Goal: Task Accomplishment & Management: Complete application form

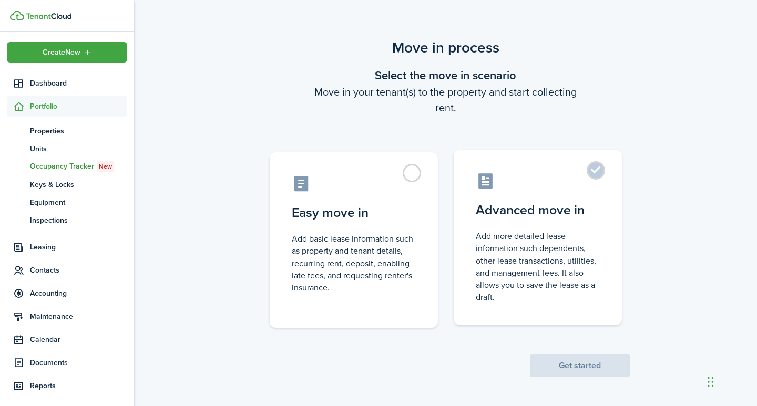
click at [598, 172] on label "Advanced move in Add more detailed lease information such dependents, other lea…" at bounding box center [538, 238] width 168 height 176
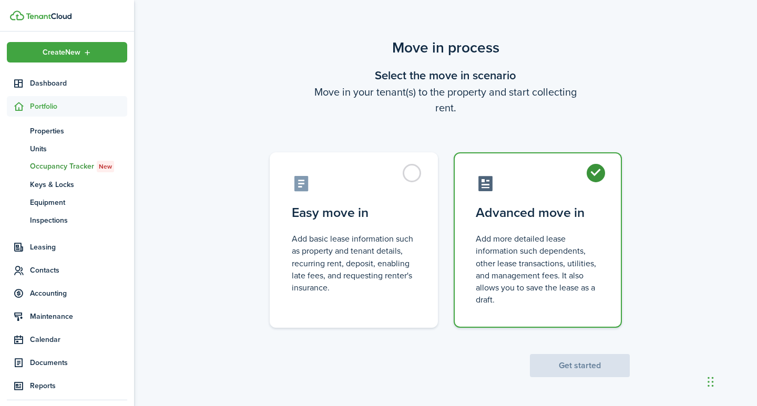
radio input "true"
click at [587, 367] on button "Get started" at bounding box center [580, 365] width 100 height 23
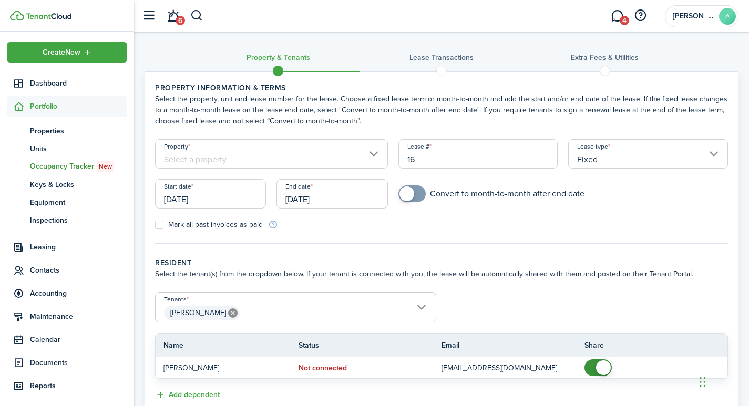
click at [279, 160] on input "Property" at bounding box center [271, 153] width 233 height 29
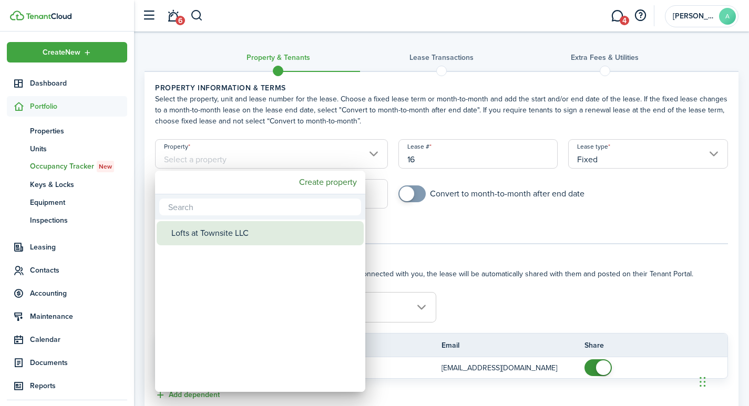
click at [239, 233] on div "Lofts at Townsite LLC" at bounding box center [264, 233] width 186 height 24
type input "Lofts at Townsite LLC"
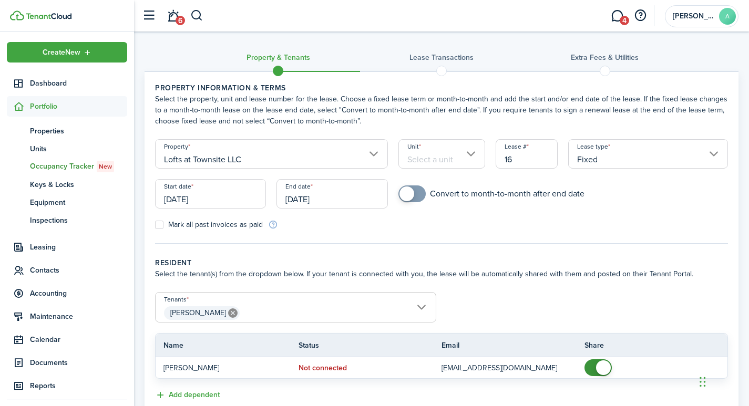
click at [444, 157] on input "Unit" at bounding box center [441, 153] width 87 height 29
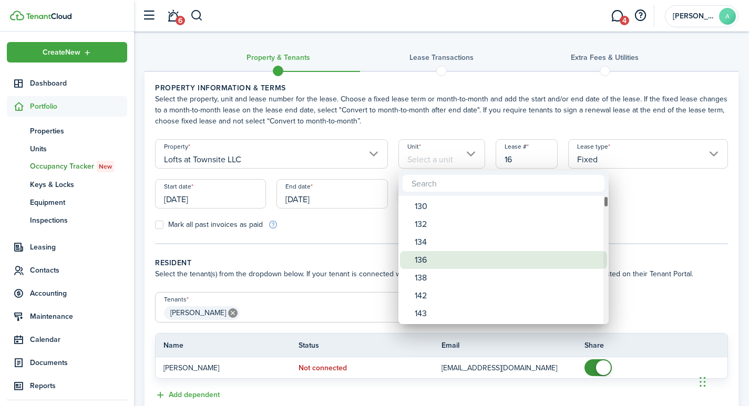
click at [428, 260] on div "136" at bounding box center [508, 260] width 186 height 18
type input "136"
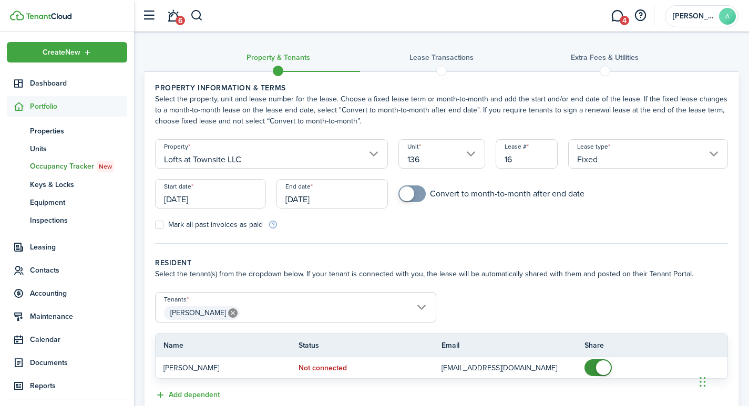
drag, startPoint x: 521, startPoint y: 160, endPoint x: 484, endPoint y: 154, distance: 37.9
click at [484, 154] on form "Property Lofts at Townsite LLC Unit 136 Lease # 16 Lease type Fixed Start date …" at bounding box center [442, 184] width 584 height 91
click at [212, 201] on input "[DATE]" at bounding box center [210, 193] width 111 height 29
type input "1361"
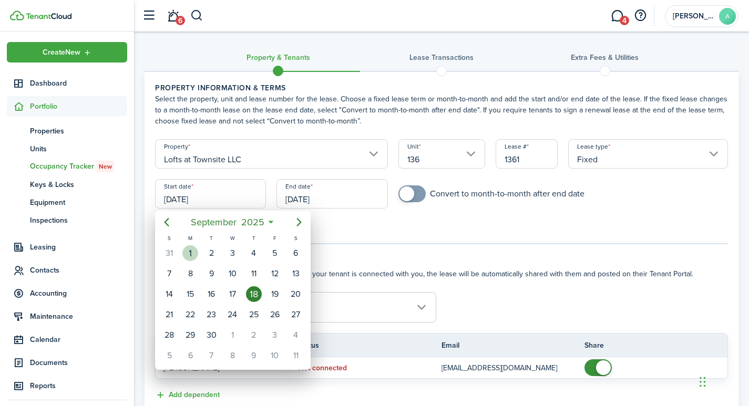
click at [191, 251] on div "1" at bounding box center [190, 254] width 16 height 16
type input "[DATE]"
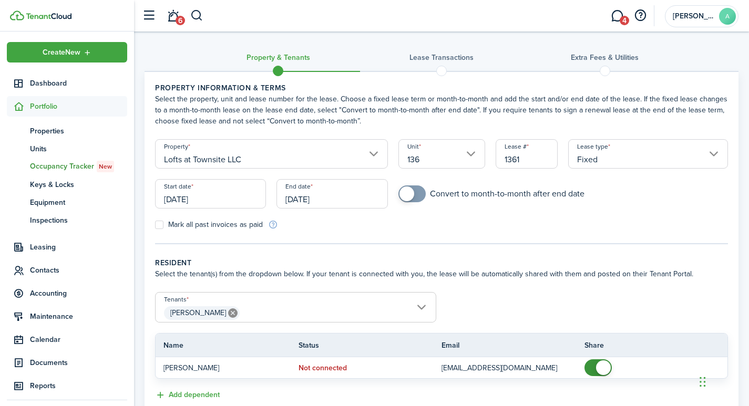
drag, startPoint x: 336, startPoint y: 200, endPoint x: 258, endPoint y: 203, distance: 78.9
click at [258, 203] on div "Start date 09/01/2025 End date 09/18/2026" at bounding box center [271, 199] width 243 height 40
click at [338, 201] on input "[DATE]" at bounding box center [332, 193] width 111 height 29
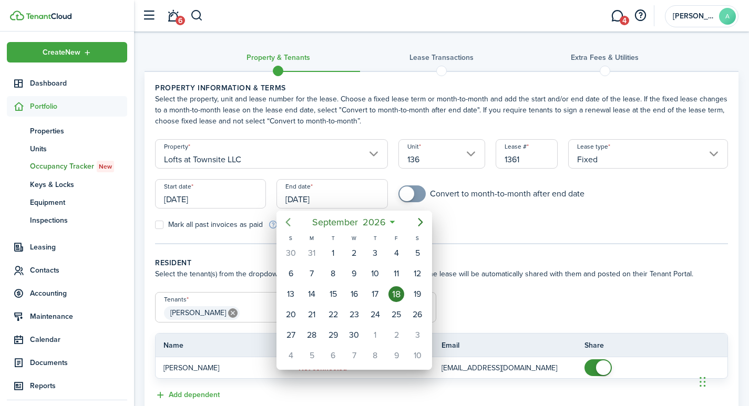
click at [291, 219] on icon "Previous page" at bounding box center [288, 222] width 13 height 13
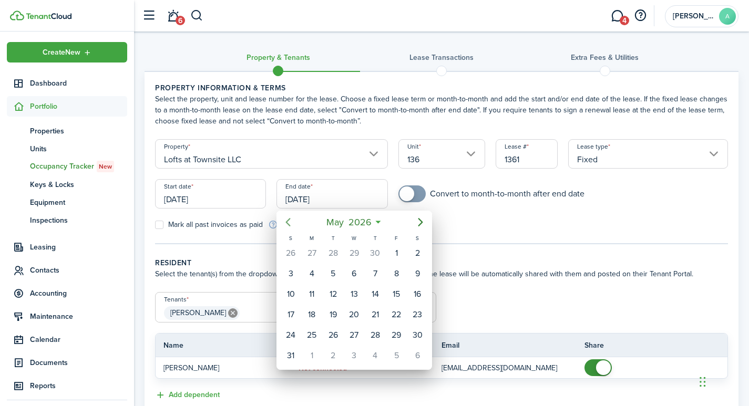
click at [292, 219] on icon "Previous page" at bounding box center [288, 222] width 13 height 13
click at [372, 334] on div "30" at bounding box center [375, 336] width 16 height 16
type input "04/30/2026"
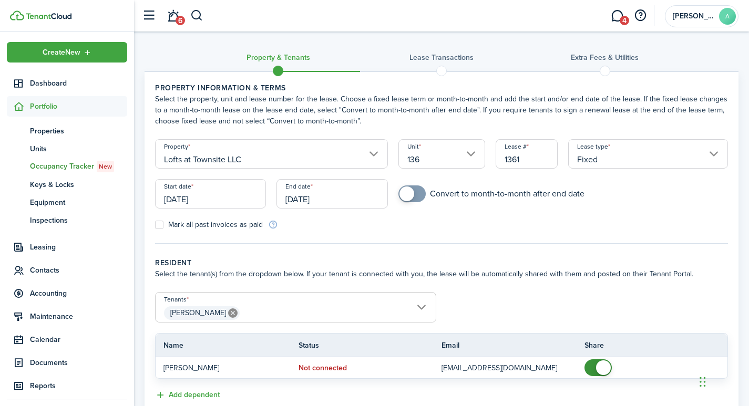
checkbox input "true"
click at [406, 193] on span at bounding box center [407, 194] width 15 height 15
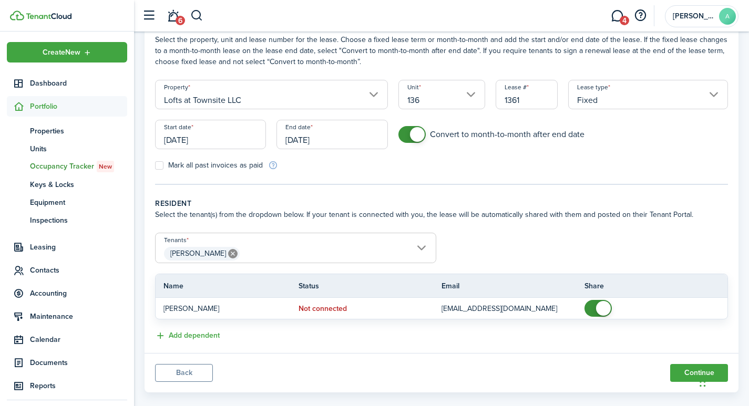
scroll to position [75, 0]
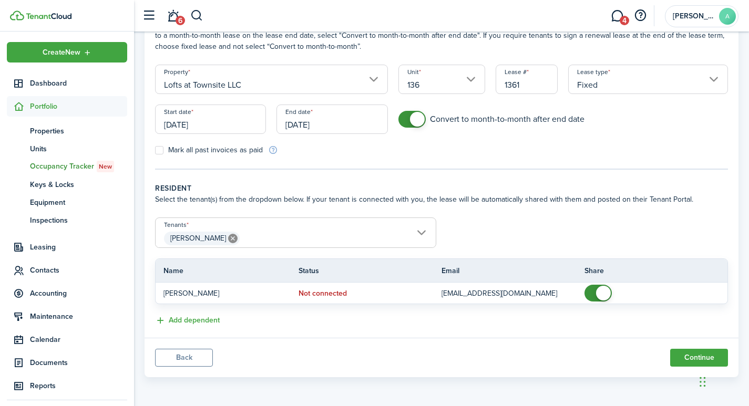
click at [285, 233] on span "Heather Staples" at bounding box center [296, 239] width 280 height 18
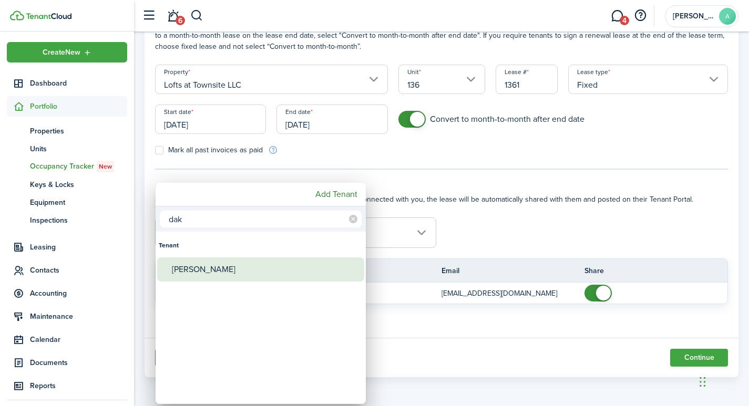
type input "dak"
click at [215, 274] on div "Dakarlo Palmer" at bounding box center [265, 270] width 186 height 24
type input "Heather Staples, Dakarlo Palmer"
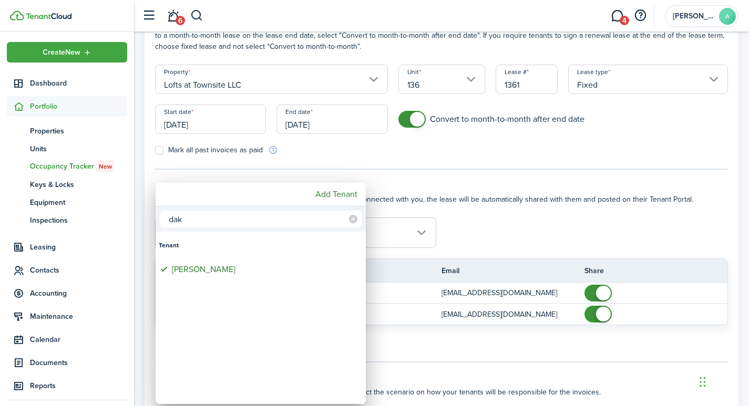
click at [220, 222] on input "dak" at bounding box center [261, 219] width 202 height 17
type input "d"
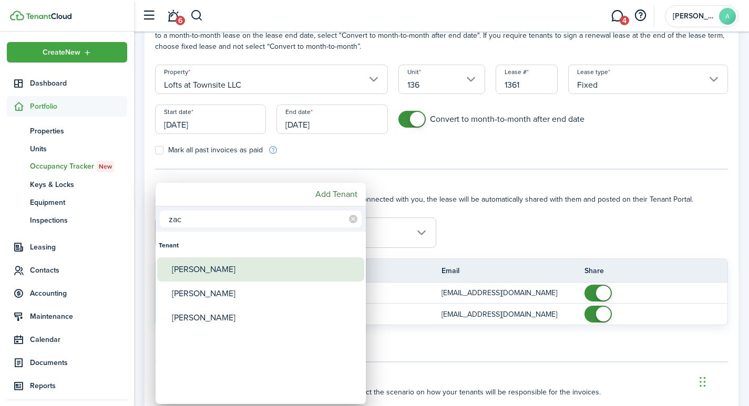
type input "zac"
click at [203, 271] on div "Zachary Neis" at bounding box center [265, 270] width 186 height 24
type input "Heather Staples, Dakarlo Palmer, Zachary Neis"
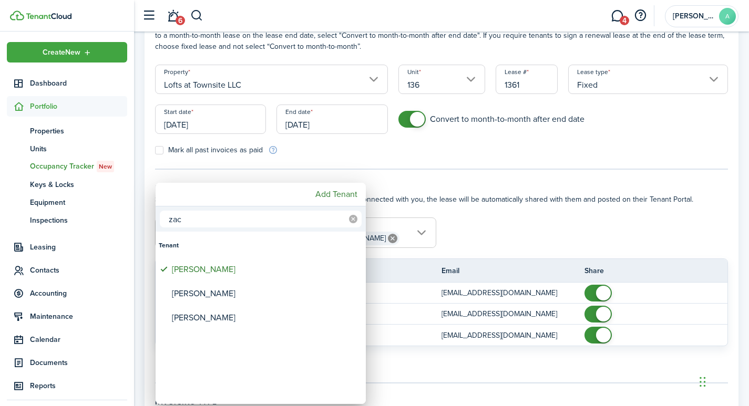
click at [354, 220] on icon at bounding box center [353, 219] width 8 height 8
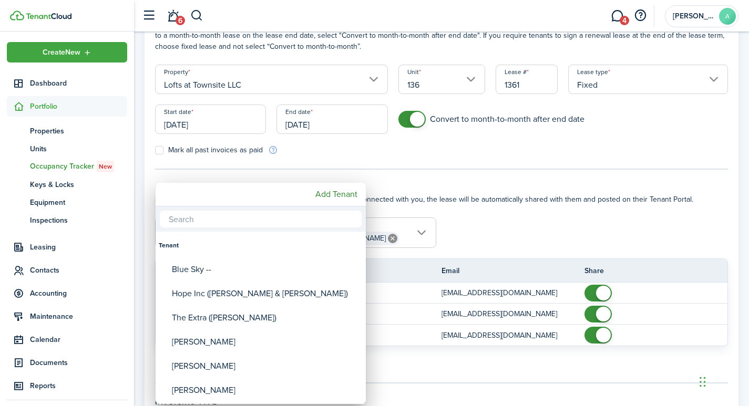
click at [657, 244] on div at bounding box center [374, 203] width 917 height 575
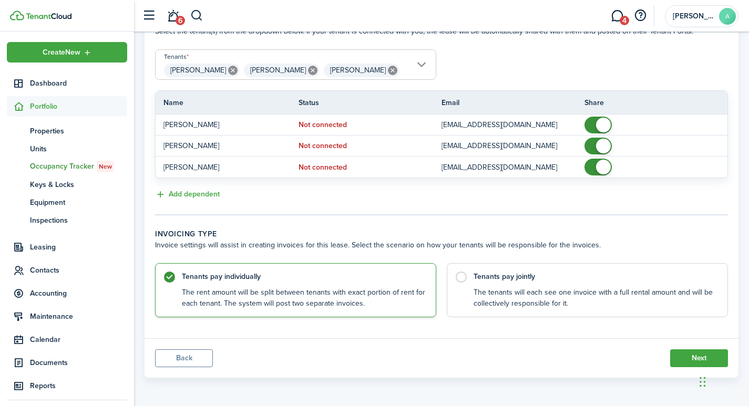
scroll to position [243, 0]
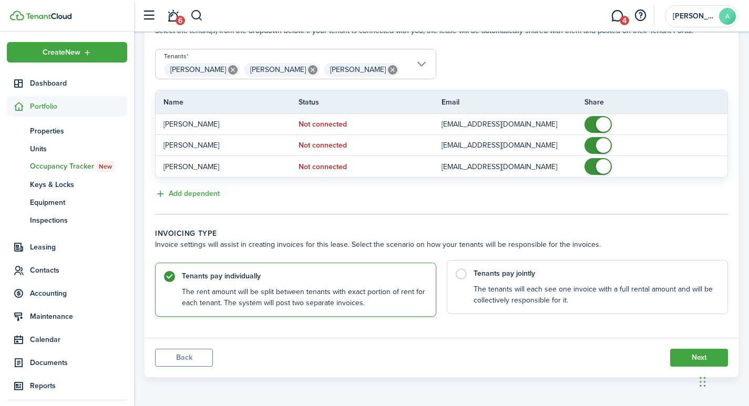
click at [459, 274] on label "Tenants pay jointly The tenants will each see one invoice with a full rental am…" at bounding box center [587, 287] width 281 height 54
radio input "false"
radio input "true"
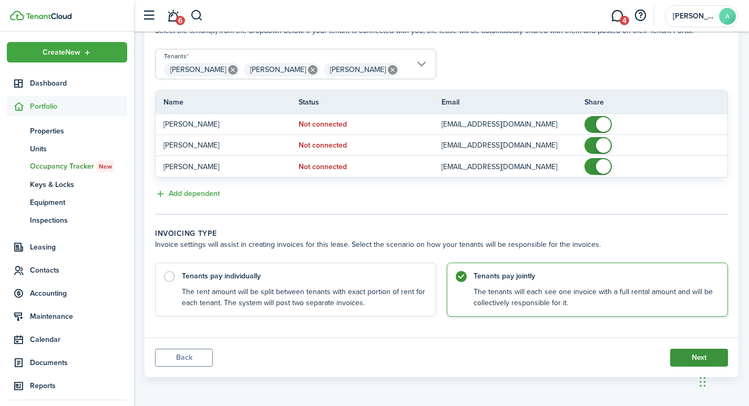
click at [702, 355] on button "Next" at bounding box center [699, 358] width 58 height 18
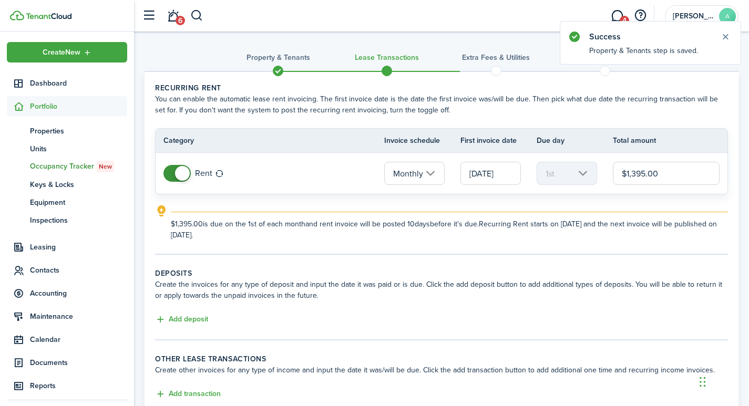
drag, startPoint x: 696, startPoint y: 172, endPoint x: 588, endPoint y: 160, distance: 108.9
click at [591, 164] on tr "Rent Monthly 09/01/2025 1st $1,395.00" at bounding box center [442, 173] width 572 height 41
type input "$1,375.00"
click at [206, 321] on button "Add deposit" at bounding box center [181, 320] width 53 height 12
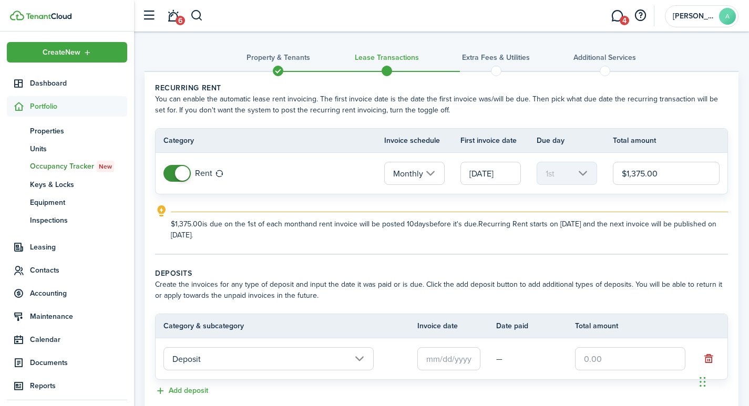
click at [450, 357] on input "text" at bounding box center [448, 358] width 63 height 23
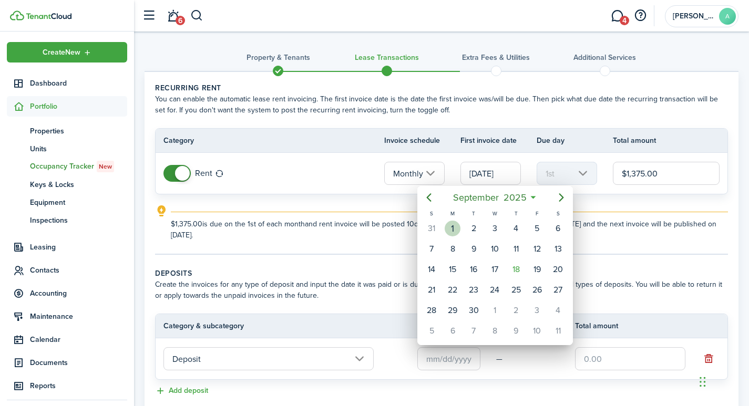
click at [451, 229] on div "1" at bounding box center [453, 229] width 16 height 16
type input "[DATE]"
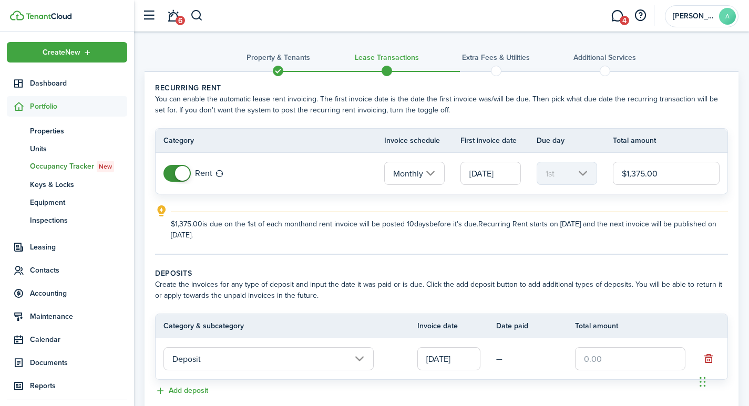
click at [611, 356] on input "text" at bounding box center [630, 358] width 110 height 23
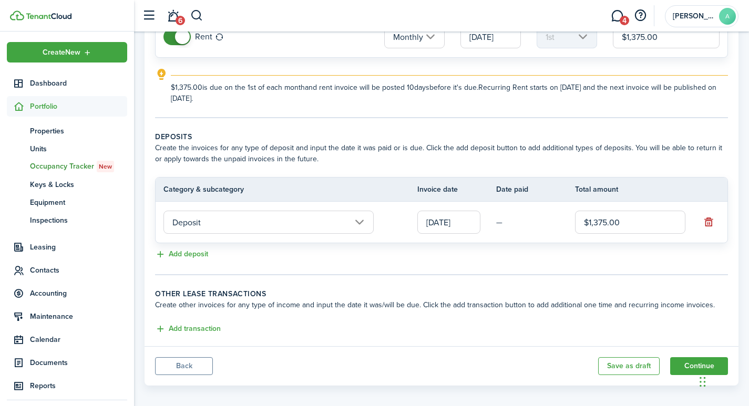
scroll to position [145, 0]
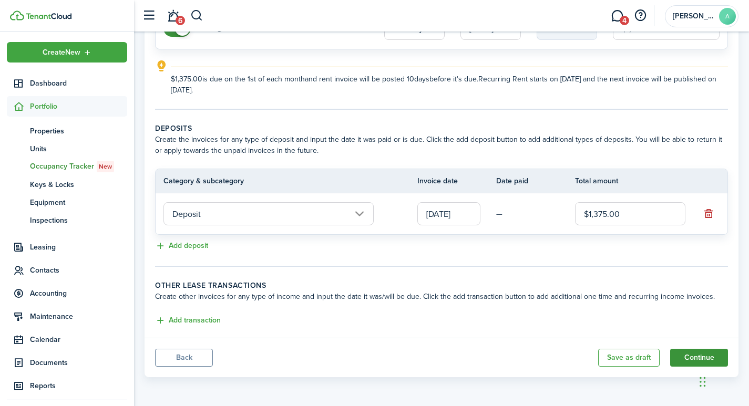
type input "$1,375.00"
click at [686, 352] on button "Continue" at bounding box center [699, 358] width 58 height 18
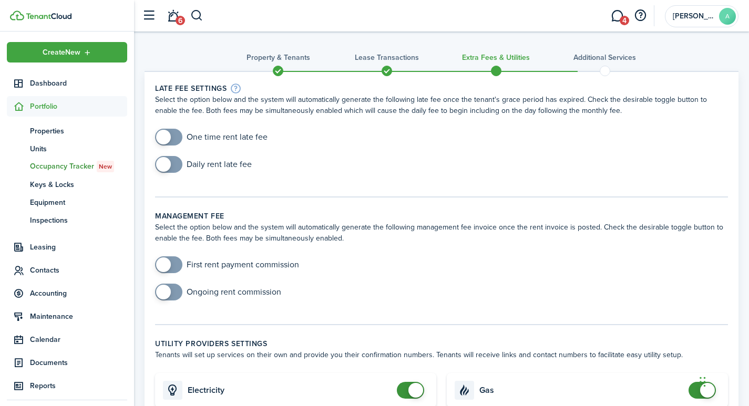
checkbox input "true"
click at [163, 134] on span at bounding box center [163, 137] width 15 height 15
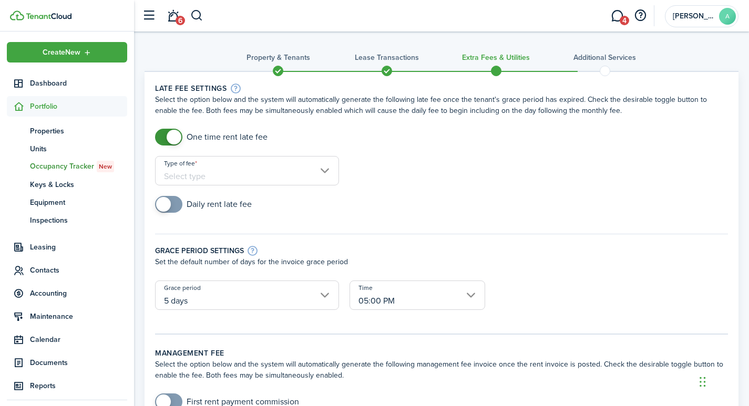
click at [219, 173] on input "Type of fee" at bounding box center [247, 170] width 184 height 29
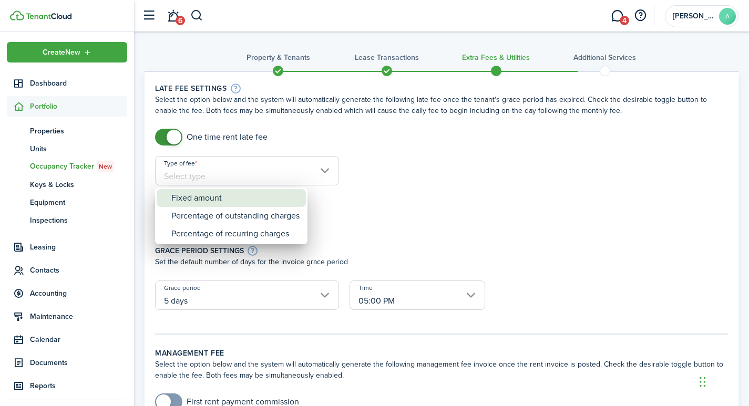
click at [228, 200] on div "Fixed amount" at bounding box center [235, 198] width 128 height 18
type input "Fixed amount"
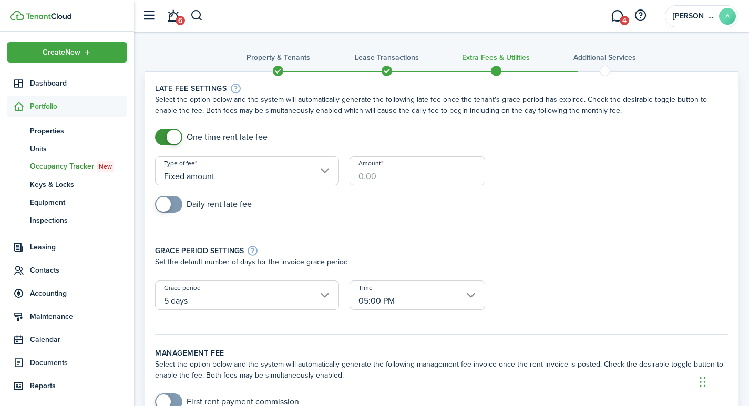
click at [380, 171] on input "Amount" at bounding box center [418, 170] width 136 height 29
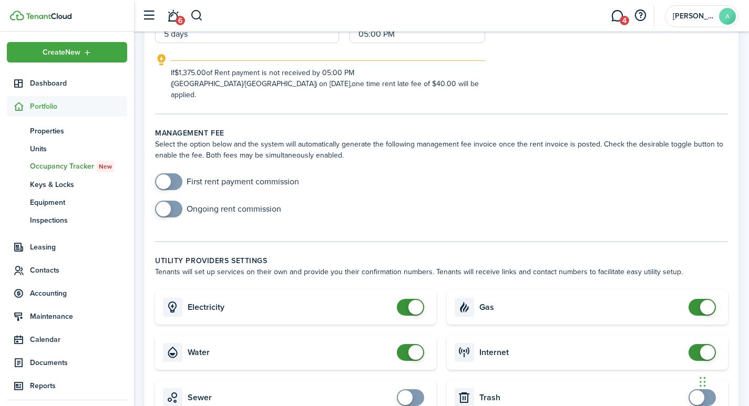
scroll to position [288, 0]
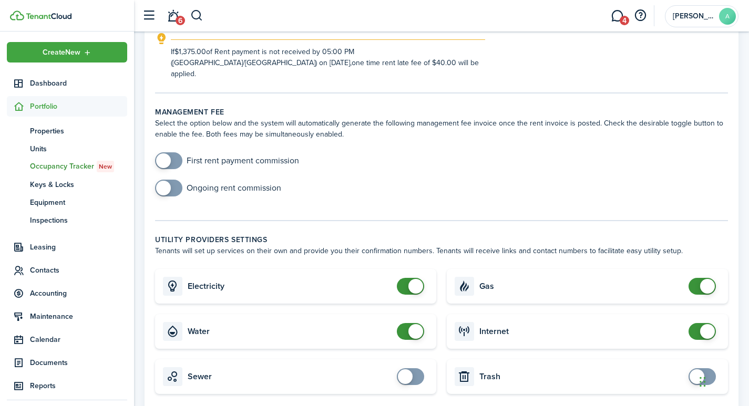
type input "$40.00"
checkbox input "false"
click at [417, 279] on span at bounding box center [415, 286] width 15 height 15
checkbox input "false"
click at [414, 324] on span at bounding box center [415, 331] width 15 height 15
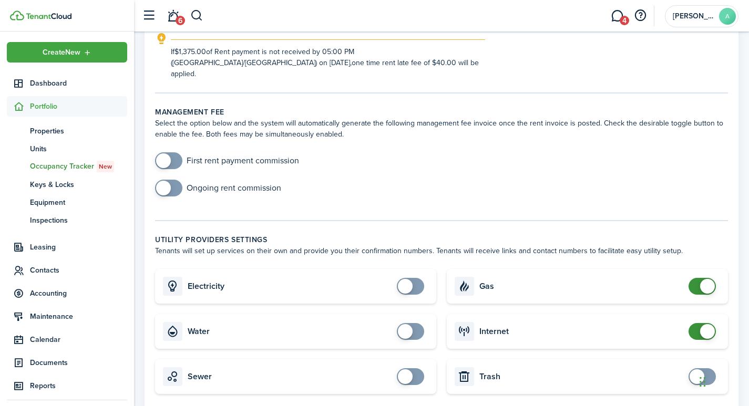
checkbox input "false"
click at [708, 279] on span at bounding box center [707, 286] width 15 height 15
checkbox input "false"
click at [710, 324] on span at bounding box center [707, 331] width 15 height 15
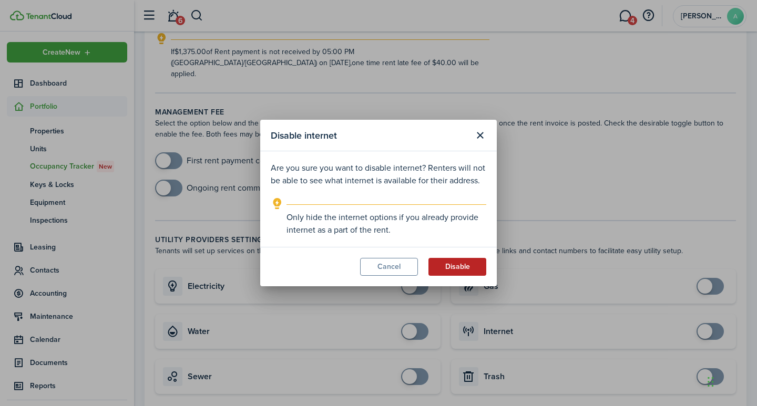
drag, startPoint x: 742, startPoint y: 242, endPoint x: 463, endPoint y: 270, distance: 281.0
click at [463, 270] on button "Disable" at bounding box center [457, 267] width 58 height 18
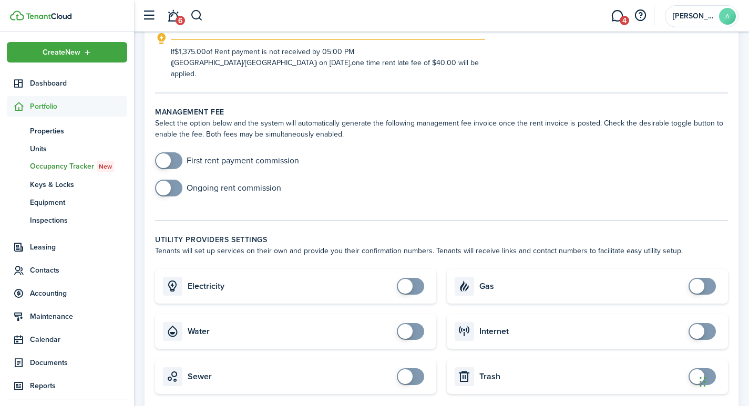
drag, startPoint x: 756, startPoint y: 405, endPoint x: 730, endPoint y: 228, distance: 179.2
click at [731, 229] on panel-main-body "Late fee settings Select the option below and the system will automatically gen…" at bounding box center [442, 327] width 594 height 1087
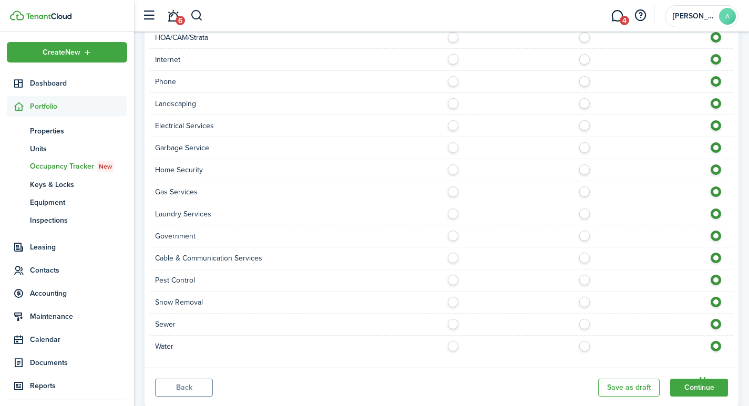
scroll to position [810, 0]
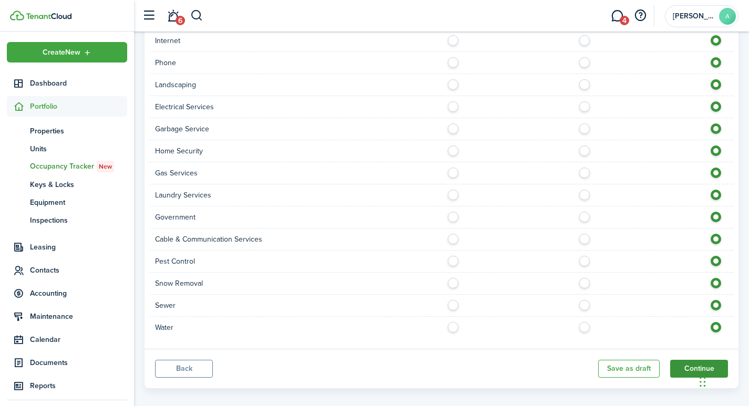
click at [694, 360] on button "Continue" at bounding box center [699, 369] width 58 height 18
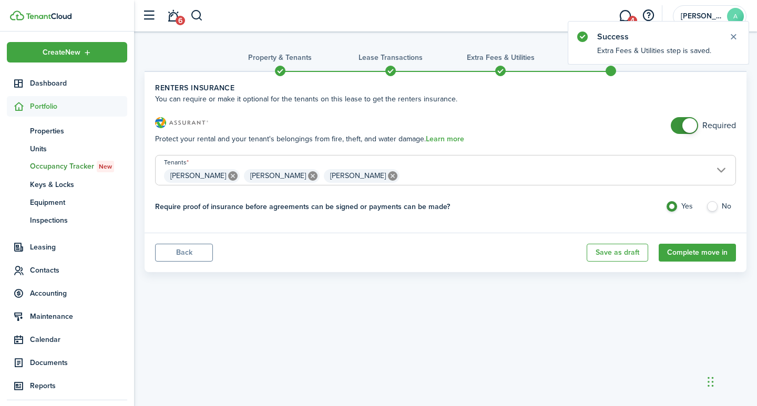
checkbox input "false"
click at [690, 126] on span at bounding box center [689, 125] width 15 height 15
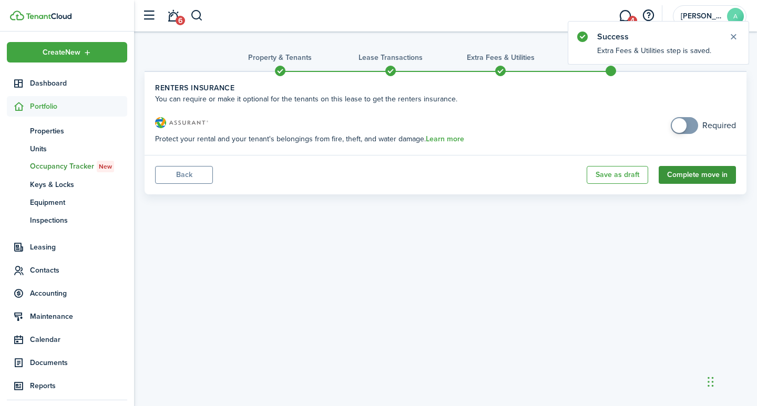
click at [702, 176] on button "Complete move in" at bounding box center [697, 175] width 77 height 18
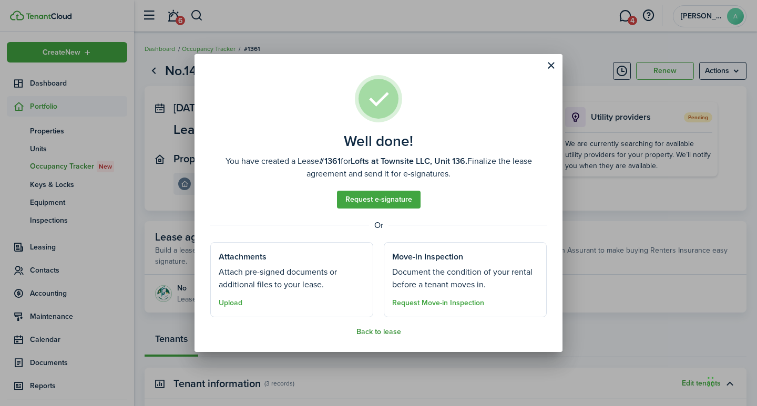
click at [372, 331] on button "Back to lease" at bounding box center [378, 332] width 45 height 8
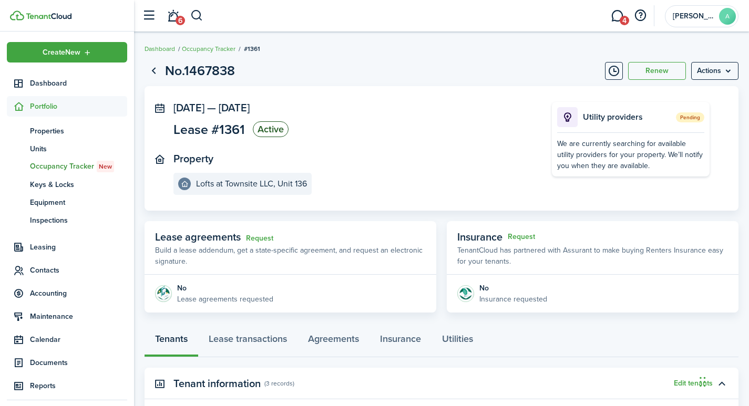
click at [270, 128] on status "Active" at bounding box center [271, 129] width 36 height 16
click at [163, 108] on panel-main-icon at bounding box center [159, 108] width 9 height 10
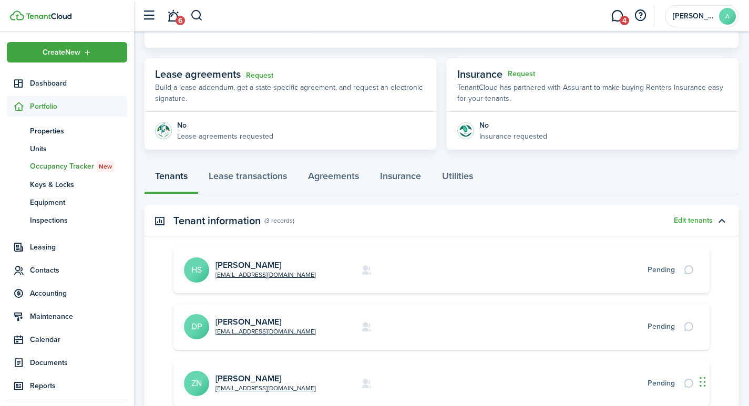
scroll to position [166, 0]
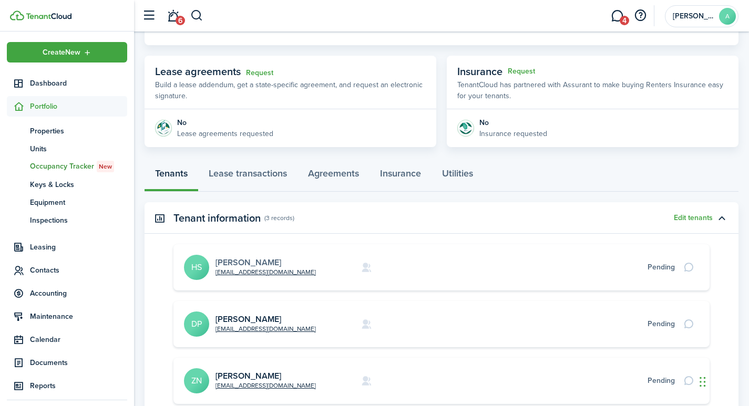
click at [243, 261] on link "Heather Staples" at bounding box center [249, 263] width 66 height 12
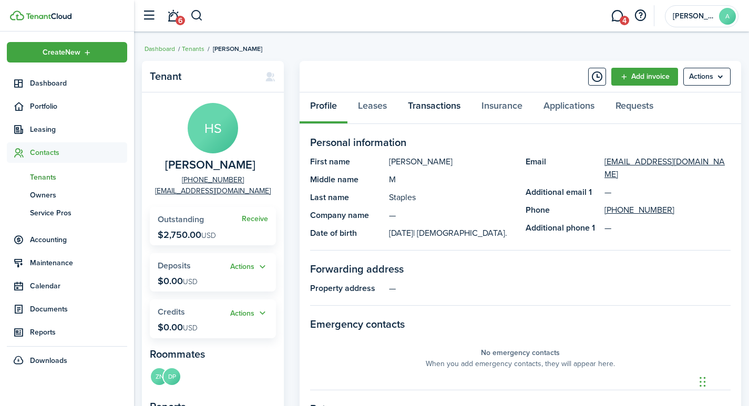
click at [427, 105] on link "Transactions" at bounding box center [434, 109] width 74 height 32
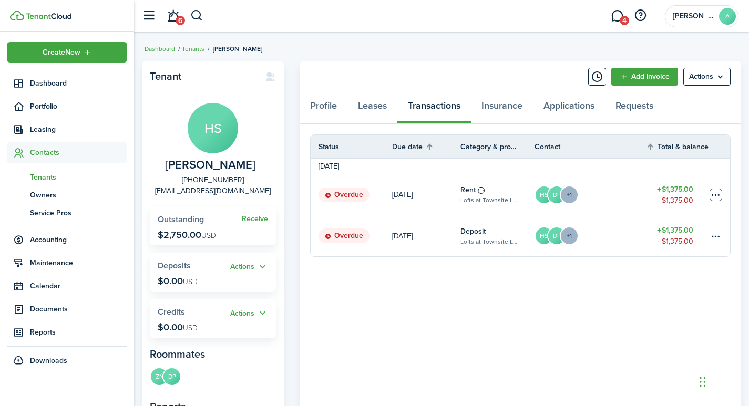
click at [712, 196] on table-menu-btn-icon at bounding box center [716, 195] width 13 height 13
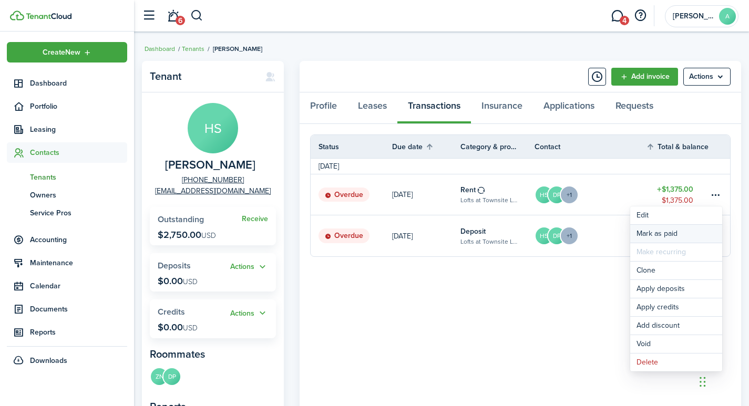
click at [662, 232] on link "Mark as paid" at bounding box center [676, 234] width 92 height 18
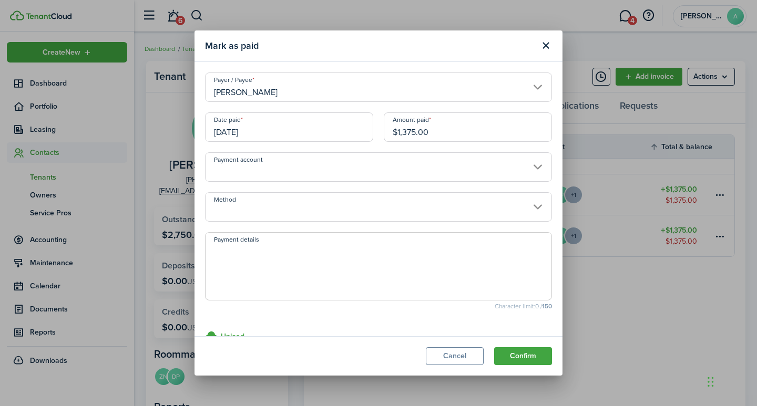
click at [284, 137] on input "[DATE]" at bounding box center [289, 127] width 168 height 29
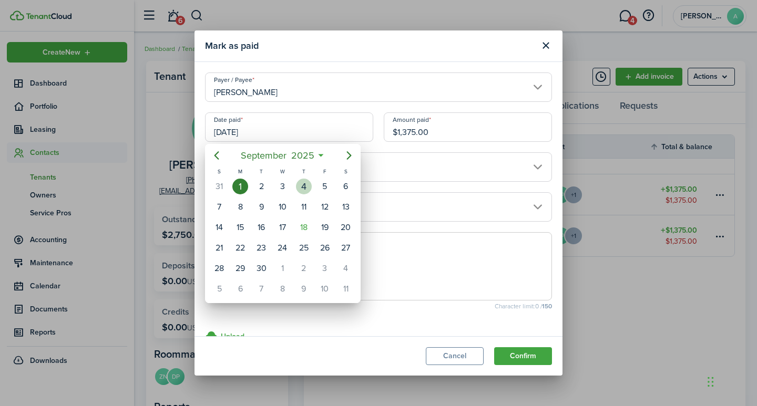
click at [306, 187] on div "4" at bounding box center [304, 187] width 16 height 16
type input "09/04/2025"
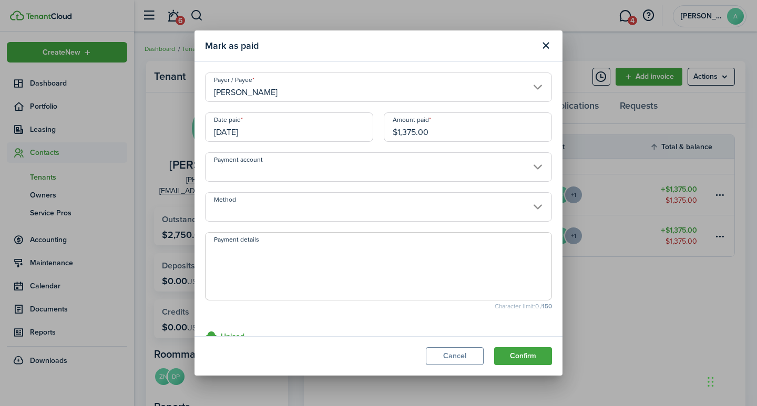
click at [311, 166] on input "Payment account" at bounding box center [378, 166] width 347 height 29
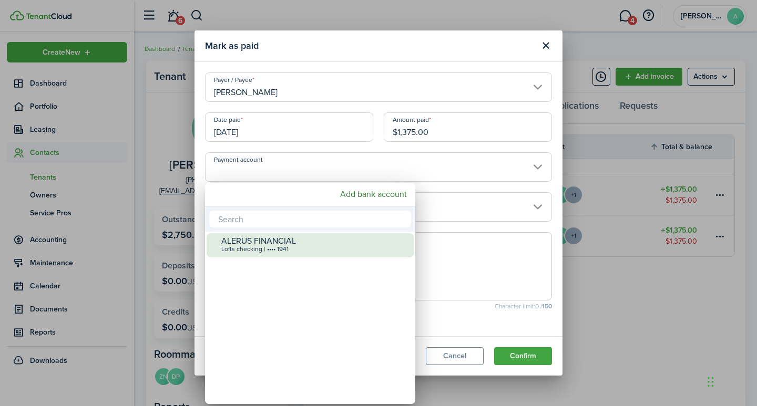
click at [279, 247] on div "Lofts checking | •••• 1941" at bounding box center [314, 249] width 186 height 7
type input "•••• •••• •••• 1941"
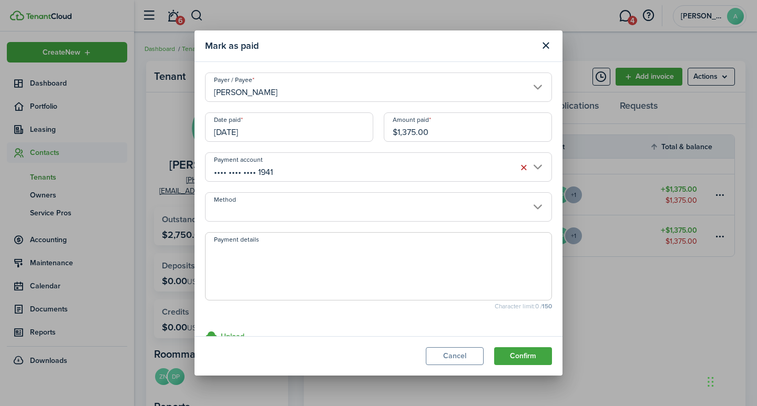
click at [282, 209] on input "Method" at bounding box center [378, 206] width 347 height 29
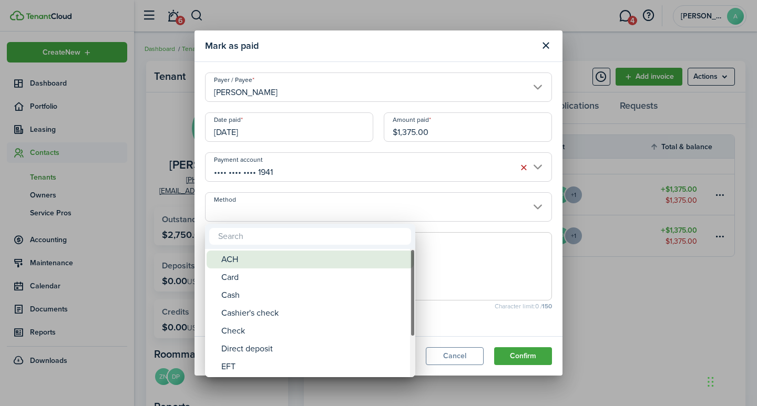
click at [248, 256] on div "ACH" at bounding box center [314, 260] width 186 height 18
type input "ACH"
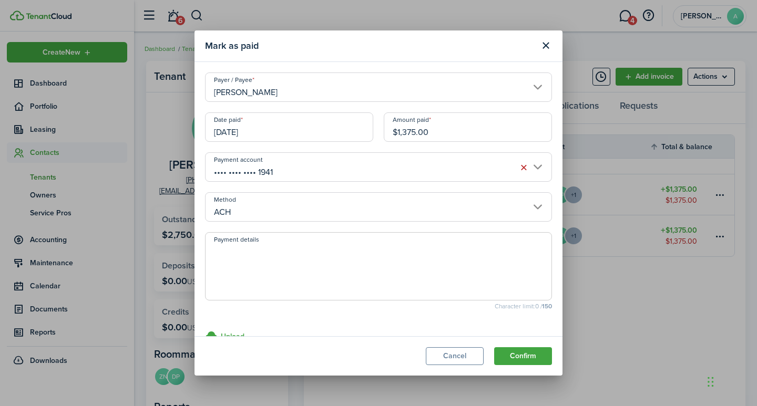
click at [248, 261] on textarea "Payment details" at bounding box center [379, 269] width 346 height 50
type textarea "September rent - 7FFB-D1C0"
click at [516, 349] on button "Confirm" at bounding box center [523, 356] width 58 height 18
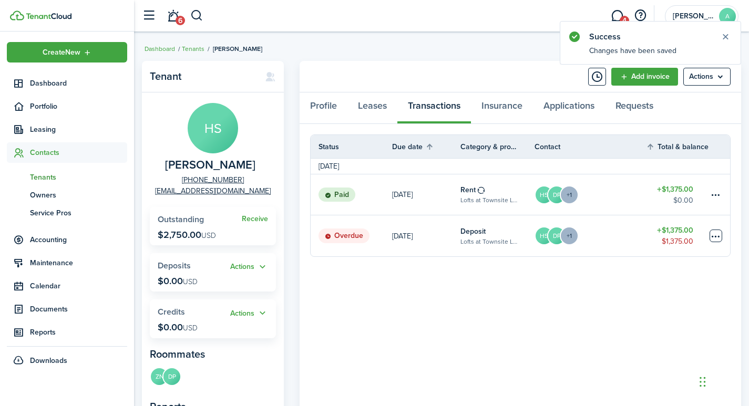
click at [716, 233] on table-menu-btn-icon at bounding box center [716, 236] width 13 height 13
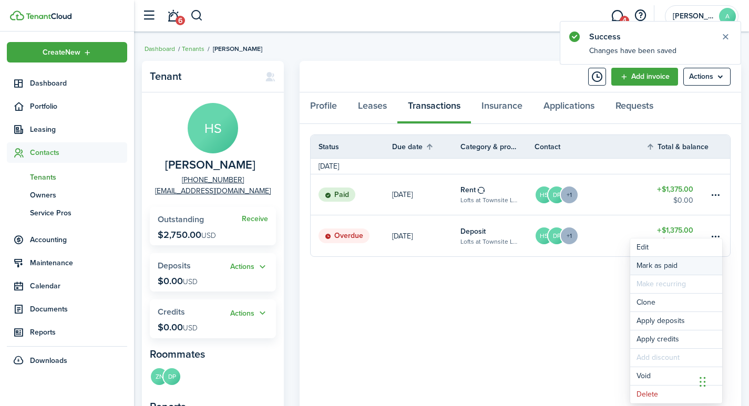
click at [647, 269] on link "Mark as paid" at bounding box center [676, 266] width 92 height 18
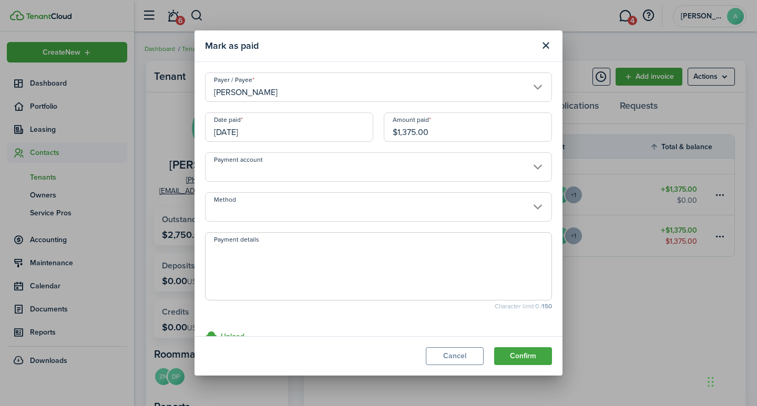
click at [299, 170] on input "Payment account" at bounding box center [378, 166] width 347 height 29
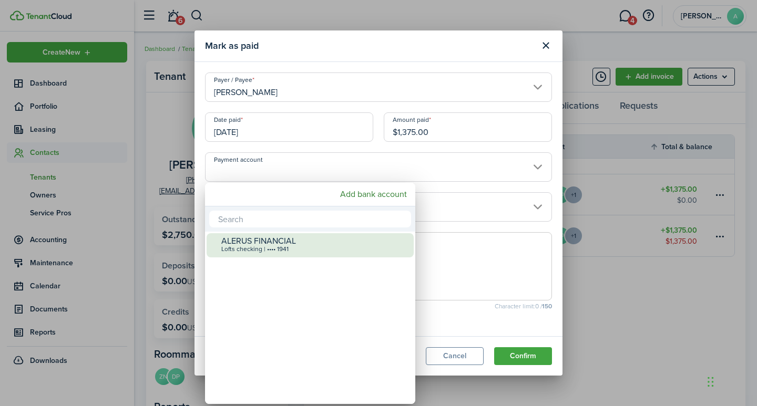
click at [281, 248] on div "Lofts checking | •••• 1941" at bounding box center [314, 249] width 186 height 7
type input "•••• •••• •••• 1941"
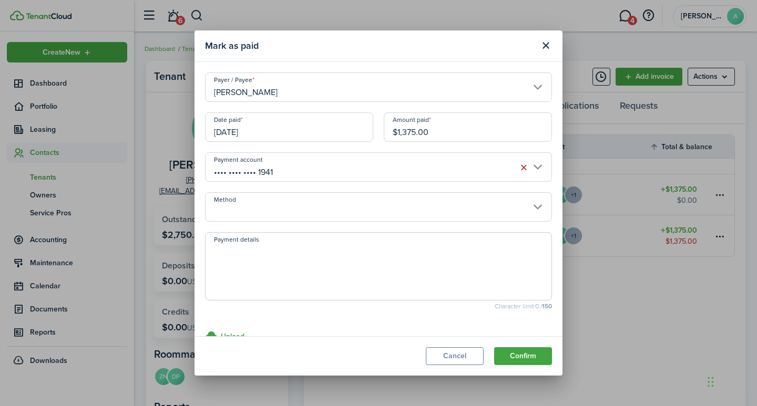
click at [272, 211] on input "Method" at bounding box center [378, 206] width 347 height 29
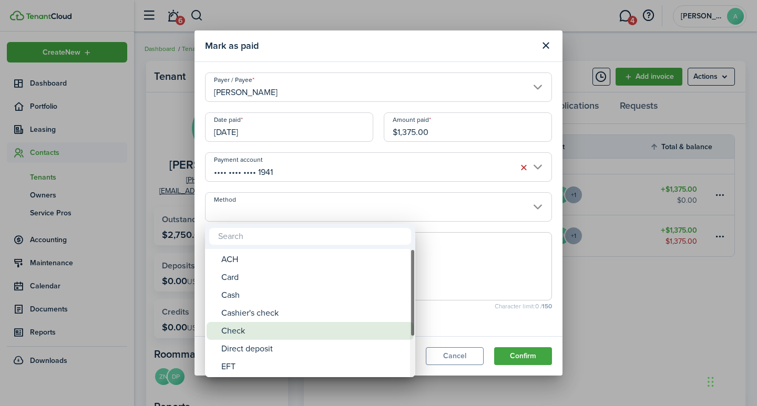
click at [243, 331] on div "Check" at bounding box center [314, 331] width 186 height 18
type input "Check"
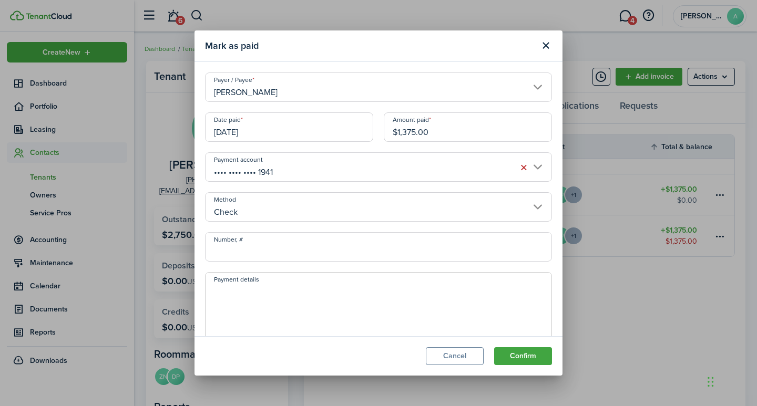
click at [262, 244] on input "Number, #" at bounding box center [378, 246] width 347 height 29
type input "1503"
click at [258, 293] on textarea "Payment details" at bounding box center [379, 309] width 346 height 50
type textarea "Security Deposit"
click at [518, 356] on button "Confirm" at bounding box center [523, 356] width 58 height 18
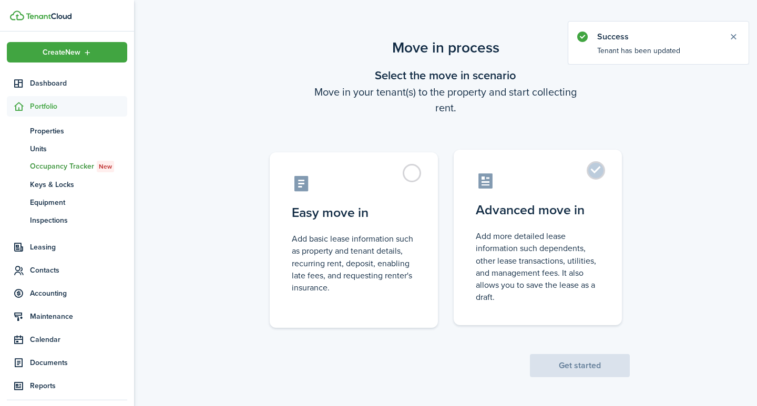
click at [595, 168] on label "Advanced move in Add more detailed lease information such dependents, other lea…" at bounding box center [538, 238] width 168 height 176
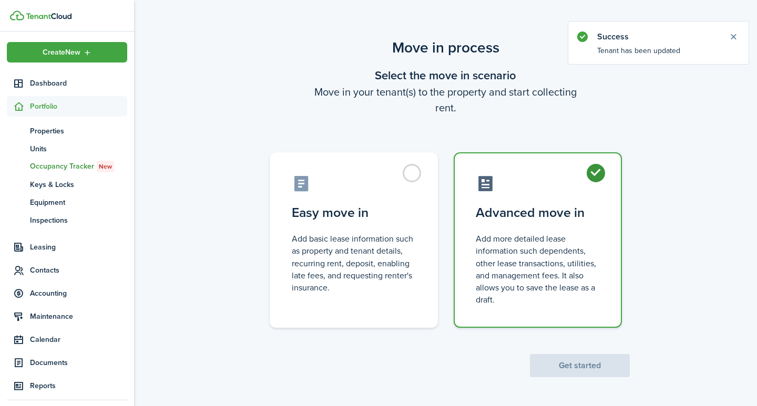
radio input "true"
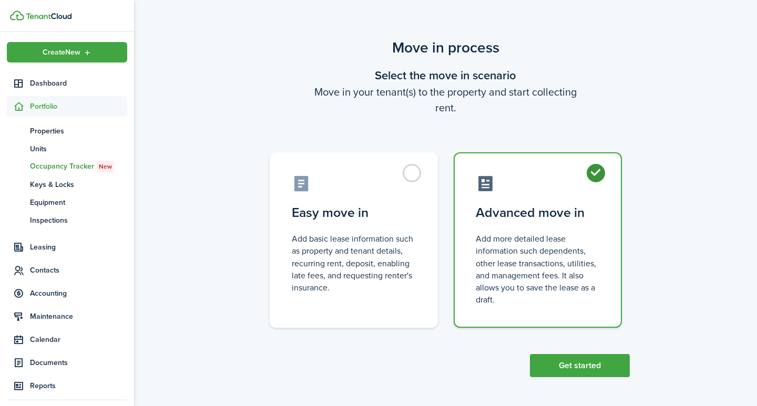
click at [579, 354] on scenario-actions "Get started" at bounding box center [580, 352] width 100 height 49
click at [575, 363] on button "Get started" at bounding box center [580, 365] width 100 height 23
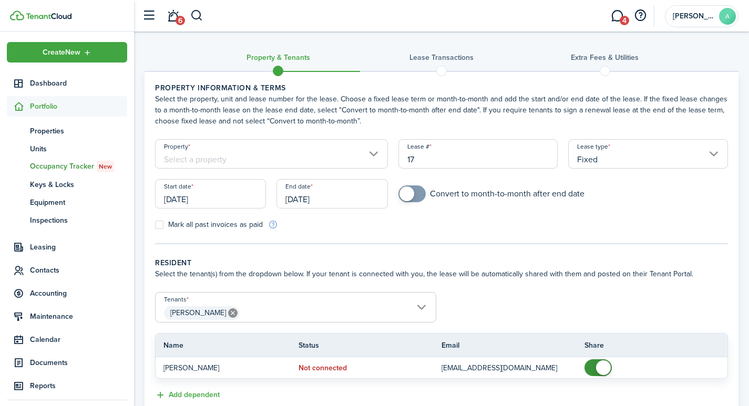
click at [218, 159] on input "Property" at bounding box center [271, 153] width 233 height 29
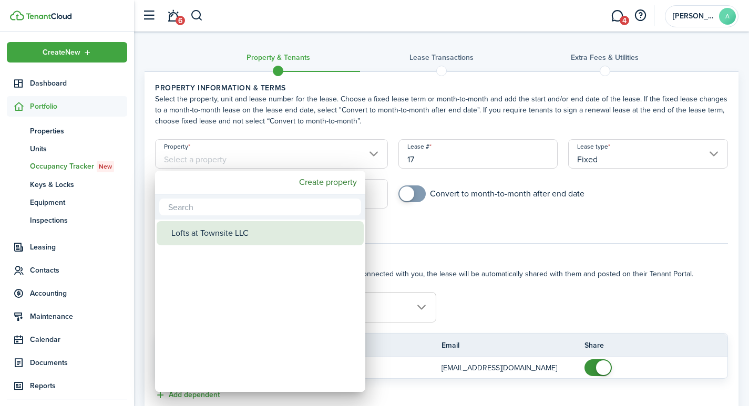
click at [223, 231] on div "Lofts at Townsite LLC" at bounding box center [264, 233] width 186 height 24
type input "Lofts at Townsite LLC"
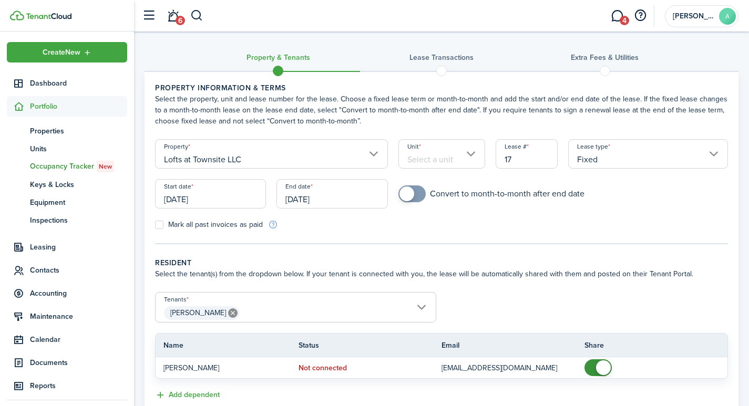
click at [442, 152] on input "Unit" at bounding box center [441, 153] width 87 height 29
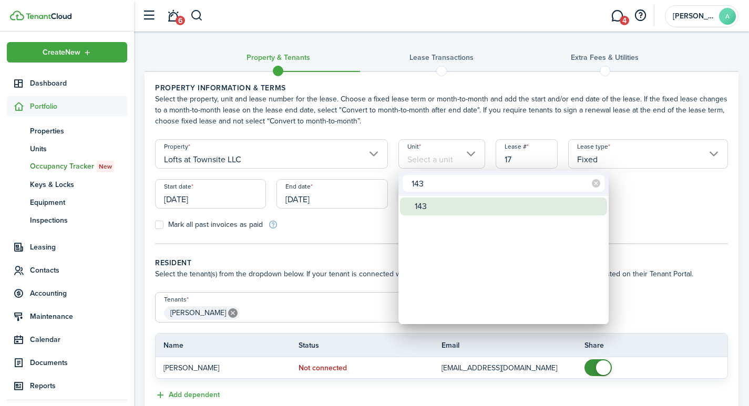
type input "143"
click at [432, 209] on div "143" at bounding box center [508, 207] width 186 height 18
type input "143"
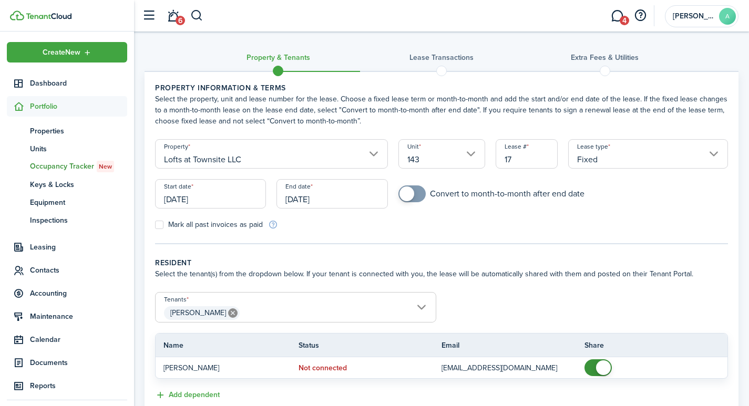
click at [525, 155] on input "17" at bounding box center [527, 153] width 63 height 29
type input "1"
click at [212, 198] on input "[DATE]" at bounding box center [210, 193] width 111 height 29
type input "1431"
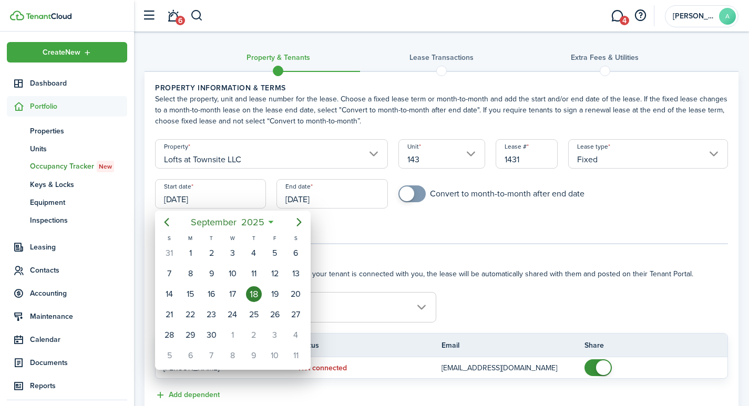
click at [712, 154] on div at bounding box center [374, 203] width 917 height 575
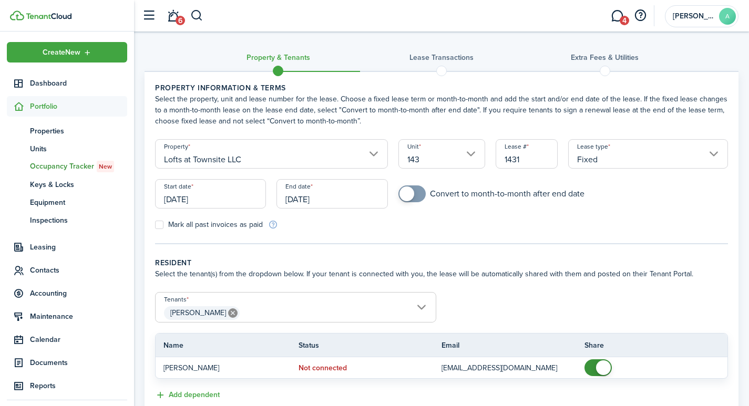
click at [711, 155] on input "Fixed" at bounding box center [648, 153] width 160 height 29
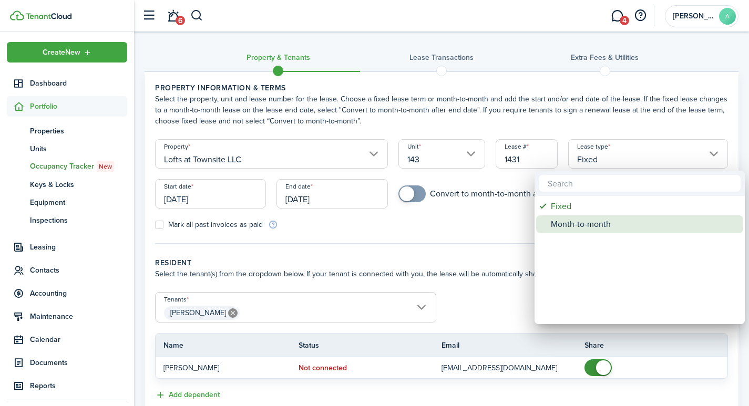
click at [578, 225] on div "Month-to-month" at bounding box center [644, 225] width 186 height 18
type input "Month-to-month"
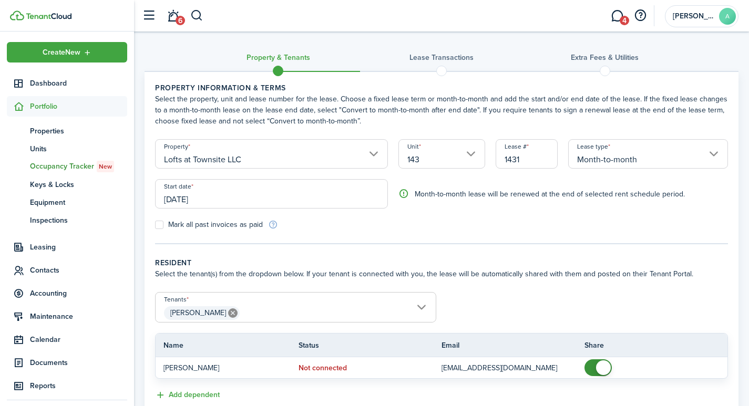
click at [226, 195] on input "[DATE]" at bounding box center [271, 193] width 233 height 29
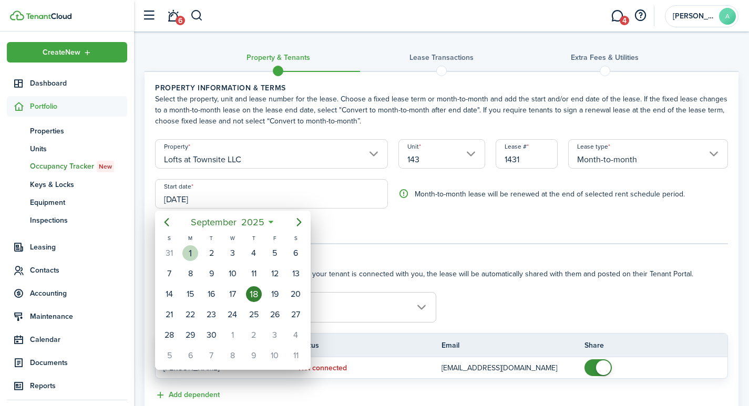
click at [186, 252] on div "1" at bounding box center [190, 254] width 16 height 16
type input "[DATE]"
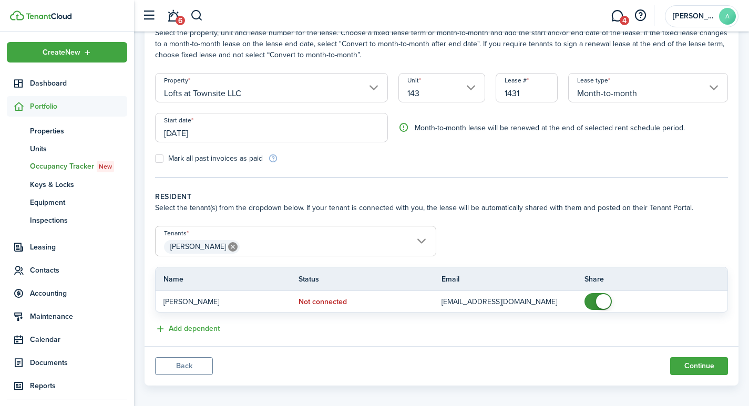
scroll to position [75, 0]
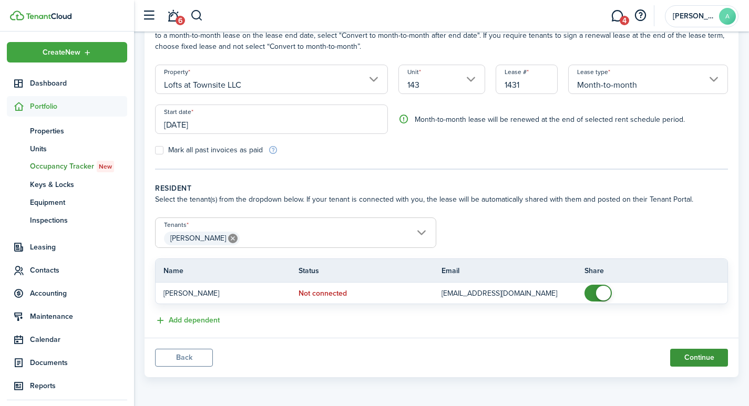
click at [698, 354] on button "Continue" at bounding box center [699, 358] width 58 height 18
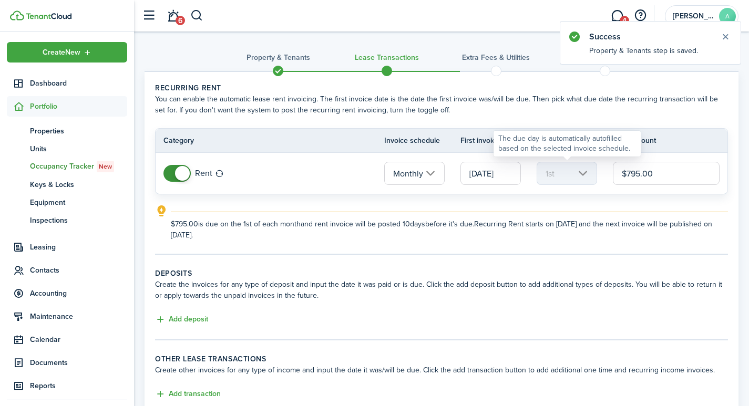
drag, startPoint x: 661, startPoint y: 173, endPoint x: 588, endPoint y: 175, distance: 72.6
click at [588, 175] on tr "Rent Monthly 09/01/2025 1st $795.00" at bounding box center [442, 173] width 572 height 41
type input "$750.00"
drag, startPoint x: 725, startPoint y: 169, endPoint x: 743, endPoint y: 187, distance: 25.7
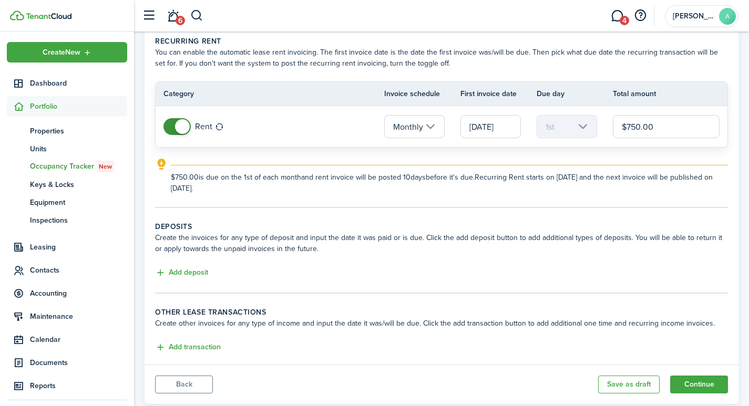
scroll to position [52, 0]
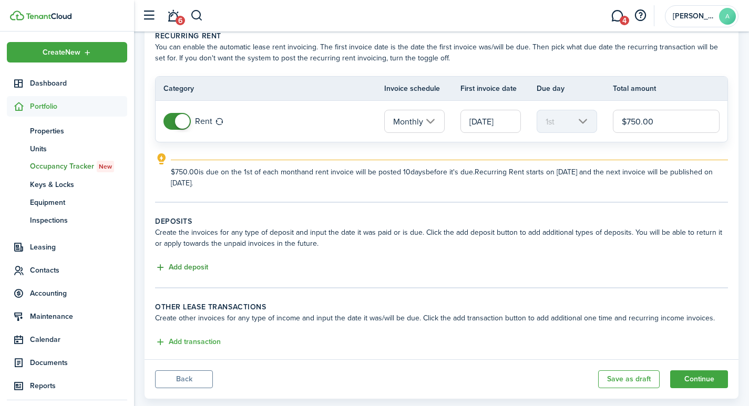
click at [194, 266] on button "Add deposit" at bounding box center [181, 268] width 53 height 12
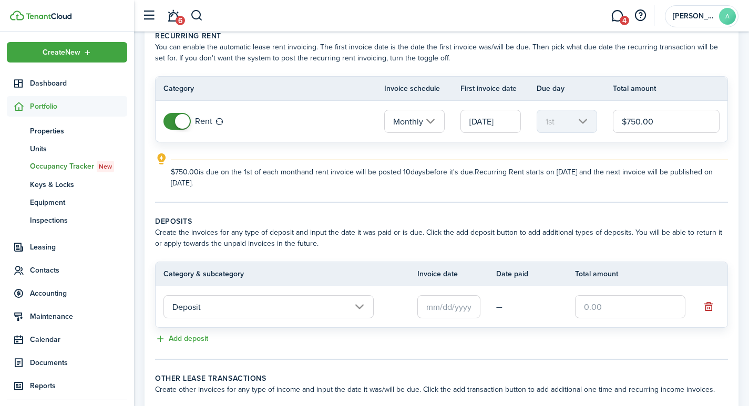
click at [442, 308] on input "text" at bounding box center [448, 306] width 63 height 23
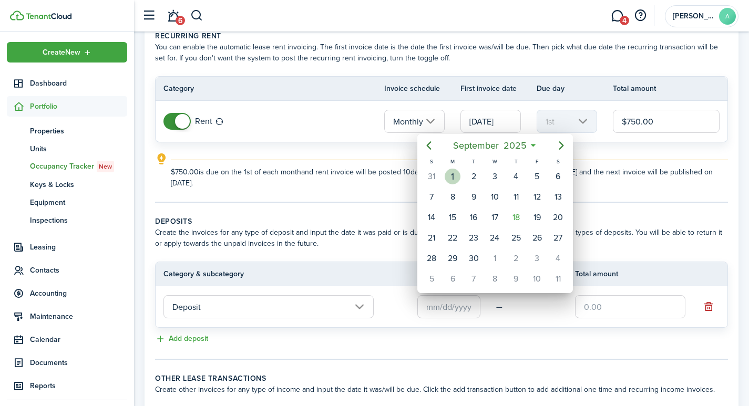
click at [457, 177] on div "1" at bounding box center [453, 177] width 16 height 16
type input "[DATE]"
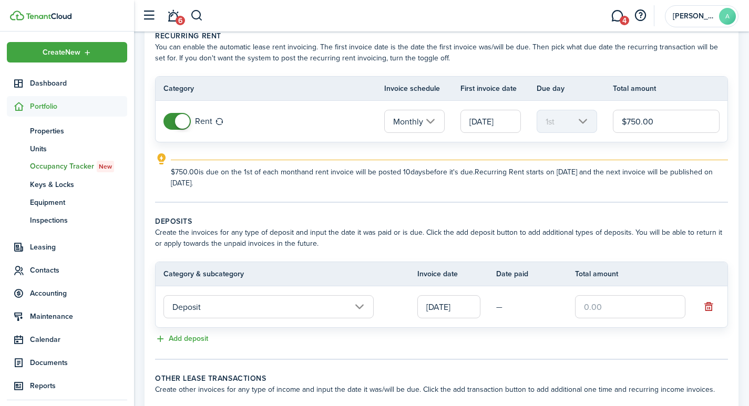
drag, startPoint x: 608, startPoint y: 308, endPoint x: 581, endPoint y: 306, distance: 26.9
click at [576, 310] on input "text" at bounding box center [630, 306] width 110 height 23
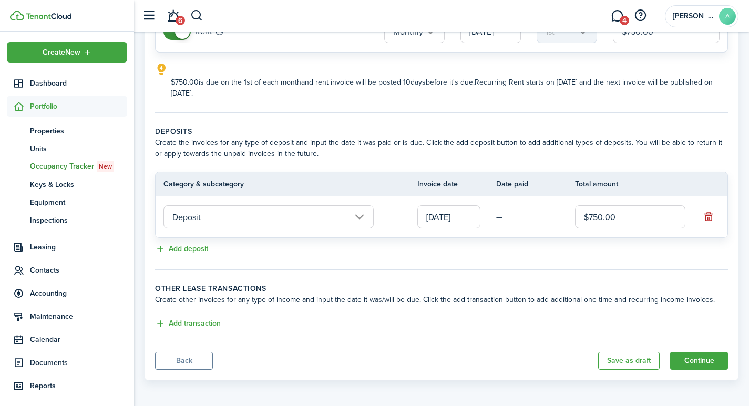
scroll to position [145, 0]
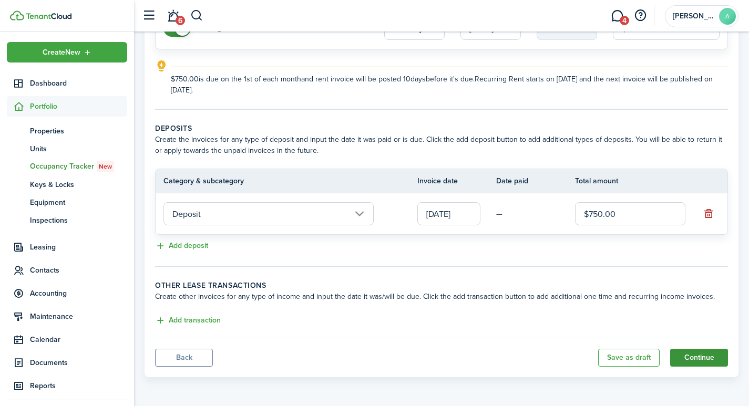
type input "$750.00"
click at [688, 355] on button "Continue" at bounding box center [699, 358] width 58 height 18
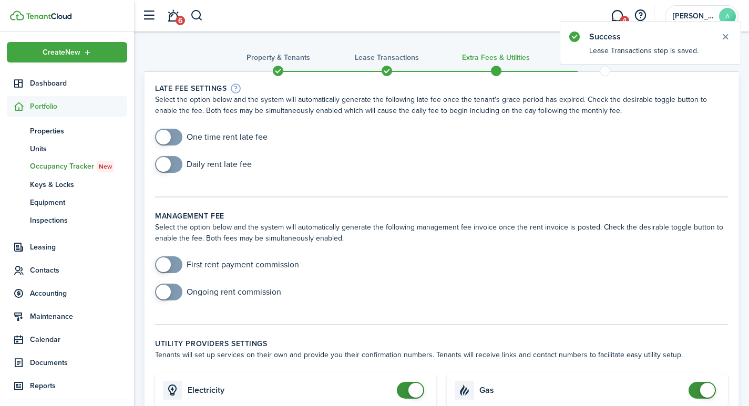
checkbox input "true"
click at [168, 132] on span at bounding box center [163, 137] width 15 height 15
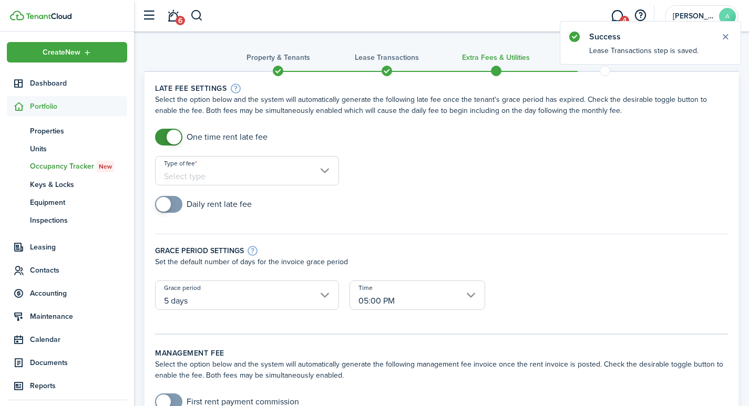
click at [230, 177] on input "Type of fee" at bounding box center [247, 170] width 184 height 29
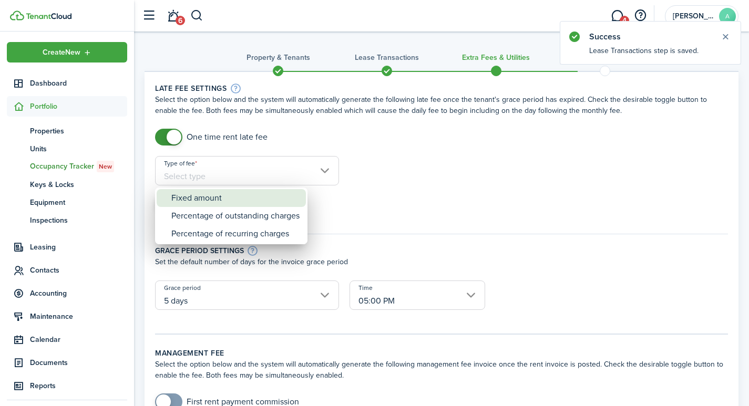
click at [216, 200] on div "Fixed amount" at bounding box center [235, 198] width 128 height 18
type input "Fixed amount"
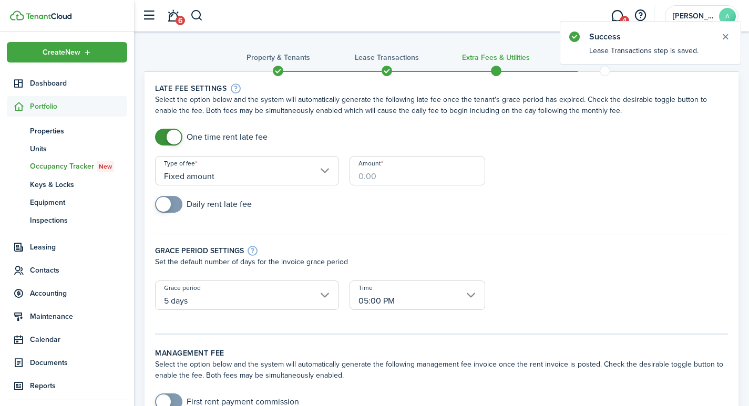
drag, startPoint x: 387, startPoint y: 175, endPoint x: 340, endPoint y: 169, distance: 47.7
click at [340, 169] on form "One time rent late fee Type of fee Fixed amount Amount Daily rent late fee Grac…" at bounding box center [442, 225] width 584 height 192
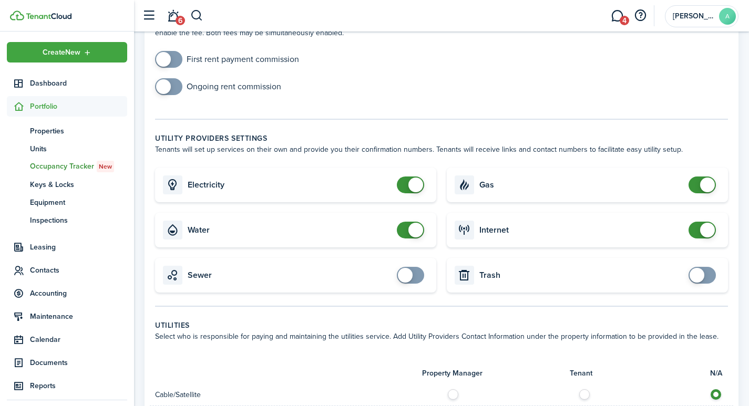
scroll to position [388, 0]
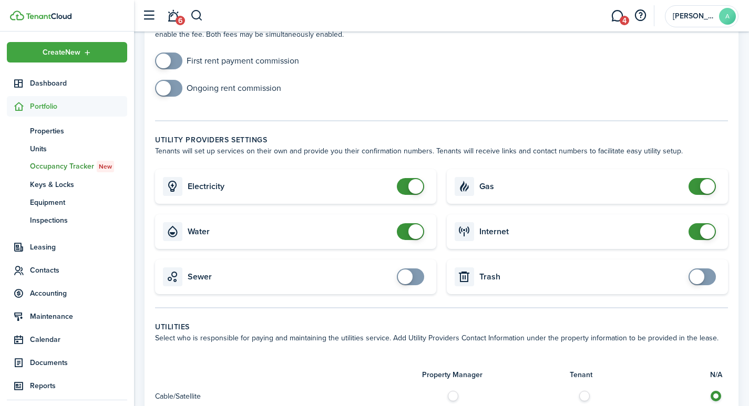
type input "$40.00"
checkbox input "false"
click at [417, 179] on span at bounding box center [415, 186] width 15 height 15
checkbox input "false"
click at [418, 224] on span at bounding box center [415, 231] width 15 height 15
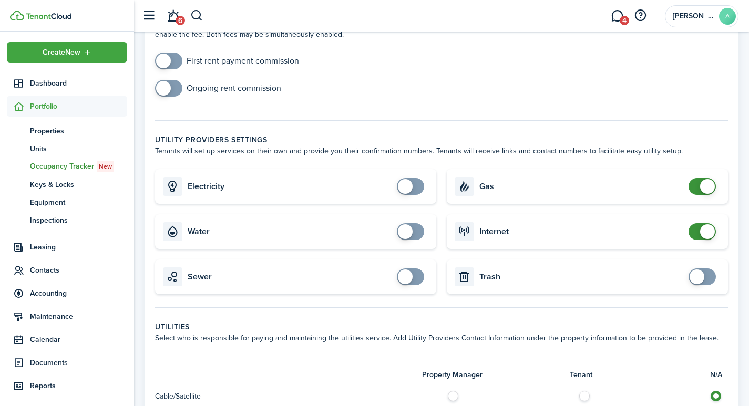
checkbox input "false"
click at [707, 179] on span at bounding box center [707, 186] width 15 height 15
checkbox input "false"
click at [705, 224] on span at bounding box center [707, 231] width 15 height 15
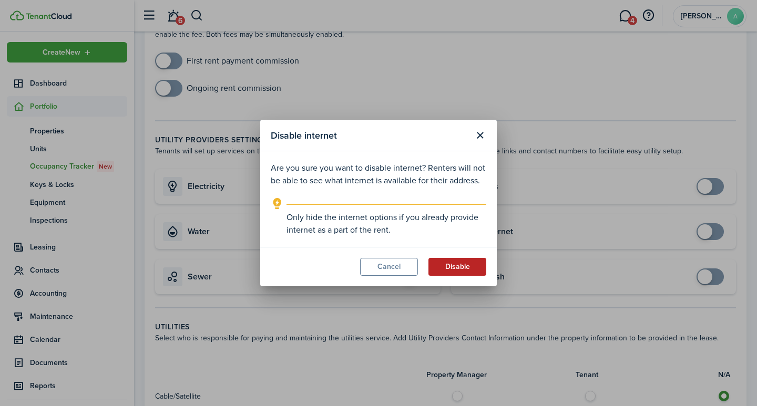
click at [464, 267] on button "Disable" at bounding box center [457, 267] width 58 height 18
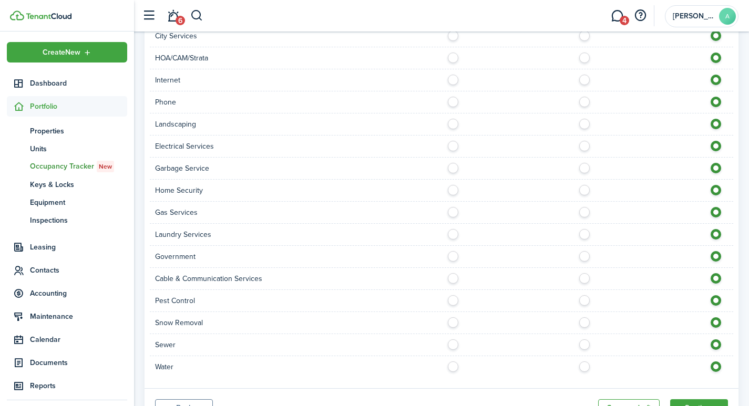
scroll to position [810, 0]
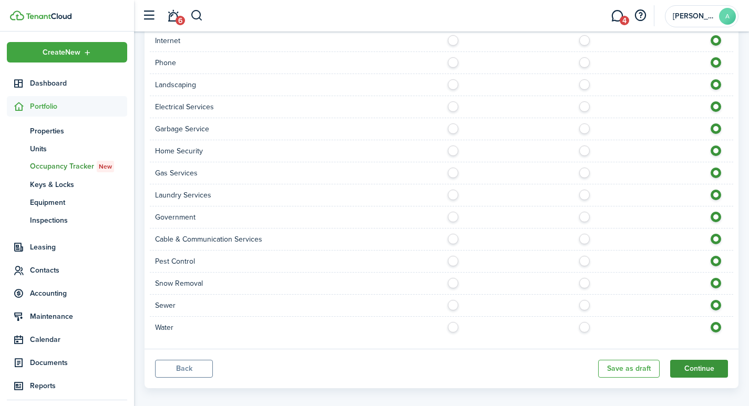
click at [710, 360] on button "Continue" at bounding box center [699, 369] width 58 height 18
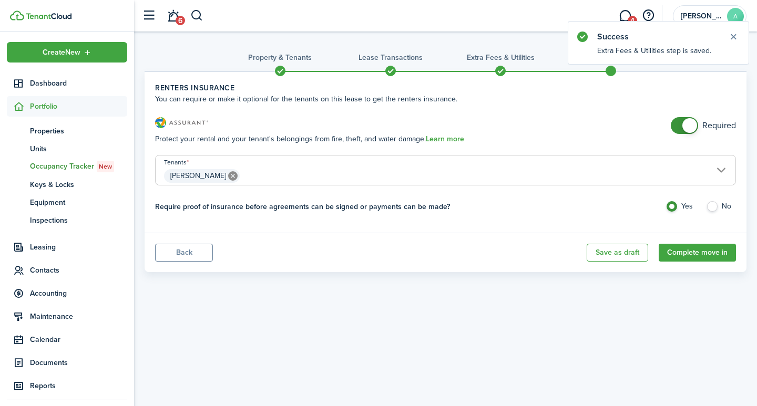
checkbox input "false"
click at [688, 126] on span at bounding box center [689, 125] width 15 height 15
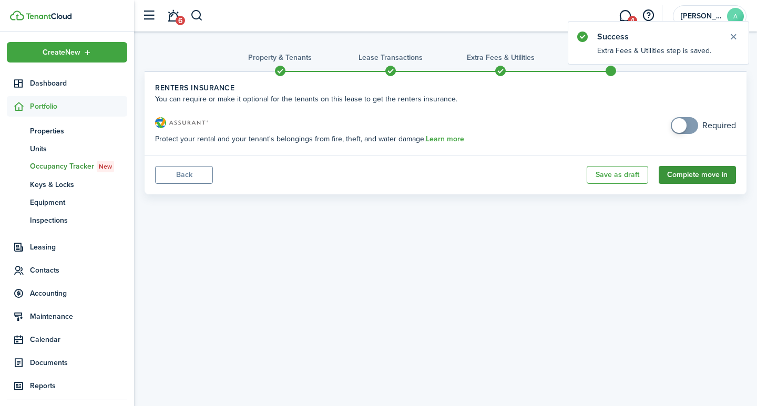
click at [688, 178] on button "Complete move in" at bounding box center [697, 175] width 77 height 18
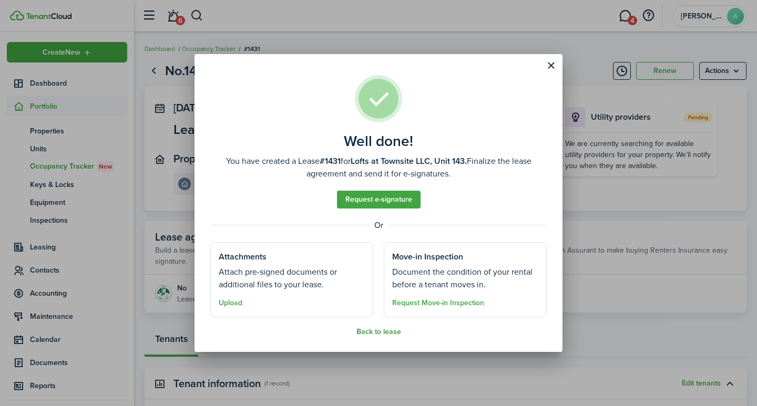
click at [376, 333] on button "Back to lease" at bounding box center [378, 332] width 45 height 8
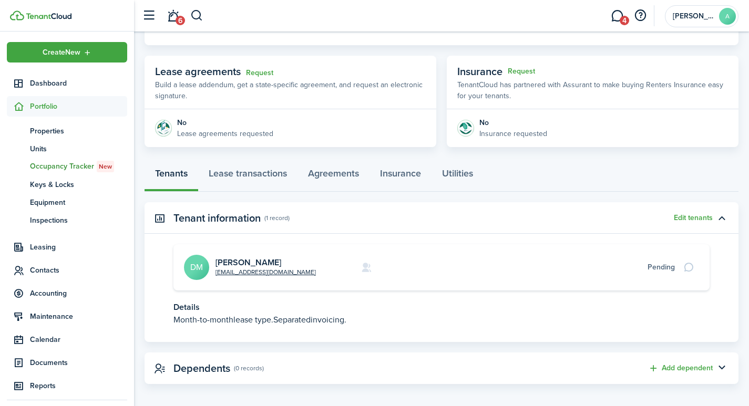
scroll to position [172, 0]
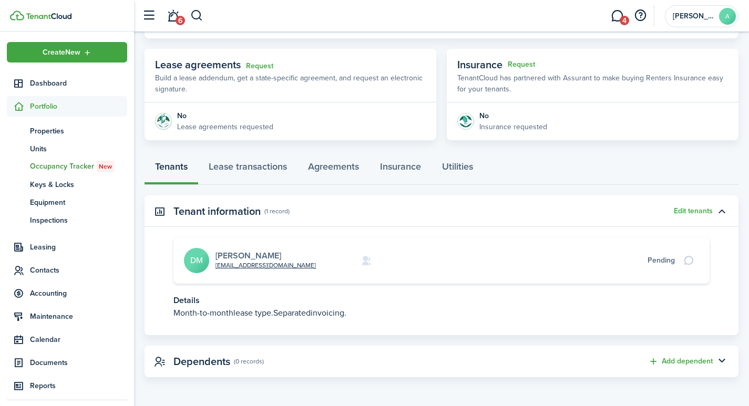
click at [248, 253] on link "Daniel Martey" at bounding box center [249, 256] width 66 height 12
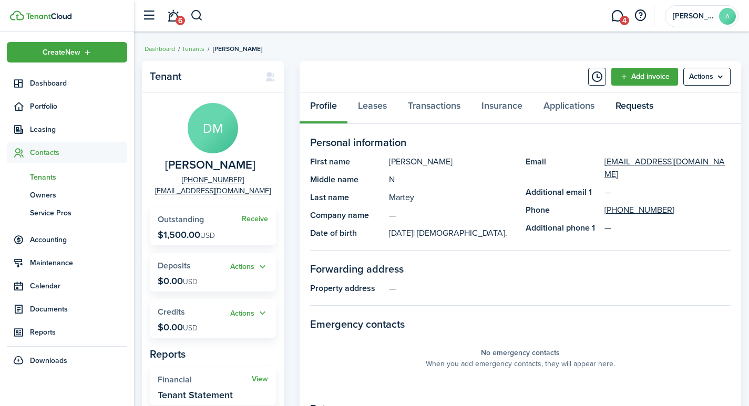
drag, startPoint x: 641, startPoint y: 106, endPoint x: 642, endPoint y: 116, distance: 9.6
drag, startPoint x: 642, startPoint y: 116, endPoint x: 437, endPoint y: 107, distance: 205.2
click at [437, 107] on link "Transactions" at bounding box center [434, 109] width 74 height 32
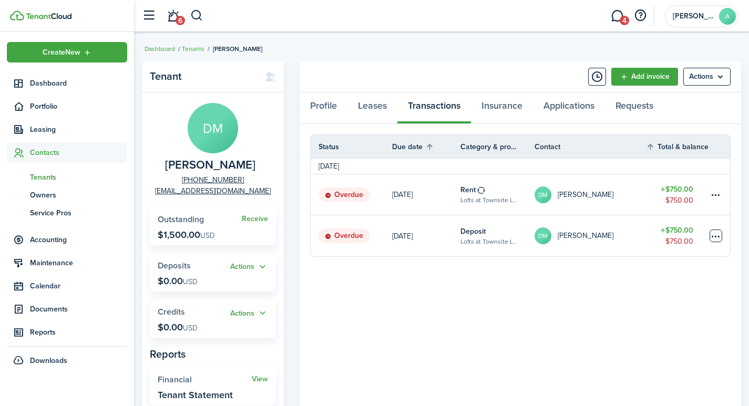
click at [715, 236] on table-menu-btn-icon at bounding box center [716, 236] width 13 height 13
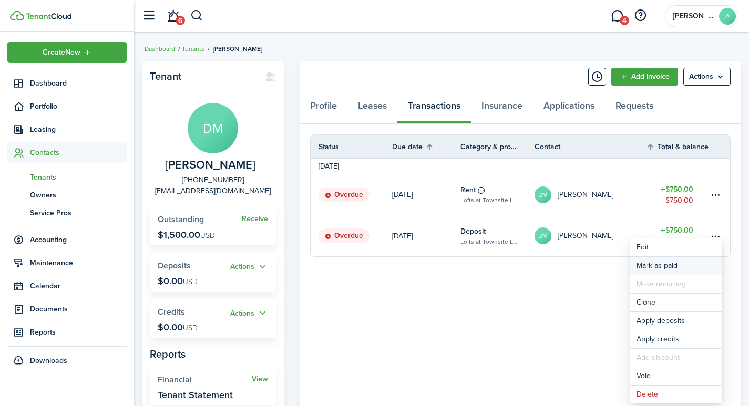
click at [643, 265] on link "Mark as paid" at bounding box center [676, 266] width 92 height 18
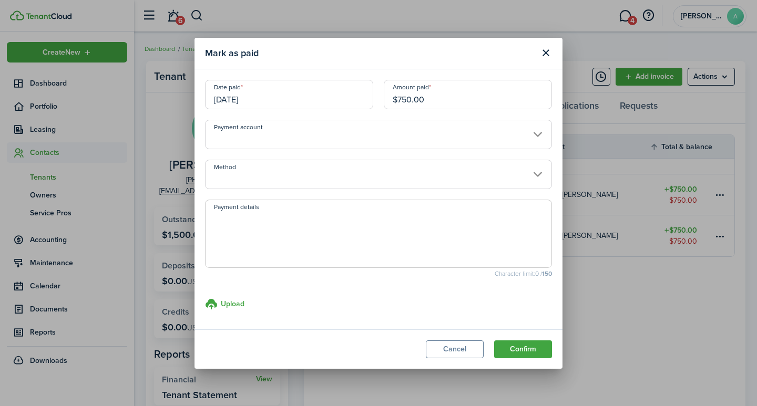
click at [355, 140] on input "Payment account" at bounding box center [378, 134] width 347 height 29
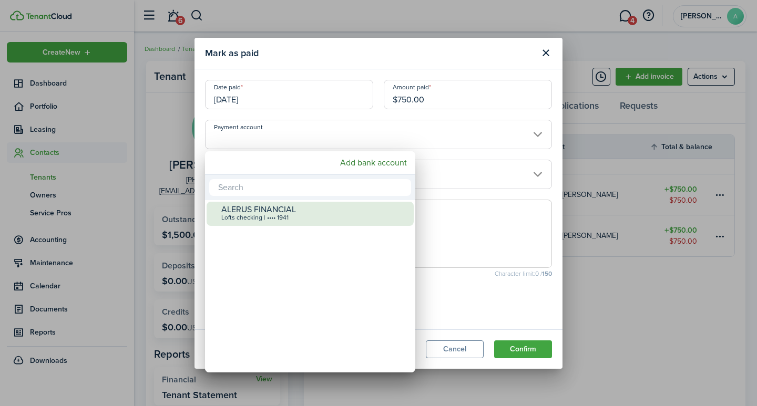
click at [323, 209] on div "ALERUS FINANCIAL" at bounding box center [314, 209] width 186 height 9
type input "•••• •••• •••• 1941"
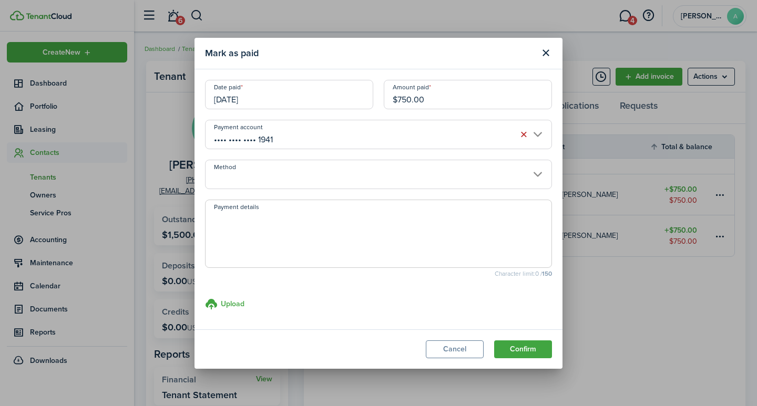
click at [302, 183] on input "Method" at bounding box center [378, 174] width 347 height 29
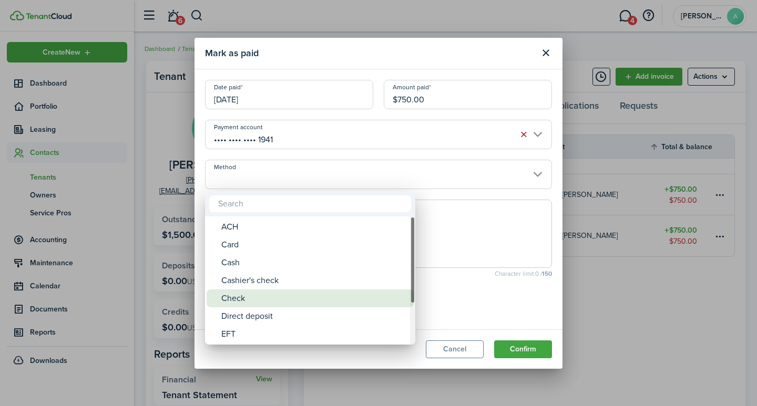
click at [257, 296] on div "Check" at bounding box center [314, 299] width 186 height 18
type input "Check"
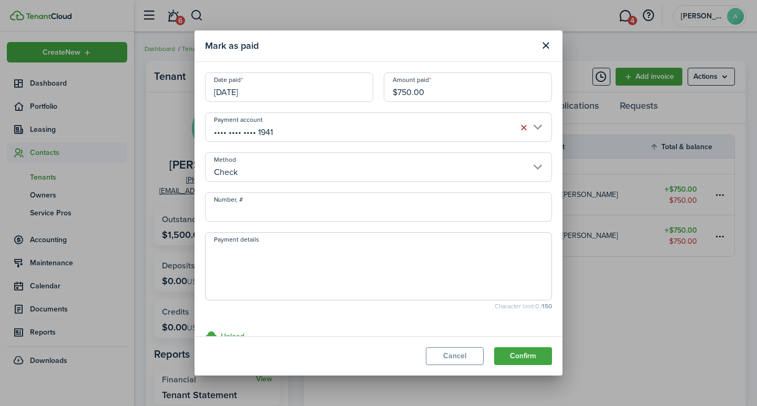
click at [276, 210] on input "Number, #" at bounding box center [378, 206] width 347 height 29
type input "1102"
click at [277, 259] on textarea "Payment details" at bounding box center [379, 269] width 346 height 50
type textarea "Security Deposit"
click at [517, 353] on button "Confirm" at bounding box center [523, 356] width 58 height 18
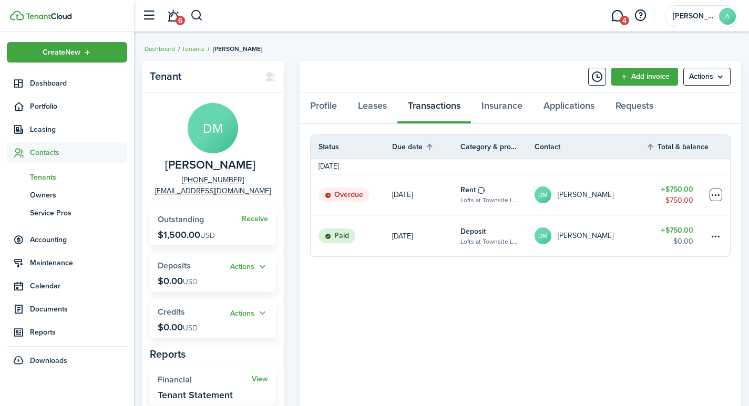
click at [714, 195] on table-menu-btn-icon at bounding box center [716, 195] width 13 height 13
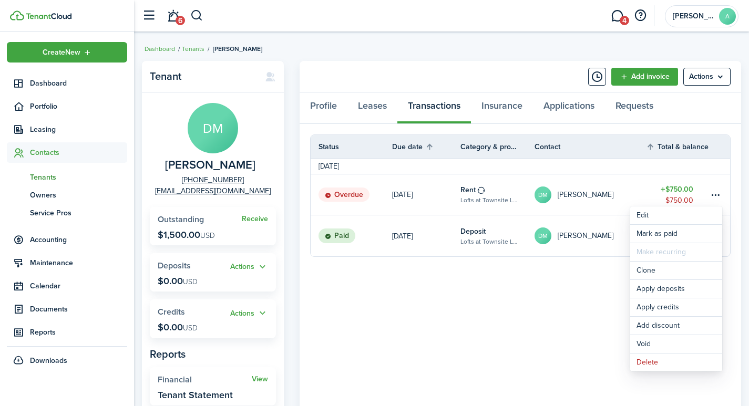
click at [484, 340] on panel-main-body "Status Due date Category & property Contact Total & balance Actions September 2…" at bounding box center [521, 294] width 442 height 341
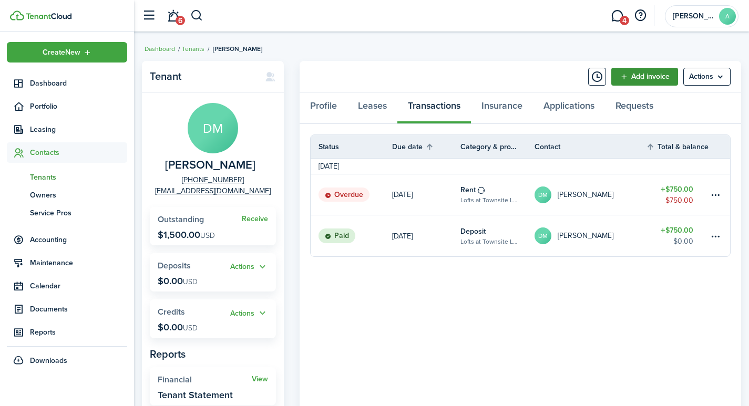
click at [657, 78] on link "Add invoice" at bounding box center [644, 77] width 67 height 18
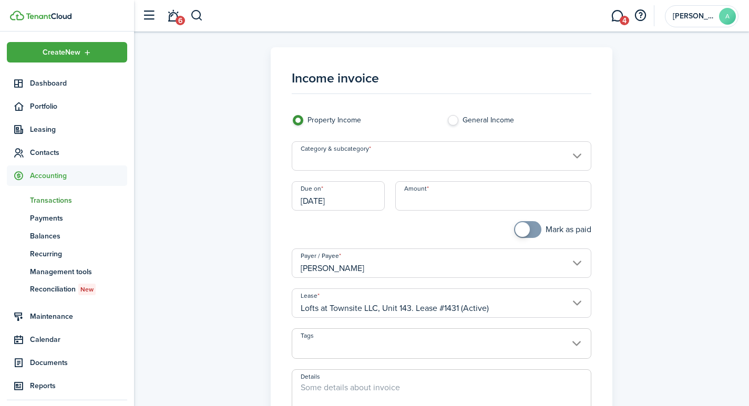
click at [406, 160] on input "Category & subcategory" at bounding box center [442, 155] width 300 height 29
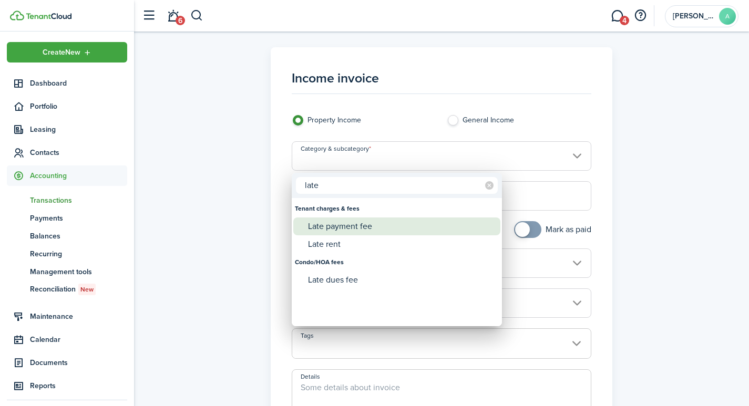
type input "late"
click at [361, 232] on div "Late payment fee" at bounding box center [401, 227] width 186 height 18
type input "Tenant charges & fees / Late payment fee"
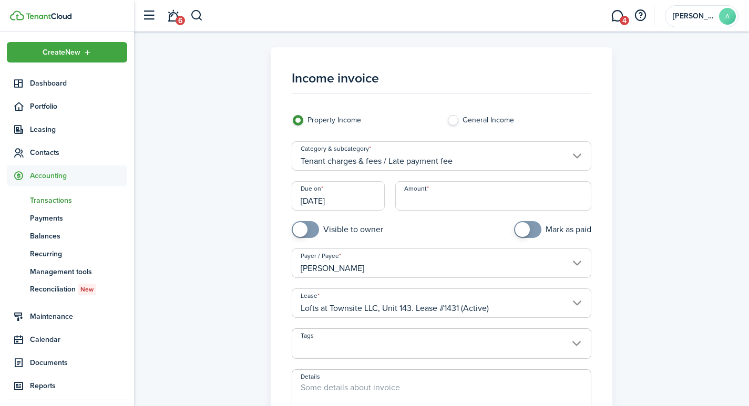
click at [461, 201] on input "Amount" at bounding box center [493, 195] width 197 height 29
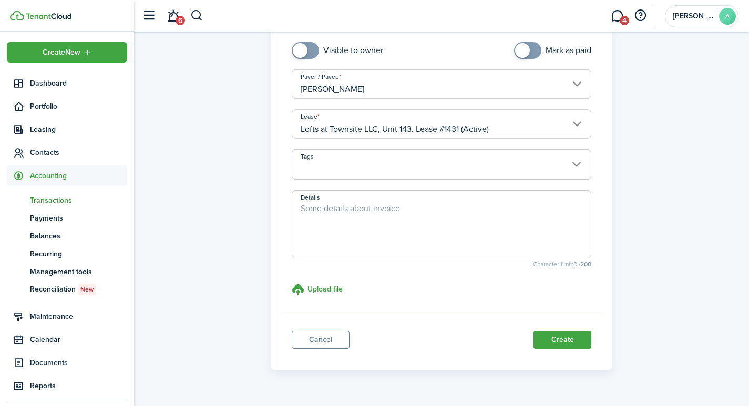
scroll to position [173, 0]
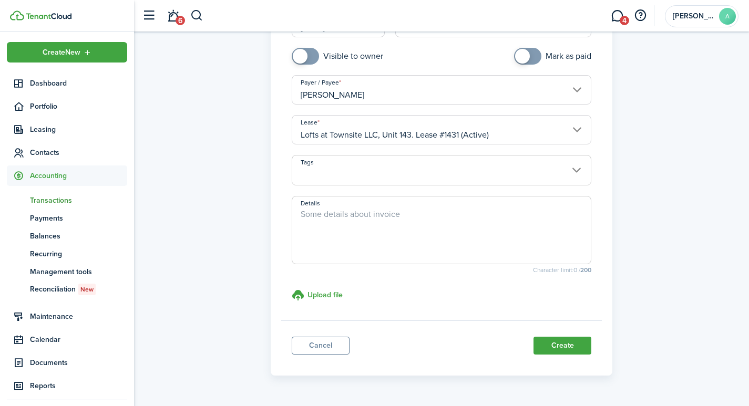
type input "$40.00"
click at [483, 167] on span at bounding box center [441, 176] width 299 height 18
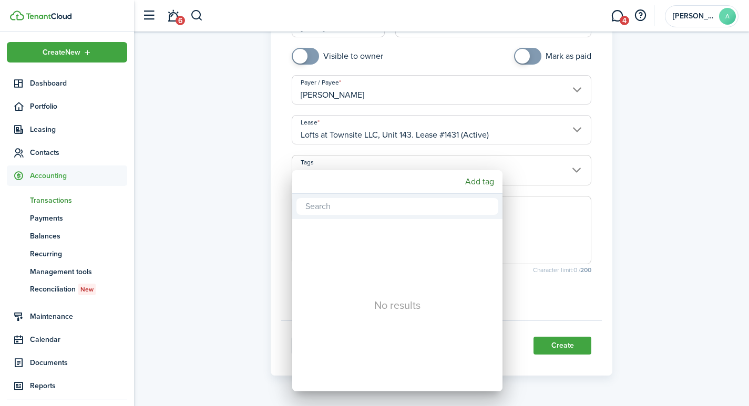
click at [538, 240] on div at bounding box center [374, 203] width 917 height 575
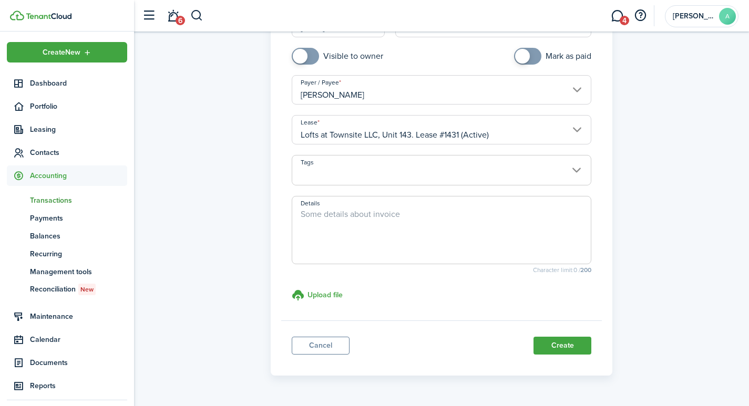
click at [398, 226] on textarea "Details" at bounding box center [441, 233] width 299 height 50
type textarea "l"
type textarea "K"
type textarea "Late Fee"
click at [559, 347] on button "Create" at bounding box center [563, 346] width 58 height 18
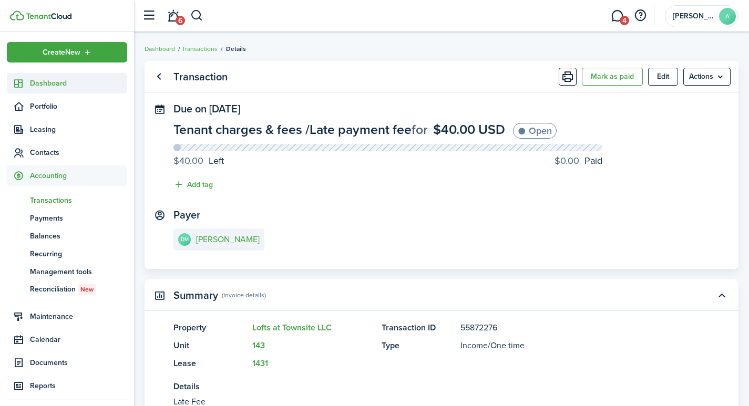
click at [51, 83] on span "Dashboard" at bounding box center [78, 83] width 97 height 11
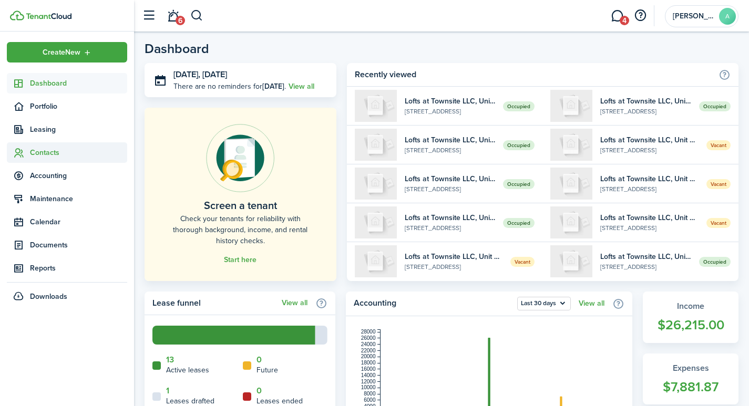
click at [39, 154] on span "Contacts" at bounding box center [78, 152] width 97 height 11
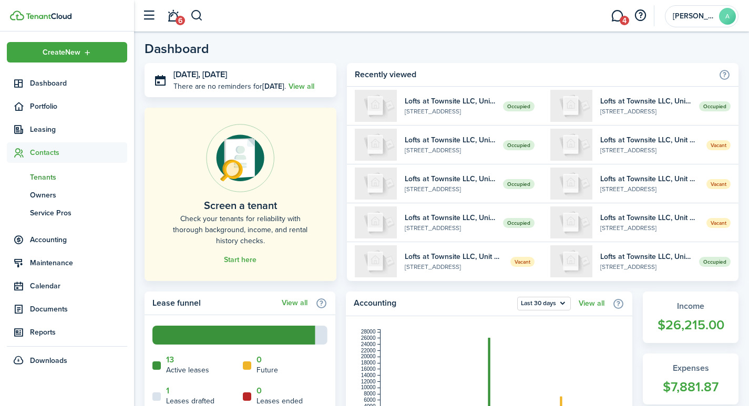
click at [46, 178] on span "Tenants" at bounding box center [78, 177] width 97 height 11
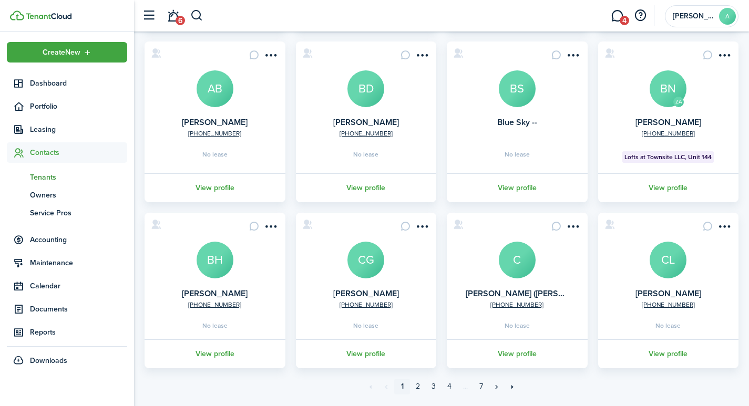
scroll to position [275, 0]
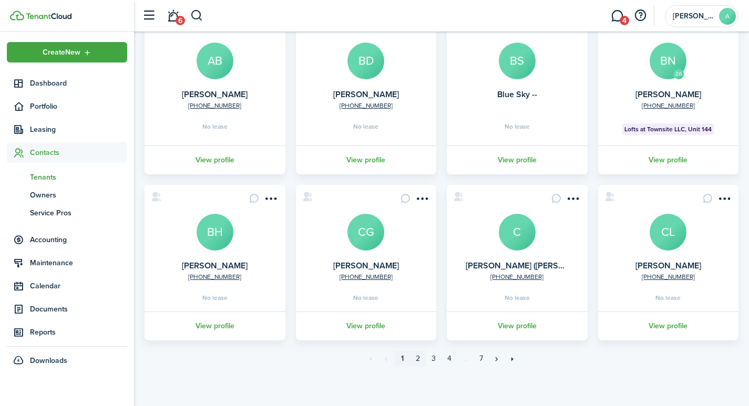
click at [417, 355] on link "2" at bounding box center [418, 359] width 16 height 16
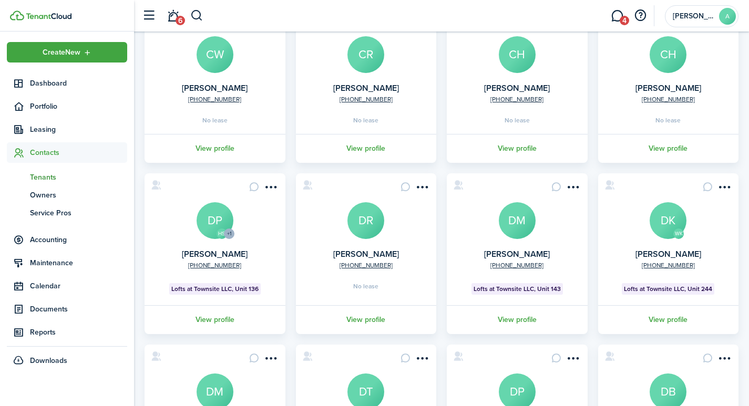
scroll to position [120, 0]
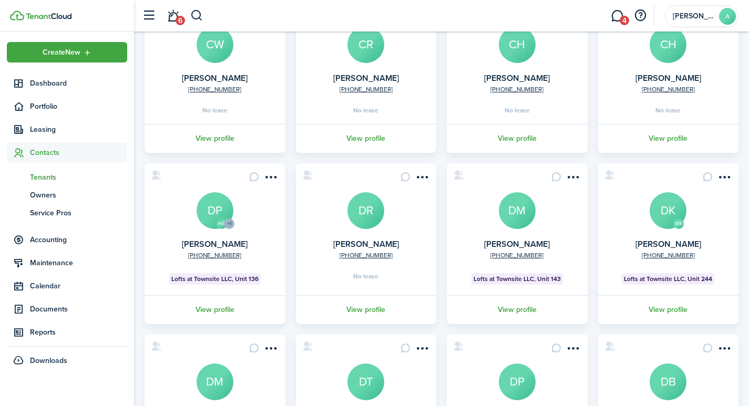
click at [521, 219] on avatar-text "DM" at bounding box center [517, 210] width 37 height 37
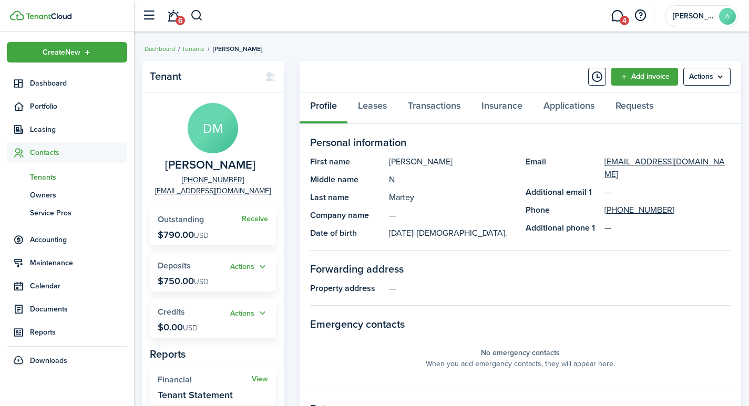
click at [45, 173] on span "Tenants" at bounding box center [78, 177] width 97 height 11
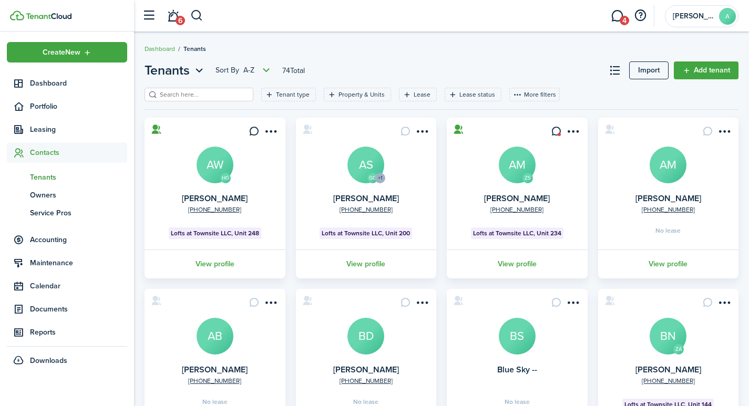
click at [210, 168] on avatar-text "AW" at bounding box center [215, 165] width 37 height 37
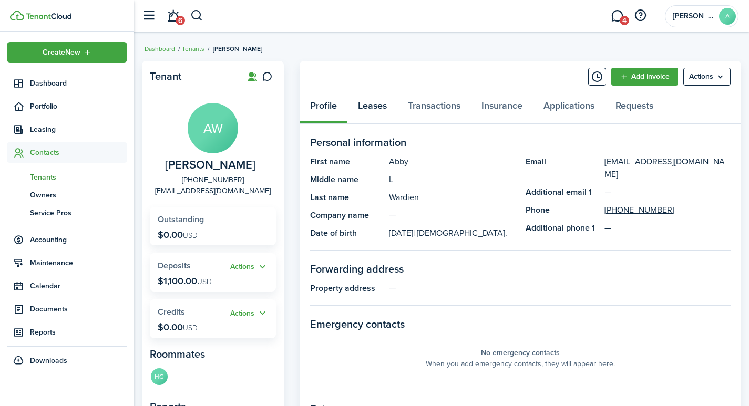
click at [377, 107] on link "Leases" at bounding box center [372, 109] width 50 height 32
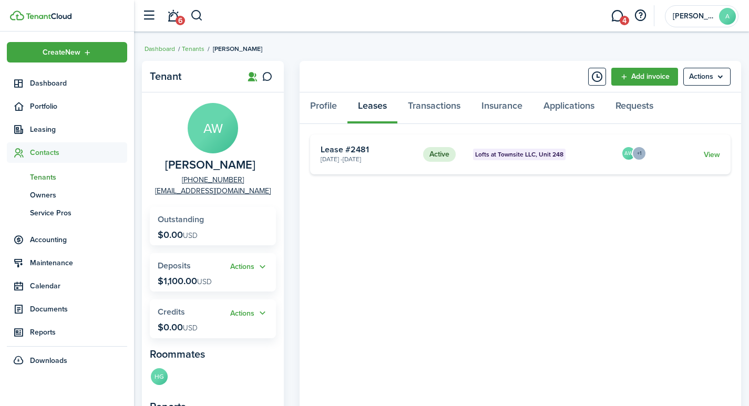
click at [42, 178] on span "Tenants" at bounding box center [78, 177] width 97 height 11
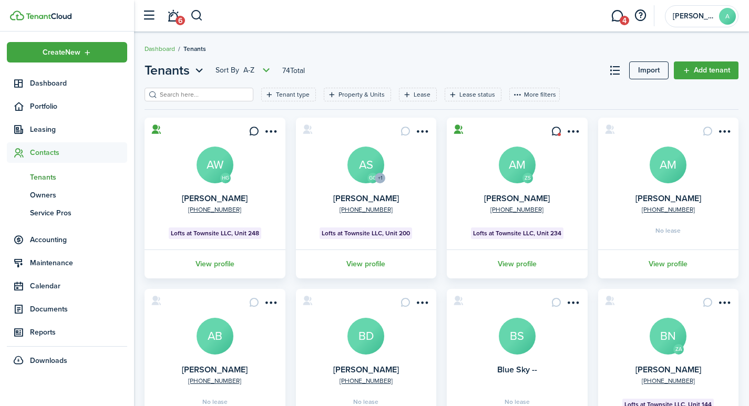
click at [361, 171] on avatar-text "AS" at bounding box center [365, 165] width 37 height 37
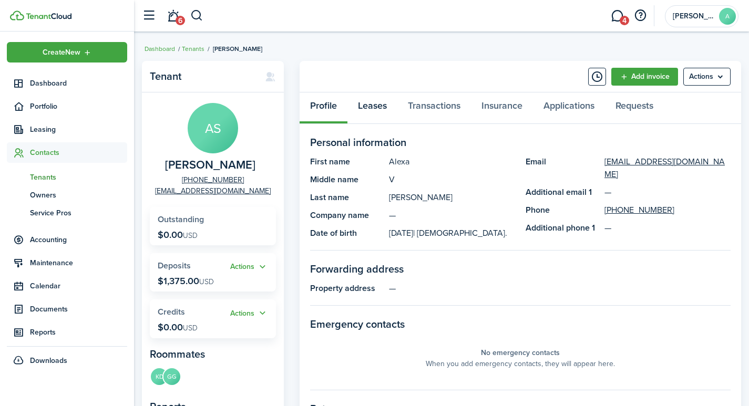
click at [383, 107] on link "Leases" at bounding box center [372, 109] width 50 height 32
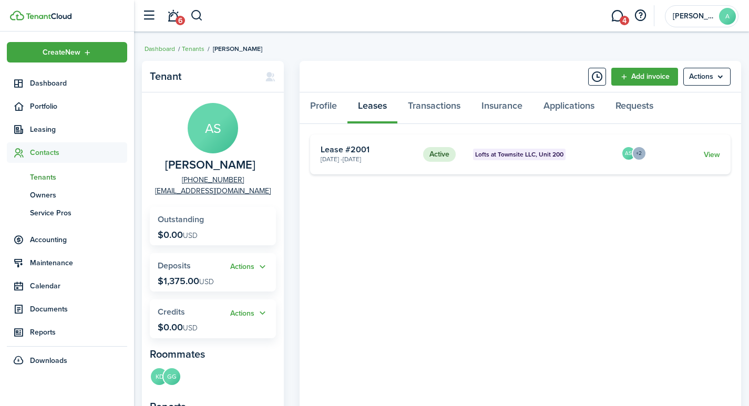
click at [42, 178] on span "Tenants" at bounding box center [78, 177] width 97 height 11
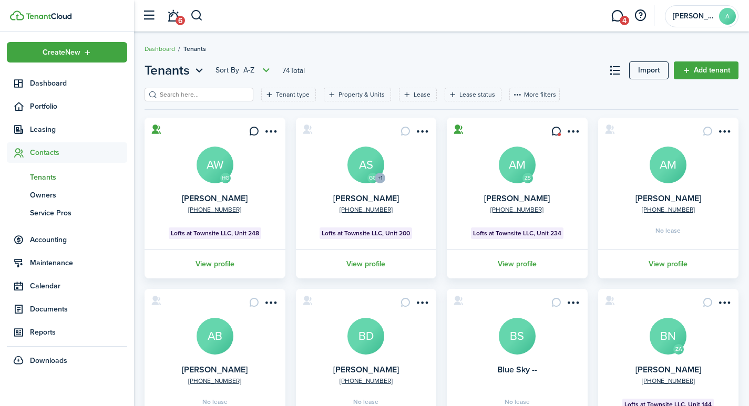
click at [510, 165] on avatar-text "AM" at bounding box center [517, 165] width 37 height 37
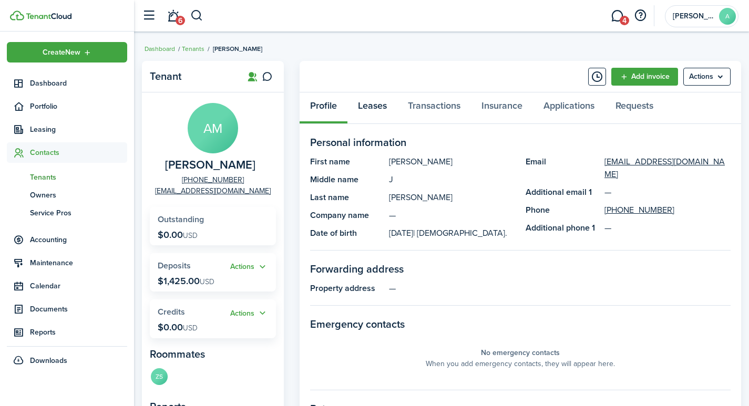
click at [376, 103] on link "Leases" at bounding box center [372, 109] width 50 height 32
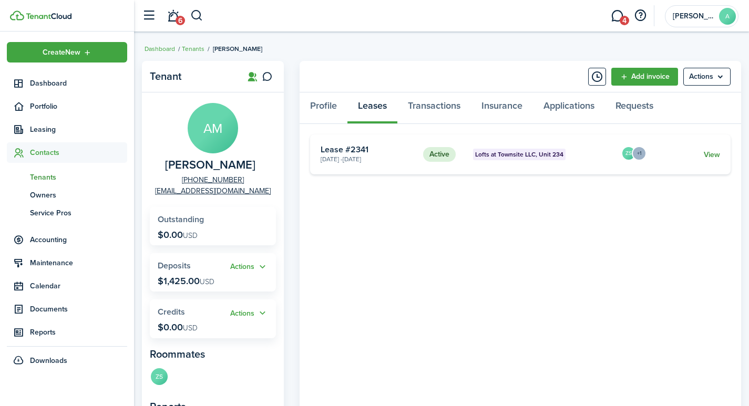
click at [714, 157] on link "View" at bounding box center [712, 154] width 16 height 11
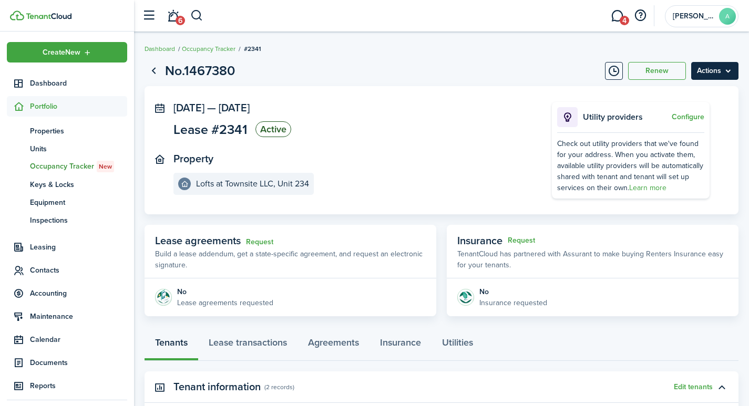
click at [712, 74] on menu-btn "Actions" at bounding box center [714, 71] width 47 height 18
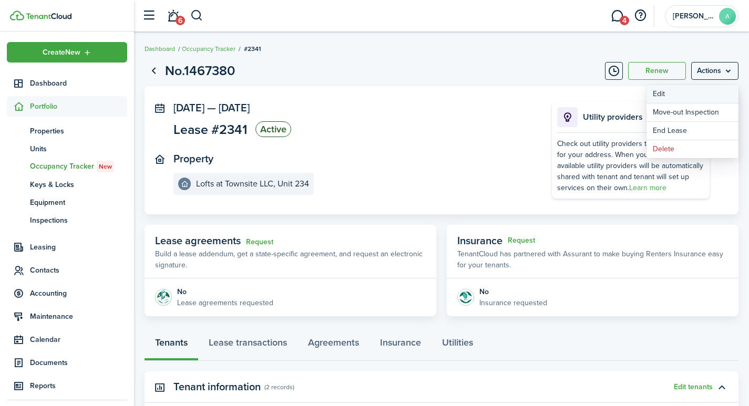
click at [674, 93] on button "Edit" at bounding box center [693, 94] width 92 height 18
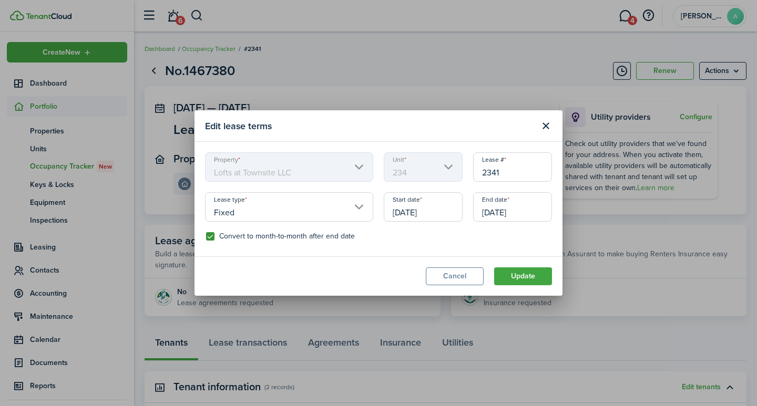
click at [359, 208] on input "Fixed" at bounding box center [289, 206] width 168 height 29
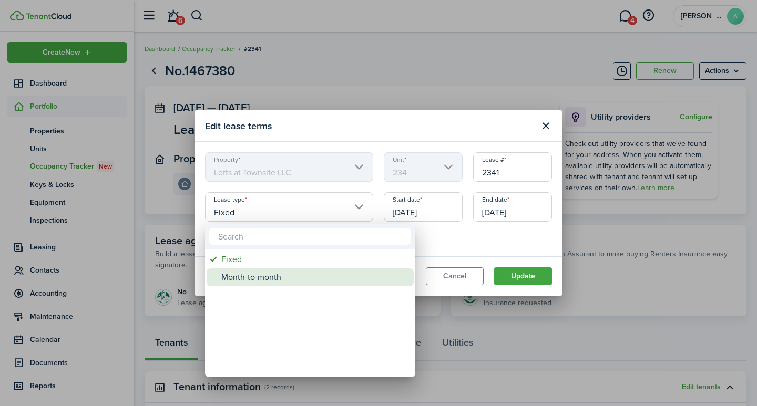
click at [277, 279] on div "Month-to-month" at bounding box center [314, 278] width 186 height 18
type input "Month-to-month"
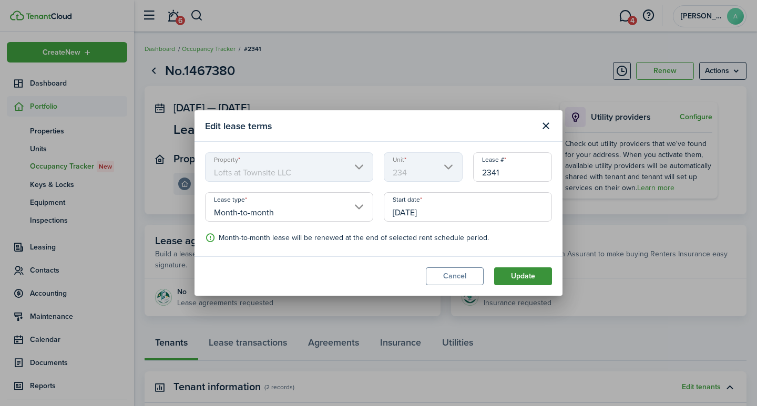
click at [524, 274] on button "Update" at bounding box center [523, 277] width 58 height 18
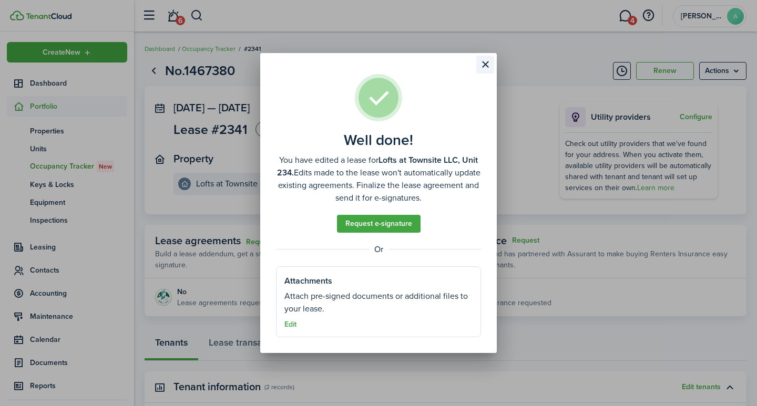
click at [484, 65] on button "Close modal" at bounding box center [485, 65] width 18 height 18
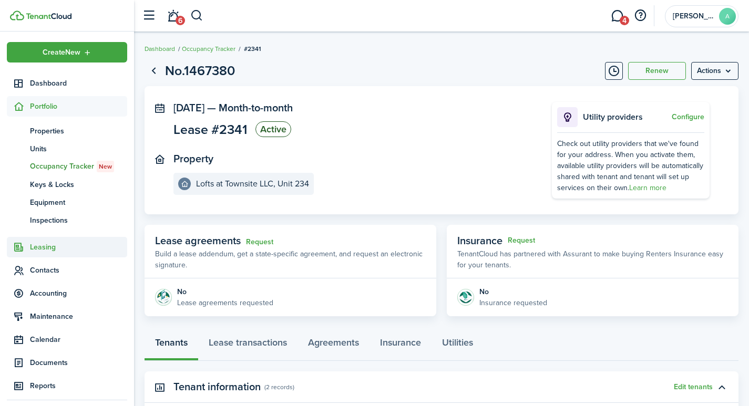
click at [37, 246] on span "Leasing" at bounding box center [78, 247] width 97 height 11
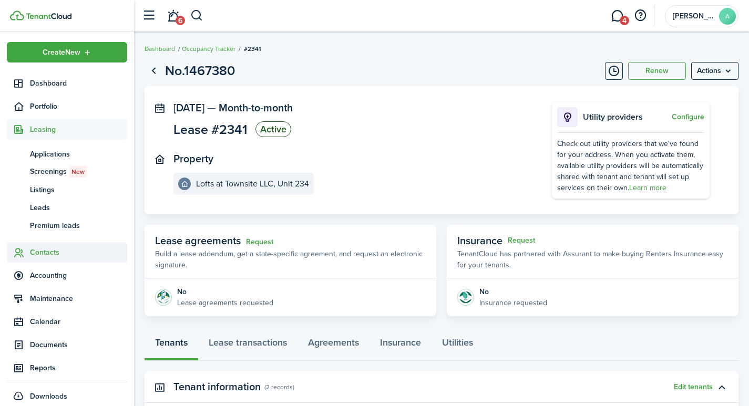
click at [47, 252] on span "Contacts" at bounding box center [78, 252] width 97 height 11
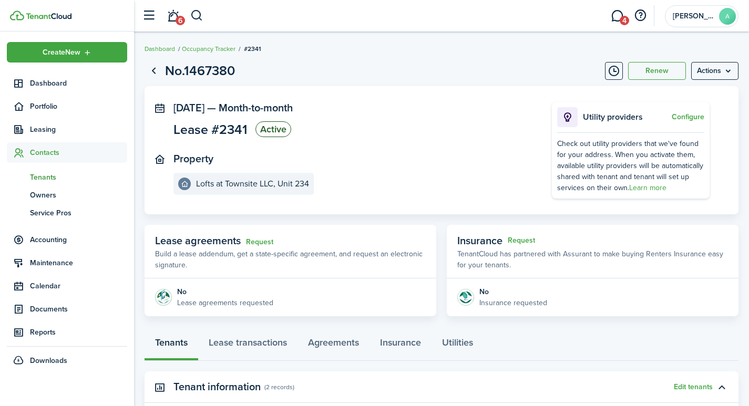
click at [48, 174] on span "Tenants" at bounding box center [78, 177] width 97 height 11
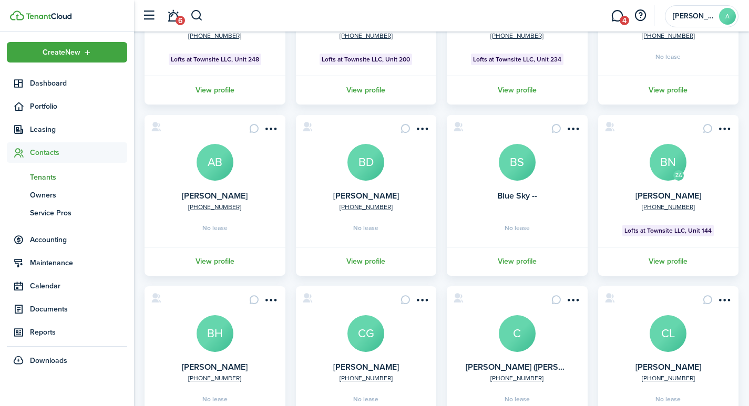
scroll to position [175, 0]
click at [671, 168] on avatar-text "BN" at bounding box center [668, 162] width 37 height 37
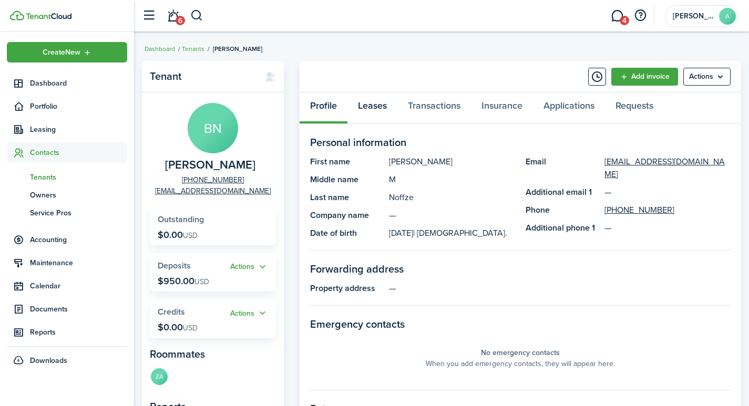
click at [367, 101] on link "Leases" at bounding box center [372, 109] width 50 height 32
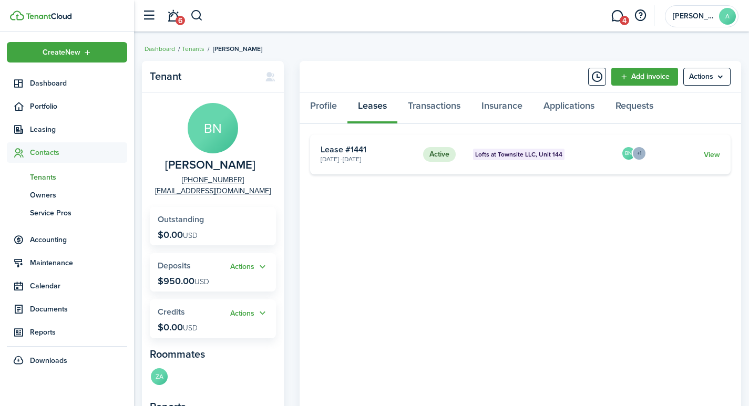
click at [48, 175] on span "Tenants" at bounding box center [78, 177] width 97 height 11
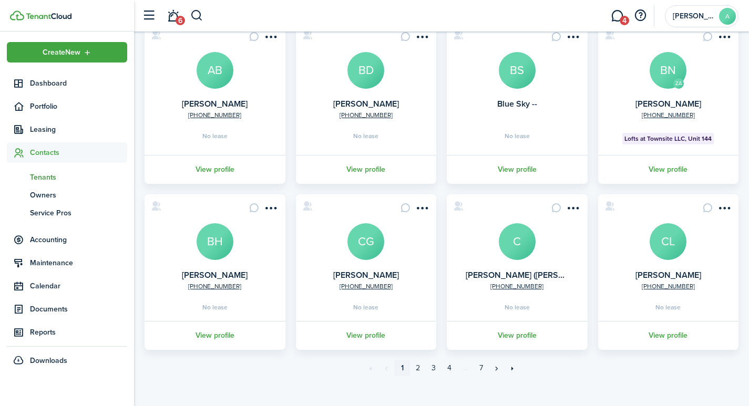
scroll to position [275, 0]
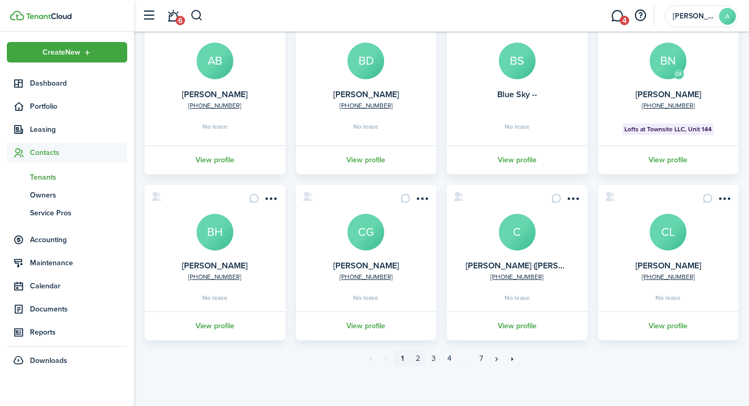
click at [416, 361] on link "2" at bounding box center [418, 359] width 16 height 16
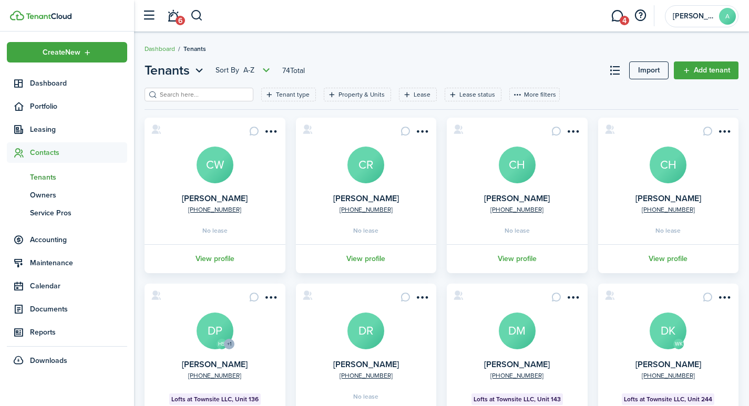
scroll to position [4, 0]
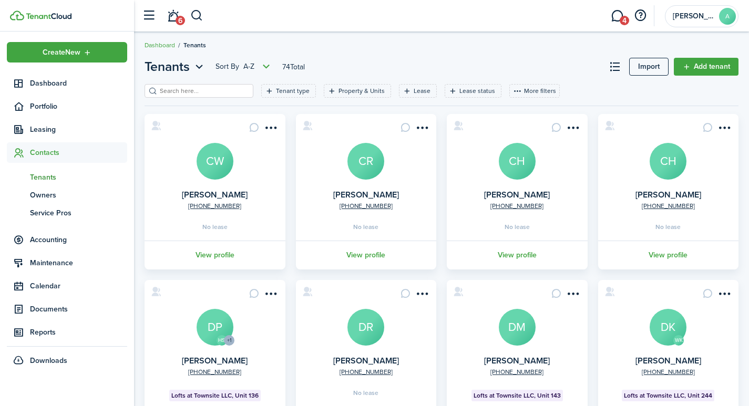
drag, startPoint x: 756, startPoint y: 205, endPoint x: 731, endPoint y: 374, distance: 171.2
click at [731, 374] on tenant-list-common "+1 612-468-9177 Chad Westerlund CW No lease View profile +1 701-361-0517 Cheryl…" at bounding box center [442, 379] width 594 height 530
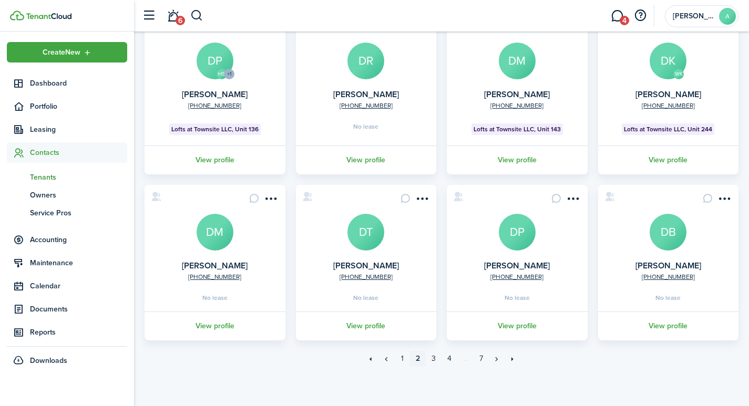
click at [520, 70] on avatar-text "DM" at bounding box center [517, 61] width 37 height 37
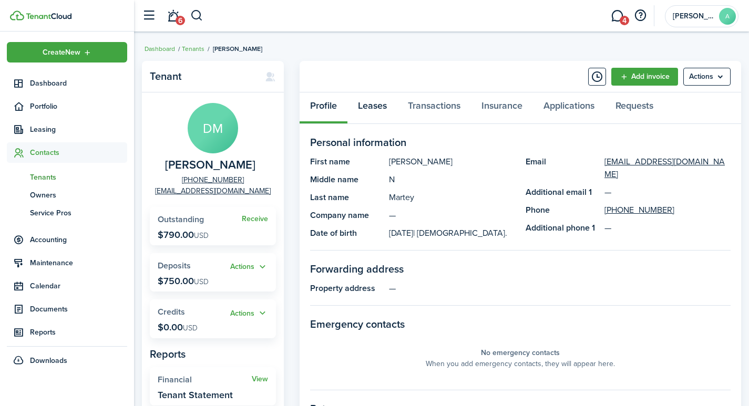
click at [380, 106] on link "Leases" at bounding box center [372, 109] width 50 height 32
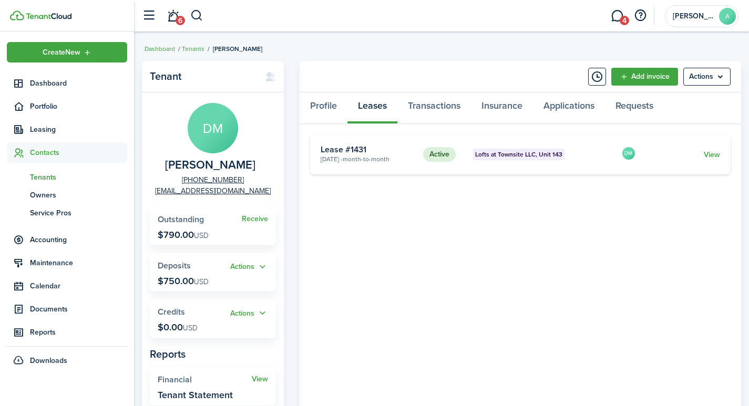
click at [40, 177] on span "Tenants" at bounding box center [78, 177] width 97 height 11
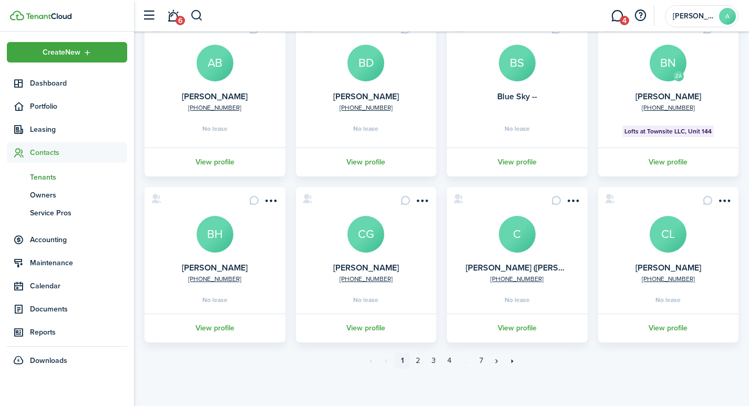
scroll to position [275, 0]
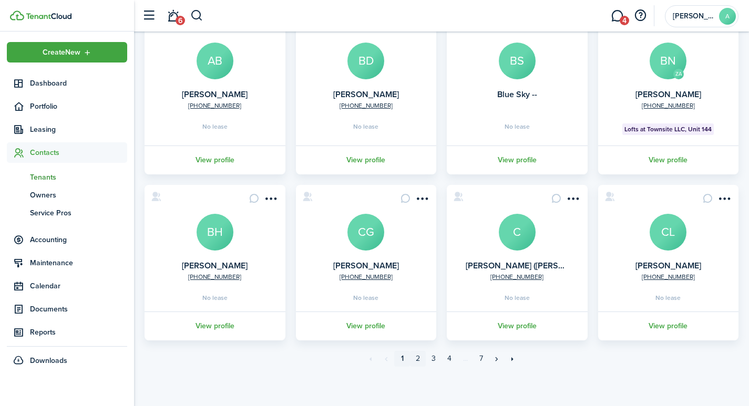
click at [418, 358] on link "2" at bounding box center [418, 359] width 16 height 16
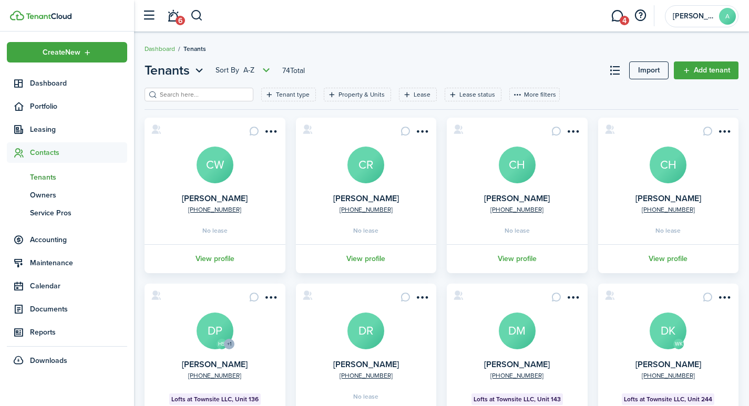
click at [667, 340] on avatar-text "DK" at bounding box center [668, 331] width 37 height 37
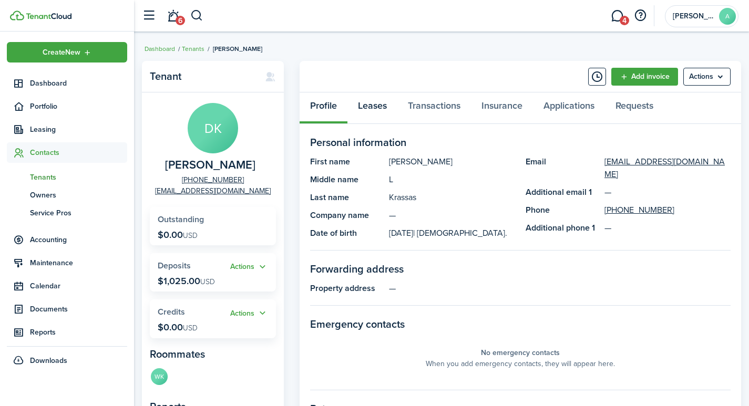
click at [380, 108] on link "Leases" at bounding box center [372, 109] width 50 height 32
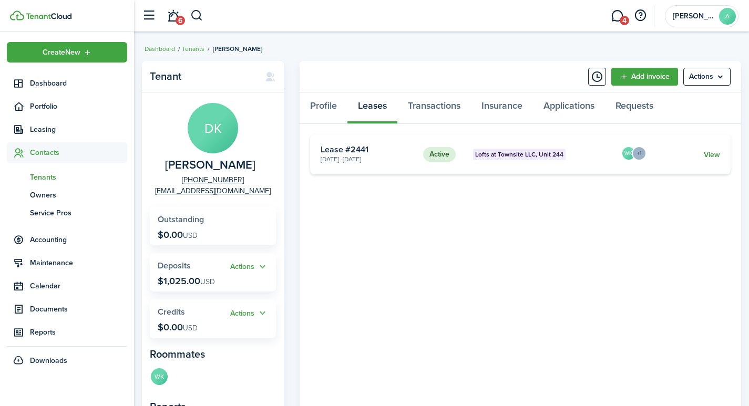
click at [711, 155] on link "View" at bounding box center [712, 154] width 16 height 11
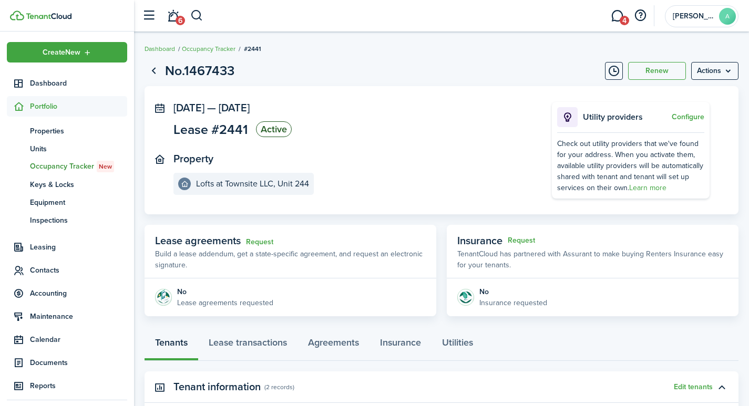
drag, startPoint x: 667, startPoint y: 77, endPoint x: 679, endPoint y: 92, distance: 19.5
drag, startPoint x: 679, startPoint y: 92, endPoint x: 714, endPoint y: 72, distance: 41.0
click at [714, 72] on menu-btn "Actions" at bounding box center [714, 71] width 47 height 18
click at [670, 94] on button "Edit" at bounding box center [693, 94] width 92 height 18
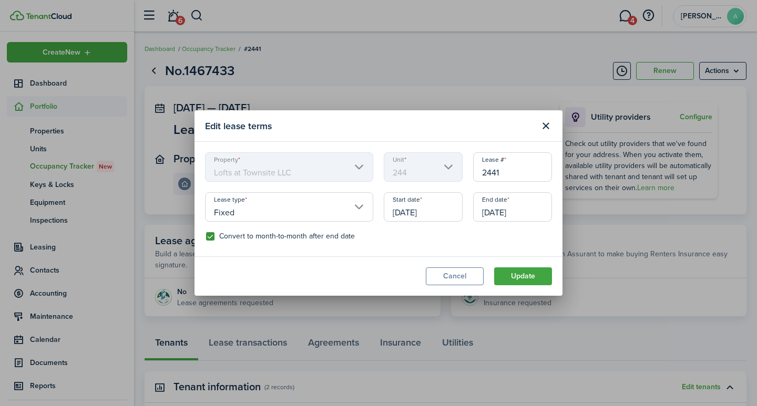
click at [355, 205] on input "Fixed" at bounding box center [289, 206] width 168 height 29
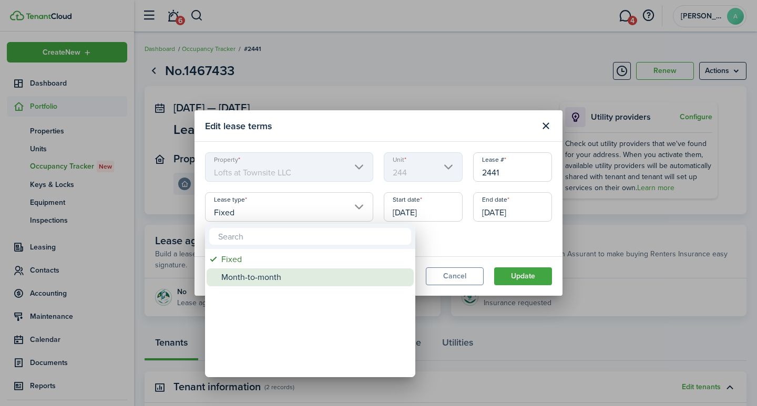
click at [265, 278] on div "Month-to-month" at bounding box center [314, 278] width 186 height 18
type input "Month-to-month"
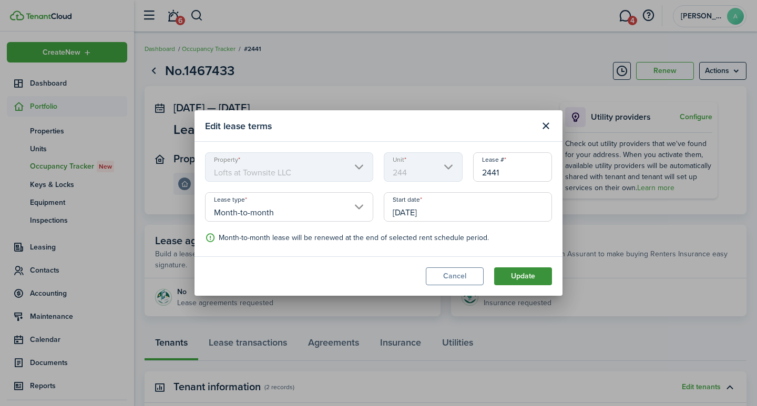
click at [534, 275] on button "Update" at bounding box center [523, 277] width 58 height 18
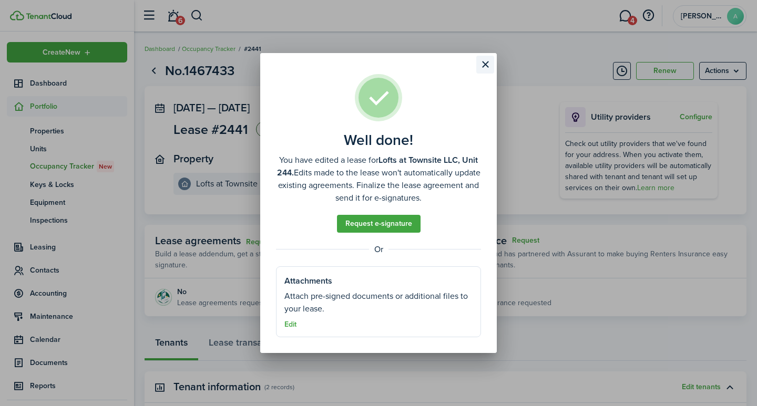
click at [483, 61] on button "Close modal" at bounding box center [485, 65] width 18 height 18
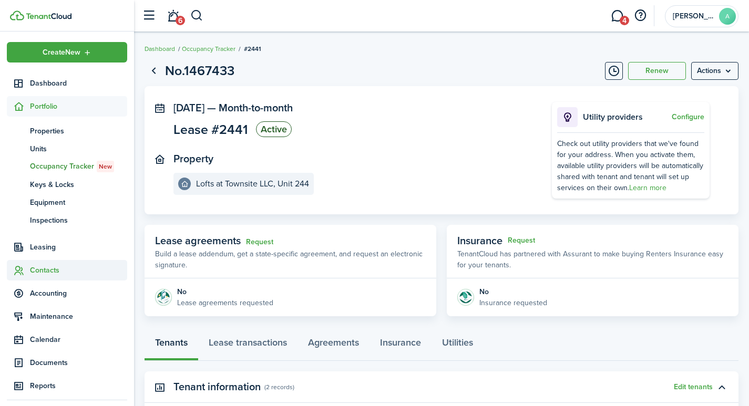
click at [43, 268] on span "Contacts" at bounding box center [78, 270] width 97 height 11
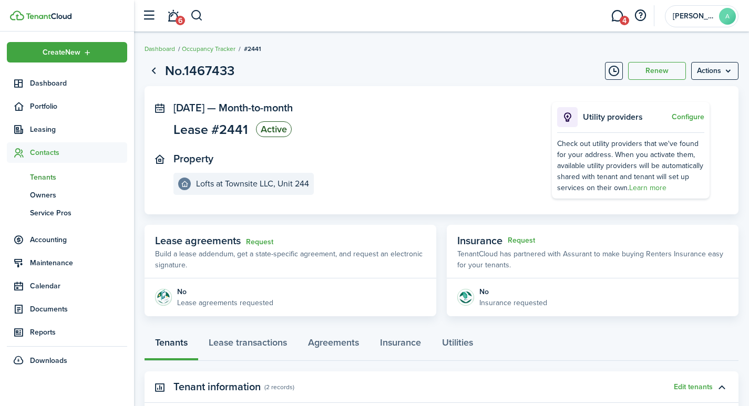
click at [45, 175] on span "Tenants" at bounding box center [78, 177] width 97 height 11
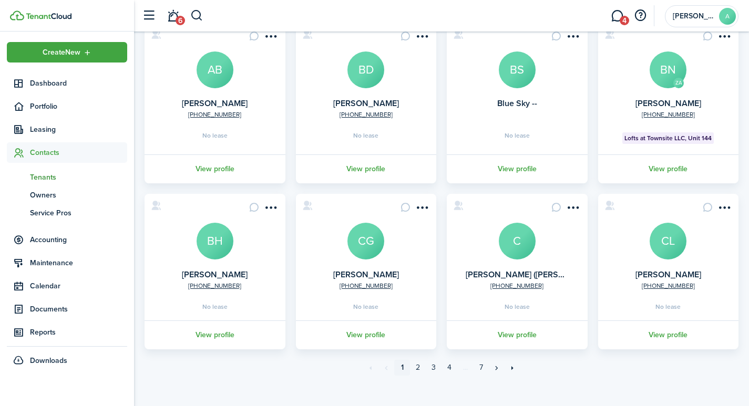
scroll to position [275, 0]
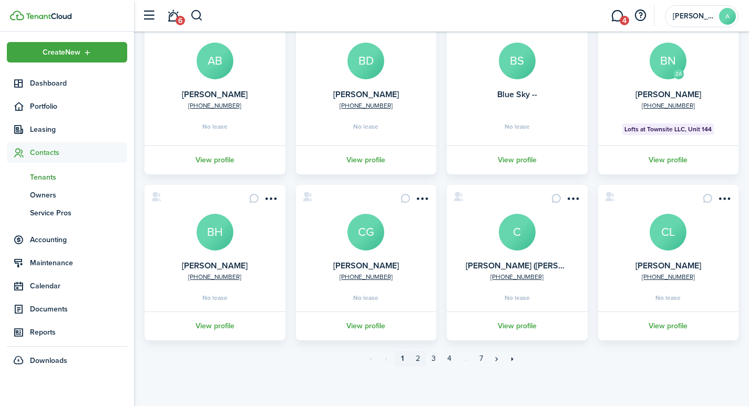
click at [416, 356] on link "2" at bounding box center [418, 359] width 16 height 16
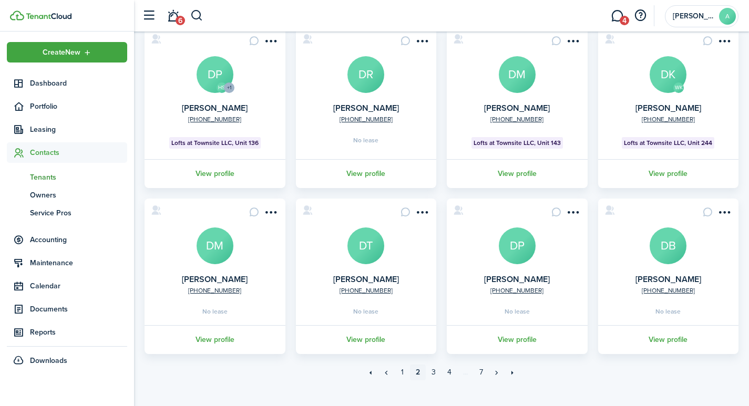
scroll to position [270, 0]
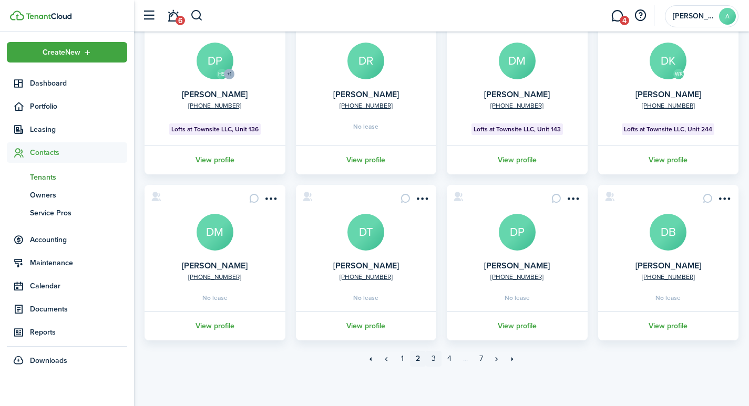
click at [433, 358] on link "3" at bounding box center [434, 359] width 16 height 16
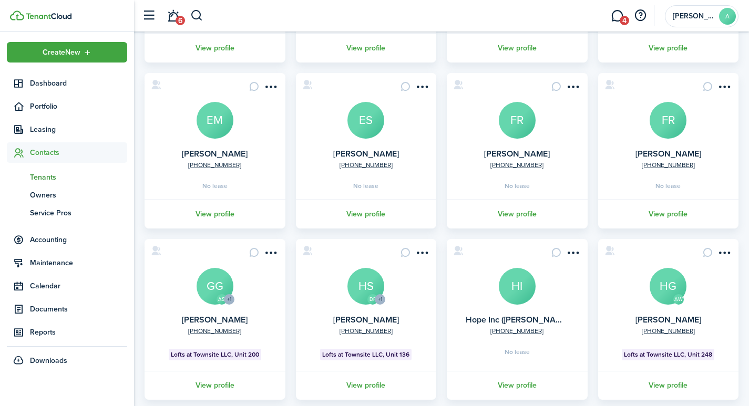
scroll to position [246, 0]
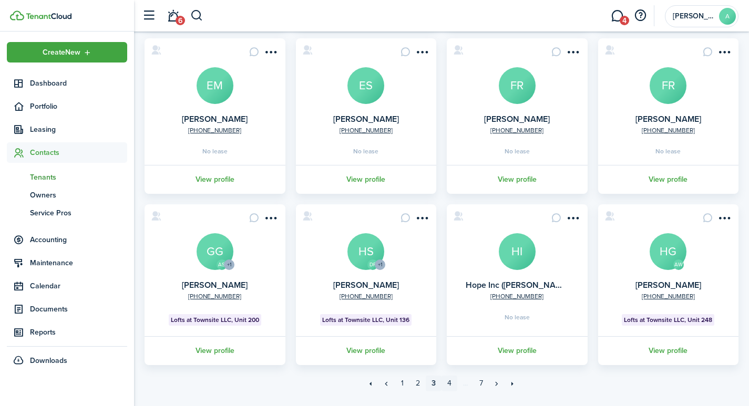
click at [452, 384] on link "4" at bounding box center [450, 384] width 16 height 16
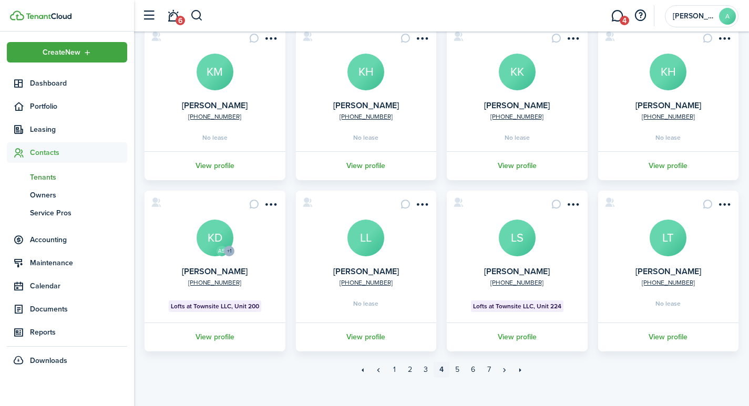
scroll to position [267, 0]
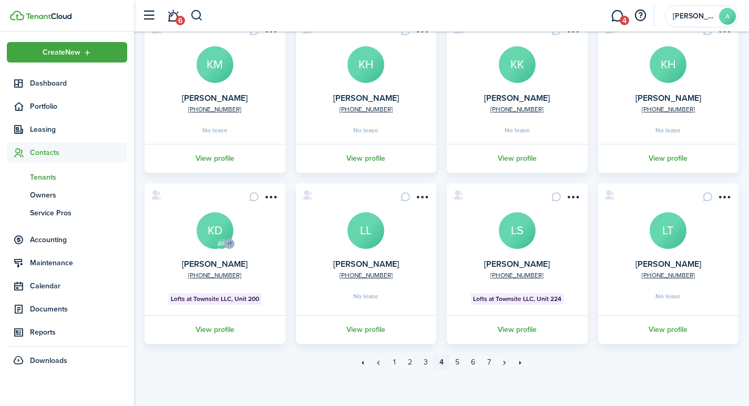
click at [513, 242] on avatar-text "LS" at bounding box center [517, 230] width 37 height 37
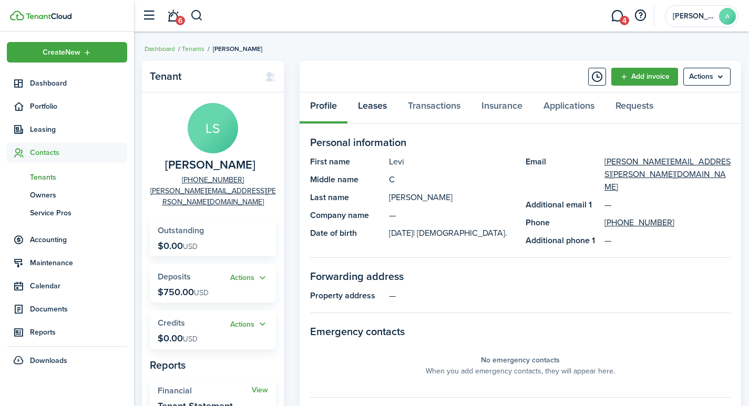
click at [374, 106] on link "Leases" at bounding box center [372, 109] width 50 height 32
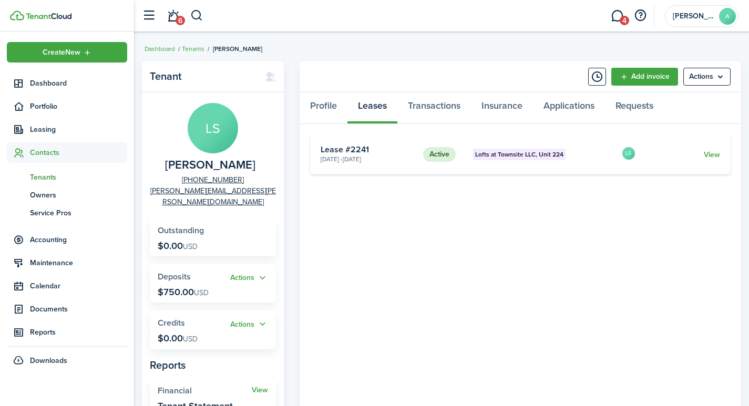
click at [50, 179] on span "Tenants" at bounding box center [78, 177] width 97 height 11
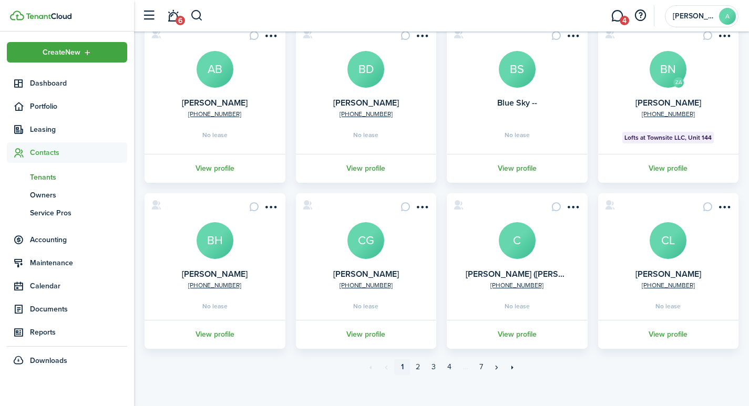
scroll to position [275, 0]
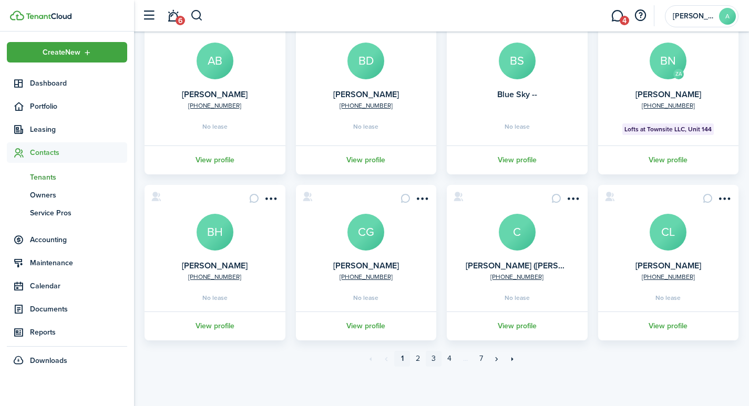
click at [435, 360] on link "3" at bounding box center [434, 359] width 16 height 16
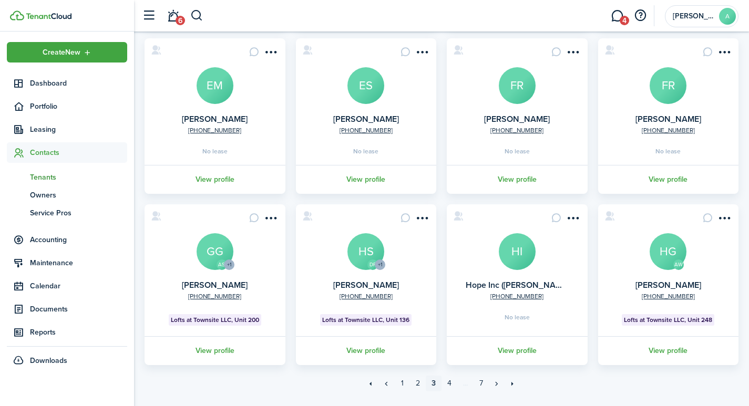
scroll to position [270, 0]
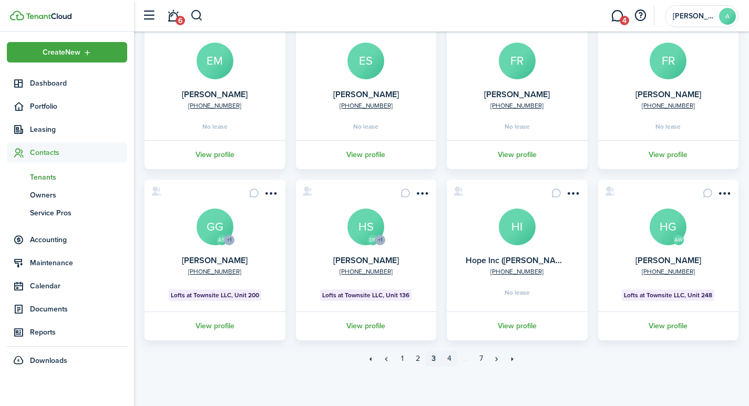
click at [450, 360] on link "4" at bounding box center [450, 359] width 16 height 16
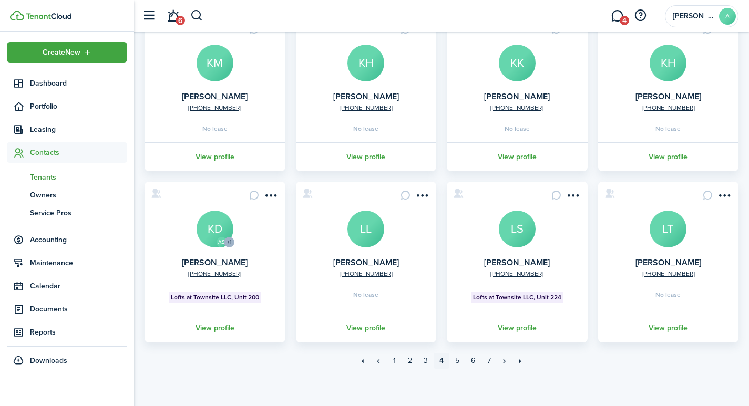
scroll to position [270, 0]
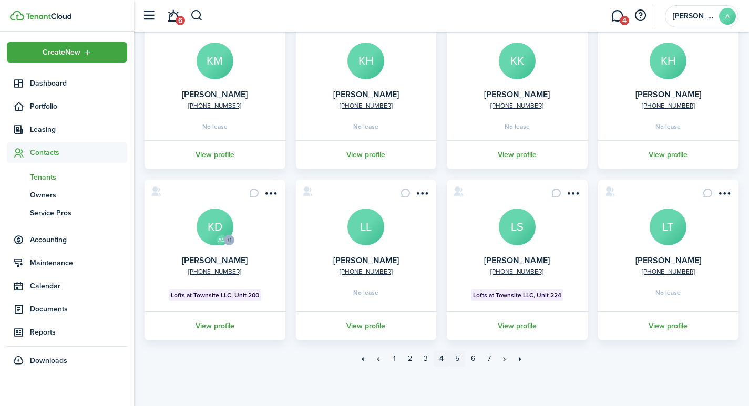
click at [455, 355] on link "5" at bounding box center [457, 359] width 16 height 16
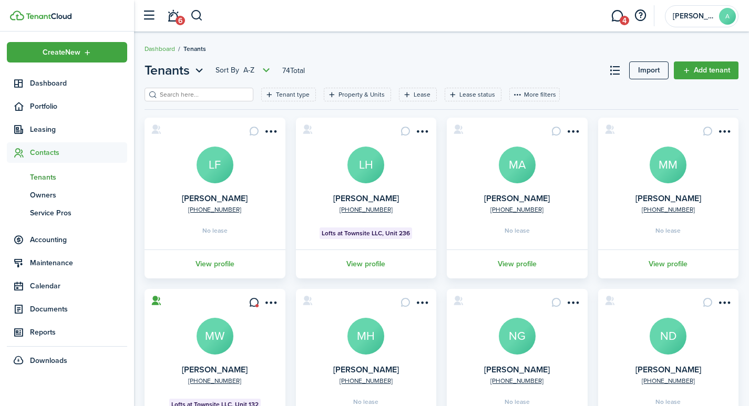
click at [365, 175] on avatar-text "LH" at bounding box center [365, 165] width 37 height 37
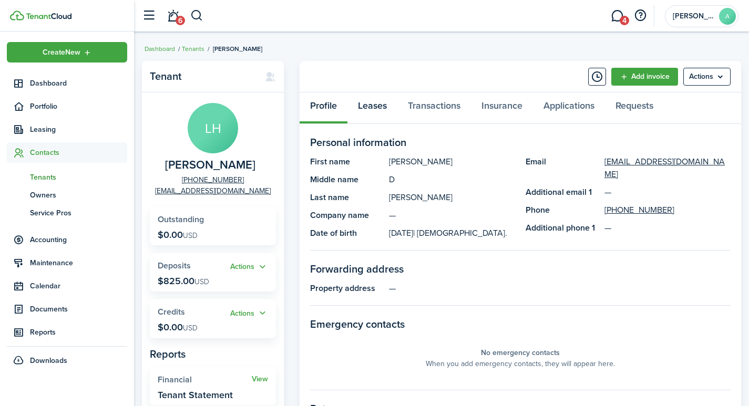
click at [382, 103] on link "Leases" at bounding box center [372, 109] width 50 height 32
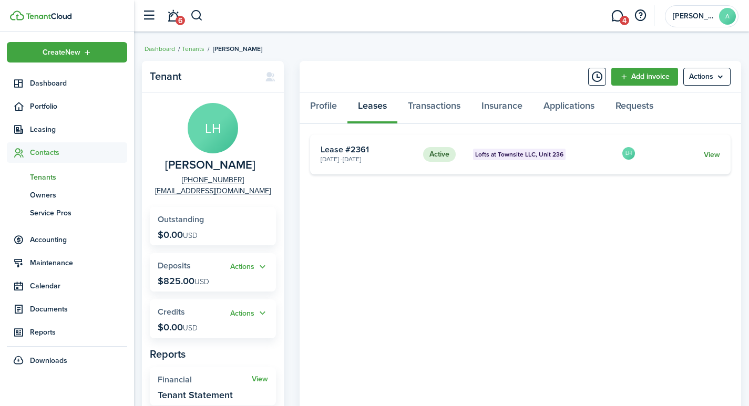
click at [715, 156] on link "View" at bounding box center [712, 154] width 16 height 11
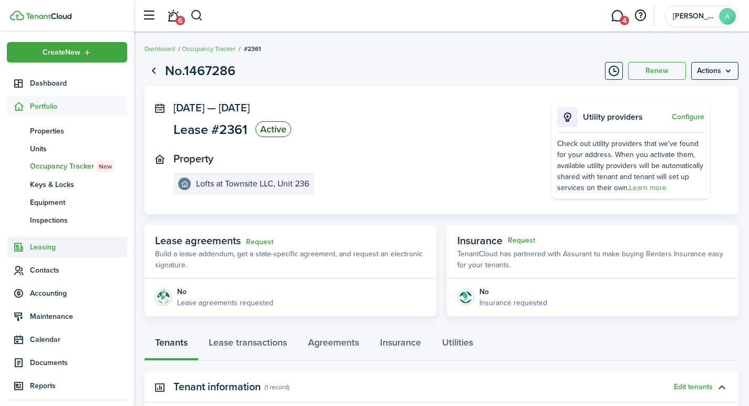
click at [39, 243] on span "Leasing" at bounding box center [78, 247] width 97 height 11
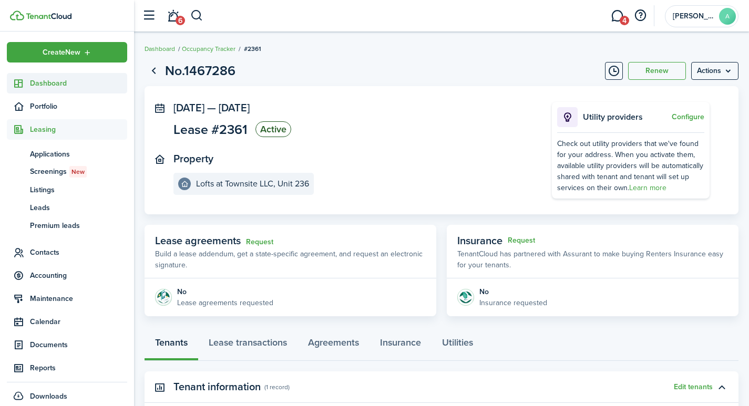
click at [52, 83] on span "Dashboard" at bounding box center [78, 83] width 97 height 11
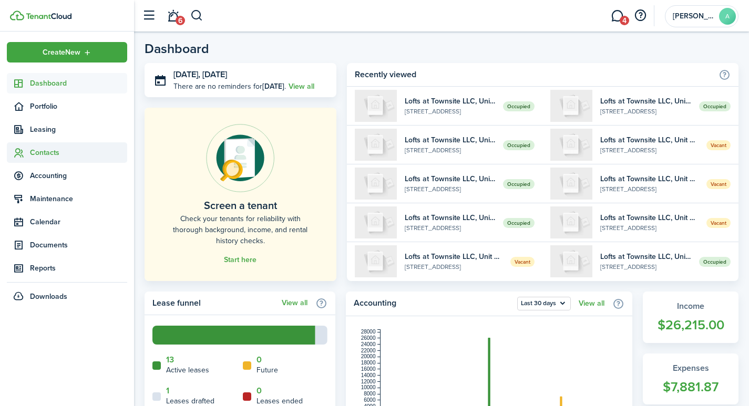
click at [50, 154] on span "Contacts" at bounding box center [78, 152] width 97 height 11
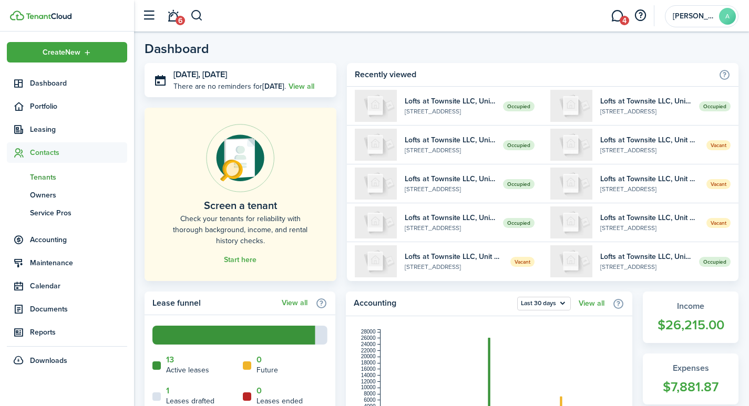
click at [45, 177] on span "Tenants" at bounding box center [78, 177] width 97 height 11
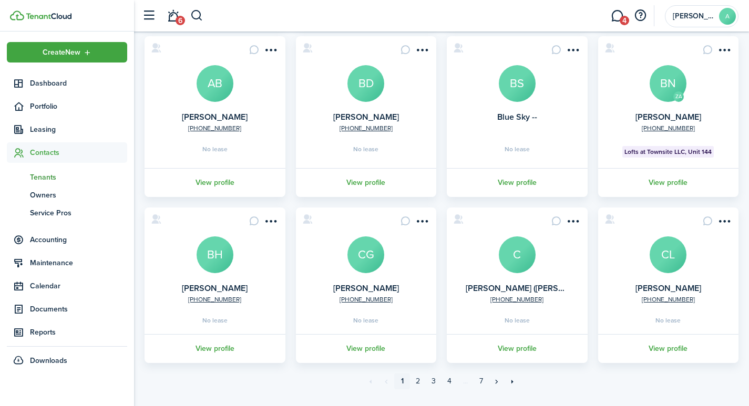
scroll to position [275, 0]
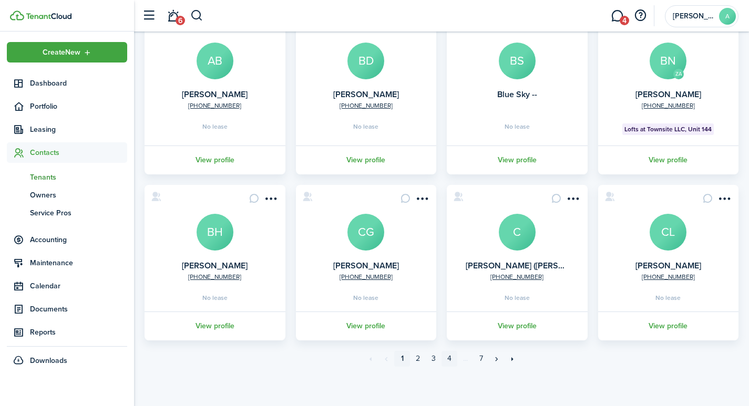
click at [448, 359] on link "4" at bounding box center [450, 359] width 16 height 16
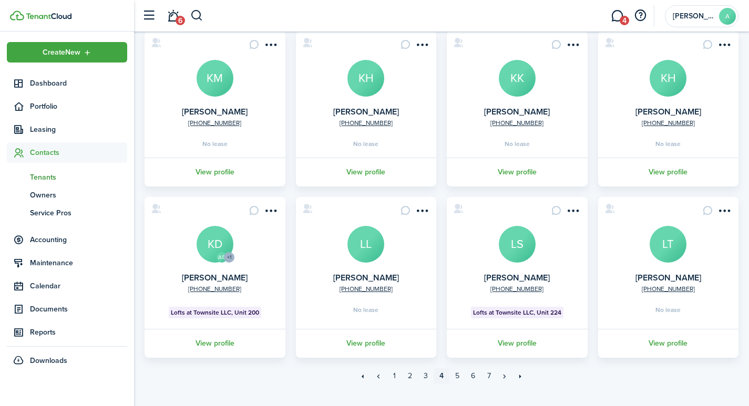
scroll to position [270, 0]
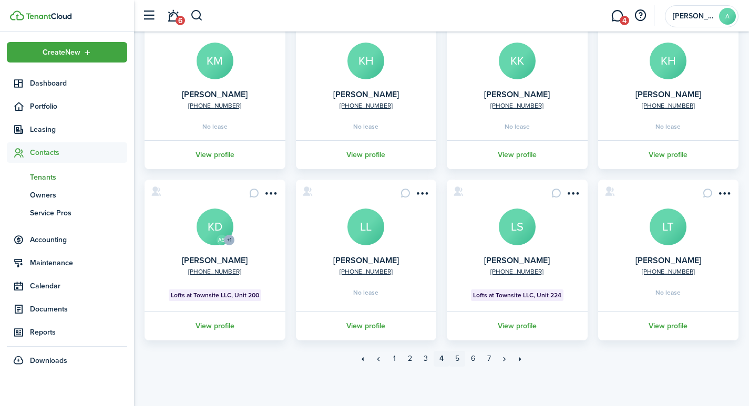
click at [457, 357] on link "5" at bounding box center [457, 359] width 16 height 16
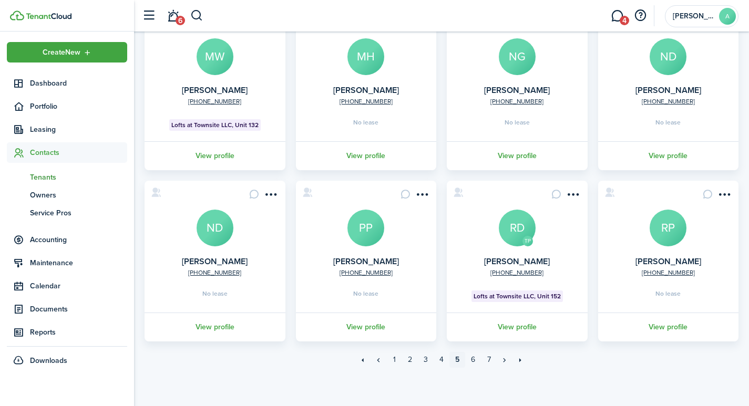
scroll to position [281, 0]
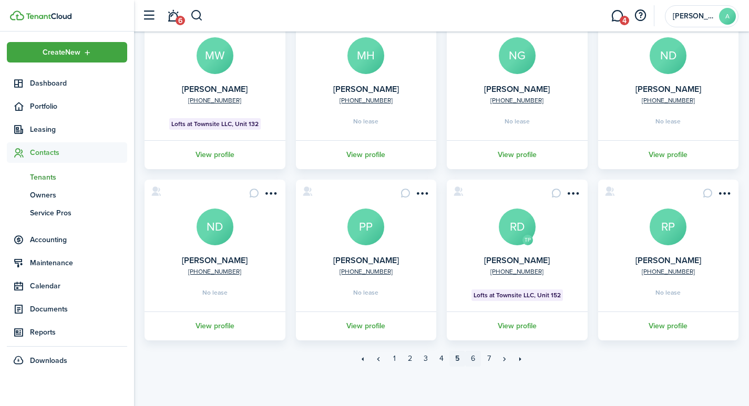
click at [474, 357] on link "6" at bounding box center [473, 359] width 16 height 16
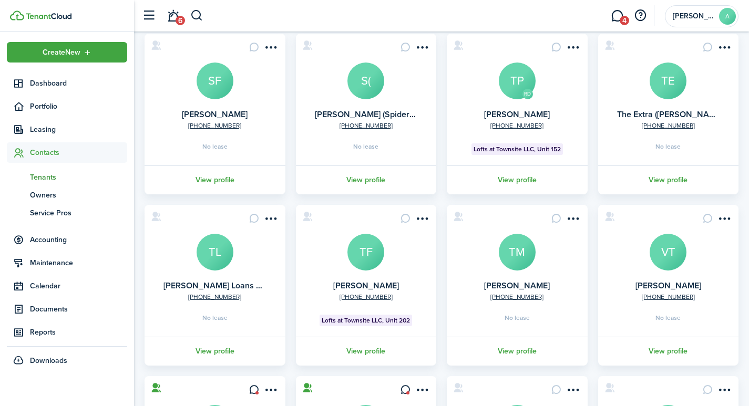
scroll to position [105, 0]
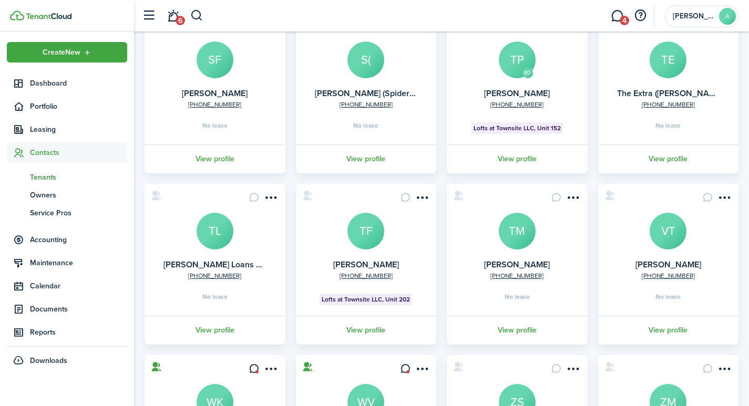
click at [372, 230] on avatar-text "TF" at bounding box center [365, 231] width 37 height 37
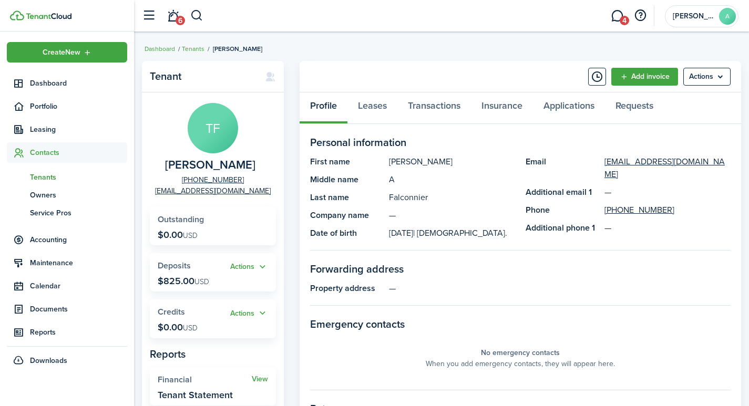
drag, startPoint x: 555, startPoint y: 156, endPoint x: 536, endPoint y: 166, distance: 21.9
drag, startPoint x: 536, startPoint y: 166, endPoint x: 703, endPoint y: 80, distance: 188.3
click at [703, 80] on menu-btn "Actions" at bounding box center [706, 77] width 47 height 18
click at [371, 107] on link "Leases" at bounding box center [372, 109] width 50 height 32
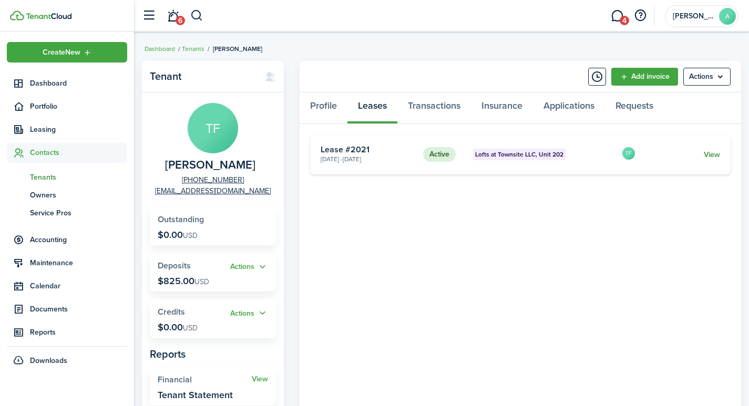
click at [711, 151] on link "View" at bounding box center [712, 154] width 16 height 11
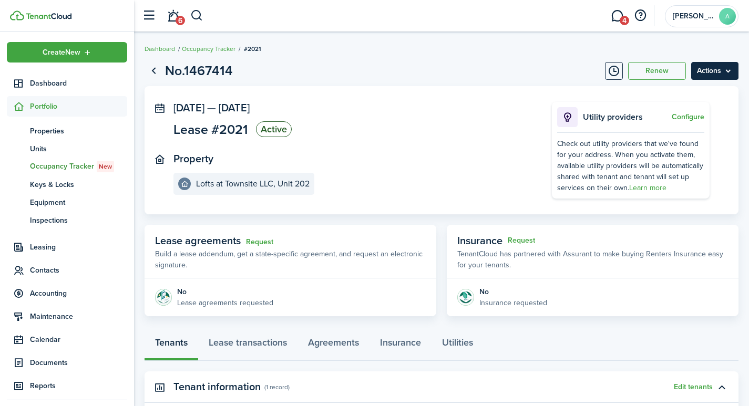
click at [713, 65] on menu-btn "Actions" at bounding box center [714, 71] width 47 height 18
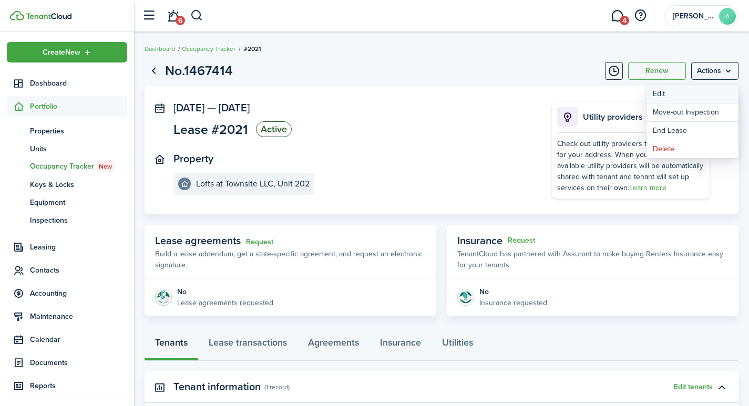
click at [666, 94] on button "Edit" at bounding box center [693, 94] width 92 height 18
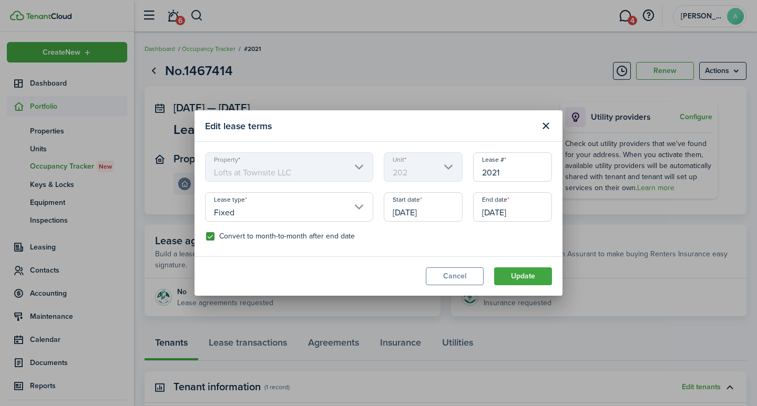
click at [363, 206] on input "Fixed" at bounding box center [289, 206] width 168 height 29
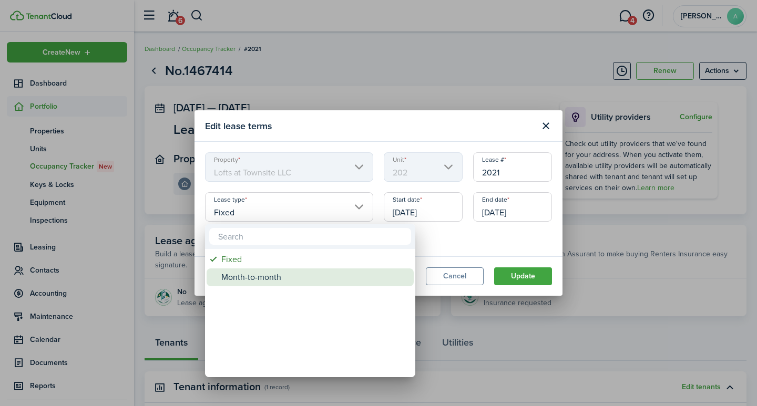
click at [256, 277] on div "Month-to-month" at bounding box center [314, 278] width 186 height 18
type input "Month-to-month"
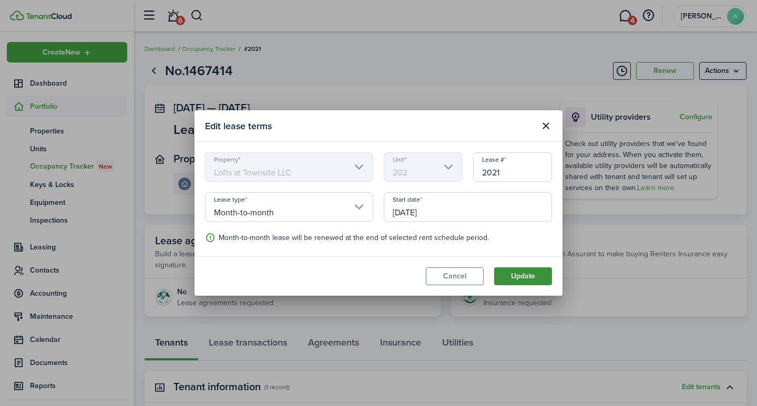
click at [523, 272] on button "Update" at bounding box center [523, 277] width 58 height 18
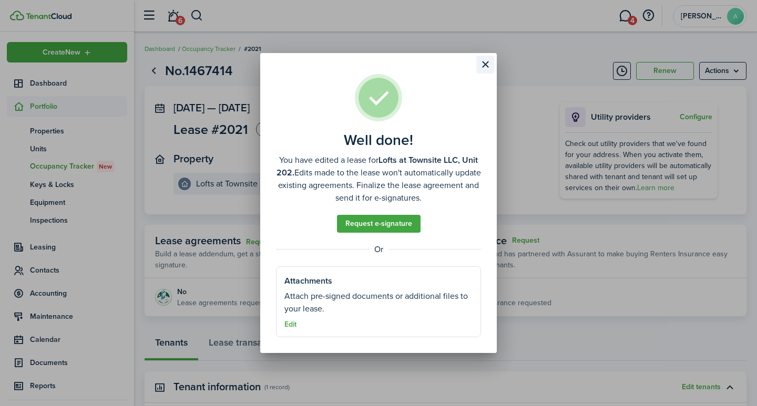
click at [485, 63] on button "Close modal" at bounding box center [485, 65] width 18 height 18
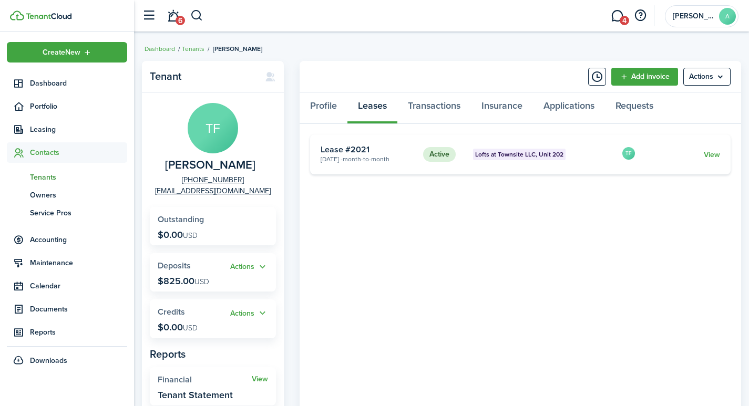
click at [42, 176] on span "Tenants" at bounding box center [78, 177] width 97 height 11
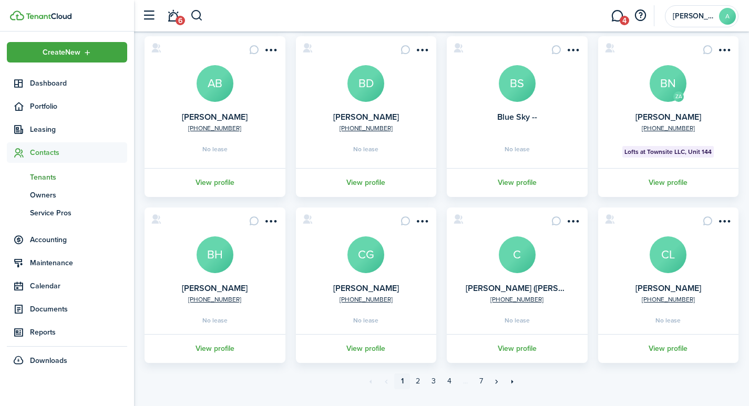
scroll to position [275, 0]
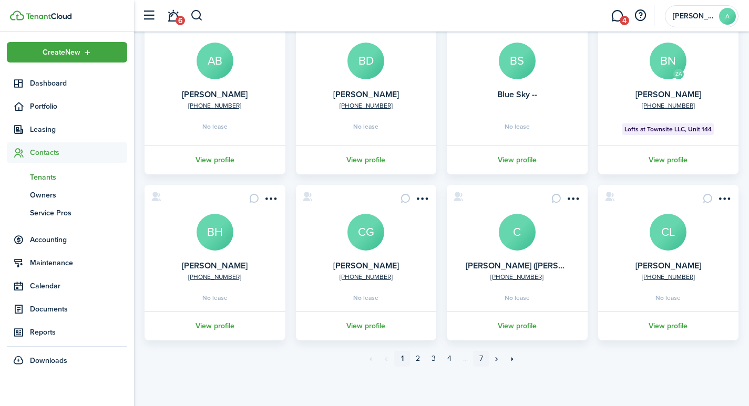
click at [476, 357] on link "7" at bounding box center [481, 359] width 16 height 16
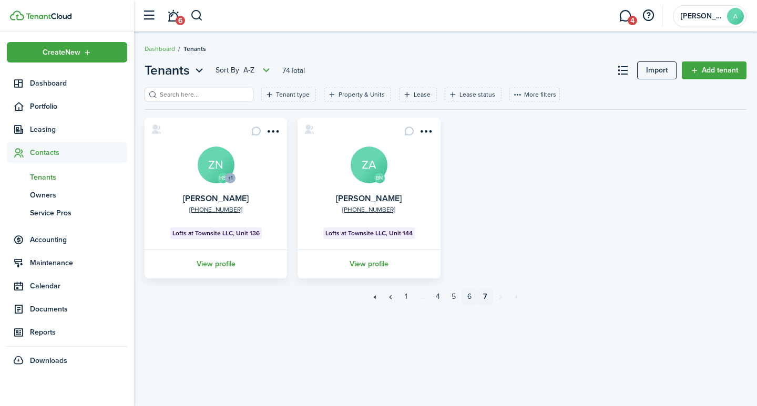
click at [472, 298] on link "6" at bounding box center [470, 297] width 16 height 16
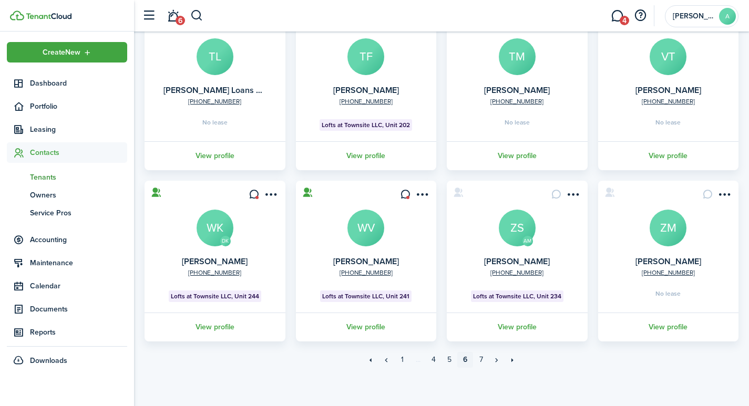
scroll to position [281, 0]
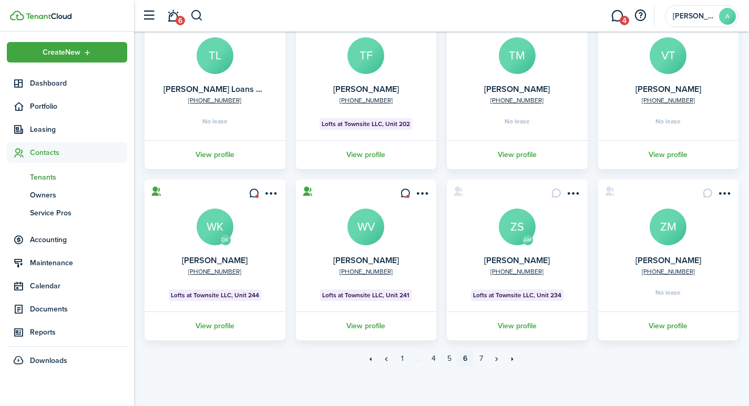
click at [517, 222] on avatar-text "ZS" at bounding box center [517, 227] width 37 height 37
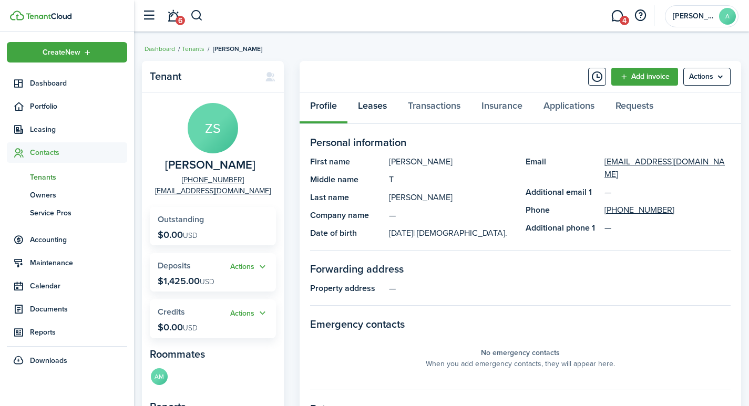
click at [375, 104] on link "Leases" at bounding box center [372, 109] width 50 height 32
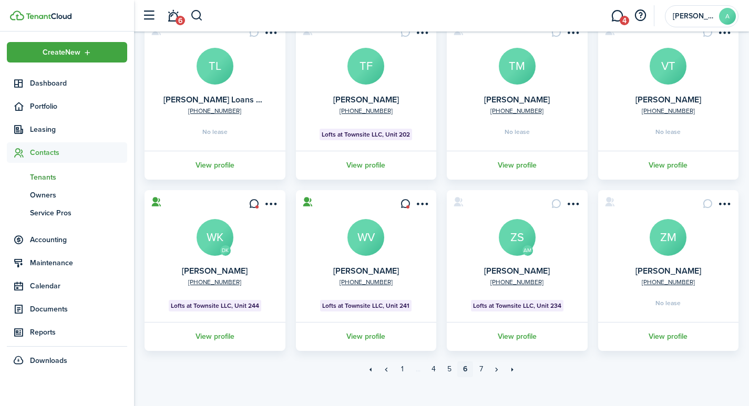
scroll to position [281, 0]
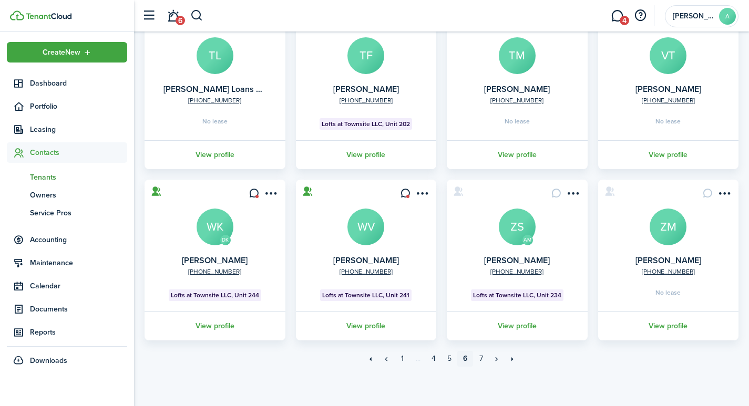
click at [365, 241] on avatar-text "WV" at bounding box center [365, 227] width 37 height 37
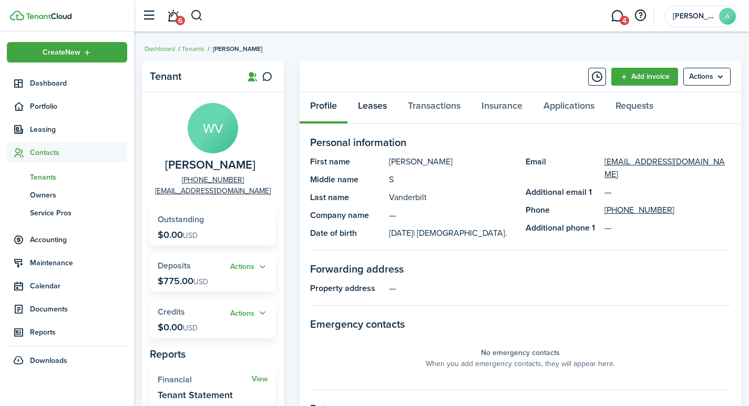
click at [375, 108] on link "Leases" at bounding box center [372, 109] width 50 height 32
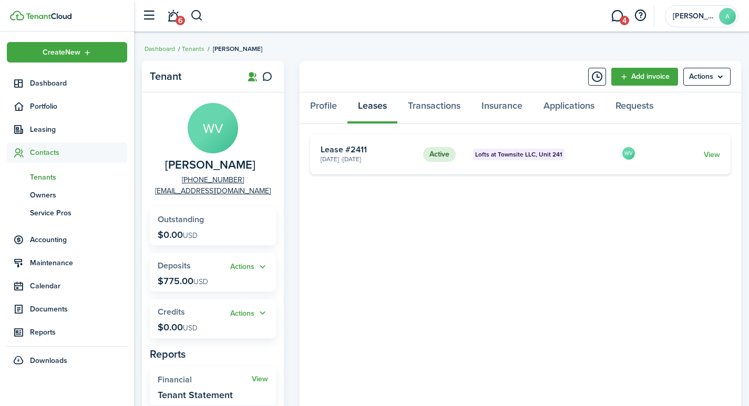
drag, startPoint x: 731, startPoint y: 278, endPoint x: 713, endPoint y: 268, distance: 20.2
click at [713, 155] on link "View" at bounding box center [712, 154] width 16 height 11
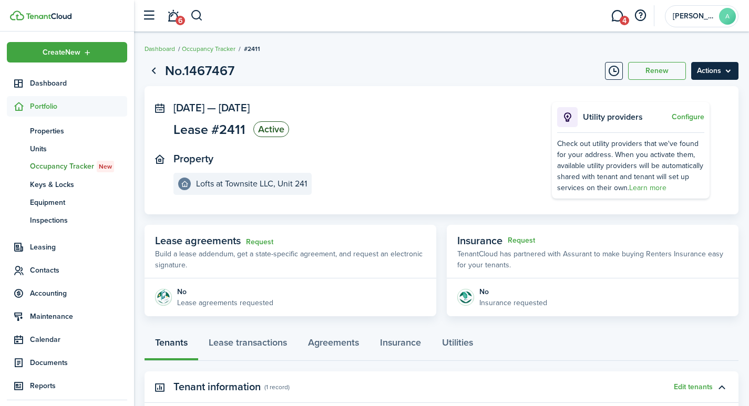
click at [704, 64] on menu-btn "Actions" at bounding box center [714, 71] width 47 height 18
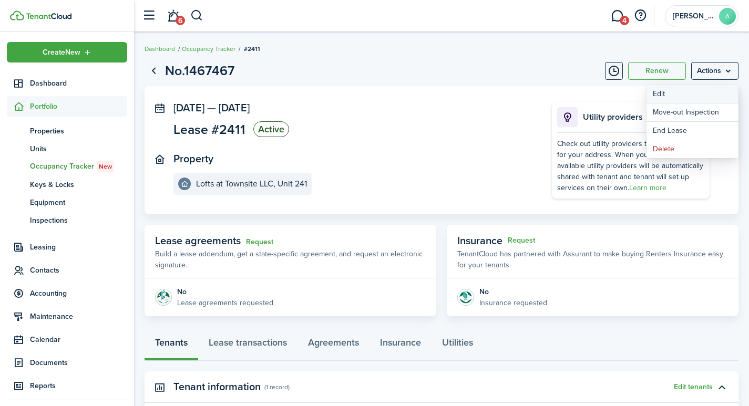
click at [670, 97] on button "Edit" at bounding box center [693, 94] width 92 height 18
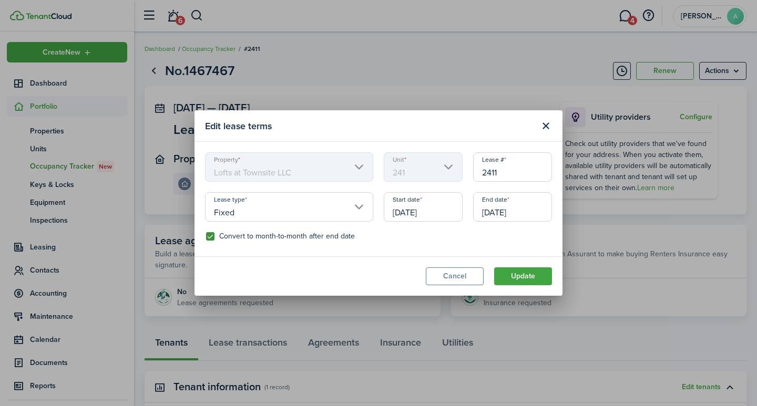
click at [363, 209] on input "Fixed" at bounding box center [289, 206] width 168 height 29
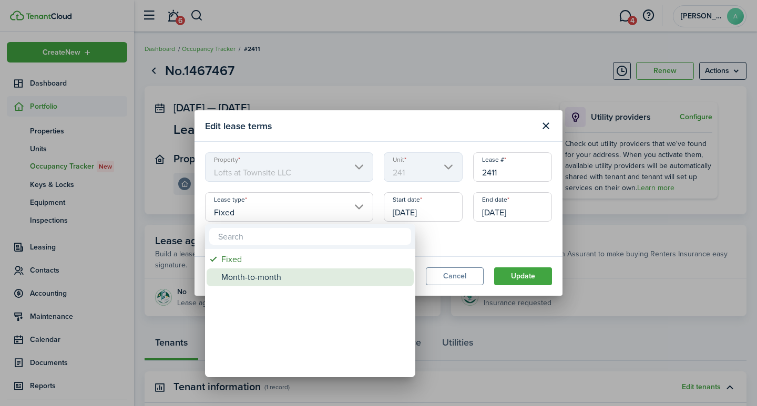
click at [277, 274] on div "Month-to-month" at bounding box center [314, 278] width 186 height 18
type input "Month-to-month"
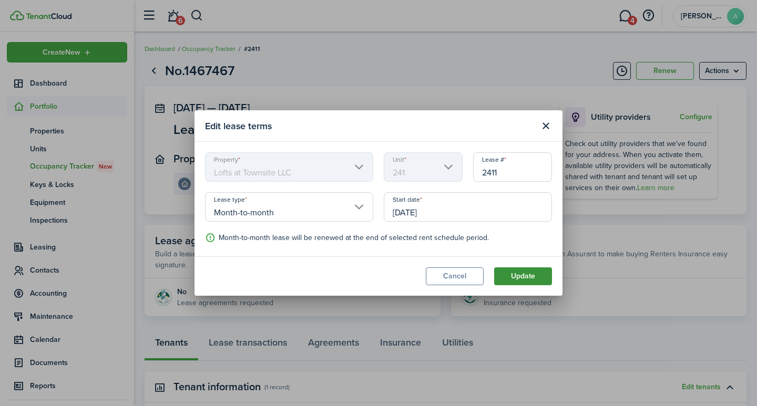
click at [534, 275] on button "Update" at bounding box center [523, 277] width 58 height 18
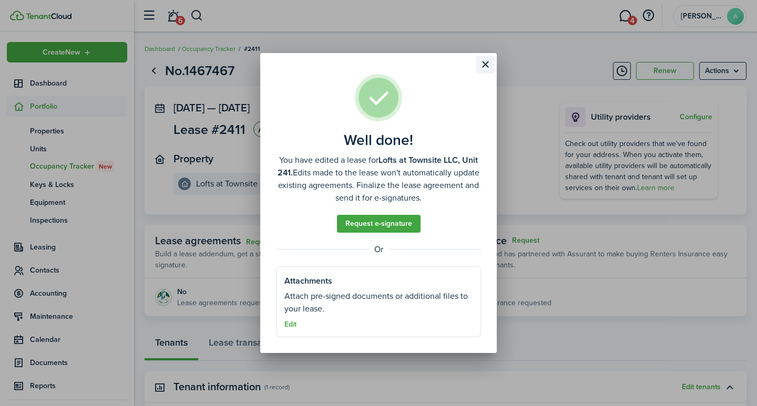
click at [486, 65] on button "Close modal" at bounding box center [485, 65] width 18 height 18
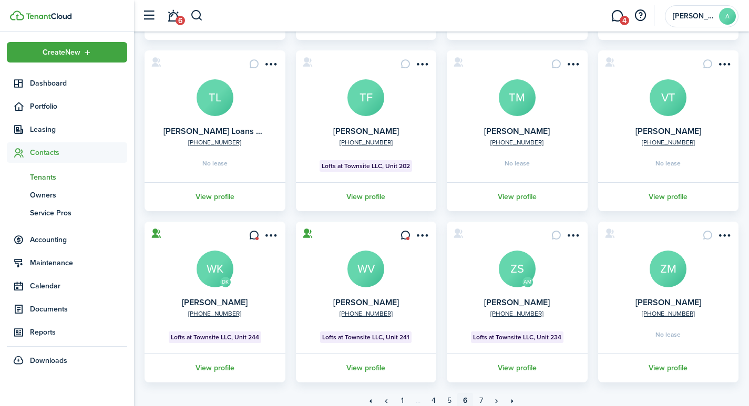
scroll to position [237, 0]
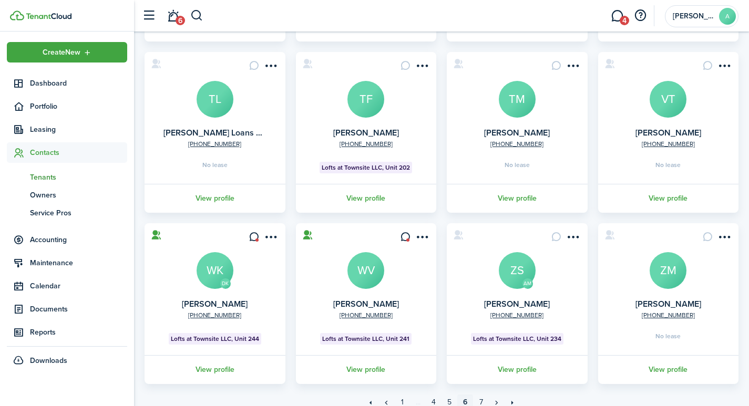
click at [215, 269] on avatar-text "WK" at bounding box center [215, 270] width 37 height 37
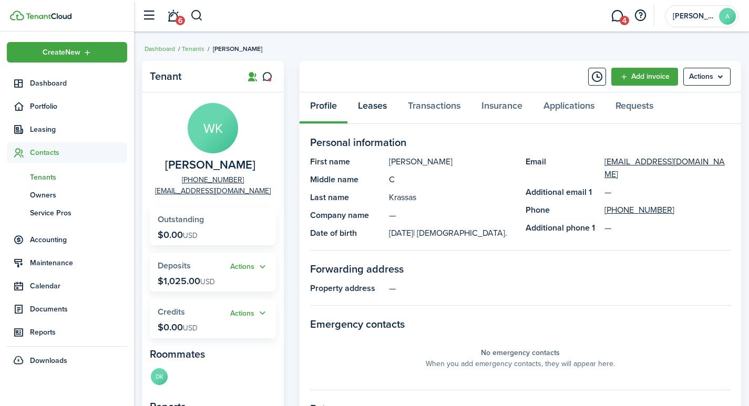
click at [379, 105] on link "Leases" at bounding box center [372, 109] width 50 height 32
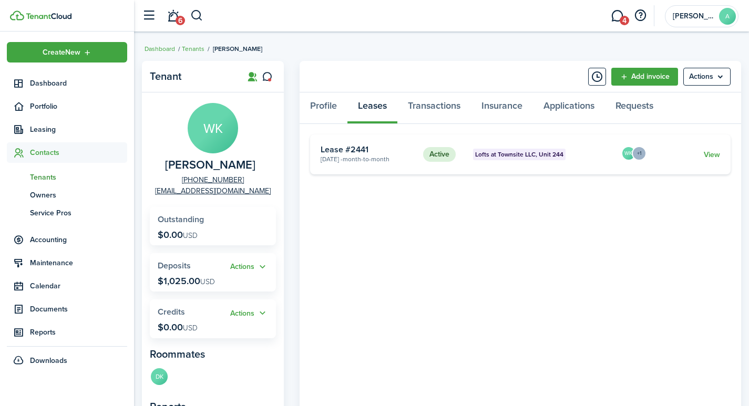
click at [46, 177] on span "Tenants" at bounding box center [78, 177] width 97 height 11
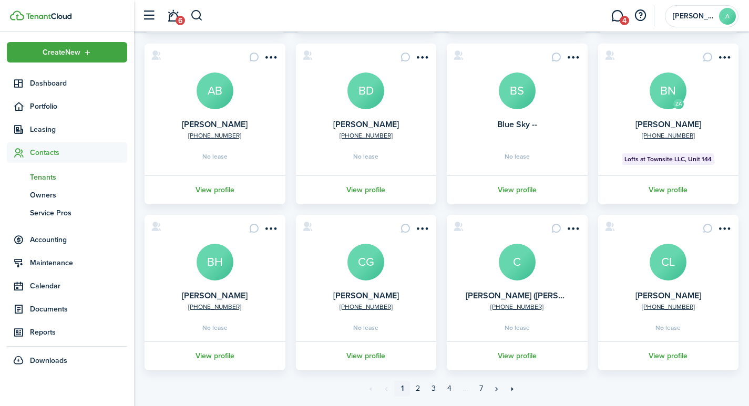
scroll to position [275, 0]
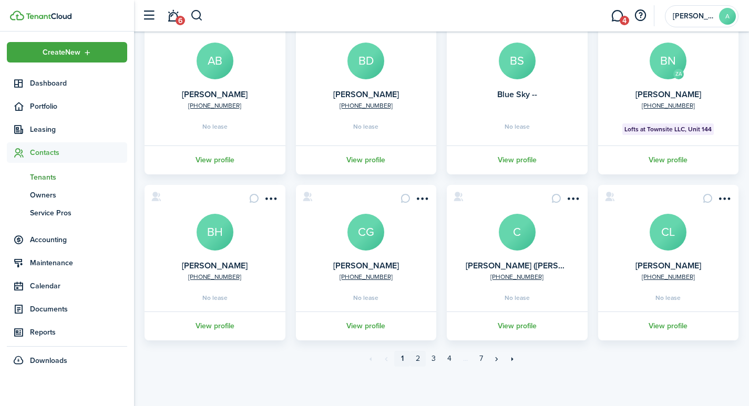
click at [417, 358] on link "2" at bounding box center [418, 359] width 16 height 16
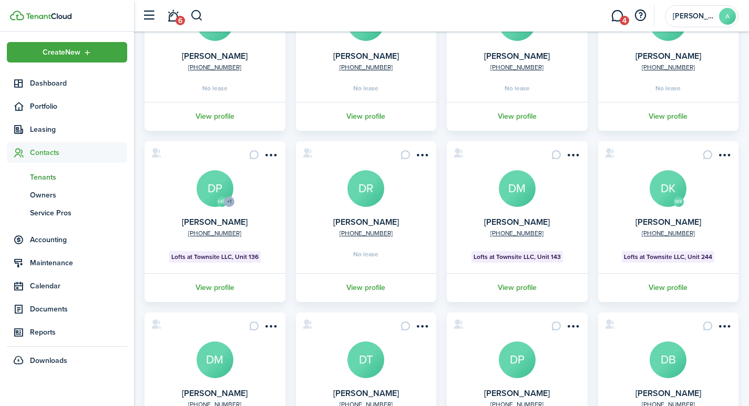
scroll to position [144, 0]
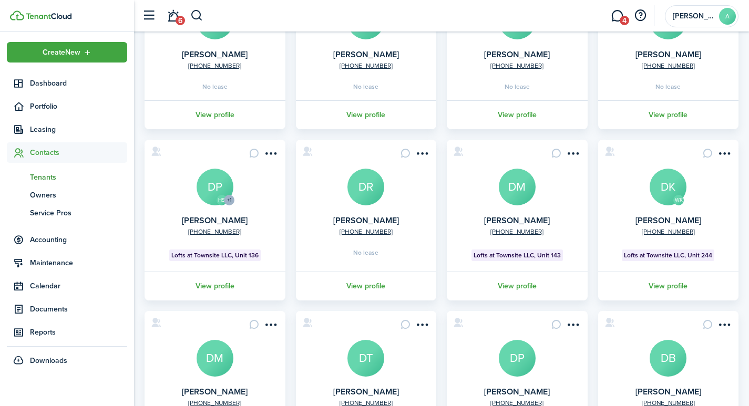
click at [518, 181] on avatar-text "DM" at bounding box center [517, 187] width 37 height 37
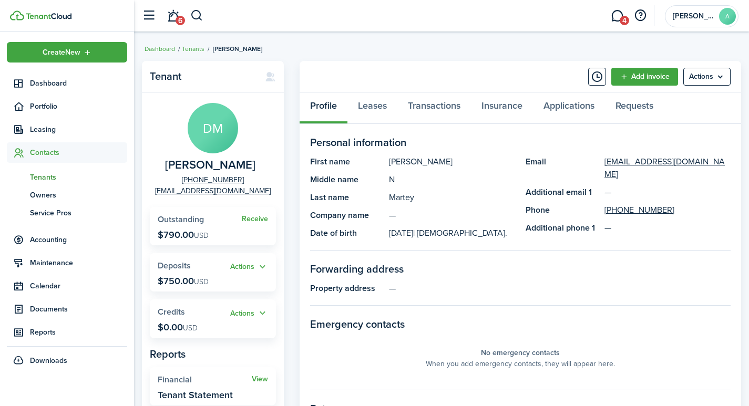
click at [46, 174] on span "Tenants" at bounding box center [78, 177] width 97 height 11
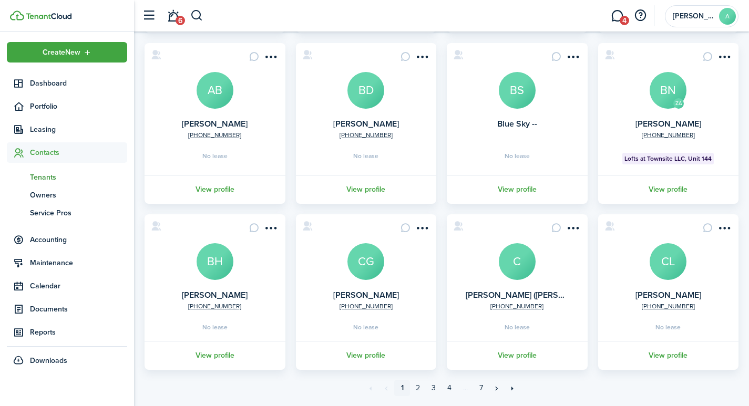
scroll to position [275, 0]
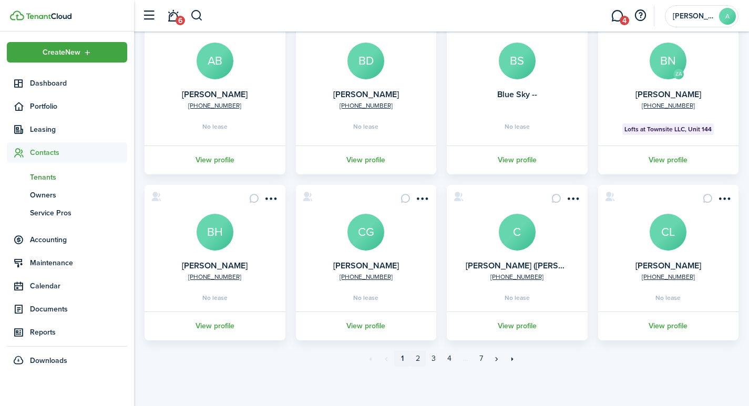
click at [417, 357] on link "2" at bounding box center [418, 359] width 16 height 16
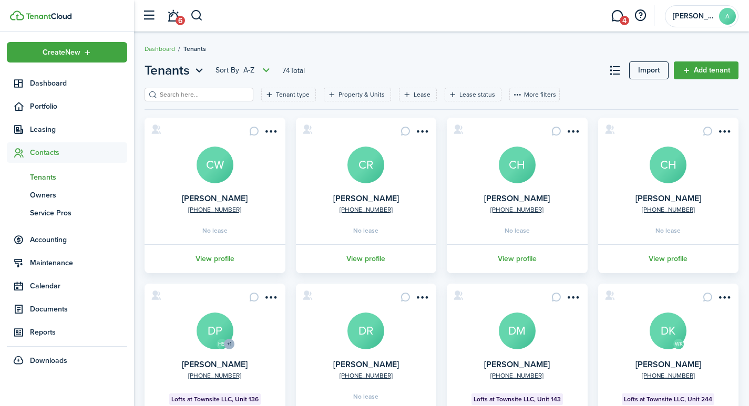
click at [671, 172] on avatar-text "CH" at bounding box center [668, 165] width 37 height 37
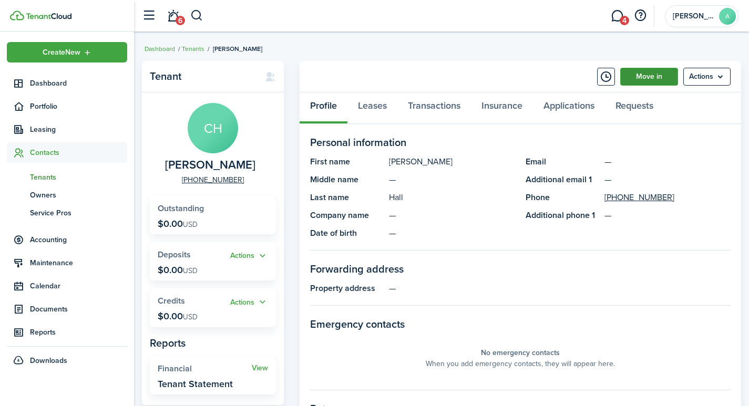
click at [668, 77] on link "Move in" at bounding box center [649, 77] width 58 height 18
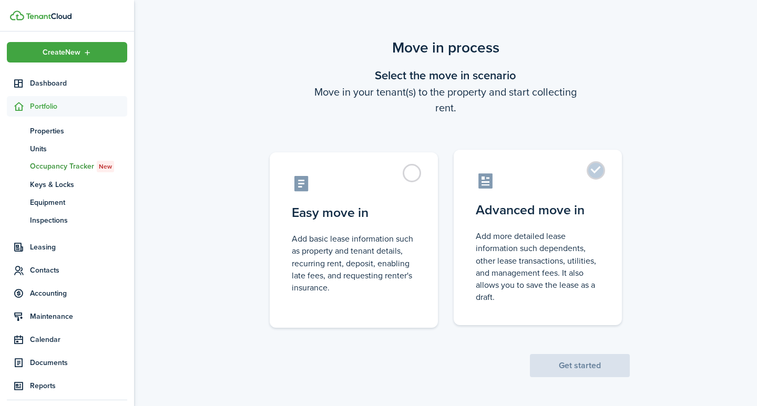
click at [601, 166] on label "Advanced move in Add more detailed lease information such dependents, other lea…" at bounding box center [538, 238] width 168 height 176
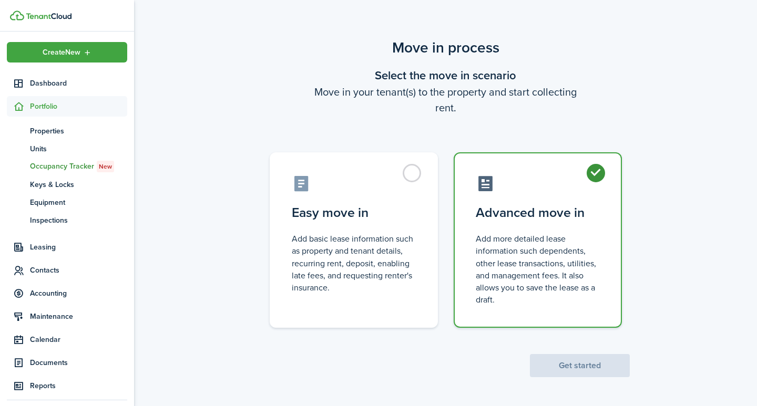
radio input "true"
click at [559, 362] on button "Get started" at bounding box center [580, 365] width 100 height 23
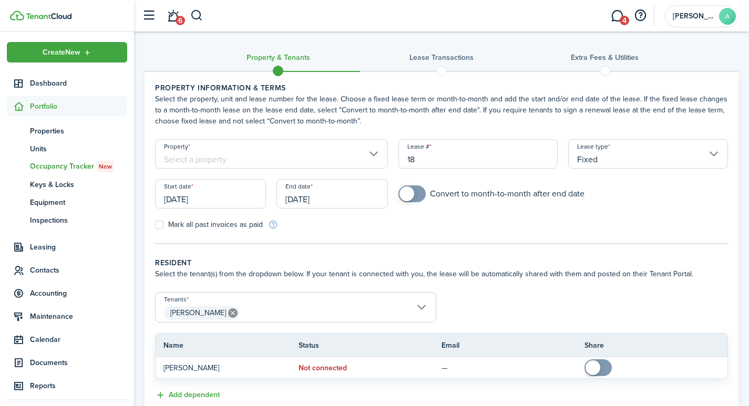
click at [255, 154] on input "Property" at bounding box center [271, 153] width 233 height 29
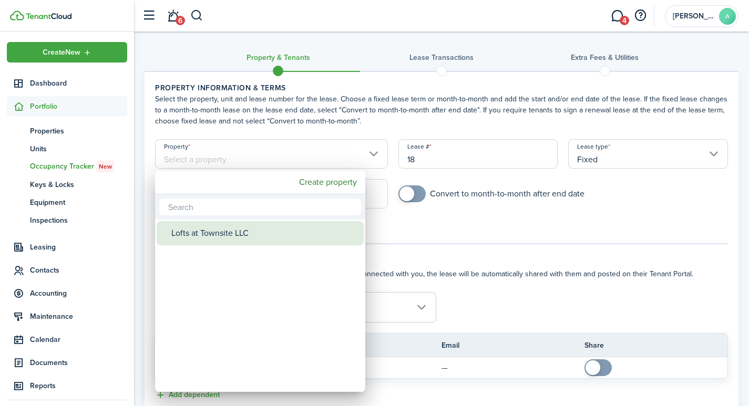
click at [233, 228] on div "Lofts at Townsite LLC" at bounding box center [264, 233] width 186 height 24
type input "Lofts at Townsite LLC"
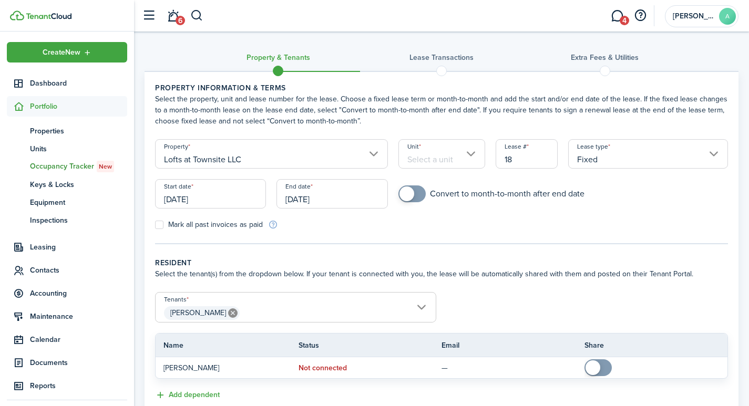
click at [444, 155] on input "Unit" at bounding box center [441, 153] width 87 height 29
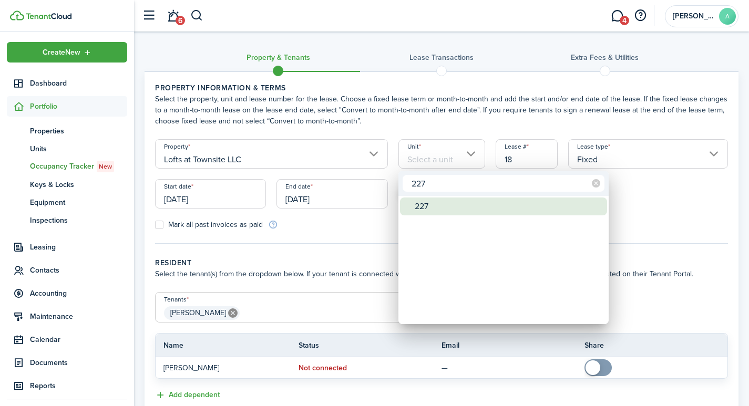
type input "227"
click at [430, 210] on div "227" at bounding box center [508, 207] width 186 height 18
type input "227"
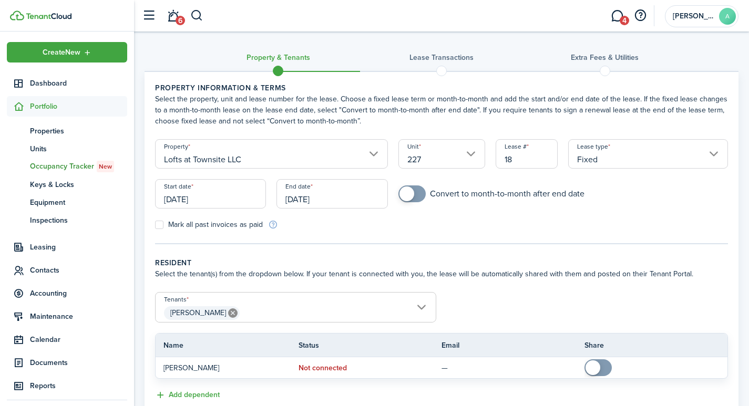
drag, startPoint x: 509, startPoint y: 160, endPoint x: 514, endPoint y: 157, distance: 5.4
click at [514, 157] on input "18" at bounding box center [527, 153] width 63 height 29
type input "1"
click at [715, 155] on input "Fixed" at bounding box center [648, 153] width 160 height 29
type input "2271"
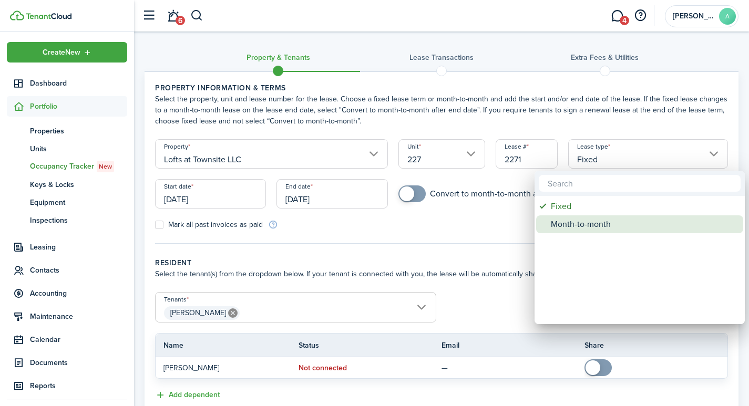
click at [603, 223] on div "Month-to-month" at bounding box center [644, 225] width 186 height 18
type input "Month-to-month"
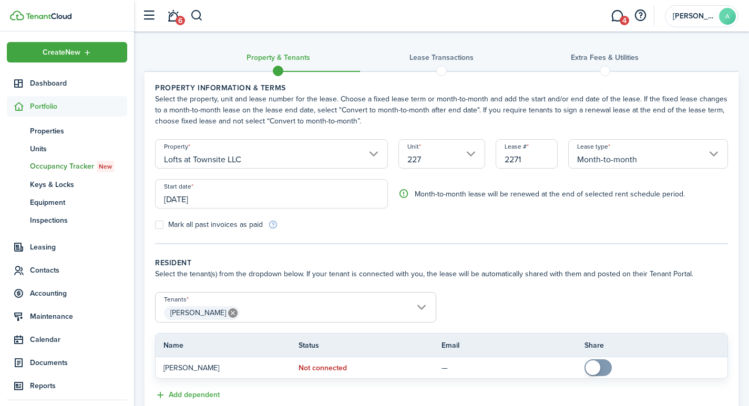
click at [229, 201] on input "[DATE]" at bounding box center [271, 193] width 233 height 29
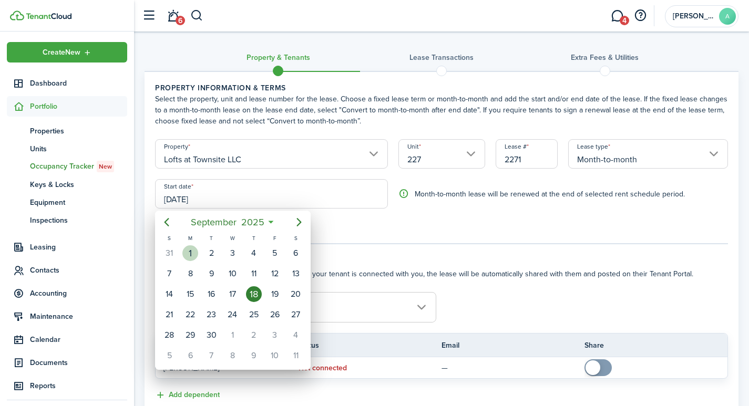
click at [189, 252] on div "1" at bounding box center [190, 254] width 16 height 16
type input "[DATE]"
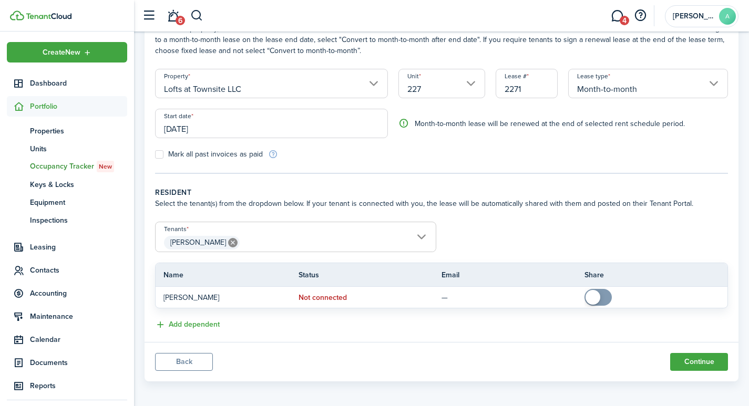
scroll to position [75, 0]
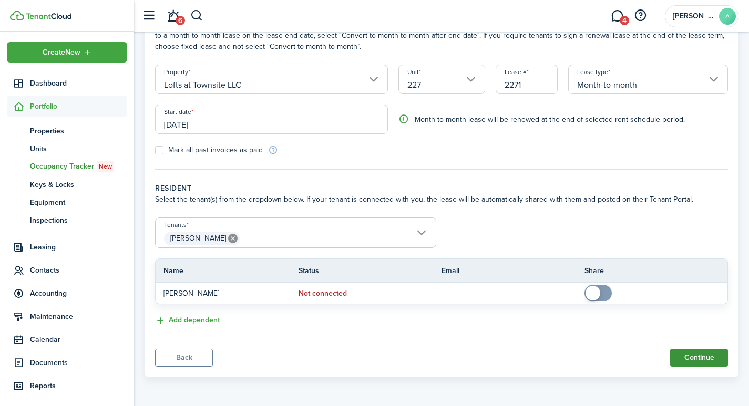
click at [701, 362] on button "Continue" at bounding box center [699, 358] width 58 height 18
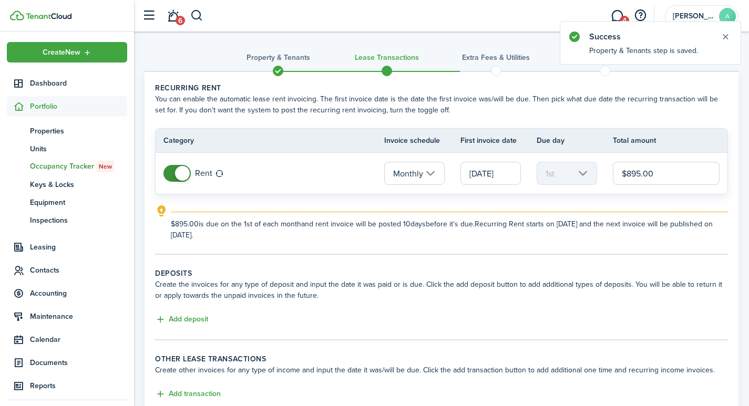
drag, startPoint x: 673, startPoint y: 173, endPoint x: 570, endPoint y: 151, distance: 105.4
click at [570, 151] on table "Category Invoice schedule First invoice date Due day Total amount Rent Monthly …" at bounding box center [441, 161] width 573 height 66
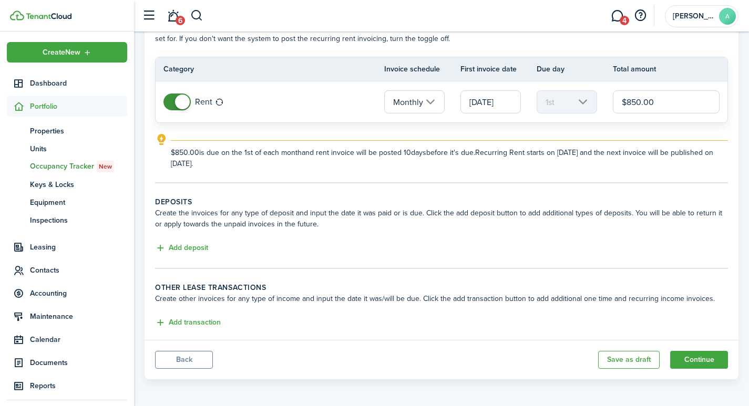
scroll to position [74, 0]
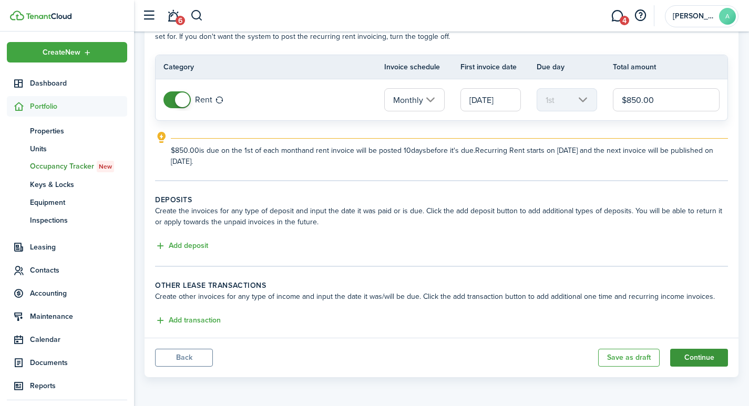
type input "$850.00"
click at [699, 356] on button "Continue" at bounding box center [699, 358] width 58 height 18
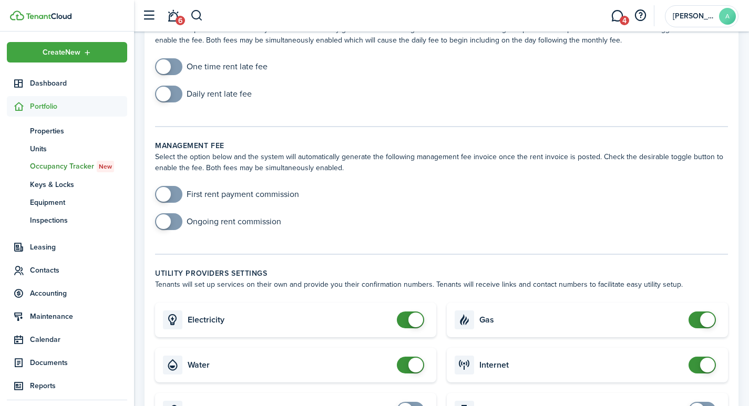
scroll to position [134, 0]
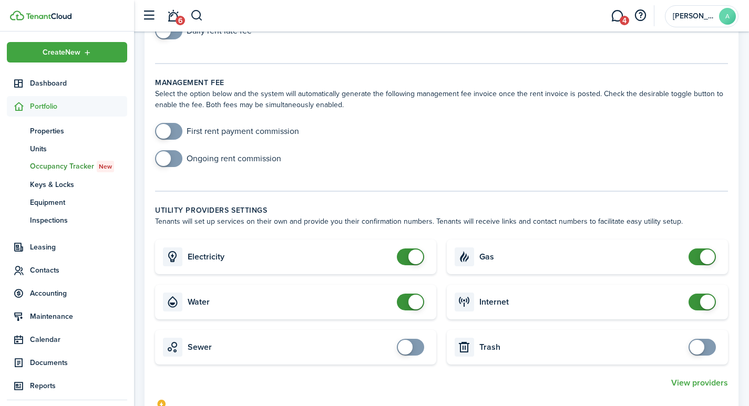
click at [424, 262] on input "checkbox" at bounding box center [413, 257] width 32 height 17
checkbox input "false"
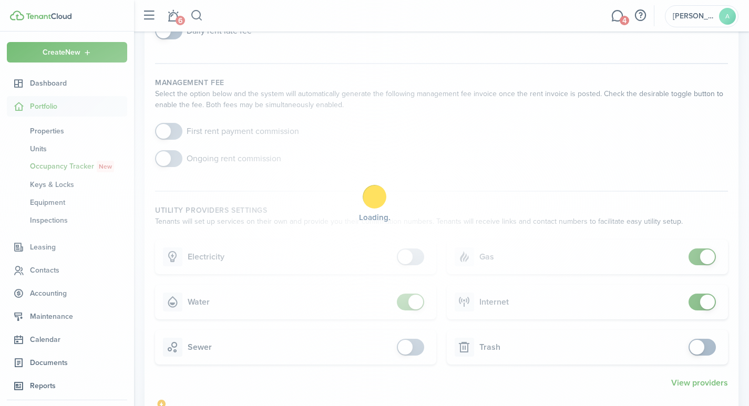
click at [412, 261] on div "Loading" at bounding box center [374, 203] width 749 height 406
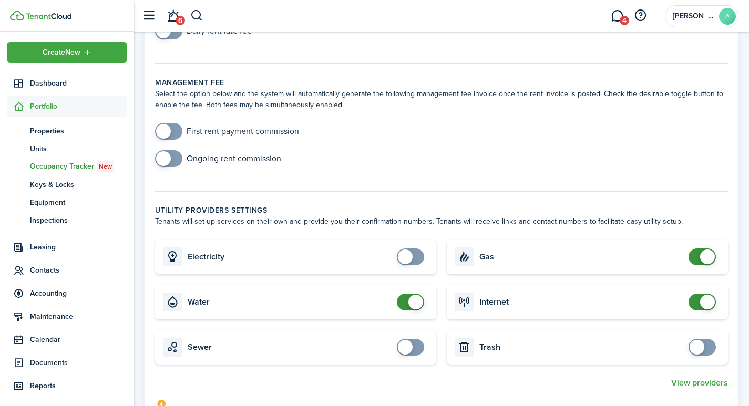
checkbox input "false"
click at [421, 304] on span at bounding box center [415, 302] width 15 height 15
checkbox input "false"
click at [704, 258] on span at bounding box center [707, 257] width 15 height 15
checkbox input "false"
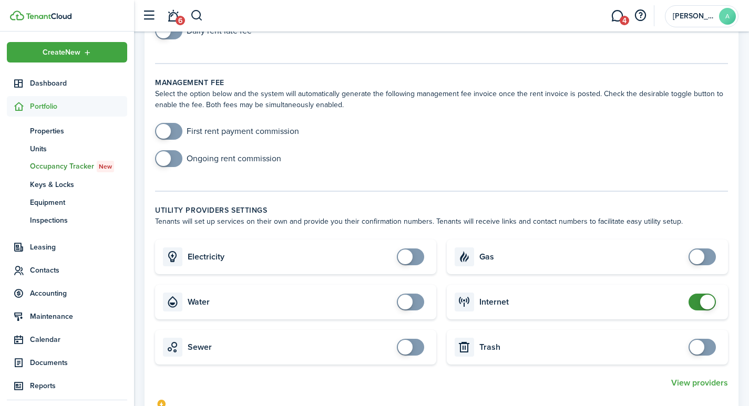
click at [710, 306] on span at bounding box center [707, 302] width 15 height 15
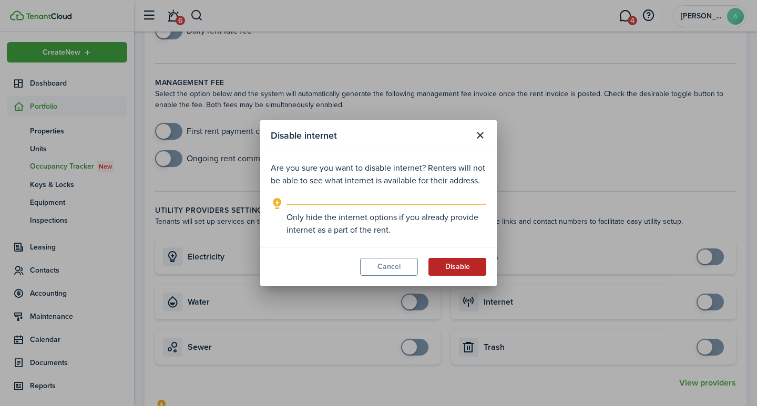
click at [462, 263] on button "Disable" at bounding box center [457, 267] width 58 height 18
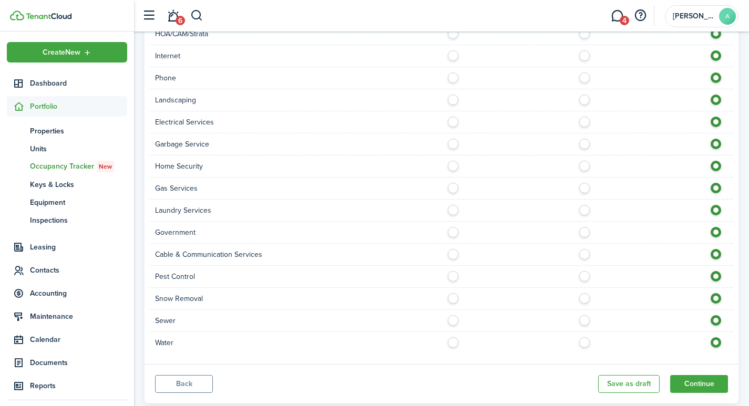
scroll to position [708, 0]
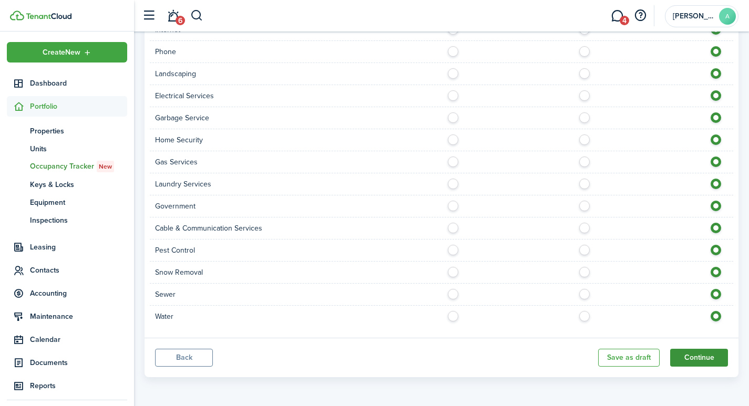
click at [702, 353] on button "Continue" at bounding box center [699, 358] width 58 height 18
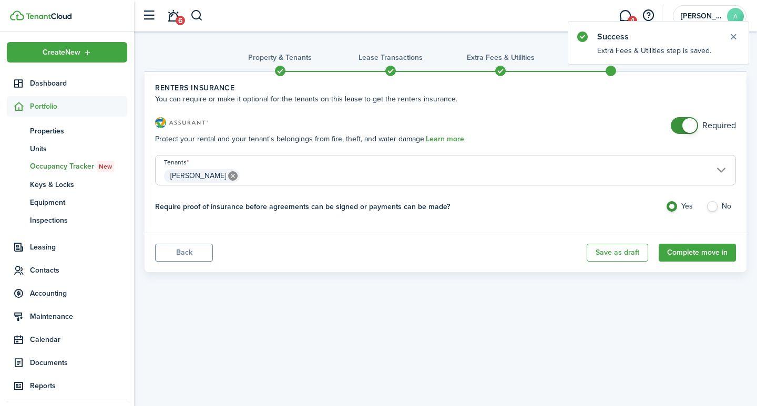
checkbox input "false"
click at [683, 130] on span at bounding box center [684, 125] width 11 height 17
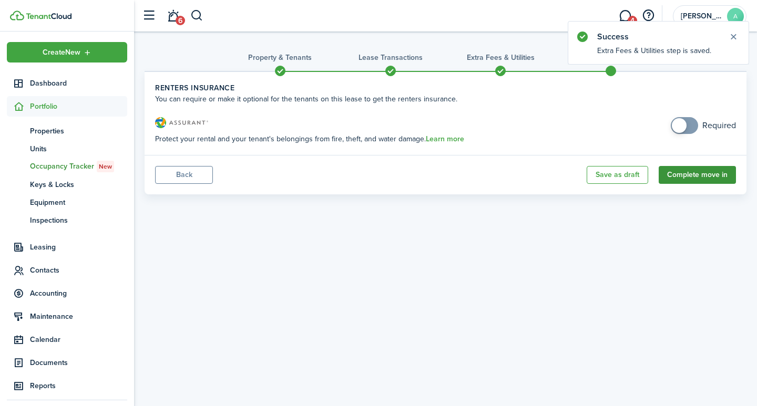
click at [693, 176] on button "Complete move in" at bounding box center [697, 175] width 77 height 18
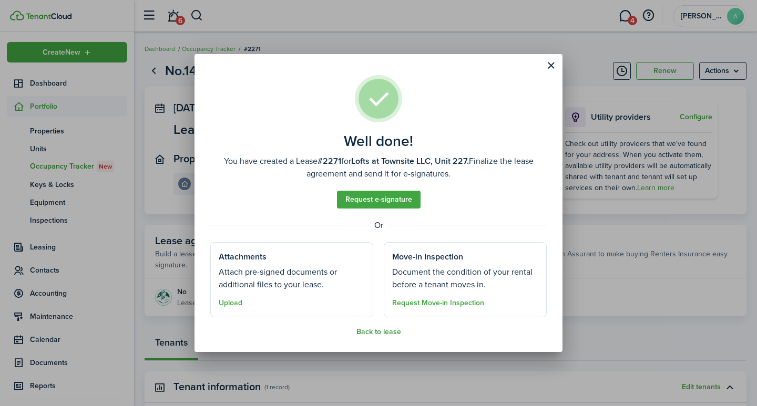
click at [379, 332] on button "Back to lease" at bounding box center [378, 332] width 45 height 8
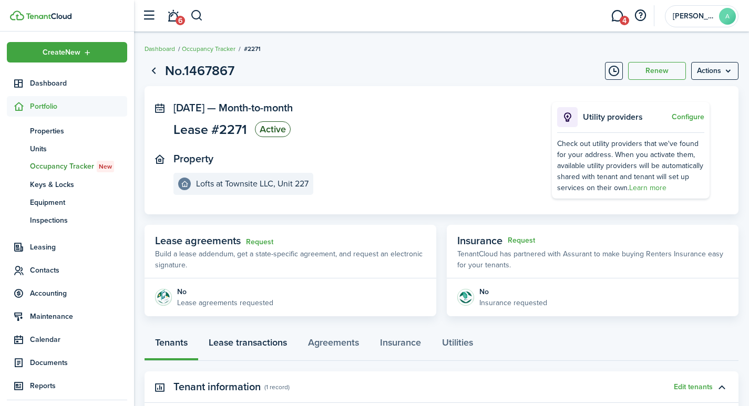
click at [247, 345] on link "Lease transactions" at bounding box center [247, 346] width 99 height 32
click at [174, 339] on link "Tenants" at bounding box center [172, 346] width 54 height 32
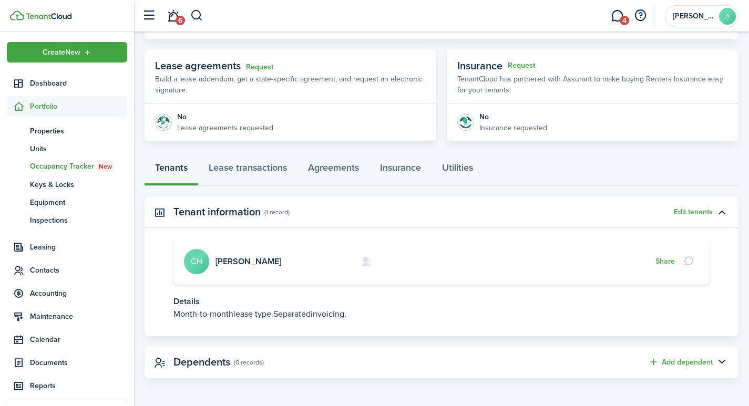
scroll to position [176, 0]
click at [239, 261] on link "Craig Hall" at bounding box center [249, 260] width 66 height 12
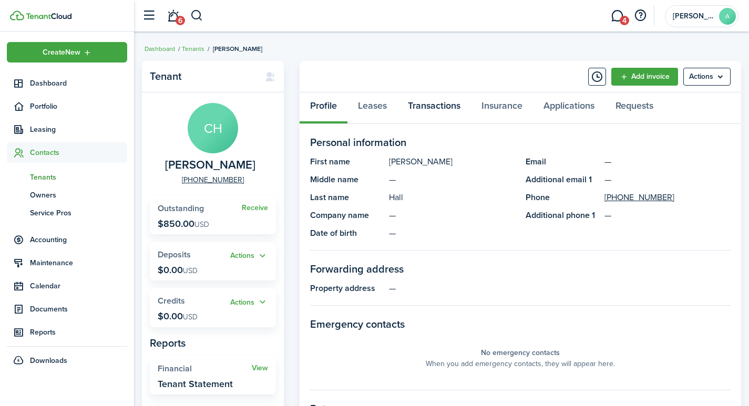
click at [438, 107] on link "Transactions" at bounding box center [434, 109] width 74 height 32
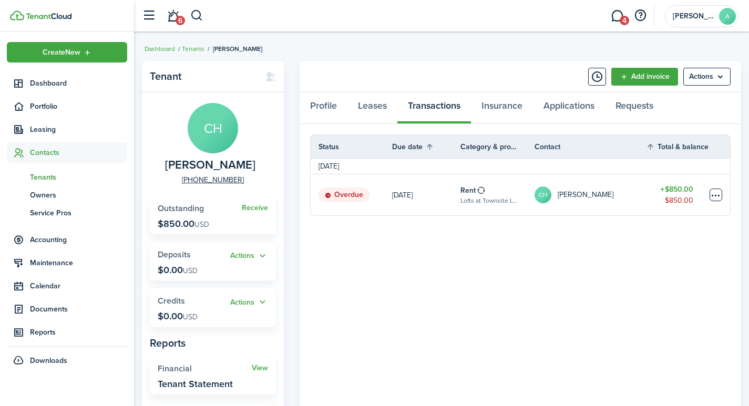
click at [719, 196] on table-menu-btn-icon at bounding box center [716, 195] width 13 height 13
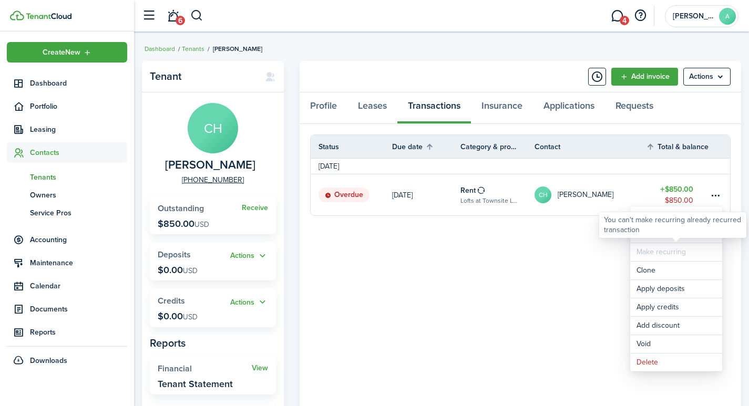
click at [664, 235] on div "You can't make recurring already recurred transaction" at bounding box center [673, 225] width 138 height 21
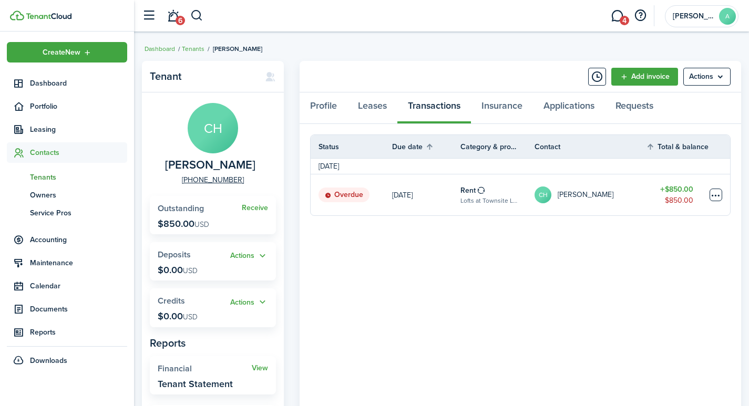
click at [713, 198] on table-menu-btn-icon "Open menu" at bounding box center [716, 195] width 13 height 13
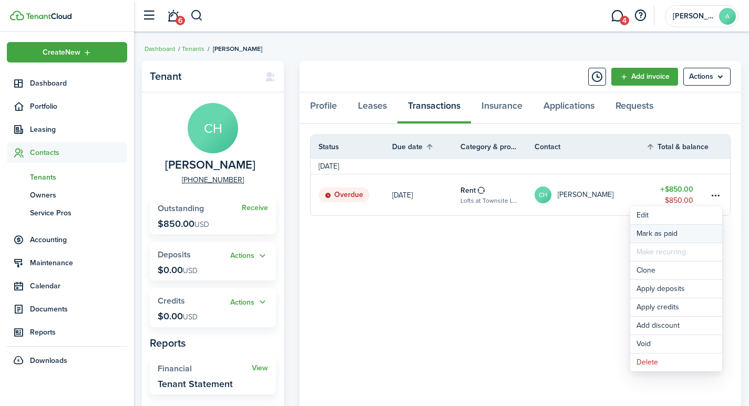
click at [667, 231] on link "Mark as paid" at bounding box center [676, 234] width 92 height 18
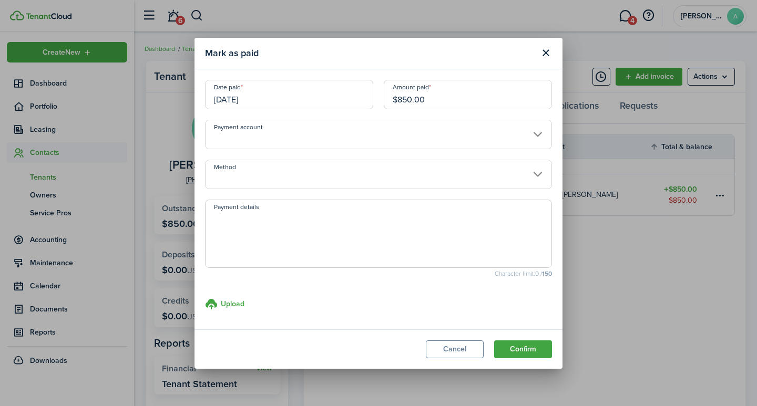
click at [286, 98] on input "[DATE]" at bounding box center [289, 94] width 168 height 29
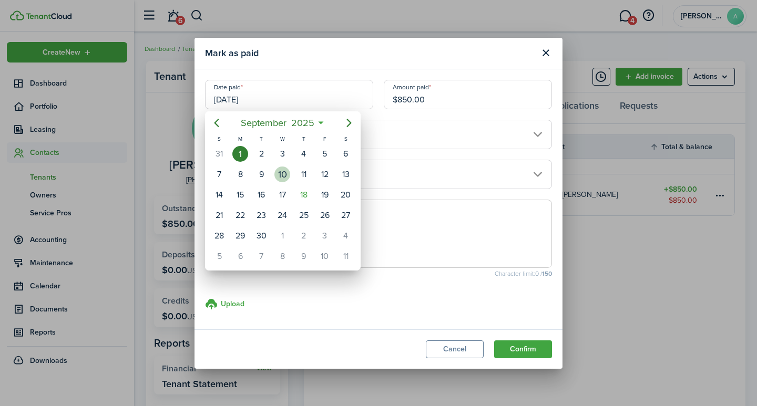
click at [281, 172] on div "10" at bounding box center [282, 175] width 16 height 16
type input "09/10/2025"
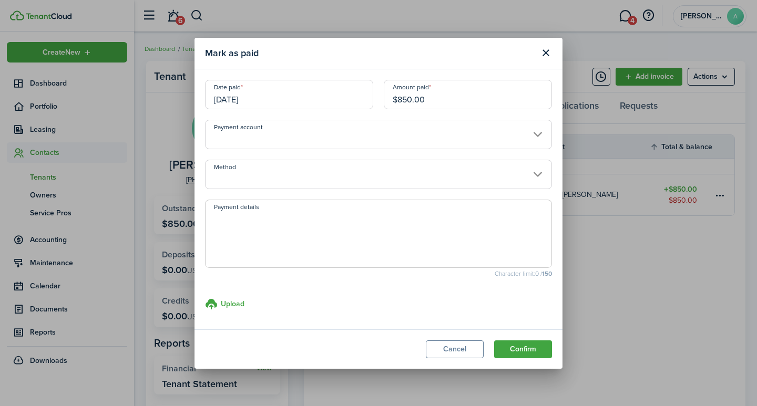
click at [459, 100] on input "$850.00" at bounding box center [468, 94] width 168 height 29
drag, startPoint x: 461, startPoint y: 100, endPoint x: 363, endPoint y: 90, distance: 98.3
click at [363, 90] on div "Date paid 09/10/2025 Amount paid $850.00" at bounding box center [378, 100] width 357 height 40
click at [288, 128] on input "Payment account" at bounding box center [378, 134] width 347 height 29
type input "$550.00"
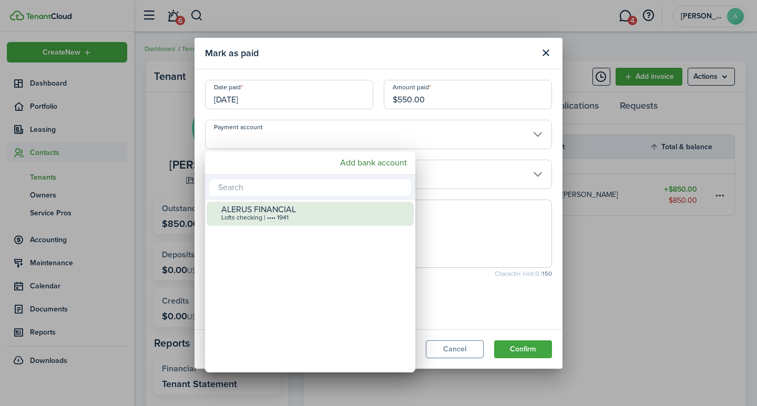
click at [260, 208] on div "ALERUS FINANCIAL" at bounding box center [314, 209] width 186 height 9
type input "•••• •••• •••• 1941"
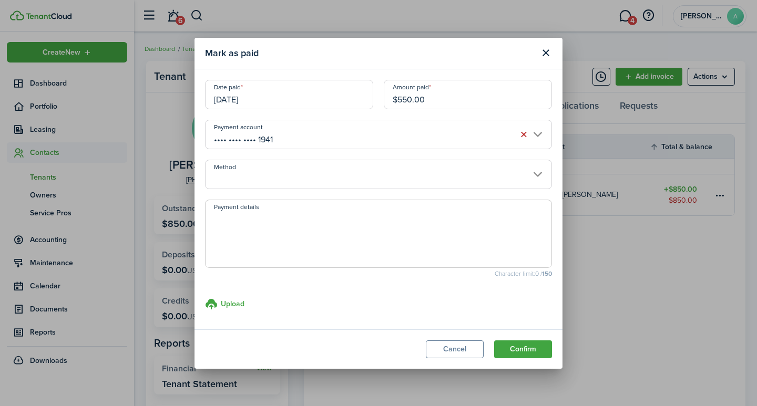
click at [271, 179] on input "Method" at bounding box center [378, 174] width 347 height 29
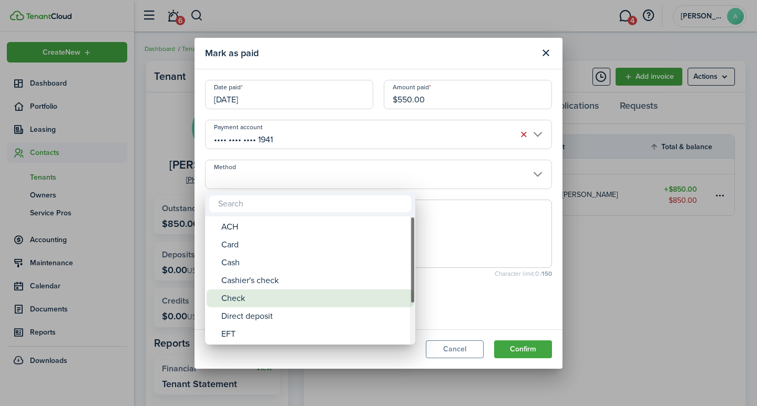
click at [258, 299] on div "Check" at bounding box center [314, 299] width 186 height 18
type input "Check"
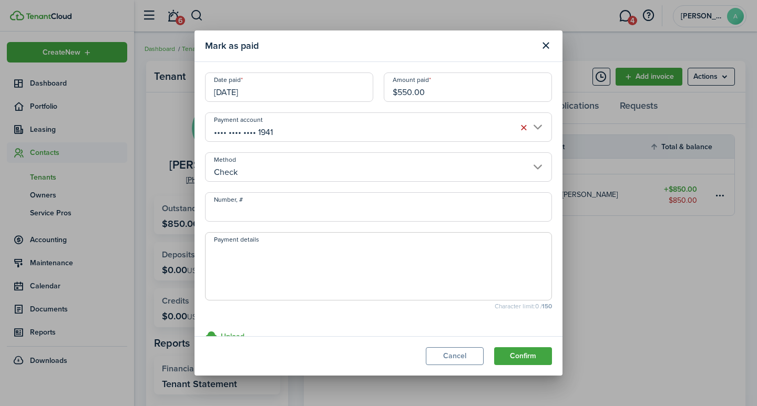
click at [270, 205] on input "Number, #" at bounding box center [378, 206] width 347 height 29
type input "1192"
click at [316, 262] on textarea "Payment details" at bounding box center [379, 269] width 346 height 50
type textarea "September rent"
click at [531, 354] on button "Confirm" at bounding box center [523, 356] width 58 height 18
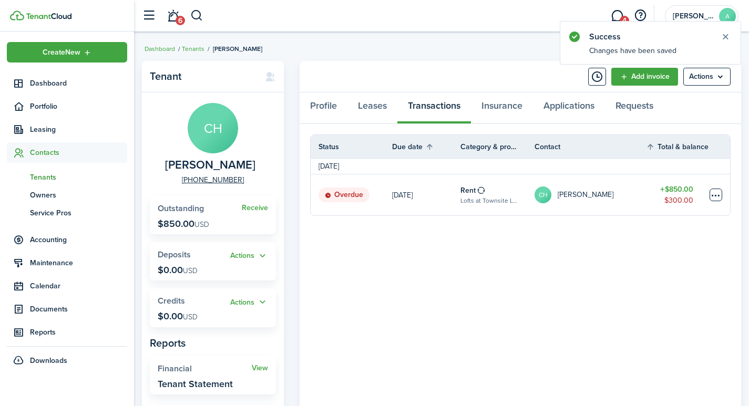
click at [717, 196] on table-menu-btn-icon at bounding box center [716, 195] width 13 height 13
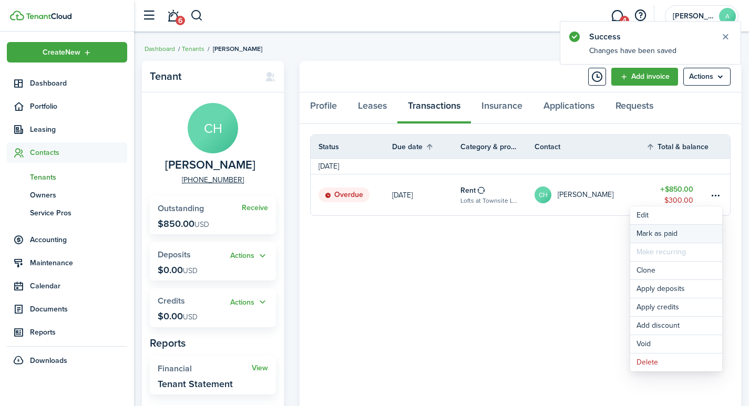
click at [668, 236] on link "Mark as paid" at bounding box center [676, 234] width 92 height 18
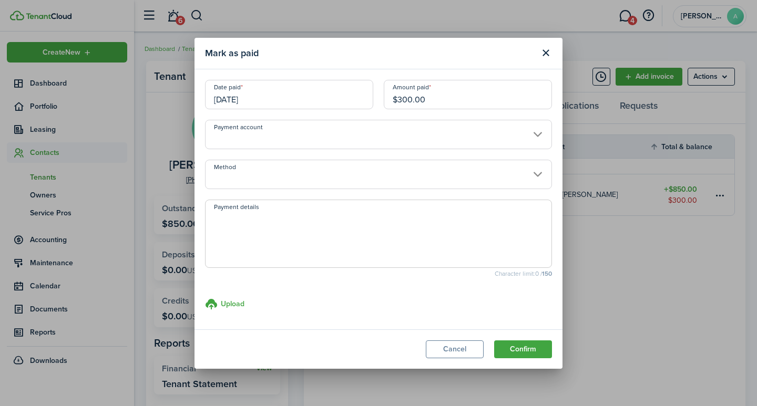
click at [271, 97] on input "[DATE]" at bounding box center [289, 94] width 168 height 29
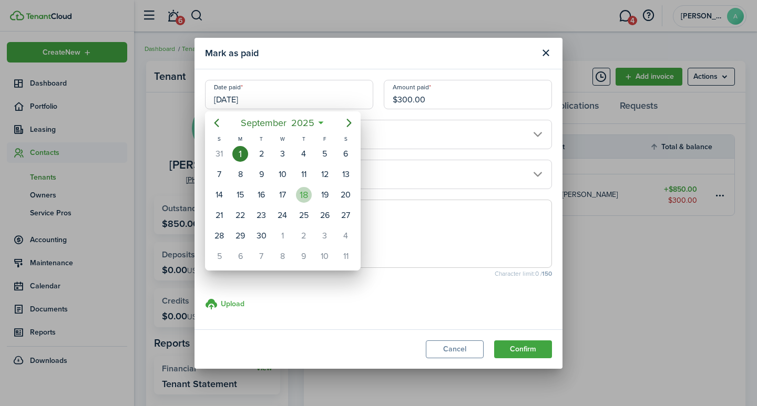
click at [300, 193] on div "18" at bounding box center [304, 195] width 16 height 16
type input "[DATE]"
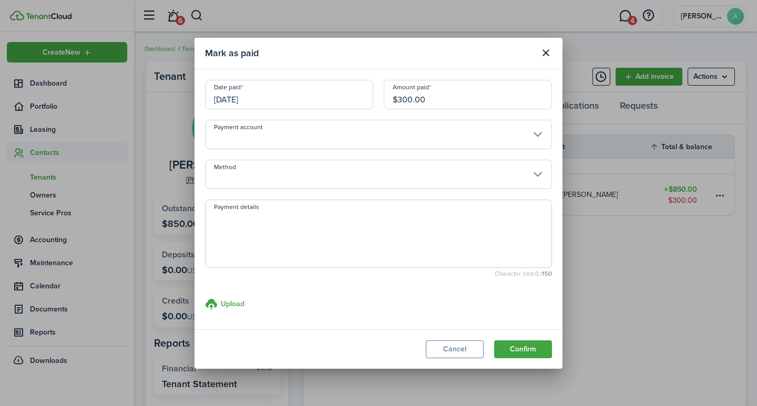
click at [346, 132] on input "Payment account" at bounding box center [378, 134] width 347 height 29
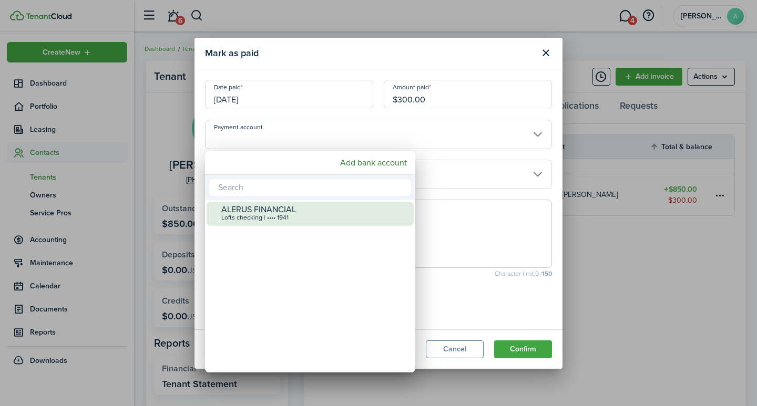
click at [299, 216] on div "Lofts checking | •••• 1941" at bounding box center [314, 217] width 186 height 7
type input "•••• •••• •••• 1941"
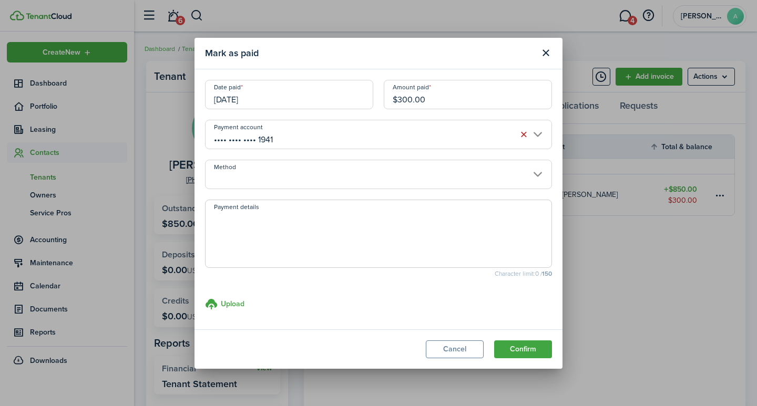
click at [311, 183] on input "Method" at bounding box center [378, 174] width 347 height 29
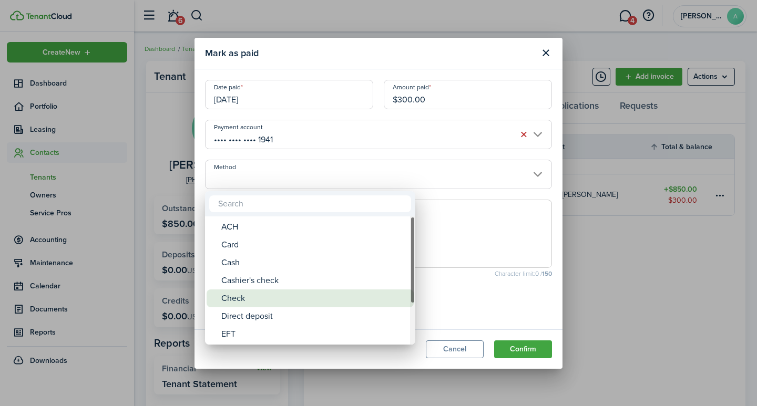
click at [251, 300] on div "Check" at bounding box center [314, 299] width 186 height 18
type input "Check"
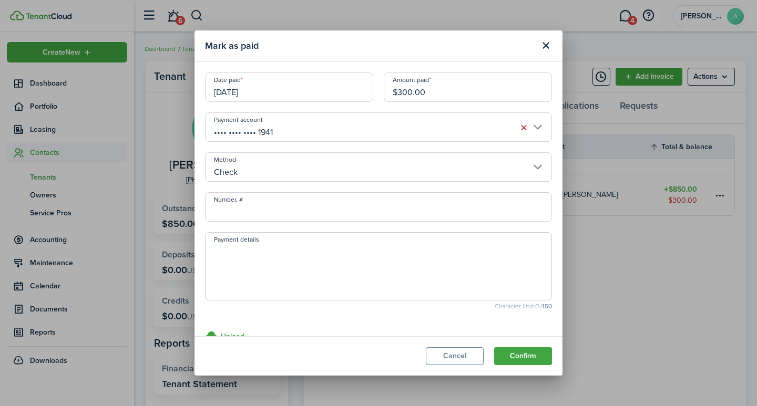
click at [277, 209] on input "Number, #" at bounding box center [378, 206] width 347 height 29
type input "1047"
click at [270, 253] on textarea "Payment details" at bounding box center [379, 269] width 346 height 50
type textarea "September rent (paid by Lofts at Townsite)"
click at [533, 353] on button "Confirm" at bounding box center [523, 356] width 58 height 18
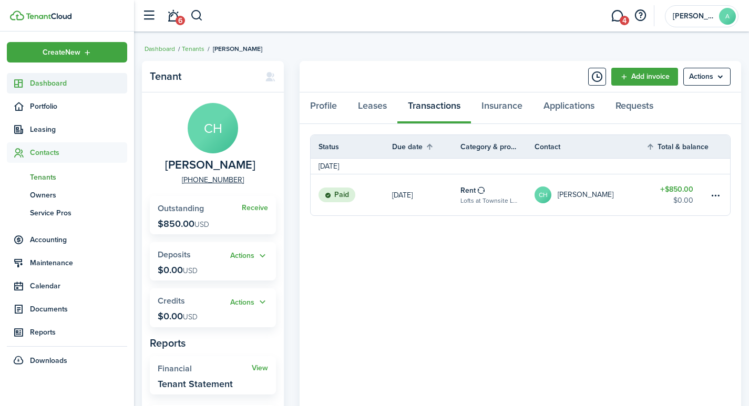
click at [44, 78] on span "Dashboard" at bounding box center [78, 83] width 97 height 11
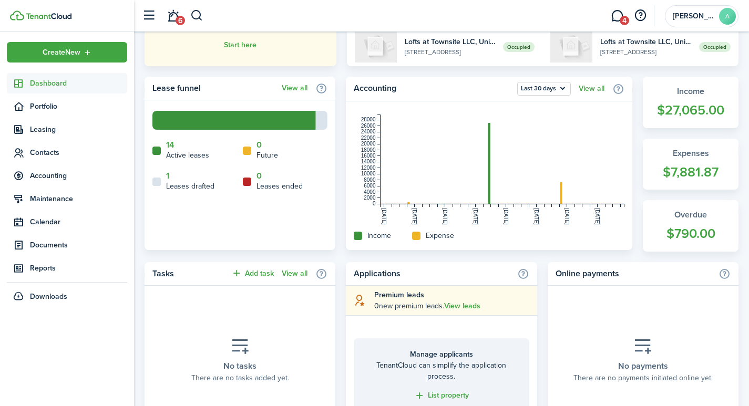
scroll to position [224, 0]
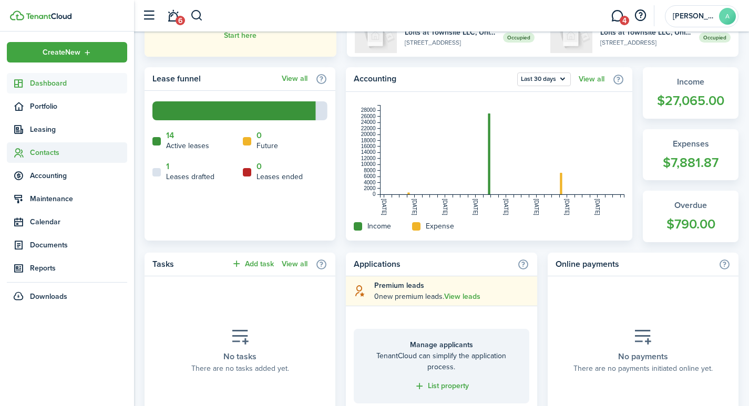
click at [47, 154] on span "Contacts" at bounding box center [78, 152] width 97 height 11
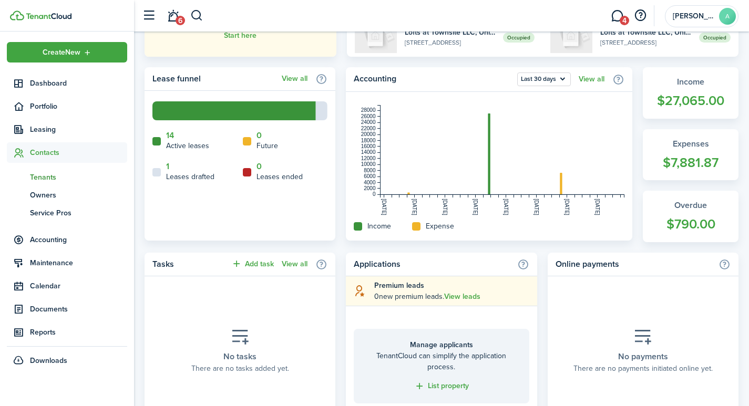
click at [50, 179] on span "Tenants" at bounding box center [78, 177] width 97 height 11
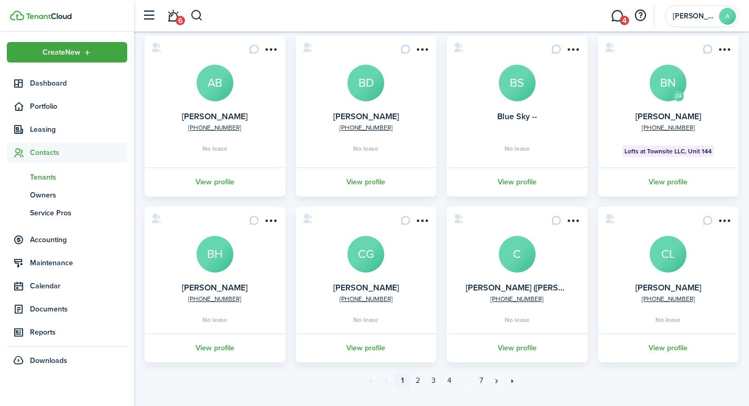
scroll to position [275, 0]
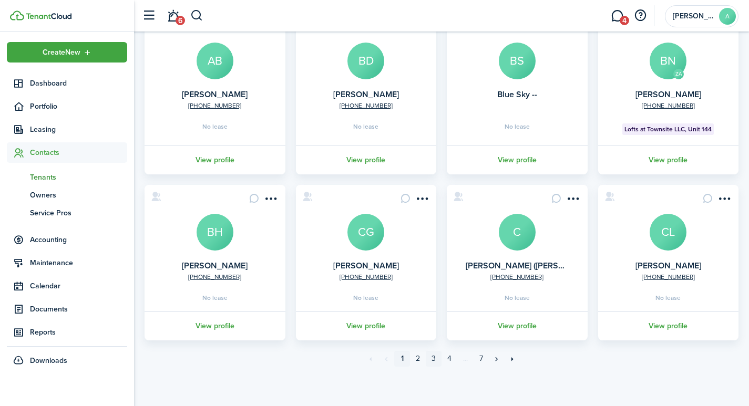
click at [435, 357] on link "3" at bounding box center [434, 359] width 16 height 16
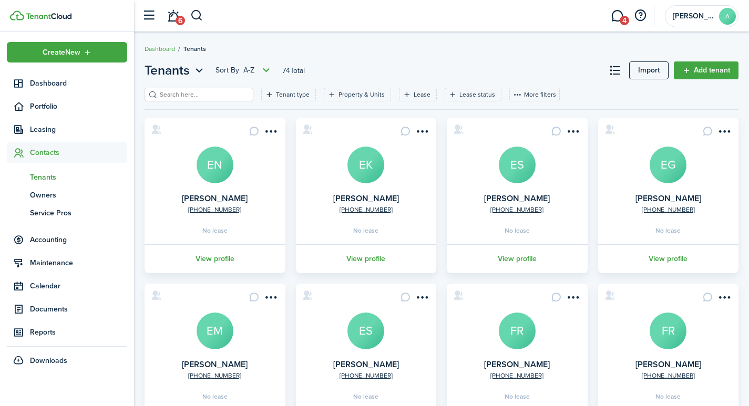
click at [363, 172] on avatar-text "EK" at bounding box center [365, 165] width 37 height 37
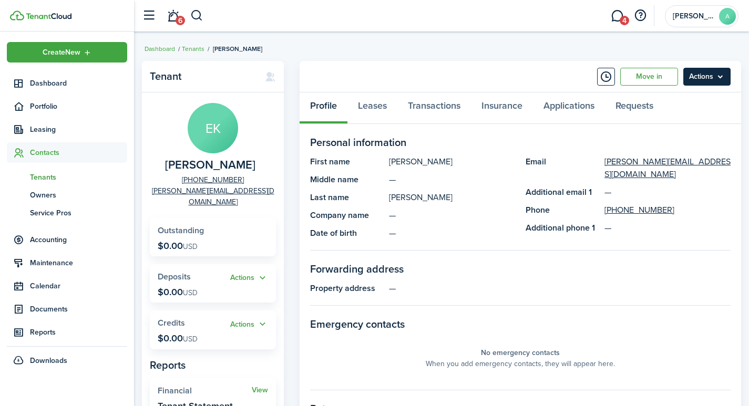
click at [704, 75] on menu-btn "Actions" at bounding box center [706, 77] width 47 height 18
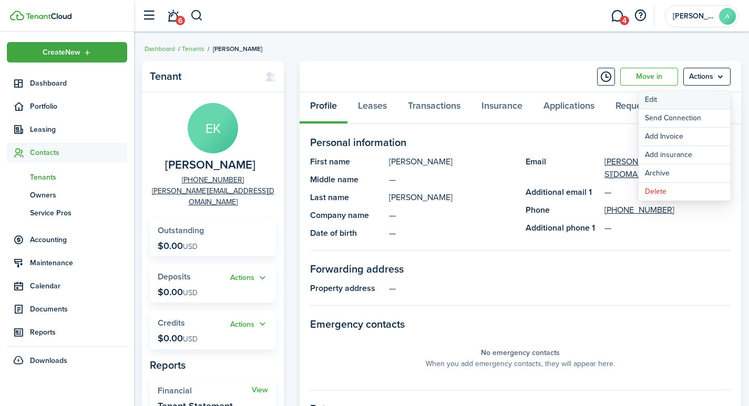
click at [653, 101] on link "Edit" at bounding box center [685, 100] width 92 height 18
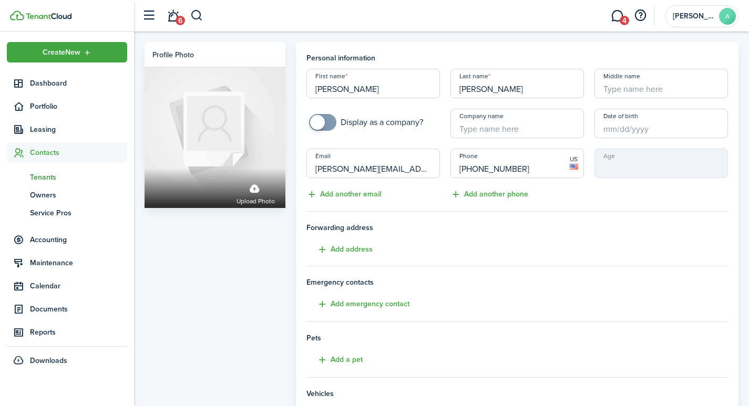
click at [640, 89] on input "Middle name" at bounding box center [662, 83] width 134 height 29
click at [624, 131] on input "Date of birth" at bounding box center [662, 123] width 134 height 29
type input "M"
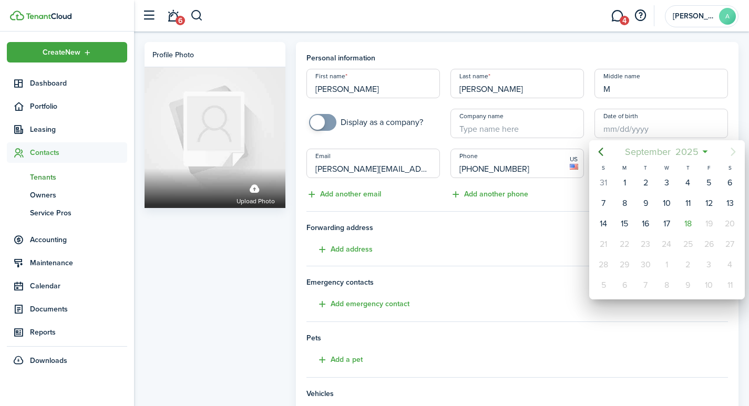
click at [640, 149] on span "September" at bounding box center [647, 151] width 50 height 19
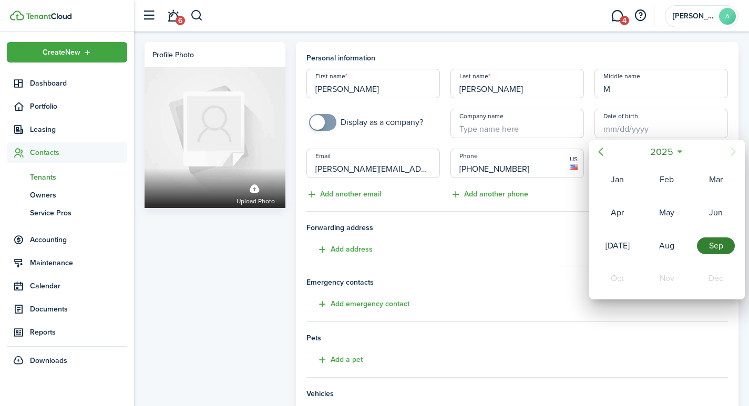
click at [601, 153] on icon "Previous page" at bounding box center [601, 152] width 13 height 13
click at [656, 154] on span "2024" at bounding box center [661, 151] width 27 height 19
click at [601, 148] on icon "Previous page" at bounding box center [601, 152] width 13 height 13
click at [602, 149] on icon "Previous page" at bounding box center [601, 152] width 13 height 13
click at [665, 272] on div "2004" at bounding box center [667, 278] width 38 height 17
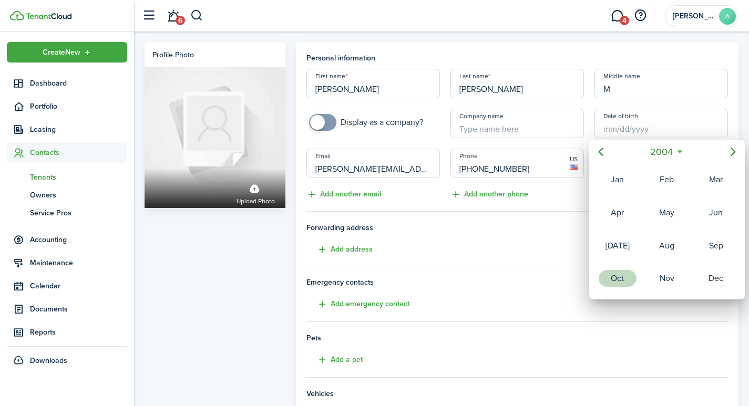
click at [618, 279] on div "Oct" at bounding box center [618, 278] width 38 height 17
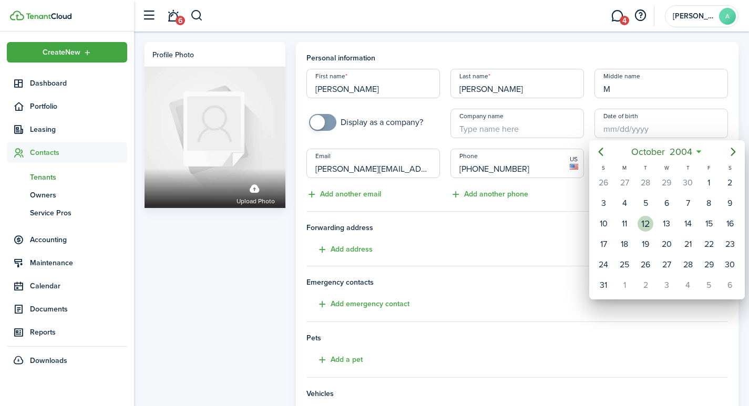
click at [645, 222] on div "12" at bounding box center [646, 224] width 16 height 16
type input "10/12/2004"
type input "20"
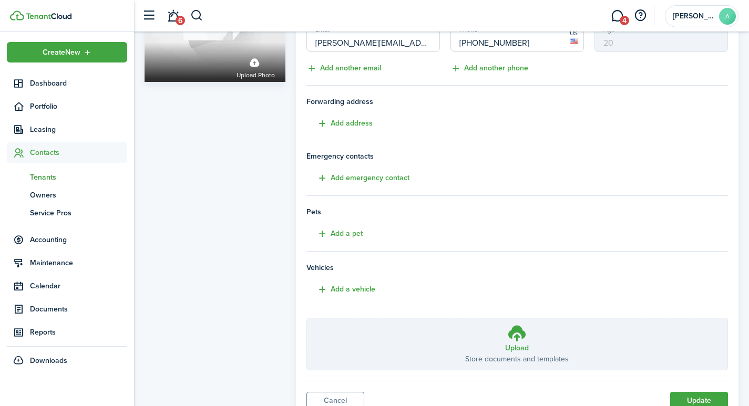
scroll to position [169, 0]
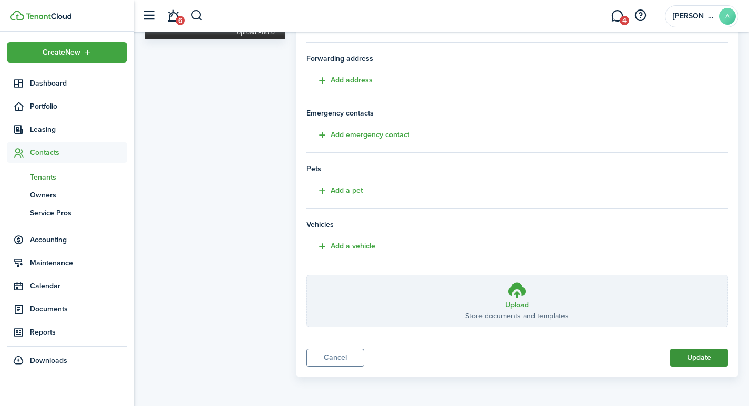
click at [695, 354] on button "Update" at bounding box center [699, 358] width 58 height 18
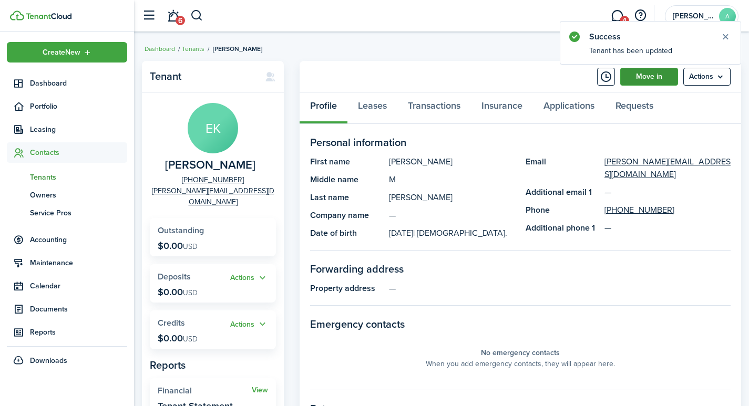
click at [642, 77] on link "Move in" at bounding box center [649, 77] width 58 height 18
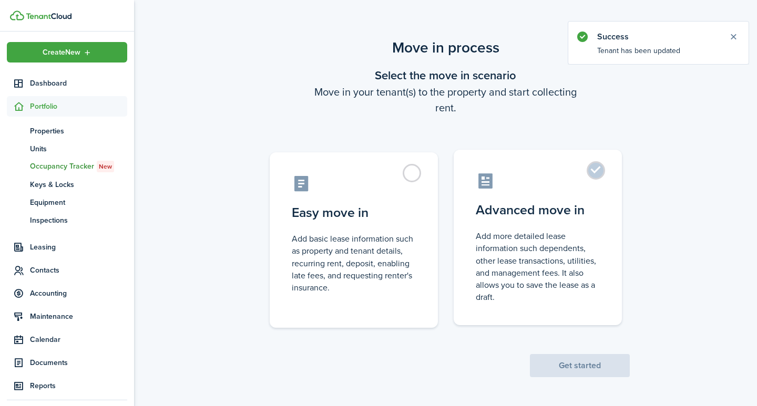
click at [598, 170] on label "Advanced move in Add more detailed lease information such dependents, other lea…" at bounding box center [538, 238] width 168 height 176
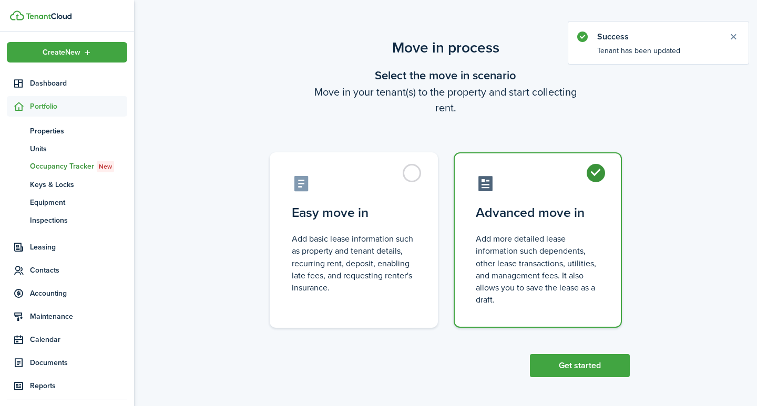
radio input "true"
click at [585, 365] on button "Get started" at bounding box center [580, 365] width 100 height 23
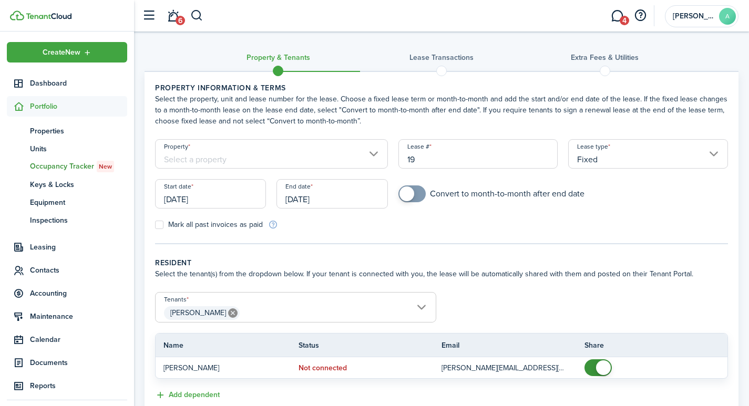
click at [311, 156] on input "Property" at bounding box center [271, 153] width 233 height 29
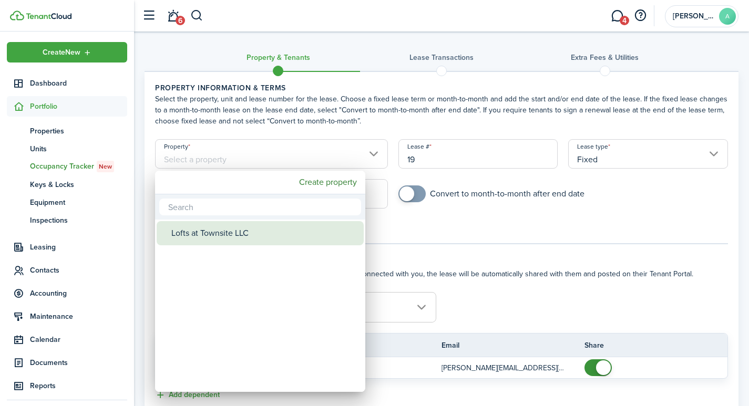
drag, startPoint x: 254, startPoint y: 237, endPoint x: 329, endPoint y: 222, distance: 76.1
click at [254, 236] on div "Lofts at Townsite LLC" at bounding box center [264, 233] width 186 height 24
type input "Lofts at Townsite LLC"
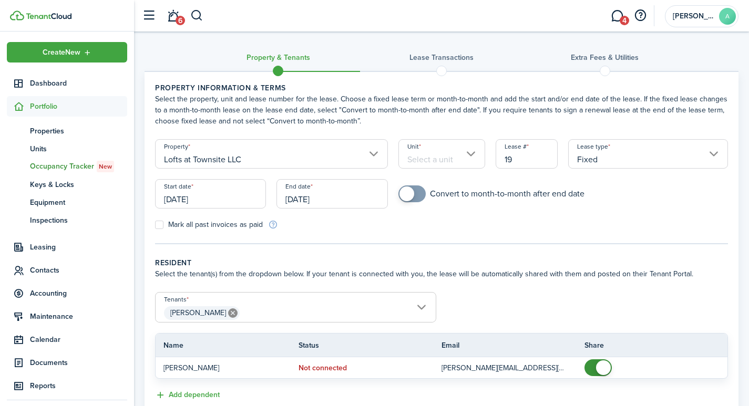
click at [446, 159] on input "Unit" at bounding box center [441, 153] width 87 height 29
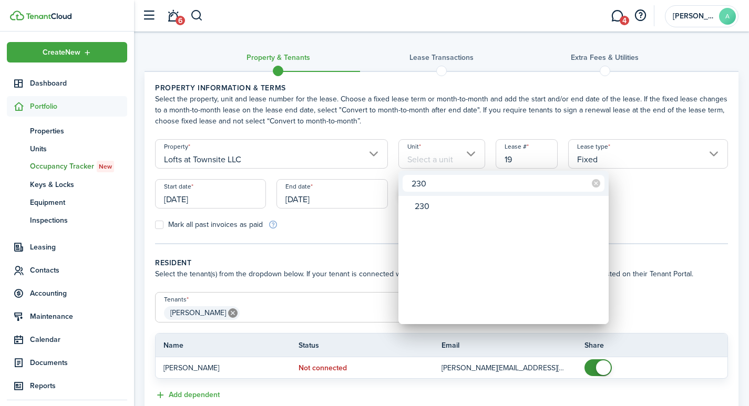
click at [422, 182] on input "230" at bounding box center [504, 183] width 202 height 17
type input "230"
click at [526, 157] on div at bounding box center [374, 203] width 917 height 575
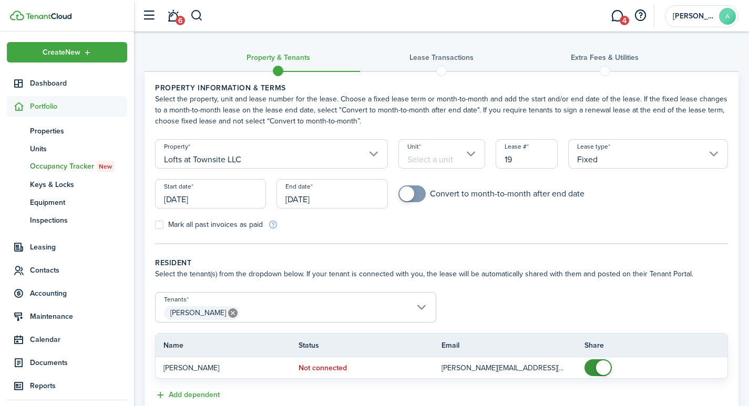
click at [449, 152] on input "Unit" at bounding box center [441, 153] width 87 height 29
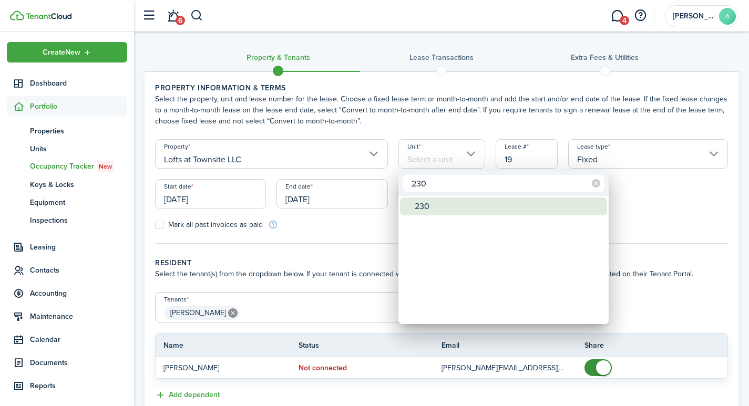
type input "230"
click at [427, 206] on div "230" at bounding box center [508, 207] width 186 height 18
type input "230"
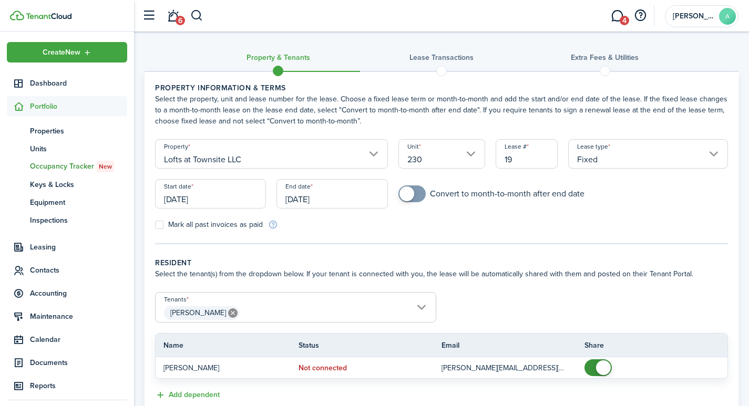
drag, startPoint x: 529, startPoint y: 154, endPoint x: 479, endPoint y: 151, distance: 50.5
click at [480, 151] on form "Property Lofts at Townsite LLC Unit 230 Lease # 19 Lease type Fixed Start date …" at bounding box center [442, 184] width 584 height 91
click at [233, 202] on input "[DATE]" at bounding box center [210, 193] width 111 height 29
type input "2301"
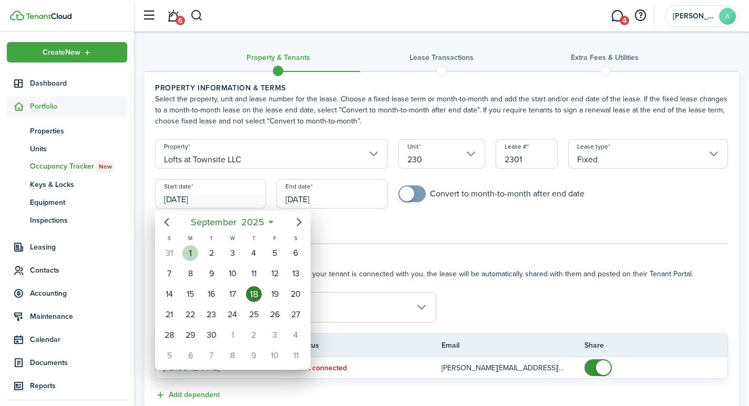
click at [193, 250] on div "1" at bounding box center [190, 254] width 16 height 16
type input "[DATE]"
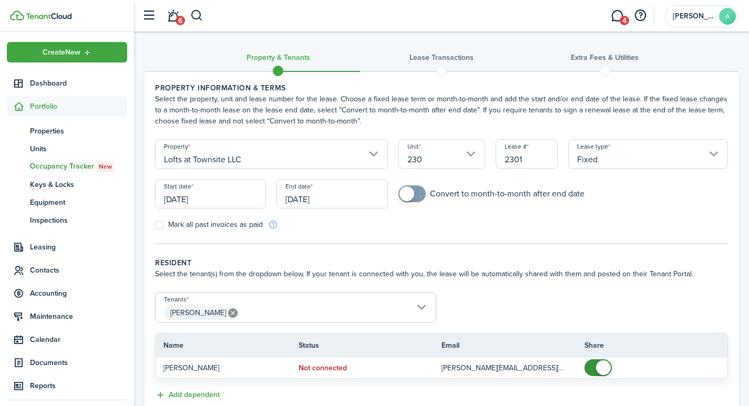
click at [343, 199] on input "[DATE]" at bounding box center [332, 193] width 111 height 29
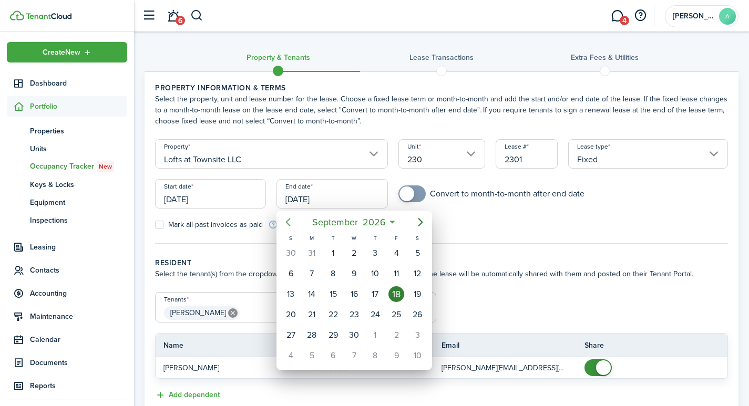
click at [291, 222] on icon "Previous page" at bounding box center [288, 222] width 13 height 13
click at [290, 222] on icon "Previous page" at bounding box center [288, 222] width 13 height 13
click at [401, 337] on div "31" at bounding box center [396, 336] width 16 height 16
type input "07/31/2026"
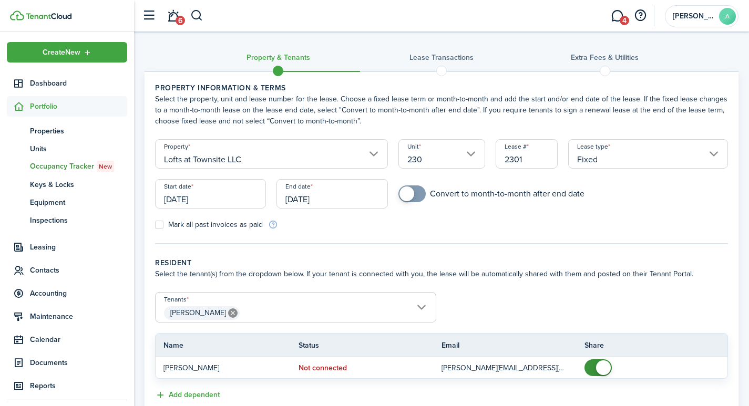
checkbox input "true"
click at [415, 198] on span at bounding box center [412, 194] width 11 height 17
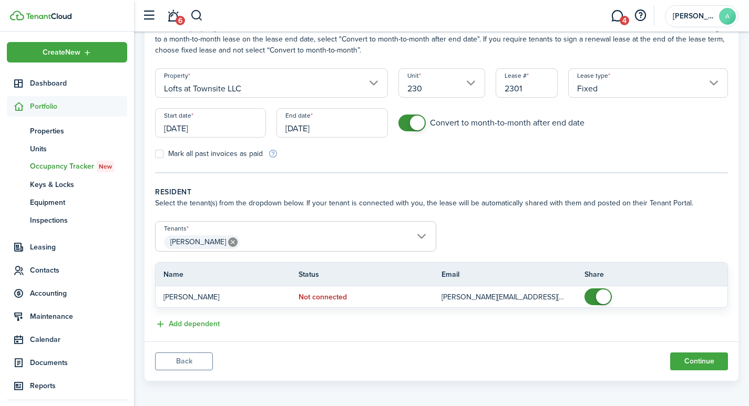
scroll to position [75, 0]
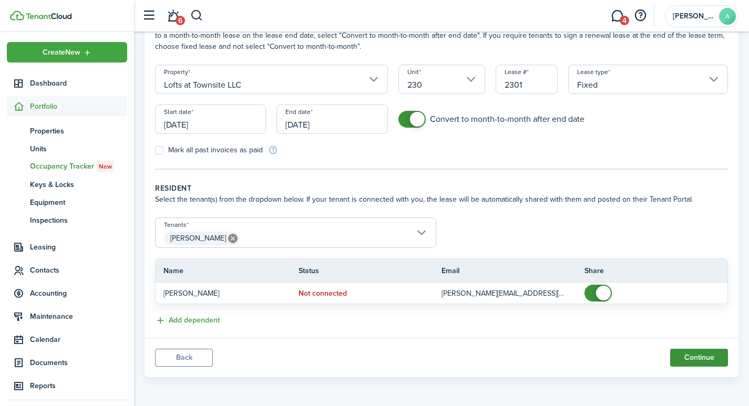
click at [688, 358] on button "Continue" at bounding box center [699, 358] width 58 height 18
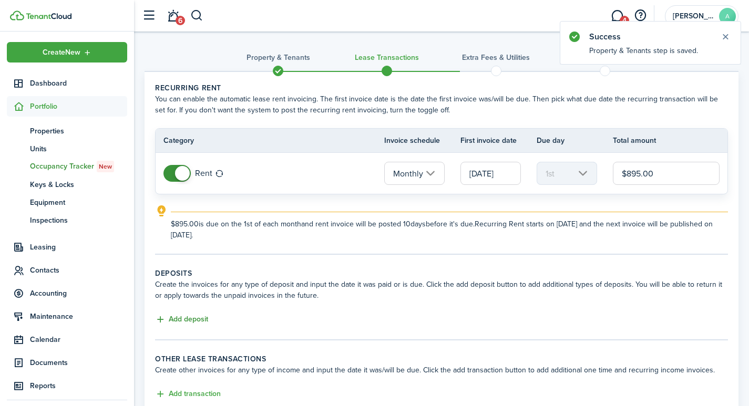
click at [193, 322] on button "Add deposit" at bounding box center [181, 320] width 53 height 12
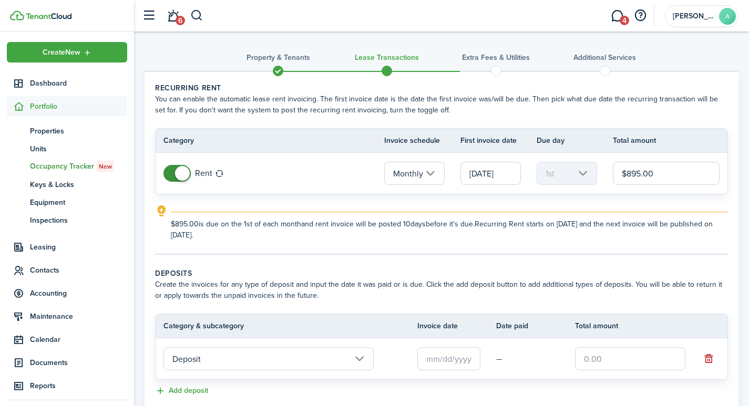
click at [464, 361] on input "text" at bounding box center [448, 358] width 63 height 23
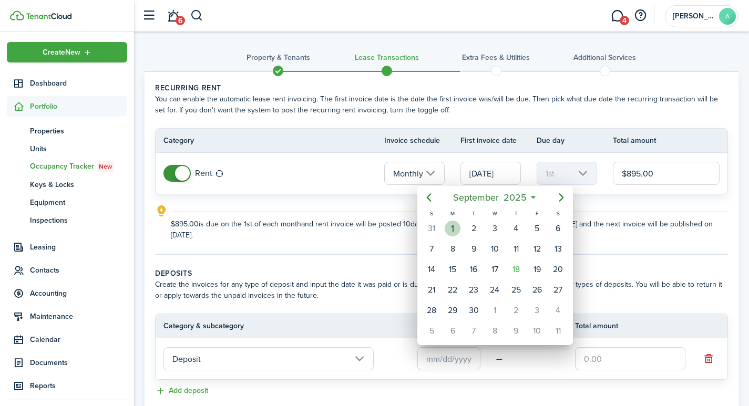
click at [459, 230] on div "1" at bounding box center [453, 229] width 16 height 16
type input "[DATE]"
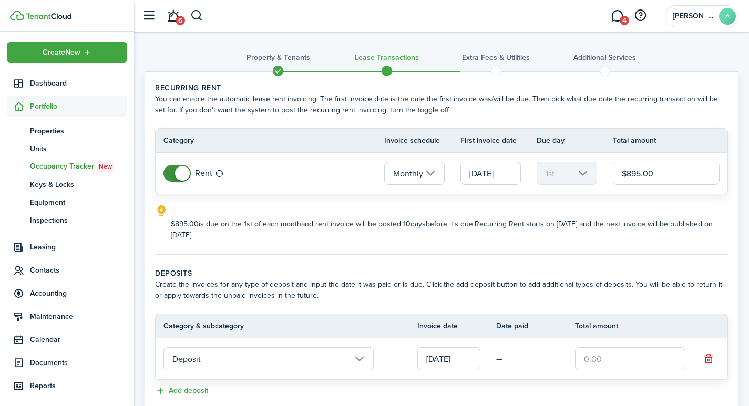
click at [620, 359] on input "text" at bounding box center [630, 358] width 110 height 23
type input "$895.00"
drag, startPoint x: 694, startPoint y: 281, endPoint x: 701, endPoint y: 303, distance: 23.1
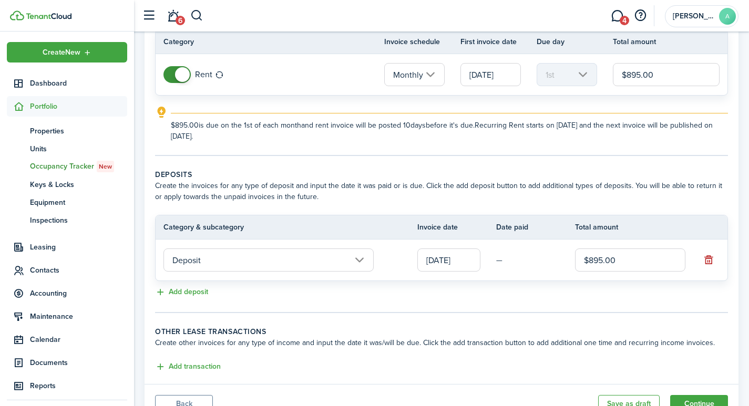
scroll to position [145, 0]
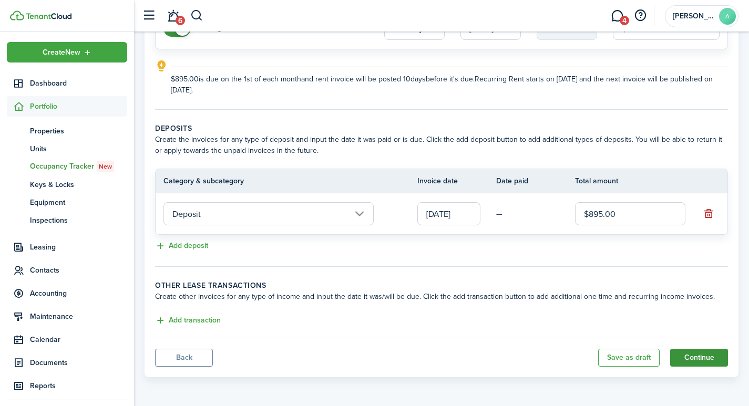
click at [693, 353] on button "Continue" at bounding box center [699, 358] width 58 height 18
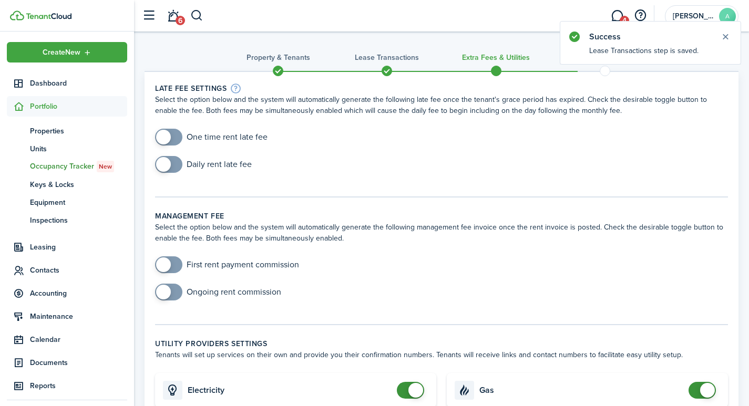
checkbox input "true"
click at [173, 135] on span at bounding box center [168, 137] width 11 height 17
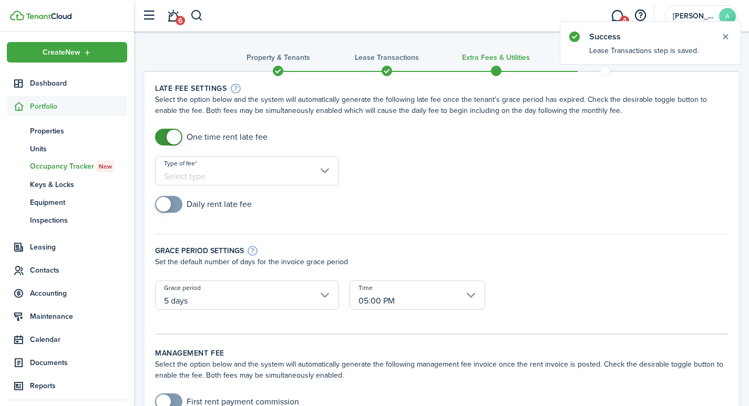
click at [221, 174] on input "Type of fee" at bounding box center [247, 170] width 184 height 29
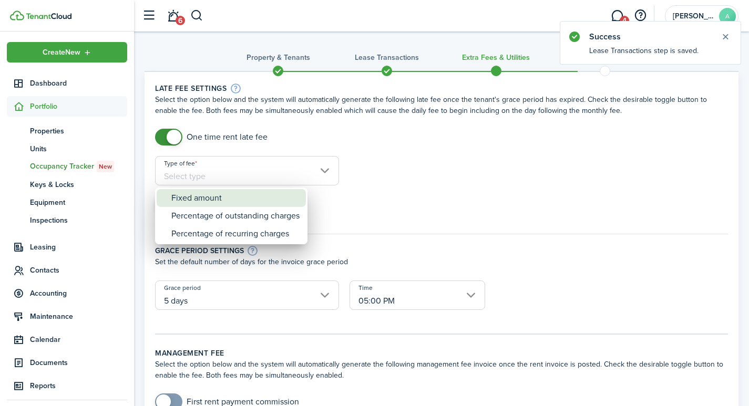
drag, startPoint x: 226, startPoint y: 196, endPoint x: 234, endPoint y: 195, distance: 8.4
click at [226, 196] on div "Fixed amount" at bounding box center [235, 198] width 128 height 18
type input "Fixed amount"
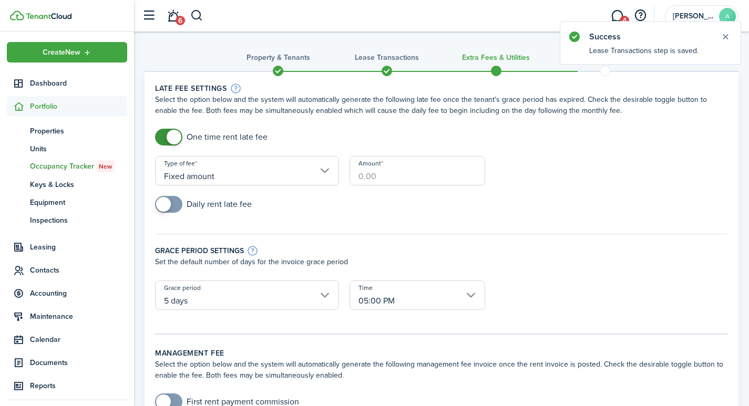
click at [412, 178] on input "Amount" at bounding box center [418, 170] width 136 height 29
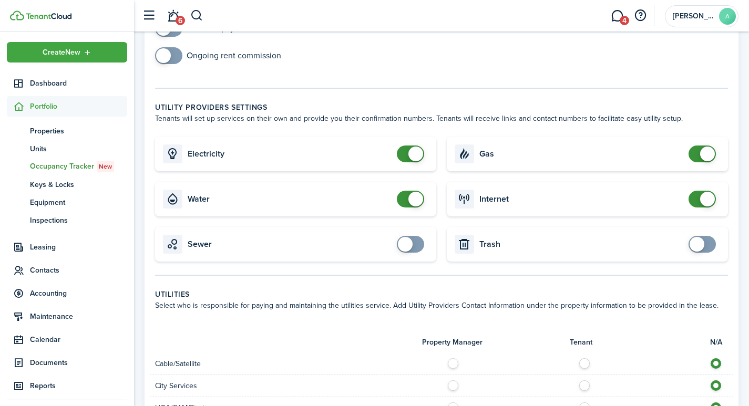
scroll to position [421, 0]
type input "$40.00"
checkbox input "false"
click at [417, 147] on span at bounding box center [415, 154] width 15 height 15
checkbox input "false"
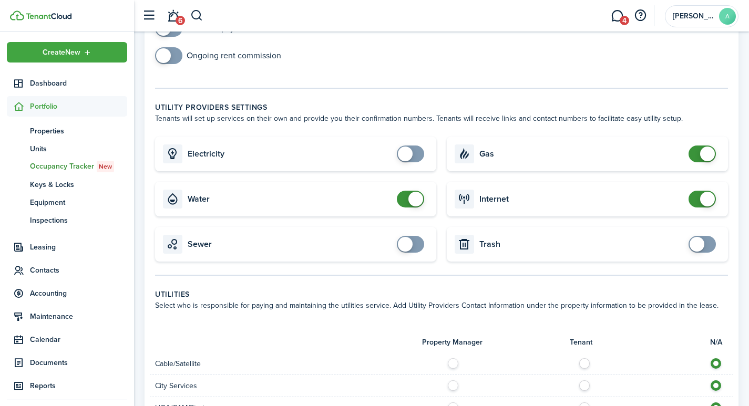
click at [421, 192] on span at bounding box center [415, 199] width 15 height 15
checkbox input "false"
click at [708, 147] on span at bounding box center [707, 154] width 15 height 15
checkbox input "false"
click at [703, 192] on span at bounding box center [707, 199] width 15 height 15
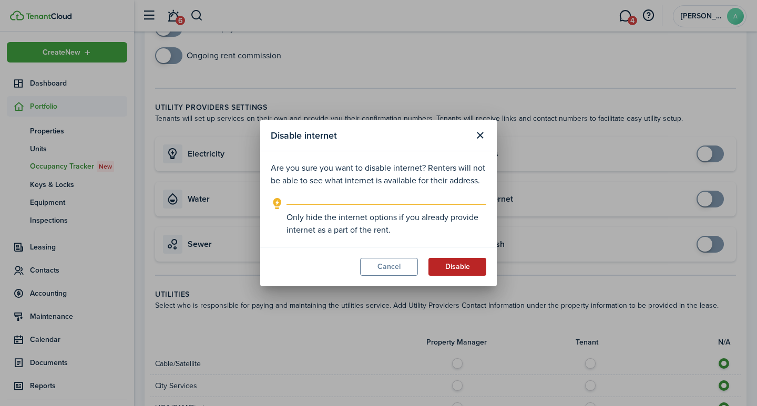
click at [458, 267] on button "Disable" at bounding box center [457, 267] width 58 height 18
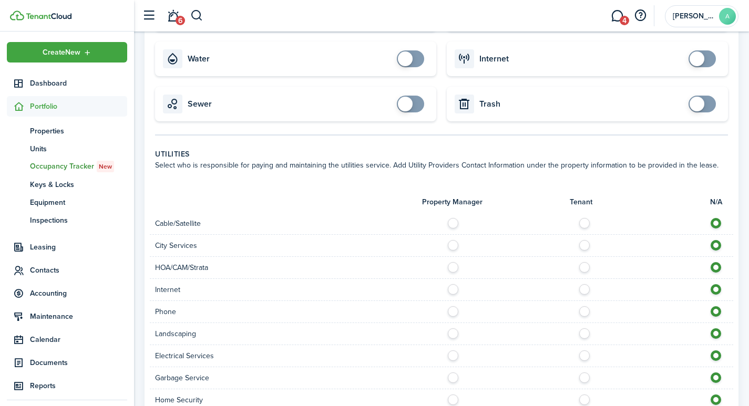
scroll to position [810, 0]
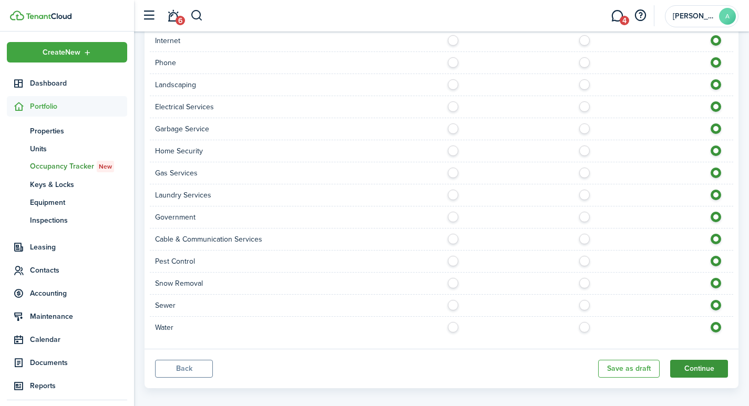
click at [699, 360] on button "Continue" at bounding box center [699, 369] width 58 height 18
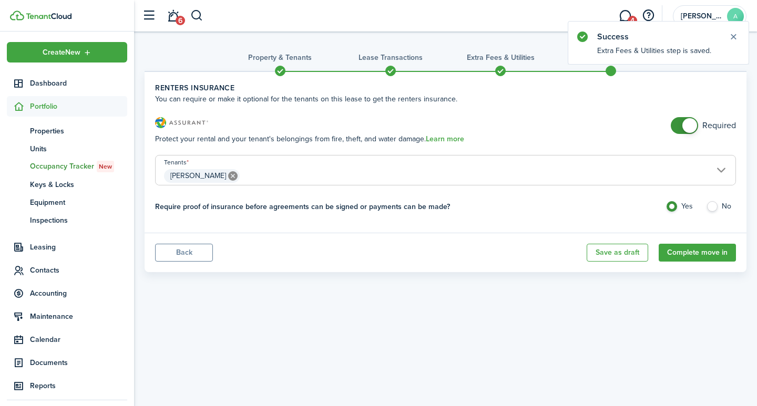
checkbox input "false"
click at [693, 125] on span at bounding box center [689, 125] width 15 height 15
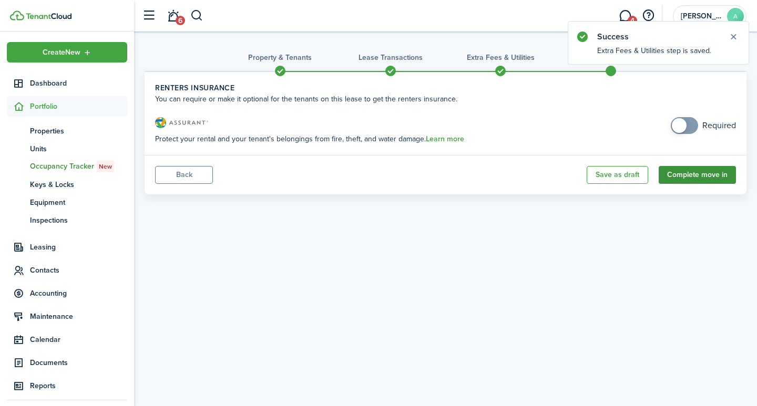
click at [697, 175] on button "Complete move in" at bounding box center [697, 175] width 77 height 18
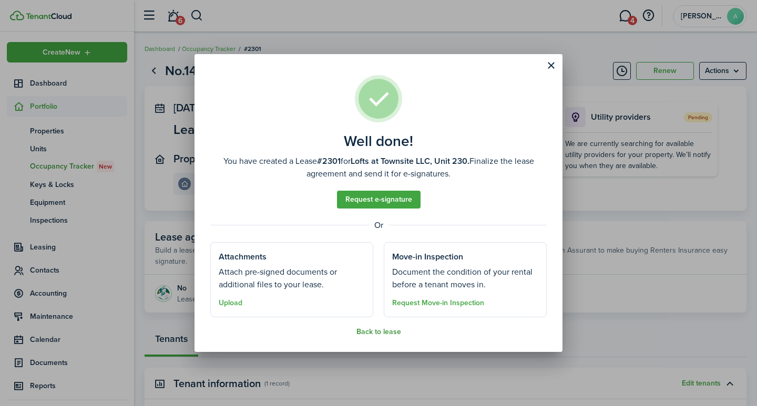
click at [383, 331] on button "Back to lease" at bounding box center [378, 332] width 45 height 8
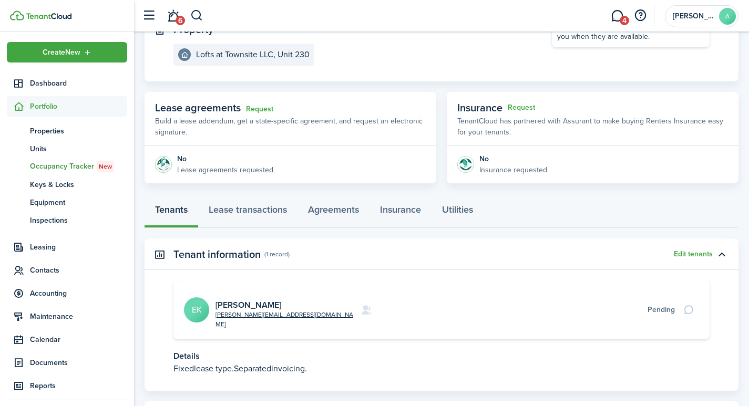
scroll to position [132, 0]
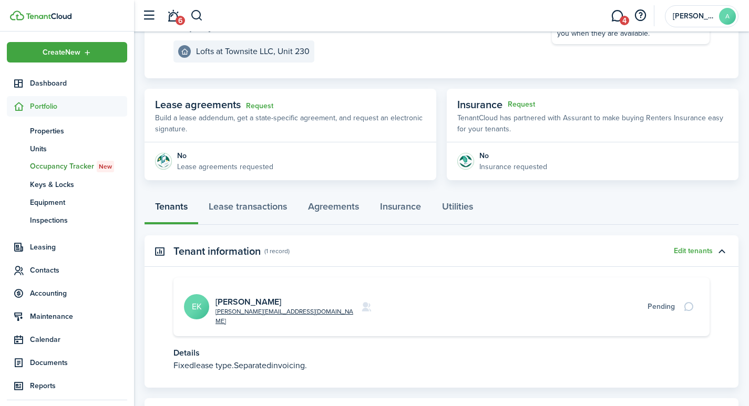
click at [192, 299] on avatar-text "EK" at bounding box center [196, 306] width 25 height 25
click at [250, 296] on link "[PERSON_NAME]" at bounding box center [249, 302] width 66 height 12
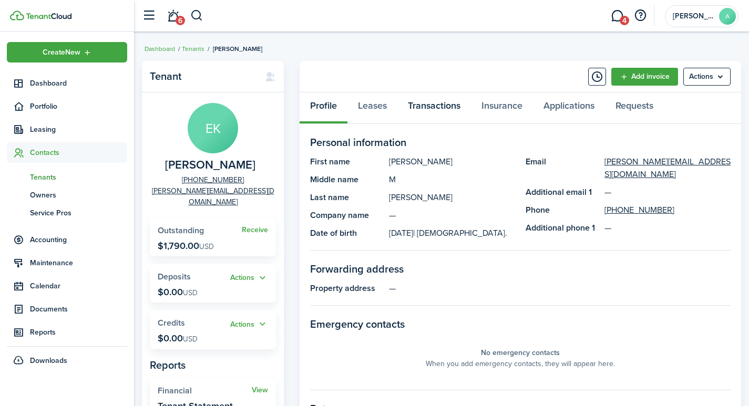
click at [441, 108] on link "Transactions" at bounding box center [434, 109] width 74 height 32
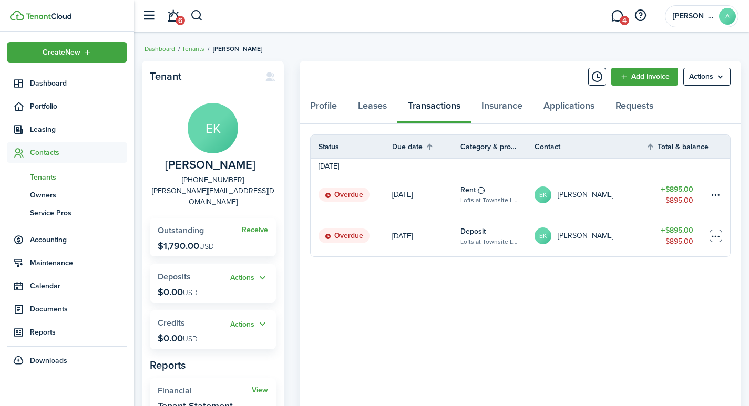
click at [712, 236] on table-menu-btn-icon at bounding box center [716, 236] width 13 height 13
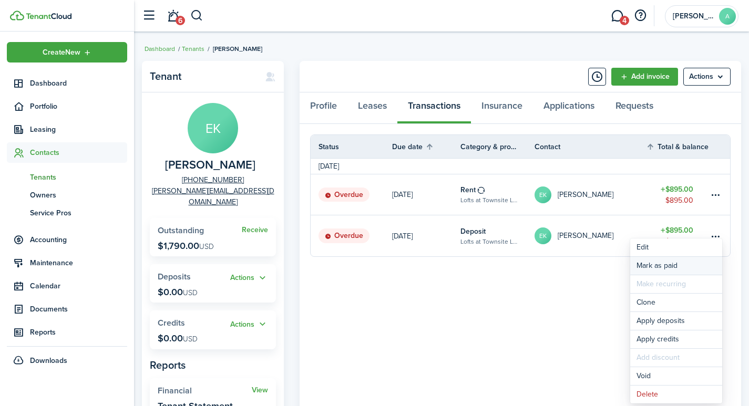
click at [661, 265] on link "Mark as paid" at bounding box center [676, 266] width 92 height 18
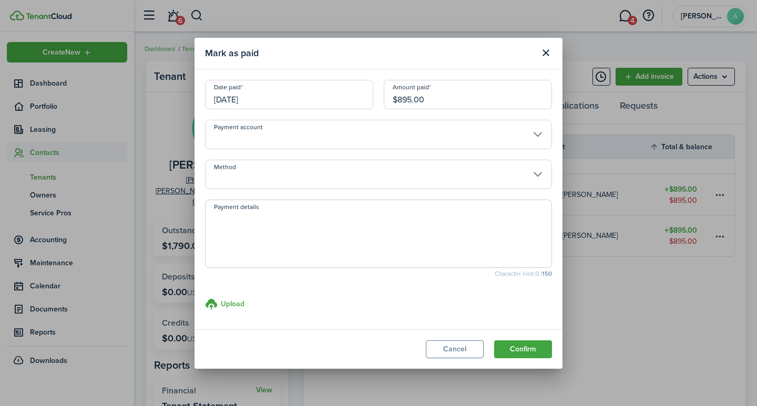
click at [374, 129] on input "Payment account" at bounding box center [378, 134] width 347 height 29
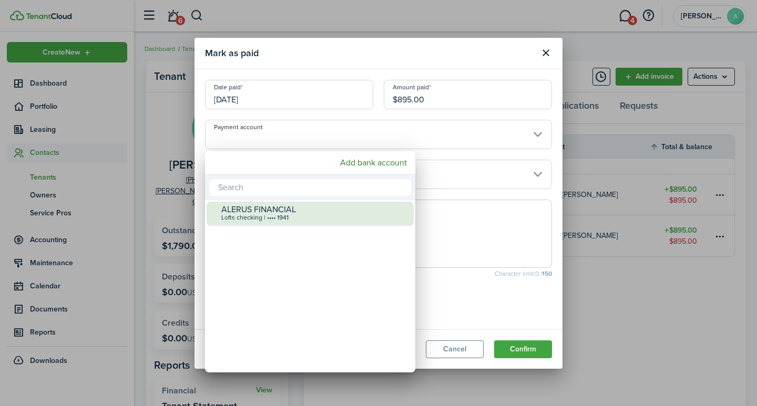
click at [296, 207] on div "ALERUS FINANCIAL" at bounding box center [314, 209] width 186 height 9
type input "•••• •••• •••• 1941"
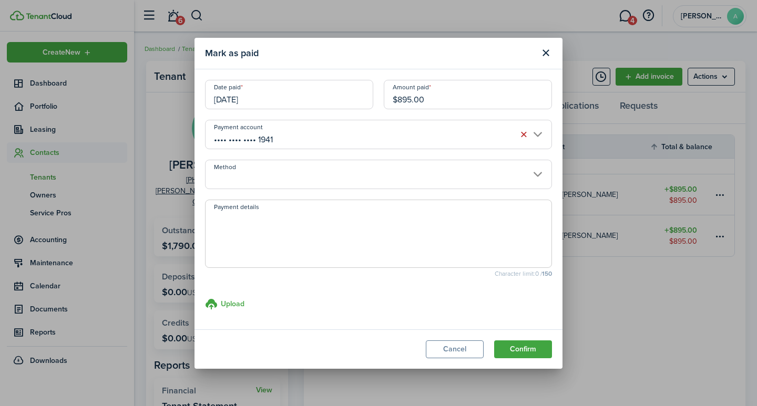
click at [304, 180] on input "Method" at bounding box center [378, 174] width 347 height 29
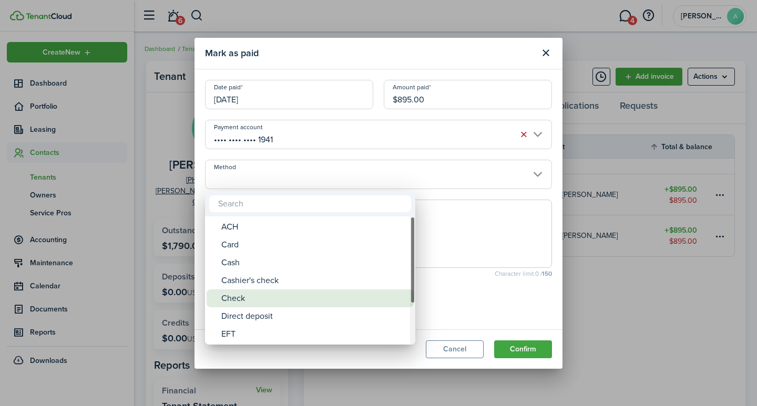
click at [250, 302] on div "Check" at bounding box center [314, 299] width 186 height 18
type input "Check"
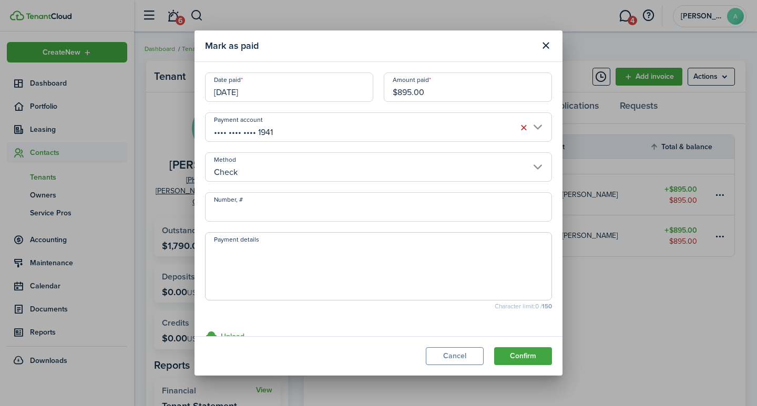
click at [308, 204] on input "Number, #" at bounding box center [378, 206] width 347 height 29
type input "3282"
click at [309, 265] on textarea "Payment details" at bounding box center [379, 269] width 346 height 50
type textarea "Security Deposit"
click at [527, 351] on button "Confirm" at bounding box center [523, 356] width 58 height 18
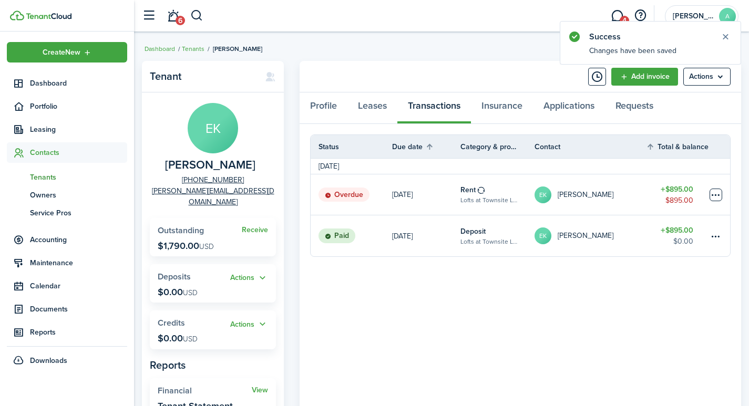
click at [716, 193] on table-menu-btn-icon at bounding box center [716, 195] width 13 height 13
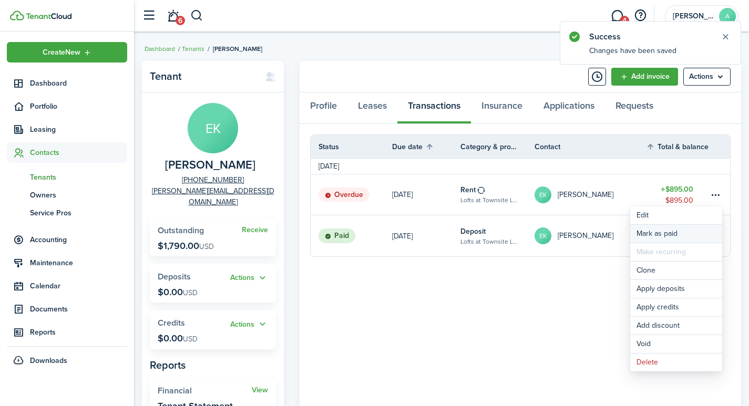
click at [663, 232] on link "Mark as paid" at bounding box center [676, 234] width 92 height 18
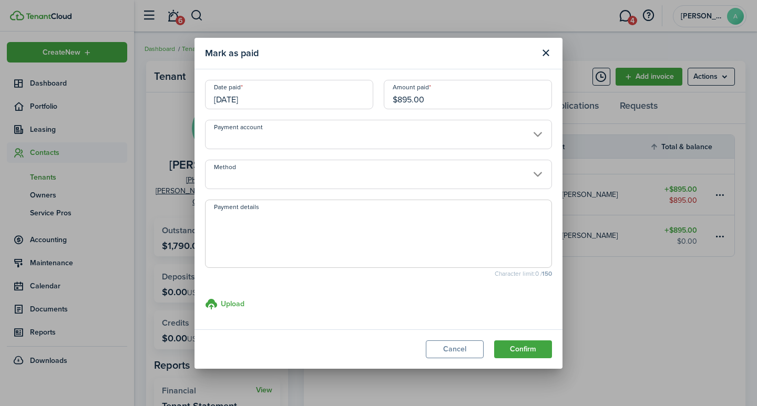
click at [299, 100] on input "[DATE]" at bounding box center [289, 94] width 168 height 29
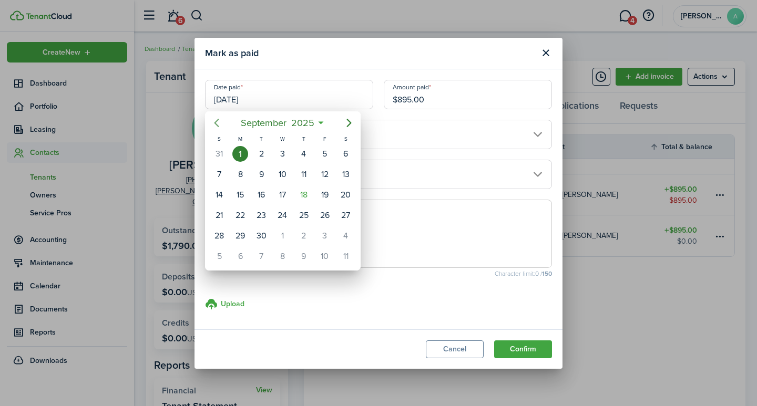
click at [217, 123] on icon "Previous page" at bounding box center [216, 123] width 13 height 13
click at [326, 235] on div "29" at bounding box center [325, 236] width 16 height 16
type input "08/29/2025"
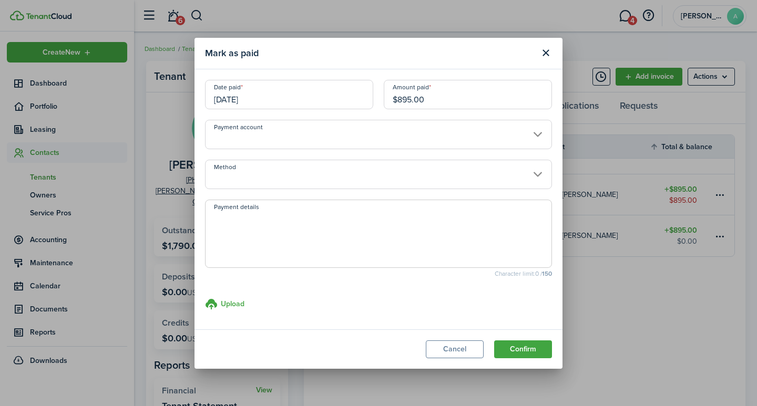
click at [395, 133] on input "Payment account" at bounding box center [378, 134] width 347 height 29
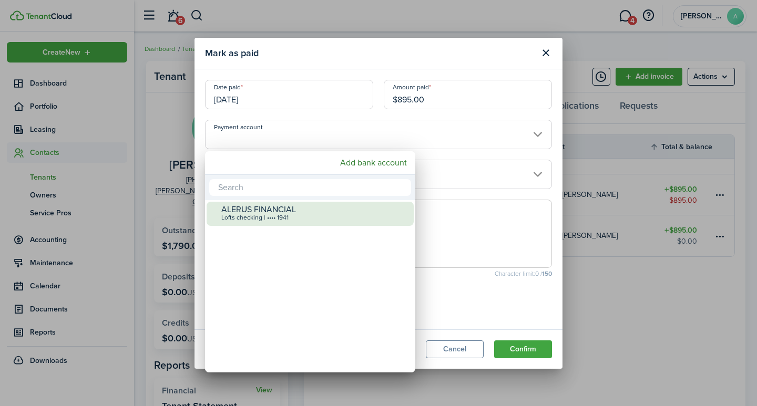
click at [303, 211] on div "ALERUS FINANCIAL" at bounding box center [314, 209] width 186 height 9
type input "•••• •••• •••• 1941"
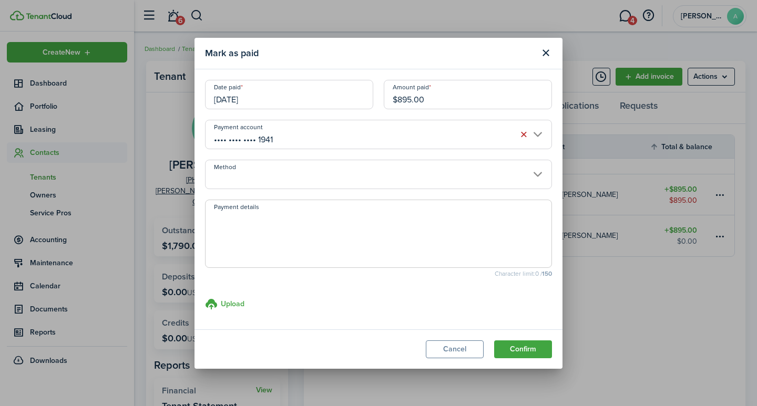
click at [323, 178] on input "Method" at bounding box center [378, 174] width 347 height 29
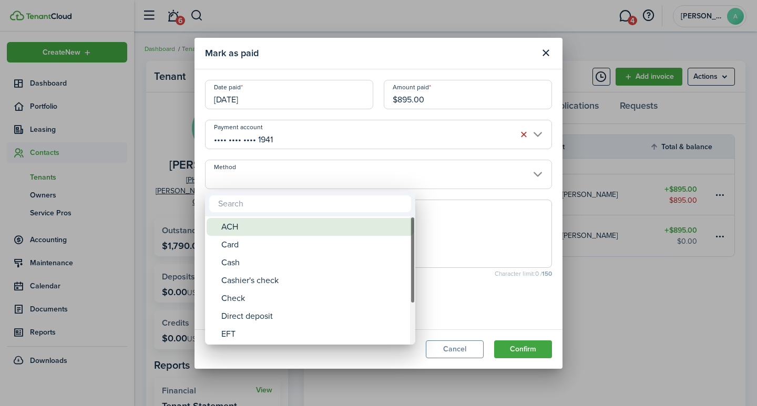
click at [266, 232] on div "ACH" at bounding box center [314, 227] width 186 height 18
type input "ACH"
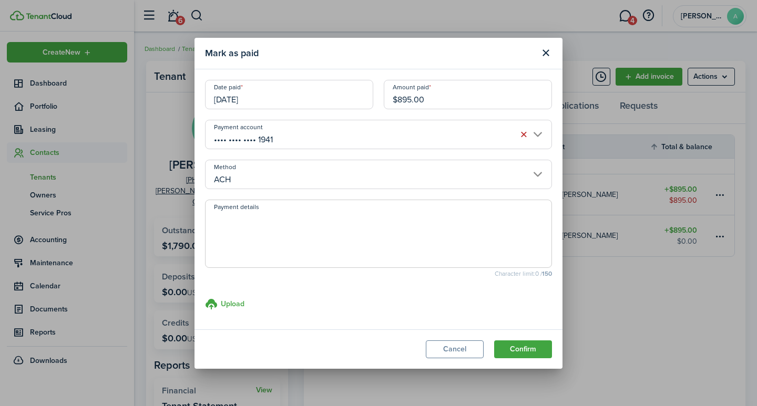
click at [261, 230] on textarea "Payment details" at bounding box center [379, 237] width 346 height 50
type textarea "September rent - 4750-10C0"
click at [529, 352] on button "Confirm" at bounding box center [523, 350] width 58 height 18
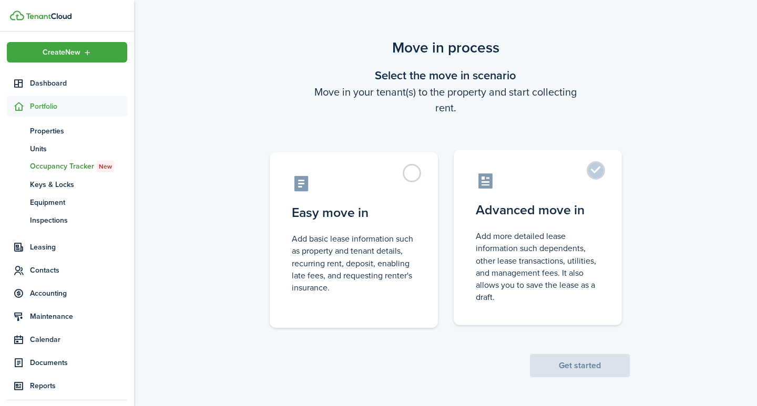
click at [597, 175] on label "Advanced move in Add more detailed lease information such dependents, other lea…" at bounding box center [538, 238] width 168 height 176
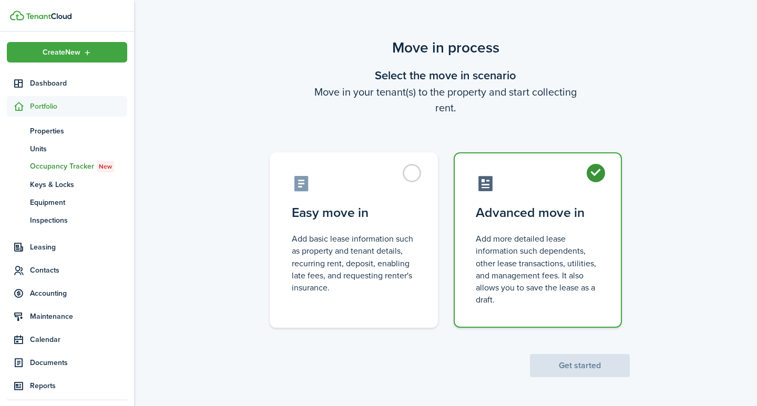
radio input "true"
click at [579, 366] on button "Get started" at bounding box center [580, 365] width 100 height 23
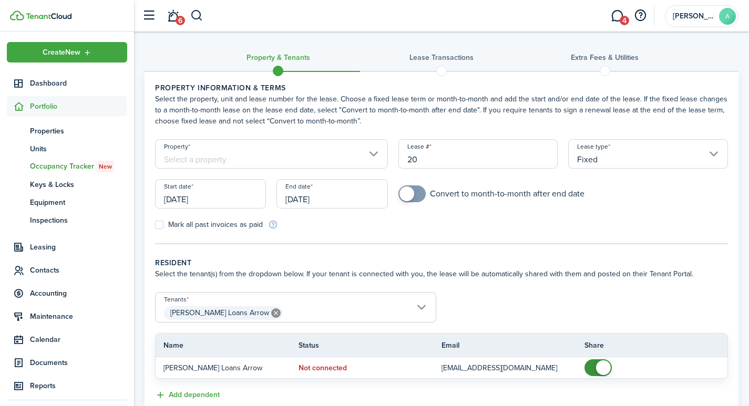
click at [261, 157] on input "Property" at bounding box center [271, 153] width 233 height 29
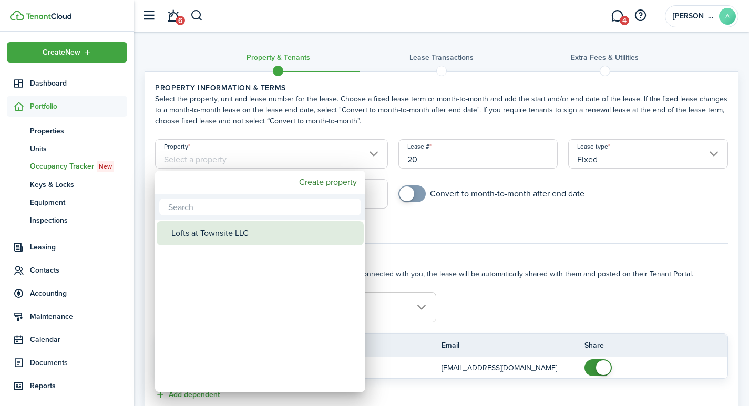
click at [234, 234] on div "Lofts at Townsite LLC" at bounding box center [264, 233] width 186 height 24
type input "Lofts at Townsite LLC"
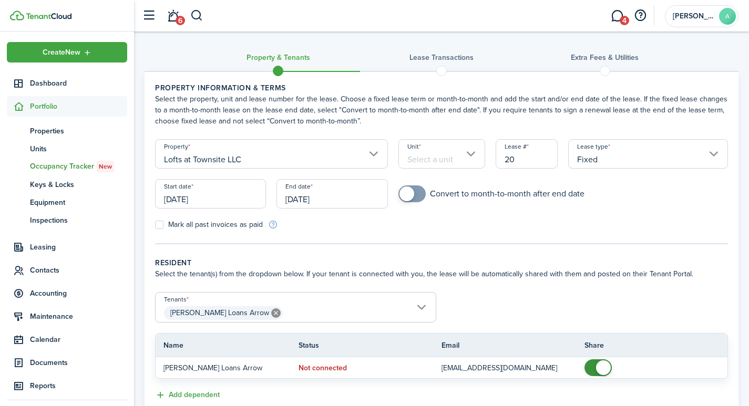
click at [452, 158] on input "Unit" at bounding box center [441, 153] width 87 height 29
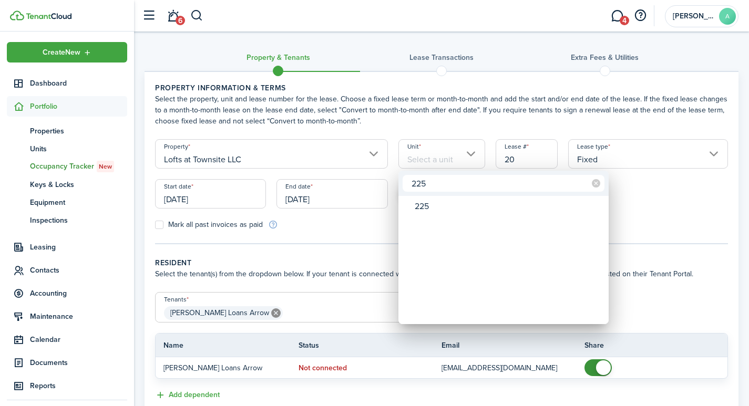
click at [444, 187] on input "225" at bounding box center [504, 183] width 202 height 17
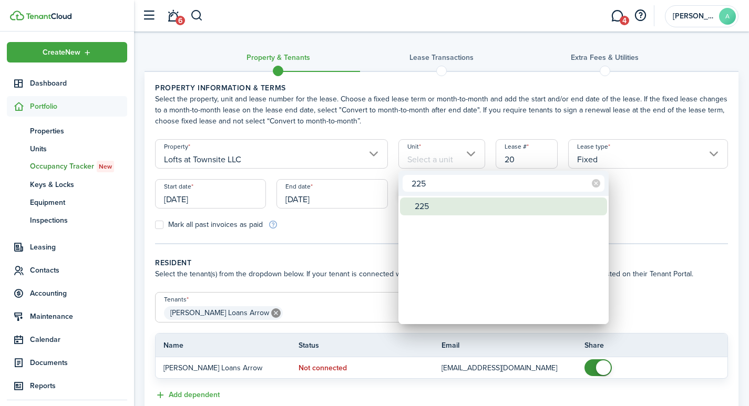
type input "225"
click at [422, 208] on div "225" at bounding box center [508, 207] width 186 height 18
type input "225"
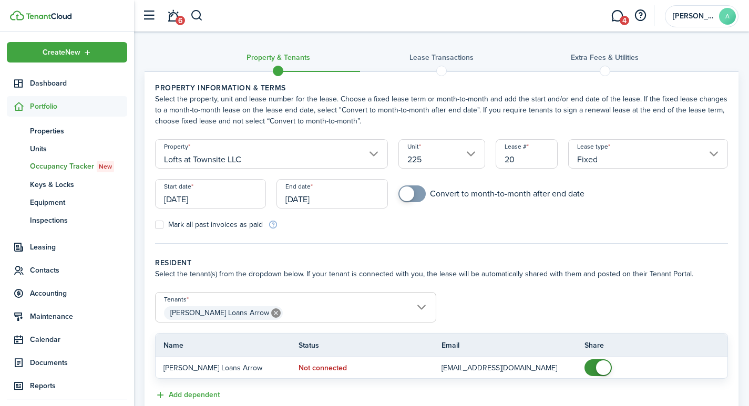
click at [529, 161] on input "20" at bounding box center [527, 153] width 63 height 29
click at [231, 204] on input "[DATE]" at bounding box center [210, 193] width 111 height 29
type input "2251"
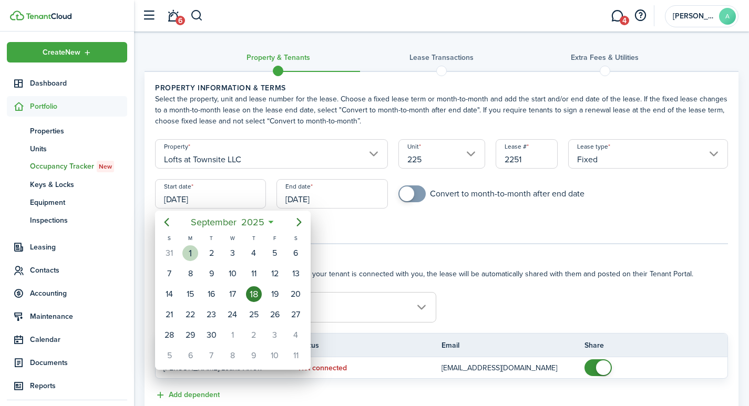
click at [191, 254] on div "1" at bounding box center [190, 254] width 16 height 16
type input "[DATE]"
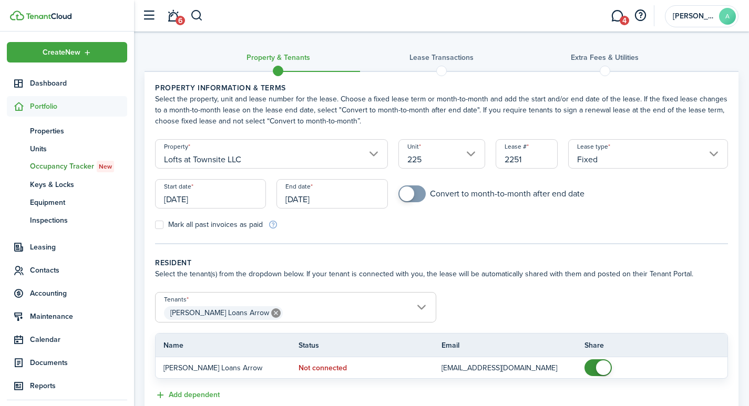
click at [344, 199] on input "[DATE]" at bounding box center [332, 193] width 111 height 29
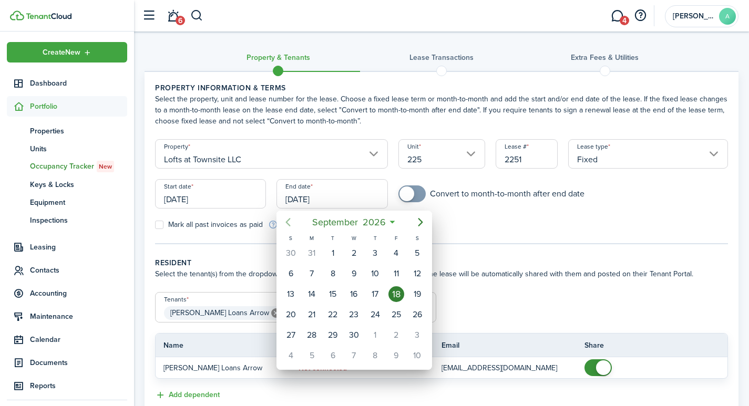
click at [289, 223] on icon "Previous page" at bounding box center [288, 222] width 13 height 13
click at [287, 223] on icon "Previous page" at bounding box center [288, 222] width 5 height 8
click at [287, 222] on icon "Previous page" at bounding box center [288, 222] width 5 height 8
click at [286, 222] on icon "Previous page" at bounding box center [288, 222] width 5 height 8
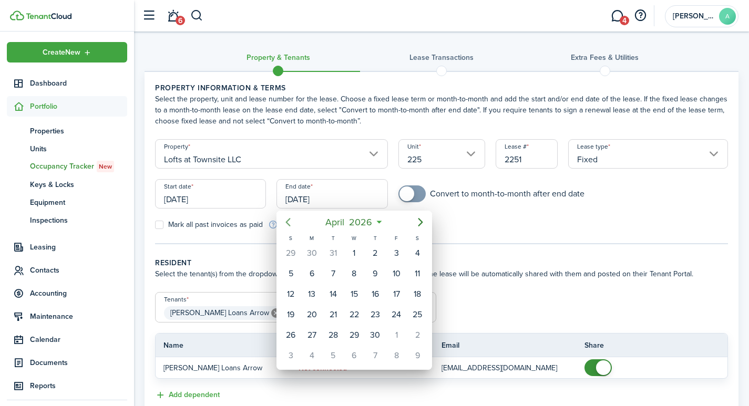
click at [286, 222] on icon "Previous page" at bounding box center [288, 222] width 5 height 8
click at [286, 222] on icon "Previous page" at bounding box center [288, 222] width 13 height 13
click at [422, 335] on div "31" at bounding box center [418, 336] width 16 height 16
type input "01/31/2026"
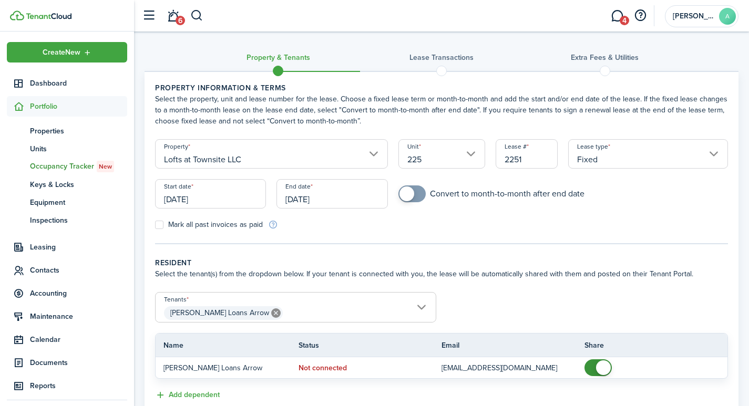
checkbox input "true"
click at [405, 195] on span at bounding box center [407, 194] width 15 height 15
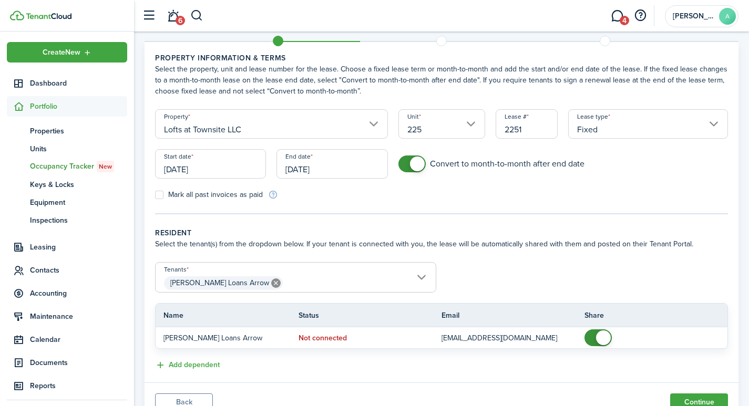
scroll to position [75, 0]
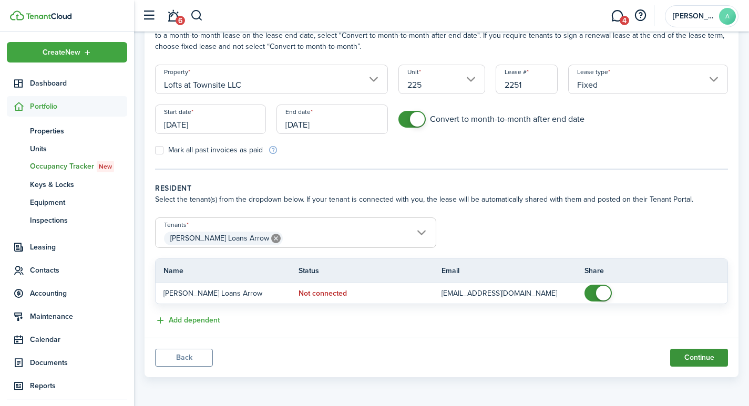
click at [698, 355] on button "Continue" at bounding box center [699, 358] width 58 height 18
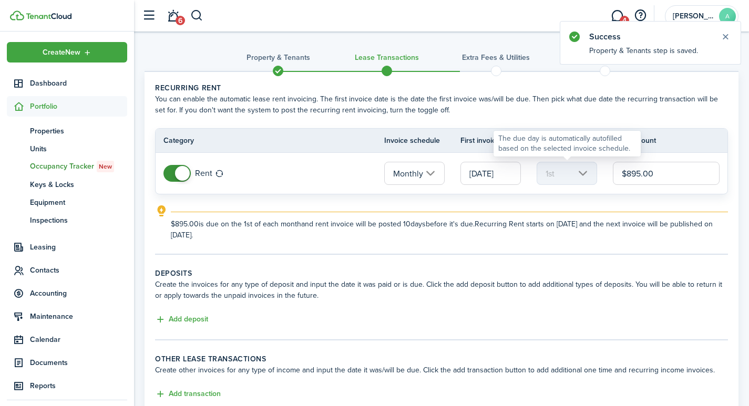
drag, startPoint x: 679, startPoint y: 170, endPoint x: 582, endPoint y: 163, distance: 97.0
click at [582, 163] on tr "Rent Monthly 09/01/2025 1st $895.00" at bounding box center [442, 173] width 572 height 41
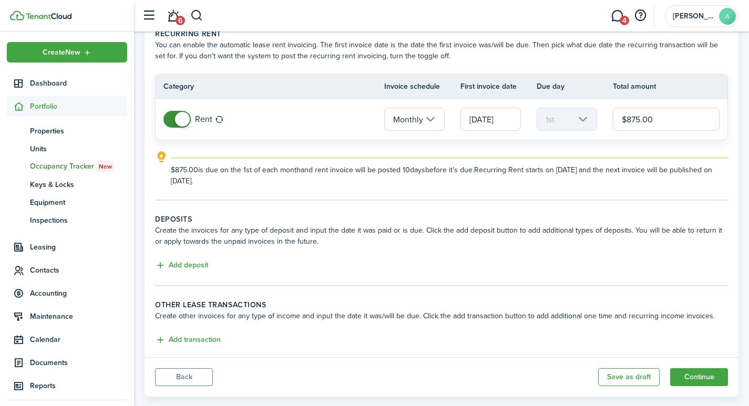
scroll to position [74, 0]
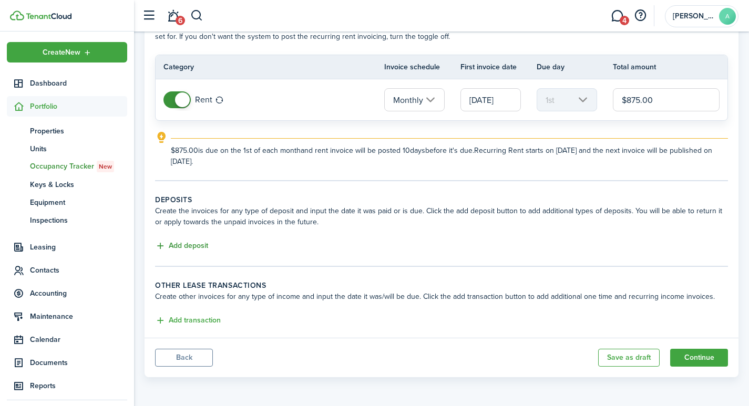
type input "$875.00"
click at [196, 244] on button "Add deposit" at bounding box center [181, 246] width 53 height 12
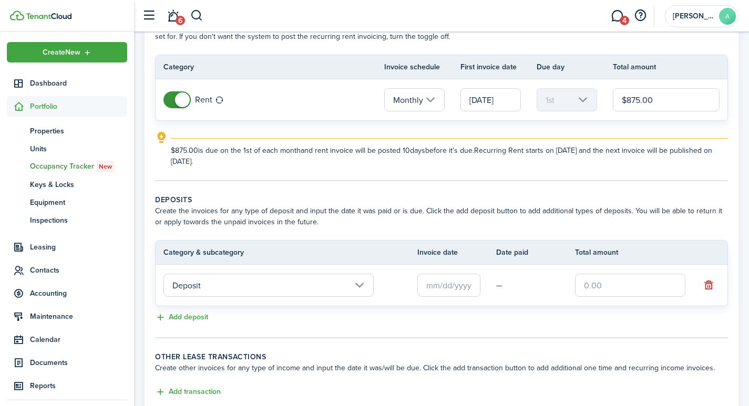
click at [455, 288] on input "text" at bounding box center [448, 285] width 63 height 23
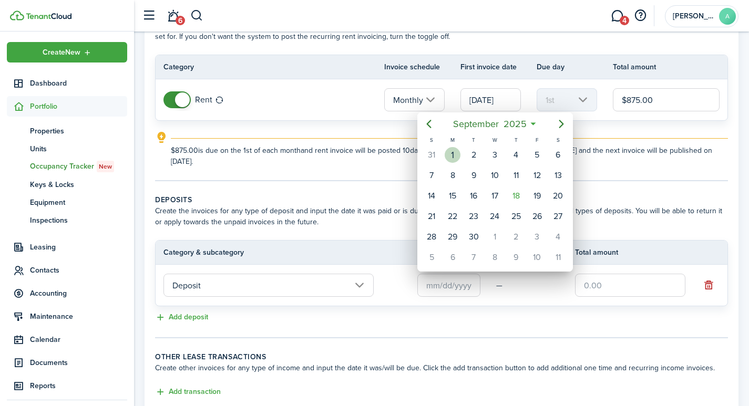
click at [455, 151] on div "1" at bounding box center [453, 155] width 16 height 16
type input "[DATE]"
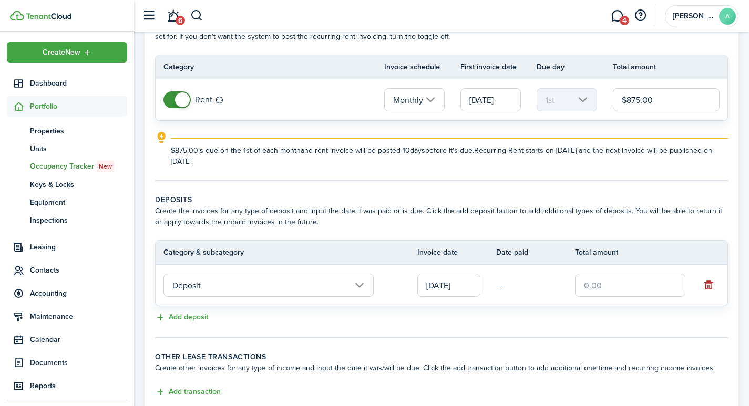
click at [613, 280] on input "text" at bounding box center [630, 285] width 110 height 23
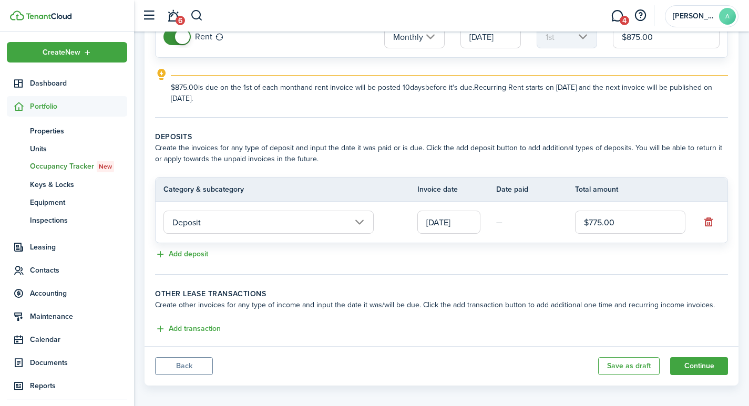
scroll to position [145, 0]
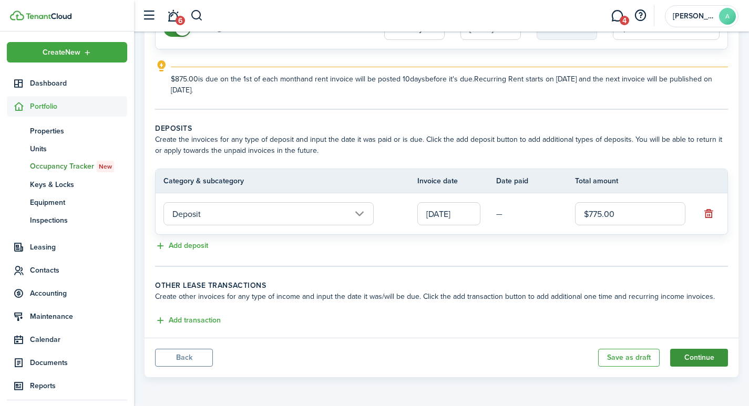
type input "$775.00"
click at [708, 359] on button "Continue" at bounding box center [699, 358] width 58 height 18
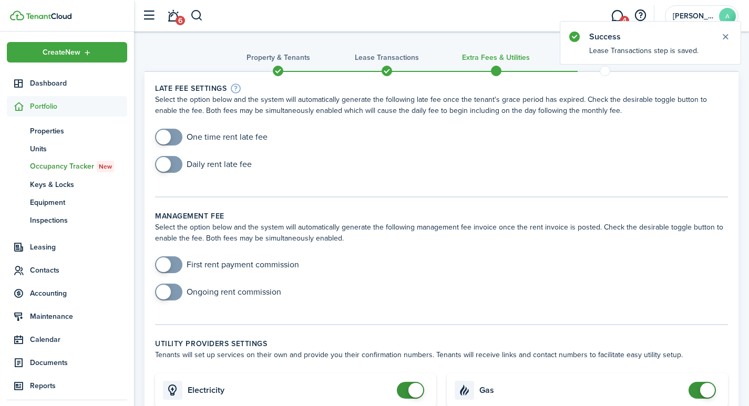
checkbox input "true"
click at [167, 132] on span at bounding box center [163, 137] width 15 height 15
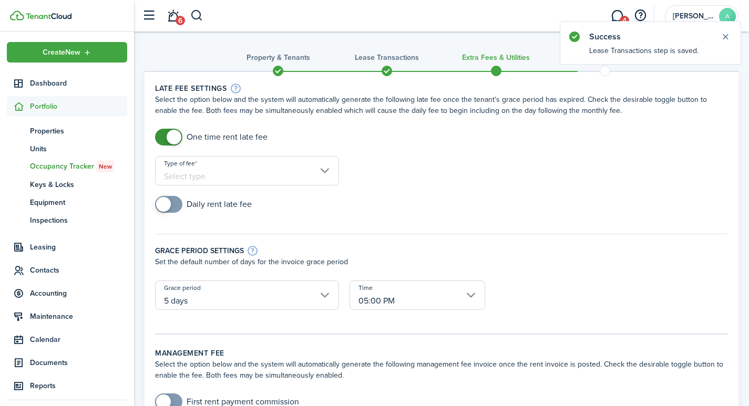
click at [247, 172] on input "Type of fee" at bounding box center [247, 170] width 184 height 29
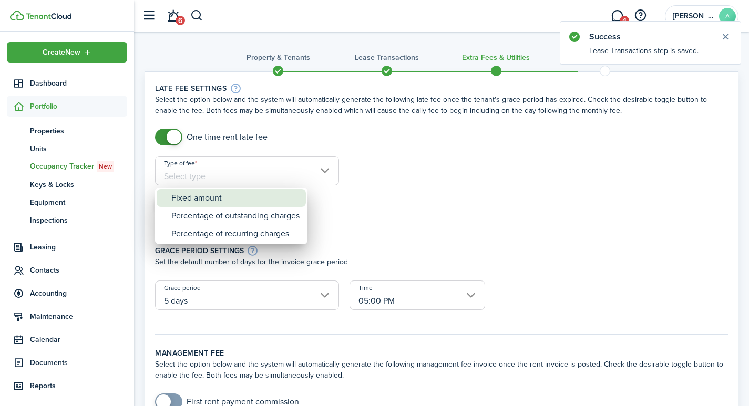
click at [227, 200] on div "Fixed amount" at bounding box center [235, 198] width 128 height 18
type input "Fixed amount"
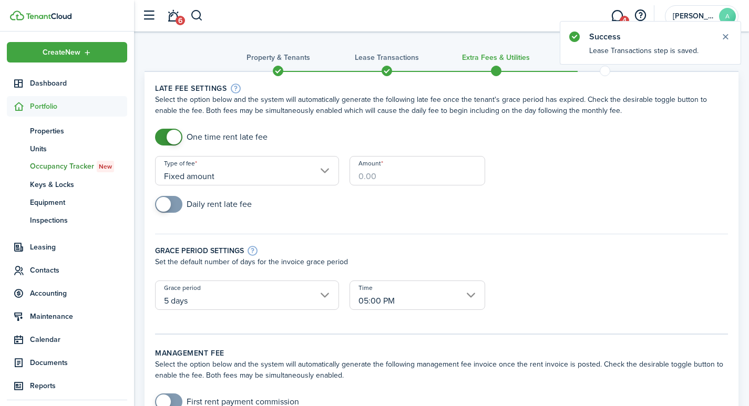
click at [403, 179] on input "Amount" at bounding box center [418, 170] width 136 height 29
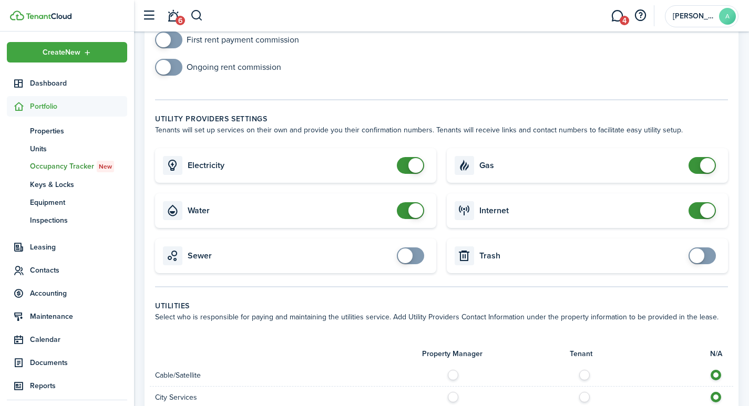
scroll to position [406, 0]
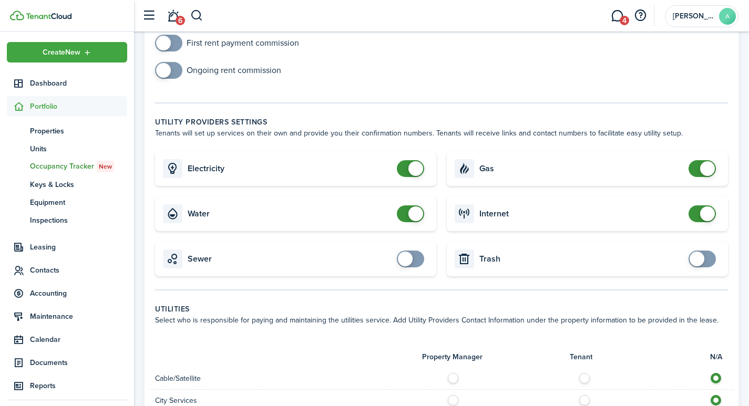
type input "$40.00"
checkbox input "false"
click at [415, 161] on span at bounding box center [415, 168] width 15 height 15
checkbox input "false"
click at [410, 207] on span at bounding box center [415, 214] width 15 height 15
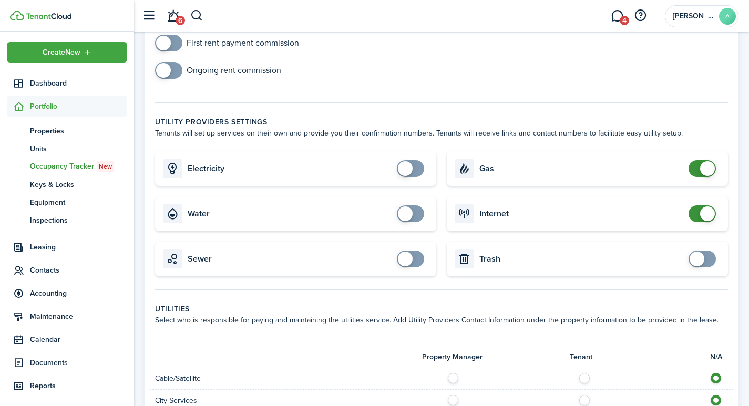
checkbox input "false"
click at [708, 161] on span at bounding box center [707, 168] width 15 height 15
checkbox input "false"
click at [702, 207] on span at bounding box center [707, 214] width 15 height 15
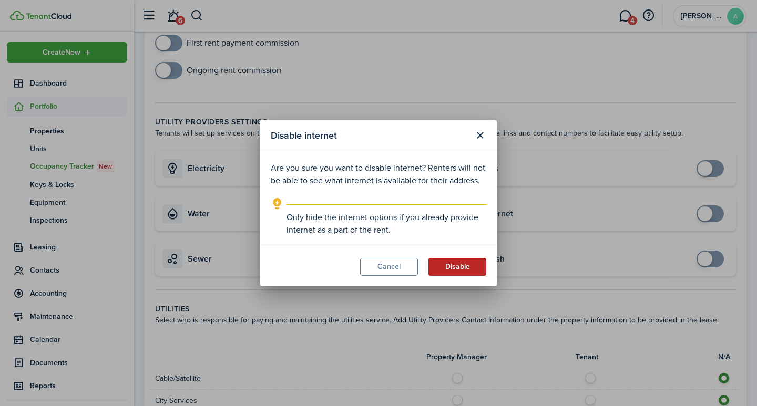
click at [454, 265] on button "Disable" at bounding box center [457, 267] width 58 height 18
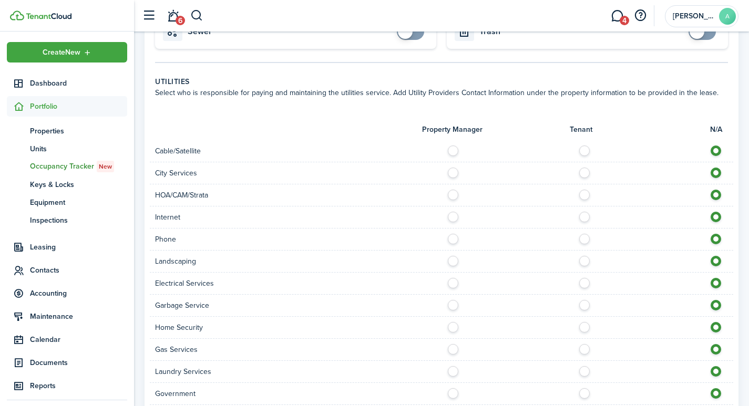
scroll to position [810, 0]
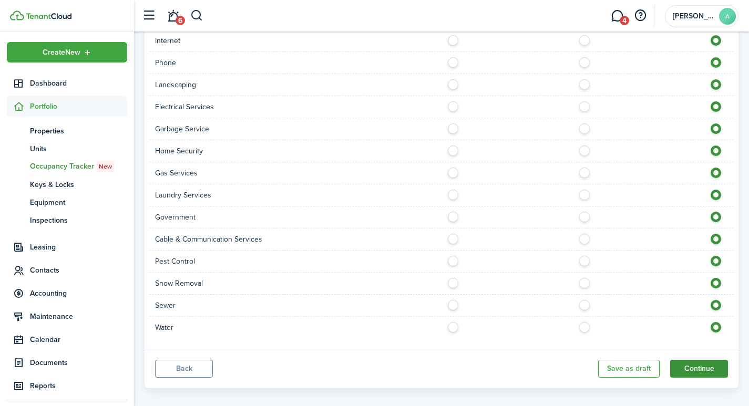
click at [707, 360] on button "Continue" at bounding box center [699, 369] width 58 height 18
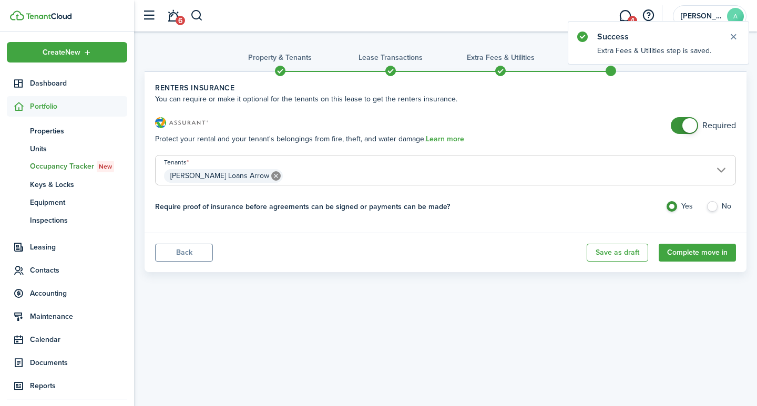
checkbox input "false"
click at [690, 122] on span at bounding box center [689, 125] width 15 height 15
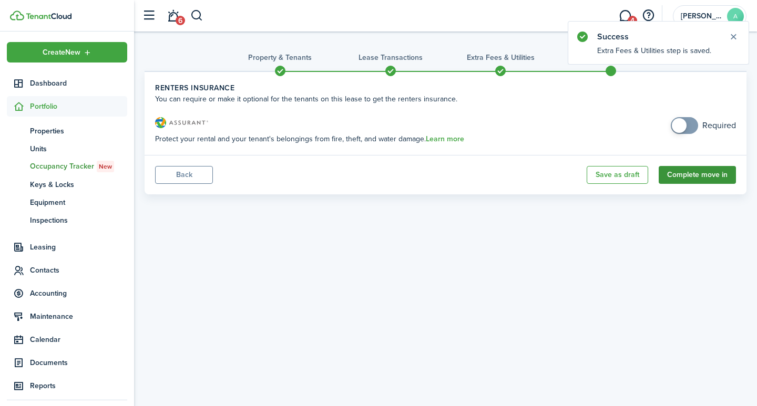
click at [703, 172] on button "Complete move in" at bounding box center [697, 175] width 77 height 18
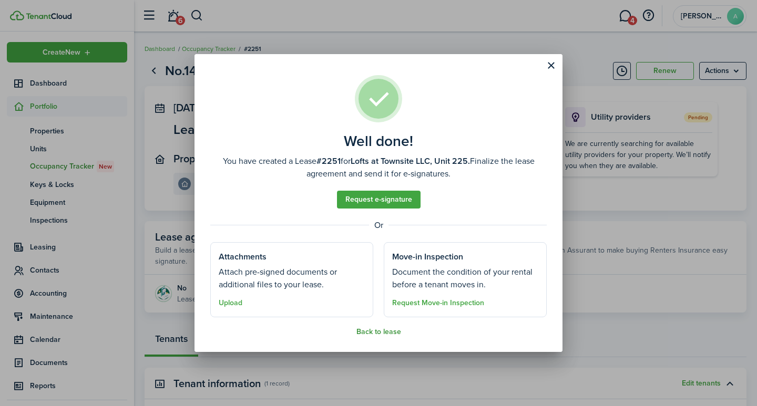
click at [375, 329] on button "Back to lease" at bounding box center [378, 332] width 45 height 8
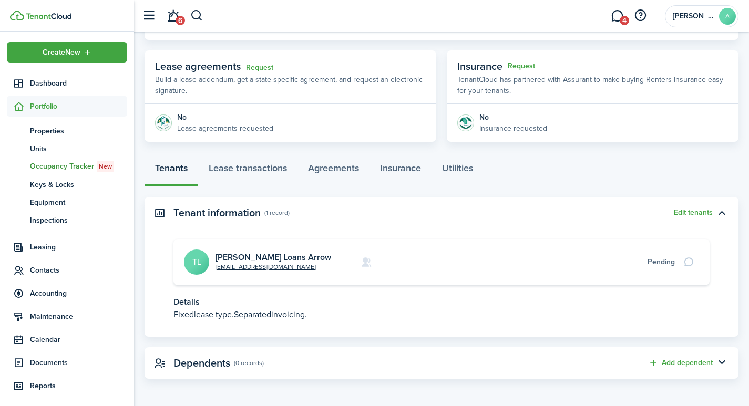
scroll to position [172, 0]
click at [244, 256] on link "Tiffany Loans Arrow" at bounding box center [274, 256] width 116 height 12
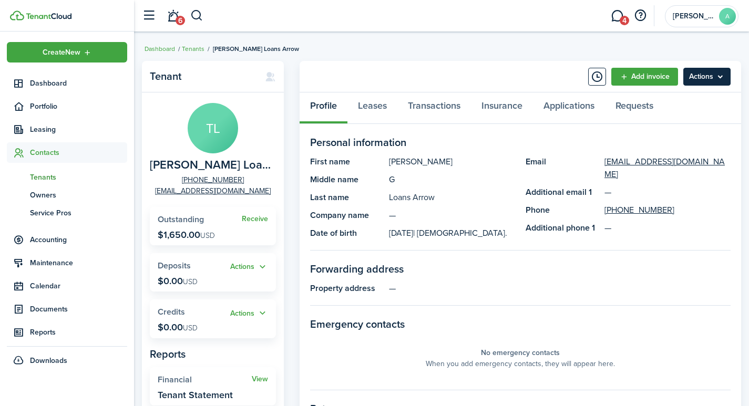
click at [705, 78] on menu-btn "Actions" at bounding box center [706, 77] width 47 height 18
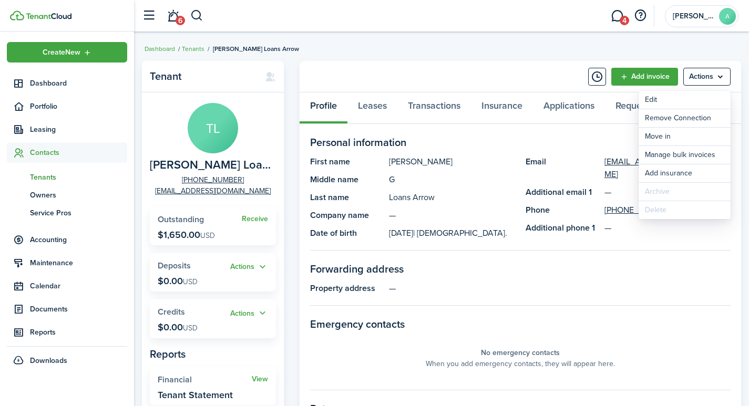
click at [677, 285] on panel-main-description "—" at bounding box center [560, 288] width 342 height 13
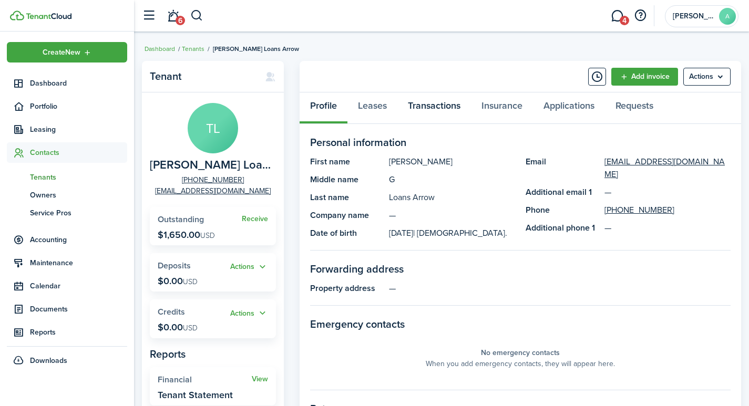
click at [431, 108] on link "Transactions" at bounding box center [434, 109] width 74 height 32
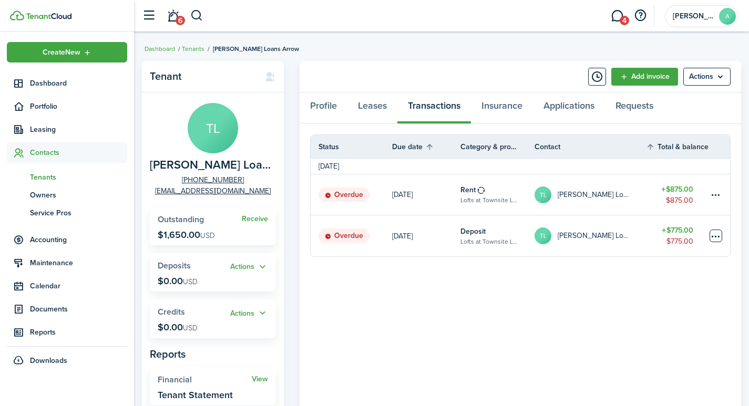
click at [712, 232] on table-menu-btn-icon at bounding box center [716, 236] width 13 height 13
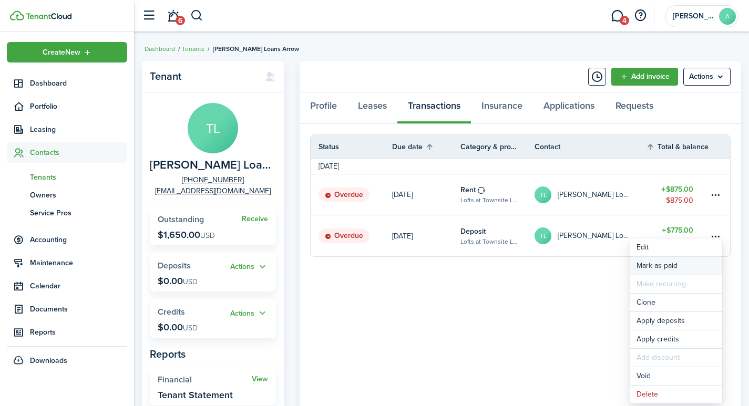
click at [651, 261] on link "Mark as paid" at bounding box center [676, 266] width 92 height 18
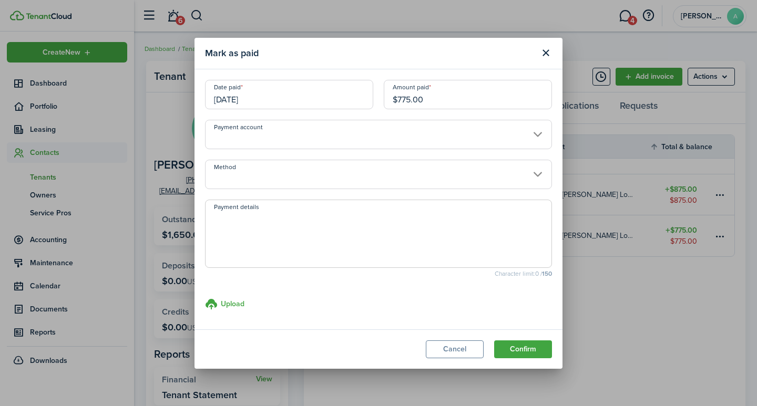
click at [326, 135] on input "Payment account" at bounding box center [378, 134] width 347 height 29
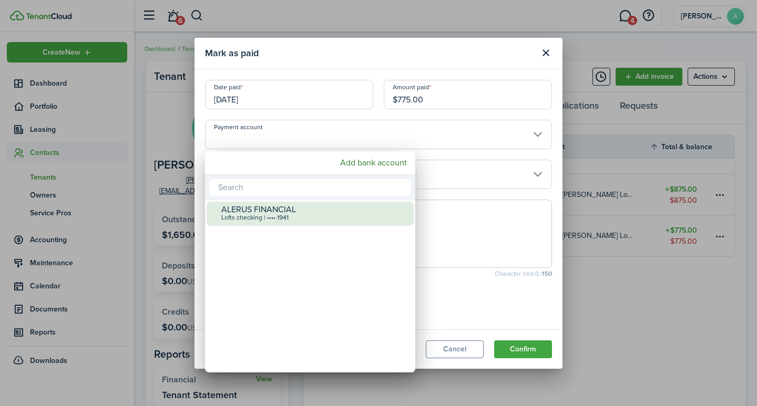
click at [313, 213] on div "ALERUS FINANCIAL" at bounding box center [314, 209] width 186 height 9
type input "•••• •••• •••• 1941"
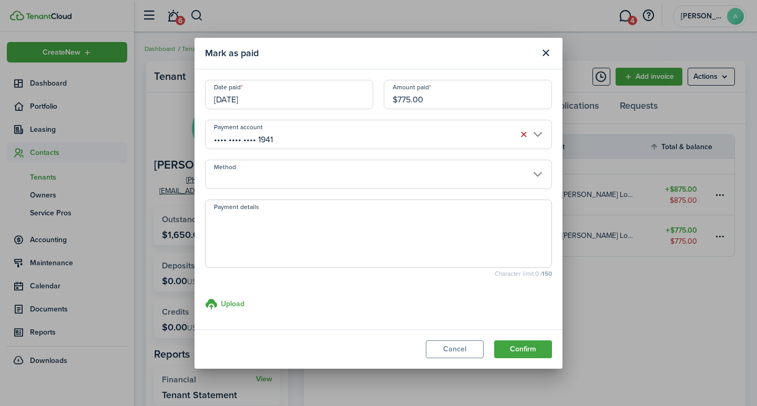
click at [324, 181] on input "Method" at bounding box center [378, 174] width 347 height 29
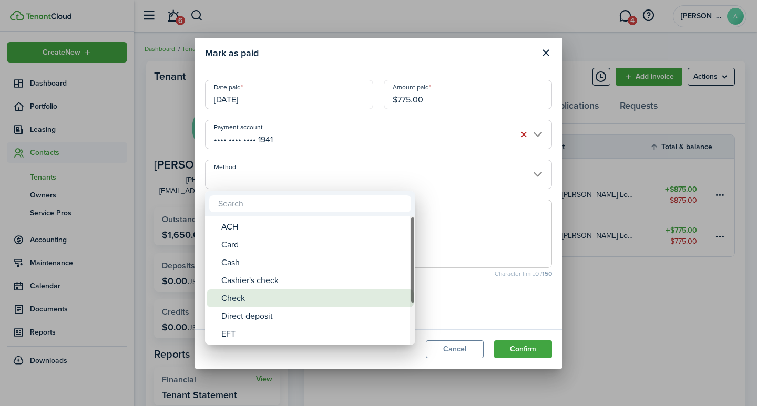
click at [242, 298] on div "Check" at bounding box center [314, 299] width 186 height 18
type input "Check"
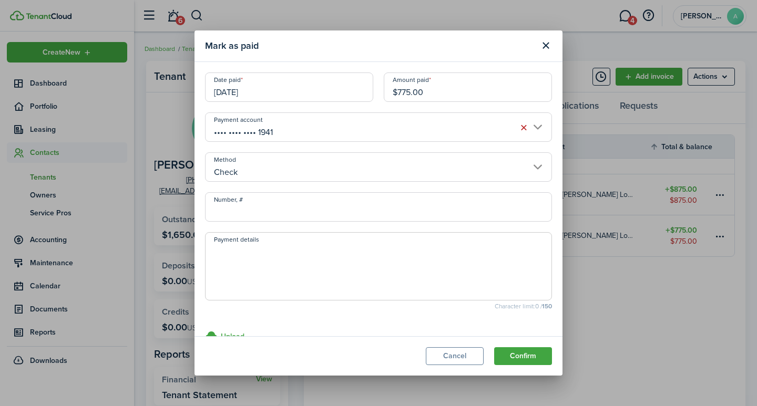
click at [255, 208] on input "Number, #" at bounding box center [378, 206] width 347 height 29
type input "1033"
click at [229, 254] on textarea "Payment details" at bounding box center [379, 269] width 346 height 50
type textarea "T"
click at [291, 248] on textarea "Security Deposit - trasfer from 245." at bounding box center [379, 269] width 346 height 50
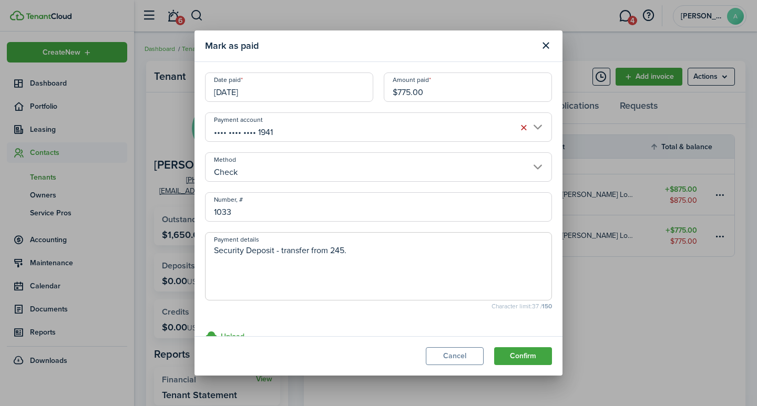
click at [374, 258] on textarea "Security Deposit - transfer from 245." at bounding box center [379, 269] width 346 height 50
type textarea "Security Deposit - transfer from 245."
click at [504, 354] on button "Confirm" at bounding box center [523, 356] width 58 height 18
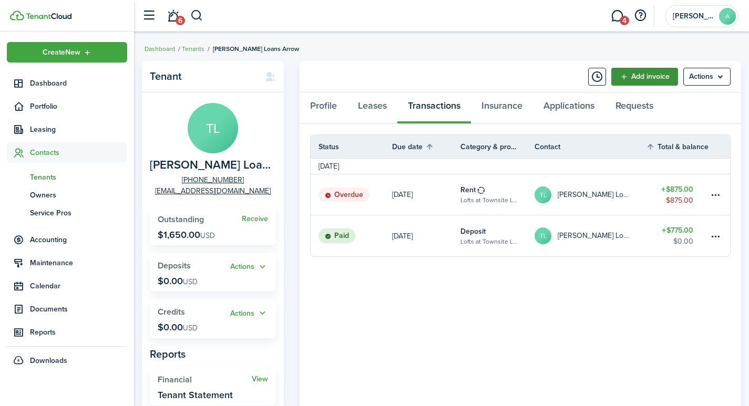
click at [649, 76] on link "Add invoice" at bounding box center [644, 77] width 67 height 18
drag, startPoint x: 756, startPoint y: 340, endPoint x: 711, endPoint y: 76, distance: 267.2
click at [711, 76] on menu-btn "Actions" at bounding box center [706, 77] width 47 height 18
click at [535, 214] on link "TL Tiffany Loans Arrow" at bounding box center [590, 195] width 111 height 40
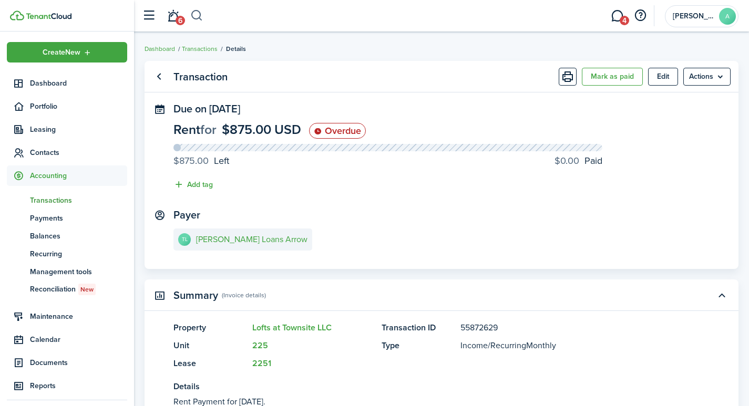
click at [194, 15] on button "button" at bounding box center [196, 16] width 13 height 18
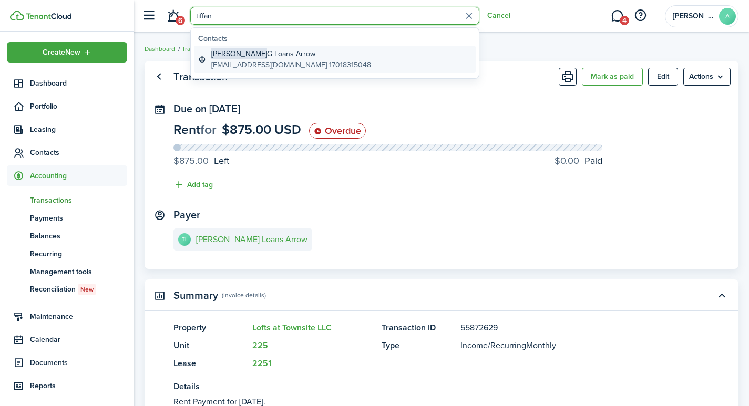
type input "tiffan"
click at [259, 56] on global-search-item-title "Tiffany G Loans Arrow" at bounding box center [291, 53] width 160 height 11
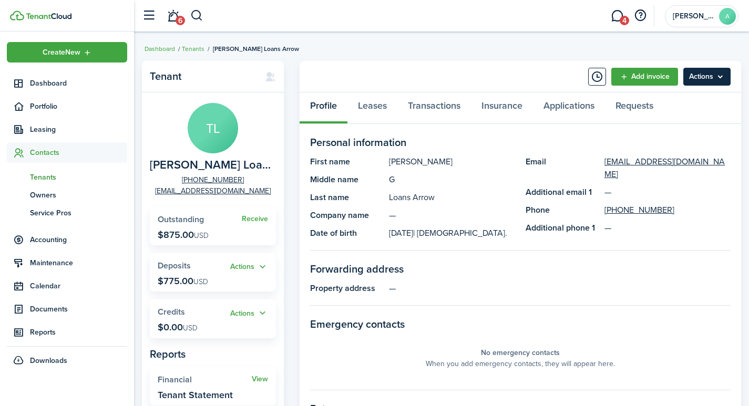
click at [709, 81] on menu-btn "Actions" at bounding box center [706, 77] width 47 height 18
click at [706, 285] on panel-main-description "—" at bounding box center [560, 288] width 342 height 13
click at [247, 310] on button "Actions" at bounding box center [249, 314] width 38 height 12
click at [196, 332] on link "Add" at bounding box center [222, 334] width 92 height 18
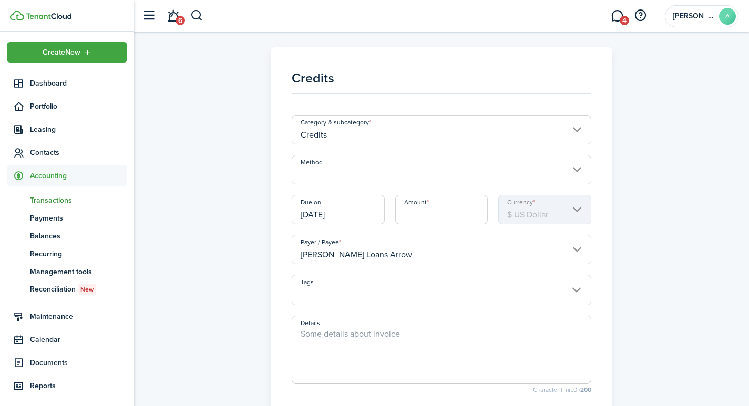
click at [371, 172] on input "Method" at bounding box center [442, 169] width 300 height 29
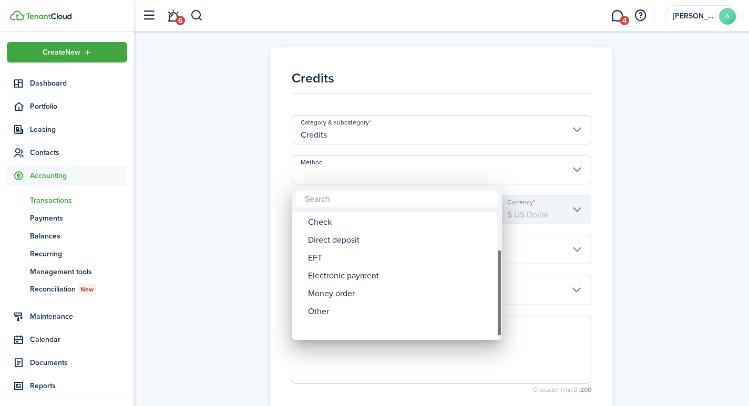
drag, startPoint x: 499, startPoint y: 278, endPoint x: 480, endPoint y: 340, distance: 64.4
click at [480, 340] on mbsc-wheel "ACH Card Cash Cashier's check Check Direct deposit EFT Electronic payment Money…" at bounding box center [397, 276] width 210 height 128
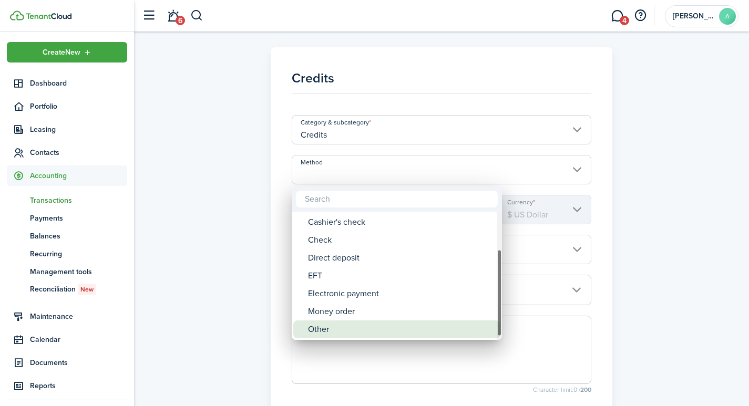
click at [321, 328] on div "Other" at bounding box center [401, 330] width 186 height 18
type input "Other"
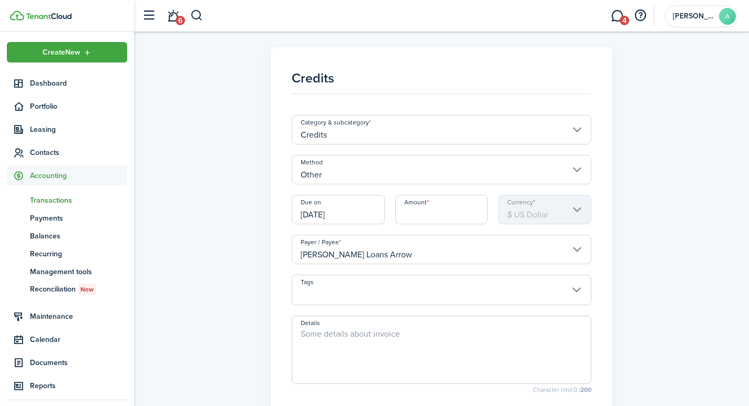
click at [352, 212] on input "[DATE]" at bounding box center [338, 209] width 93 height 29
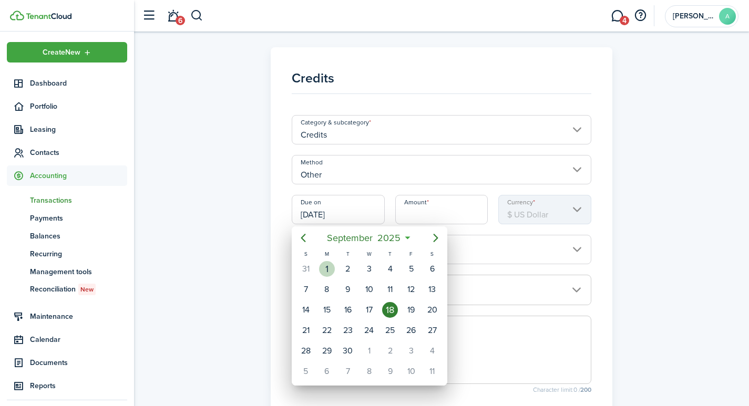
click at [324, 266] on div "1" at bounding box center [327, 269] width 16 height 16
type input "[DATE]"
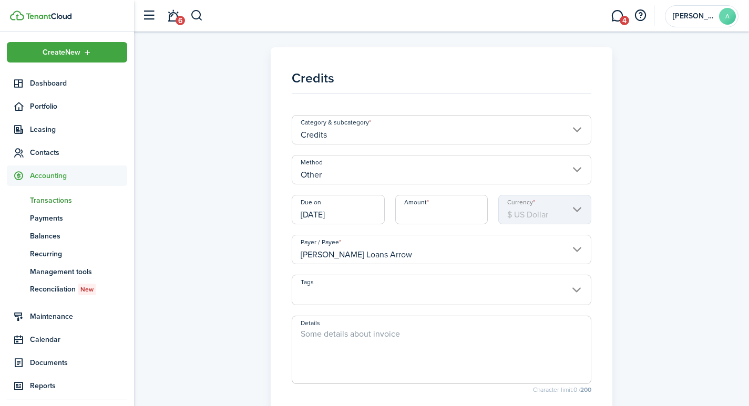
click at [425, 212] on input "Amount" at bounding box center [441, 209] width 93 height 29
type input "$100.00"
click at [365, 294] on span at bounding box center [441, 296] width 299 height 18
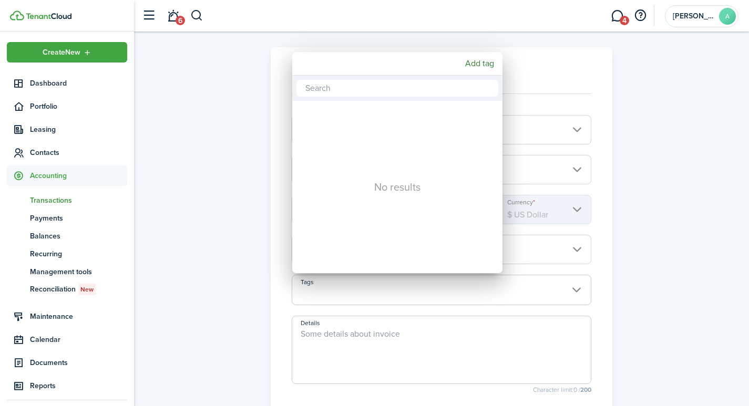
click at [342, 337] on div at bounding box center [374, 203] width 917 height 575
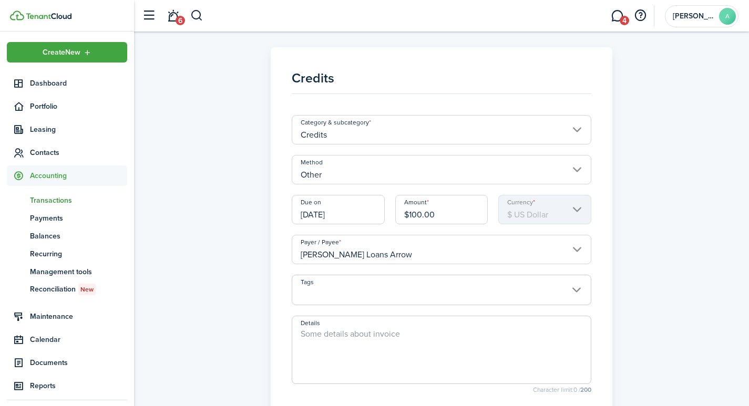
click at [337, 340] on textarea "Details" at bounding box center [441, 353] width 299 height 50
type textarea "Credit for moving from 245 to 225 due to leak."
click at [580, 291] on span at bounding box center [441, 296] width 299 height 18
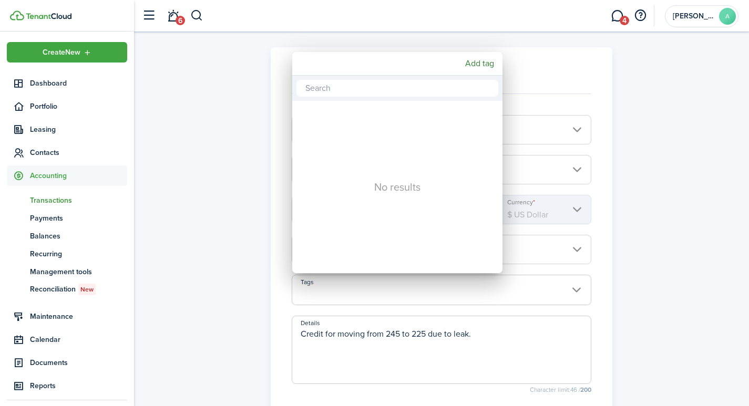
click at [646, 283] on div at bounding box center [374, 203] width 917 height 575
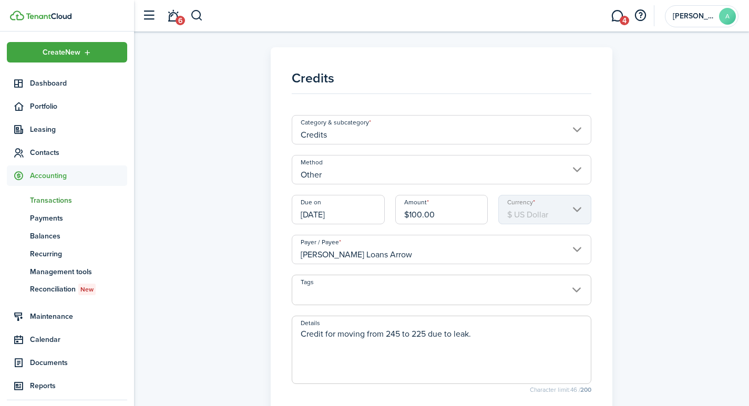
click at [575, 129] on input "Credits" at bounding box center [442, 129] width 300 height 29
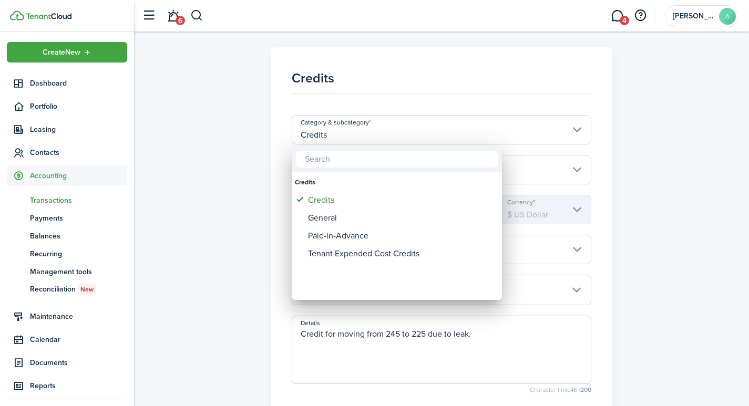
click at [732, 128] on div at bounding box center [374, 203] width 917 height 575
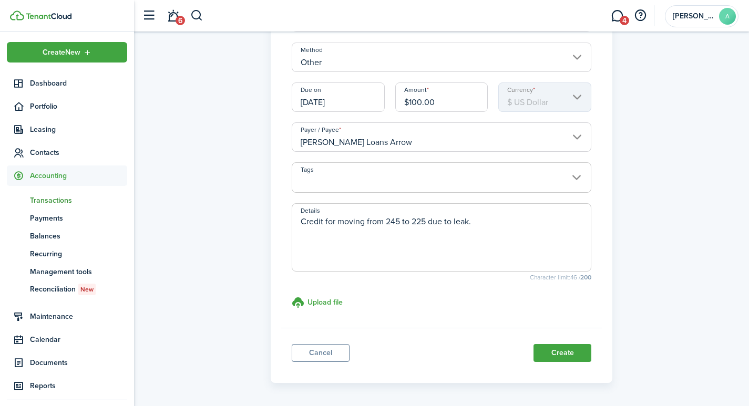
scroll to position [150, 0]
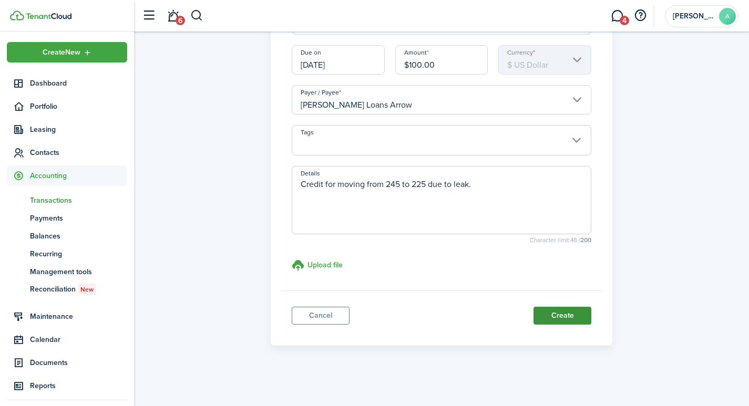
click at [550, 316] on button "Create" at bounding box center [563, 316] width 58 height 18
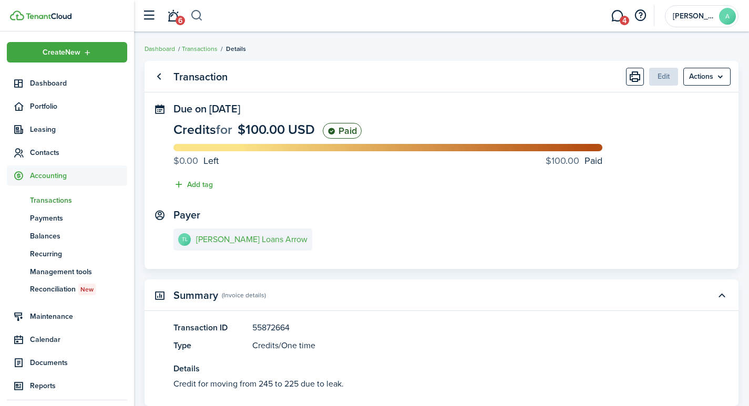
click at [201, 11] on button "button" at bounding box center [196, 16] width 13 height 18
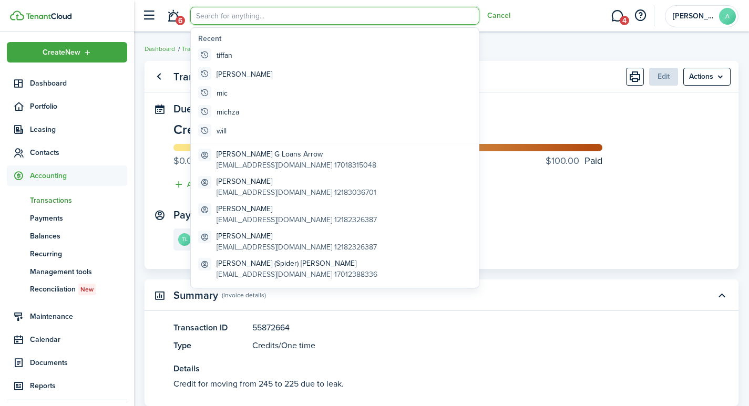
drag, startPoint x: 219, startPoint y: 16, endPoint x: 213, endPoint y: 15, distance: 5.9
click at [216, 16] on input "search" at bounding box center [334, 16] width 289 height 18
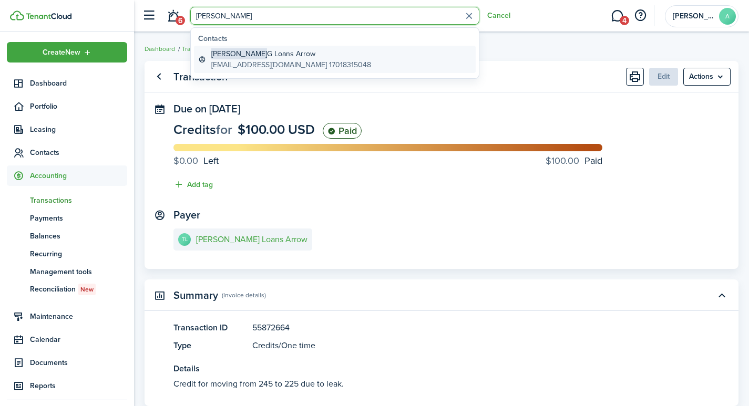
type input "tiffany"
click at [266, 52] on global-search-item-title "Tiffany G Loans Arrow" at bounding box center [291, 53] width 160 height 11
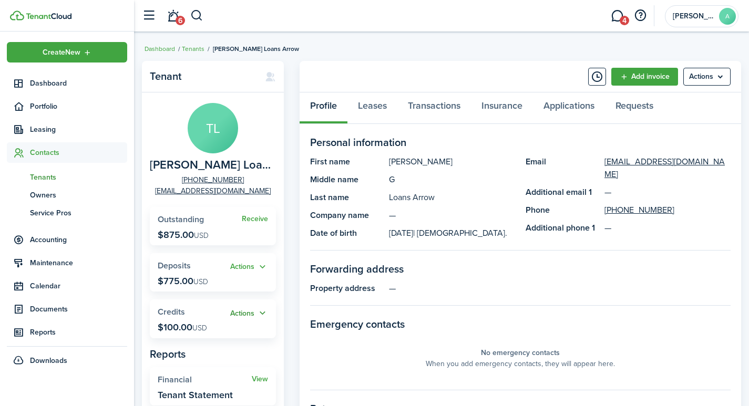
click at [237, 313] on button "Actions" at bounding box center [249, 314] width 38 height 12
click at [204, 355] on link "Apply" at bounding box center [222, 352] width 92 height 18
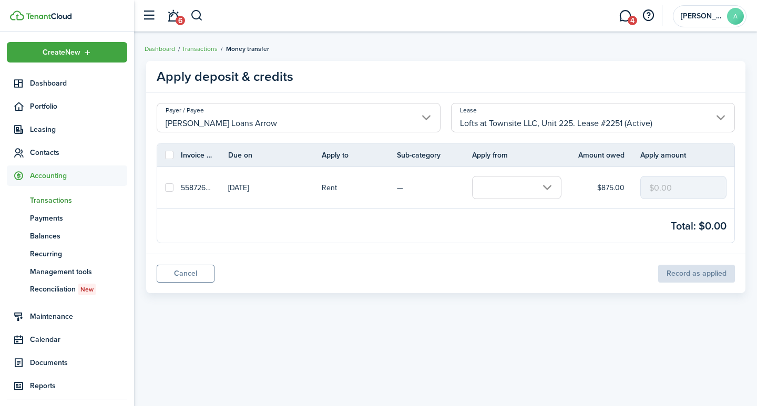
drag, startPoint x: 692, startPoint y: 185, endPoint x: 627, endPoint y: 170, distance: 67.3
click at [627, 170] on tr "55872629 Sep 01, 2025 Rent — $875.00 $0.00" at bounding box center [445, 187] width 577 height 41
click at [548, 190] on input "text" at bounding box center [516, 187] width 89 height 23
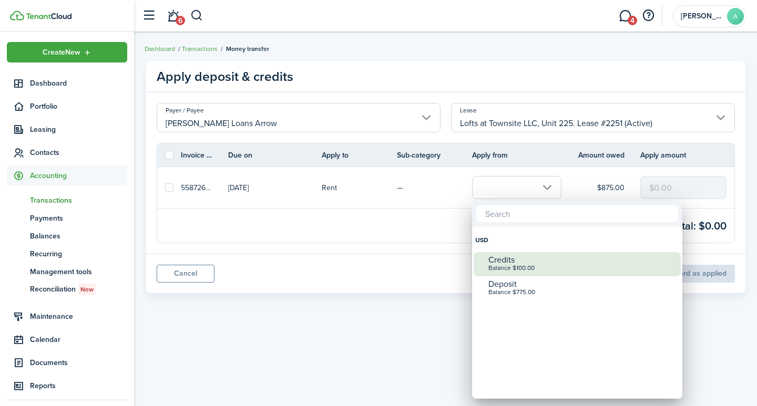
click at [524, 265] on div "Balance $100.00" at bounding box center [581, 268] width 186 height 7
checkbox input "true"
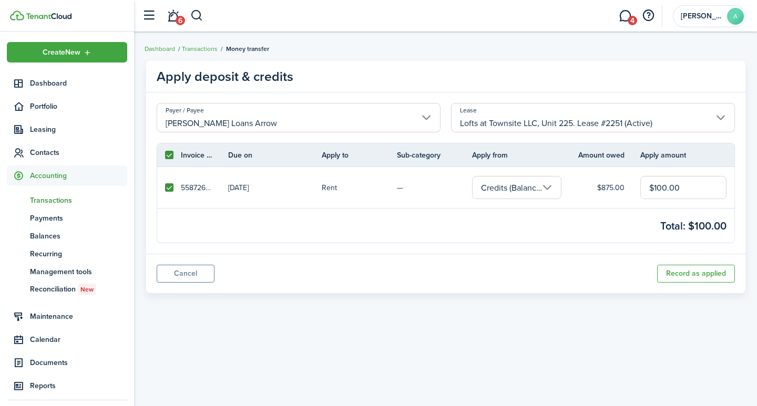
click at [689, 191] on input "$100.00" at bounding box center [683, 187] width 86 height 23
click at [693, 274] on button "Record as applied" at bounding box center [696, 274] width 78 height 18
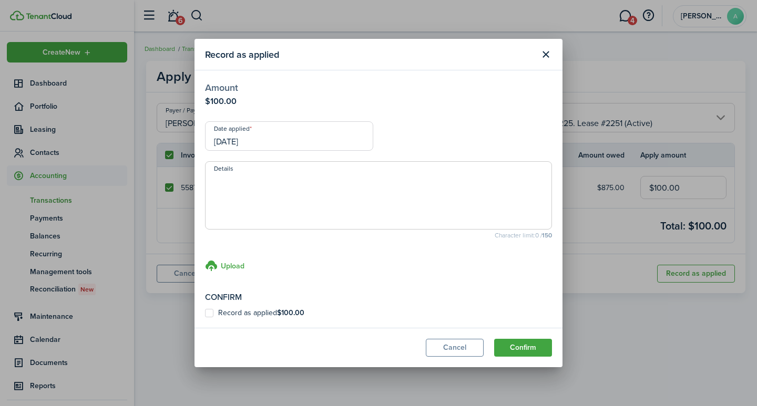
click at [259, 198] on textarea "Details" at bounding box center [379, 198] width 346 height 50
click at [517, 346] on button "Confirm" at bounding box center [523, 348] width 58 height 18
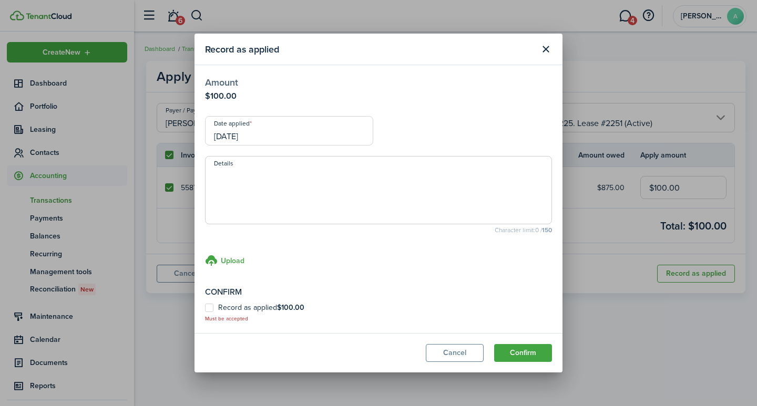
click at [214, 307] on label "Record as applied $100.00" at bounding box center [254, 308] width 99 height 8
click at [205, 313] on input "Record as applied $100.00" at bounding box center [204, 313] width 1 height 1
checkbox input "true"
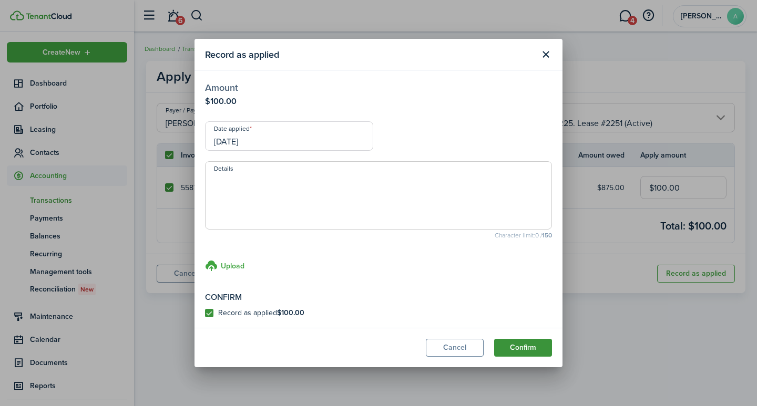
click at [527, 344] on button "Confirm" at bounding box center [523, 348] width 58 height 18
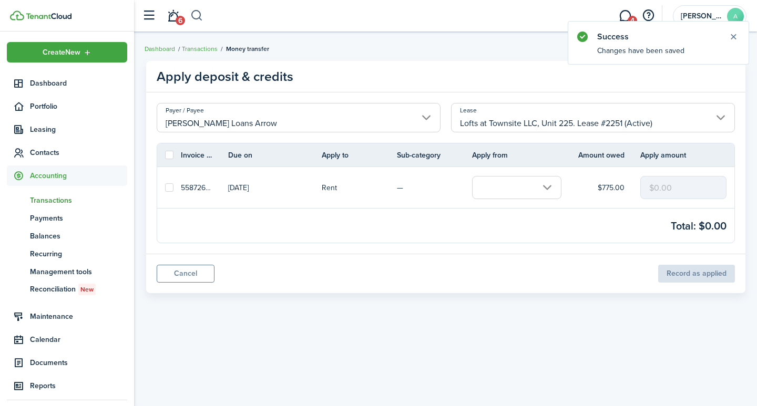
click at [195, 14] on button "button" at bounding box center [196, 16] width 13 height 18
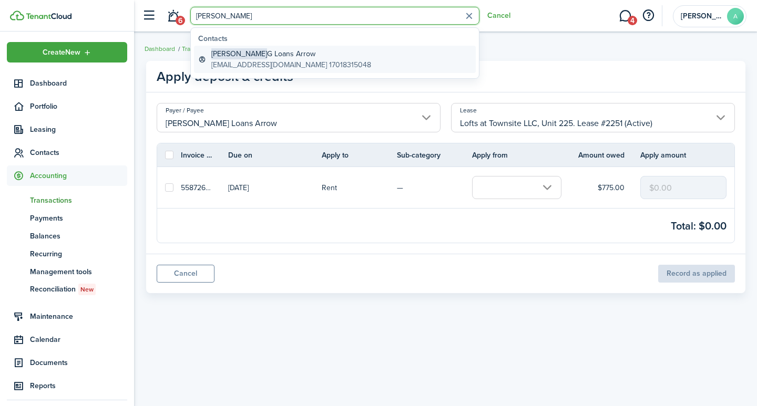
type input "tiffany"
click at [271, 57] on global-search-item-title "Tiffany G Loans Arrow" at bounding box center [291, 53] width 160 height 11
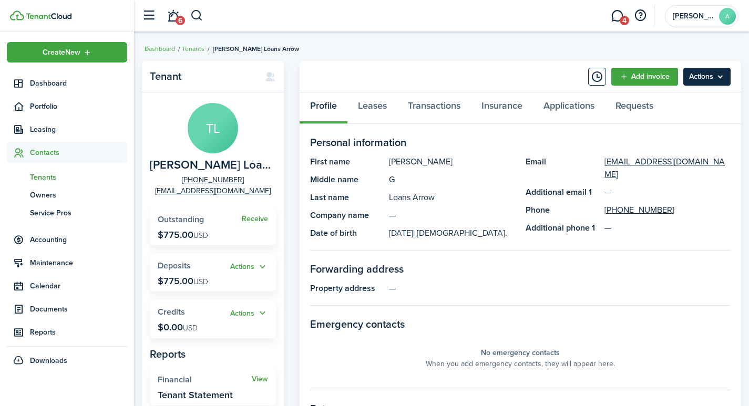
click at [703, 76] on menu-btn "Actions" at bounding box center [706, 77] width 47 height 18
drag, startPoint x: 583, startPoint y: 267, endPoint x: 551, endPoint y: 252, distance: 35.3
click at [581, 267] on panel-main-section-title "Forwarding address" at bounding box center [520, 269] width 421 height 16
click at [426, 105] on link "Transactions" at bounding box center [434, 109] width 74 height 32
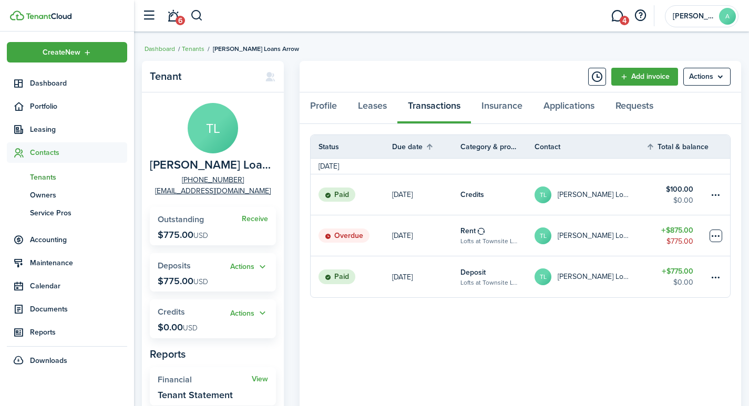
click at [713, 235] on table-menu-btn-icon at bounding box center [716, 236] width 13 height 13
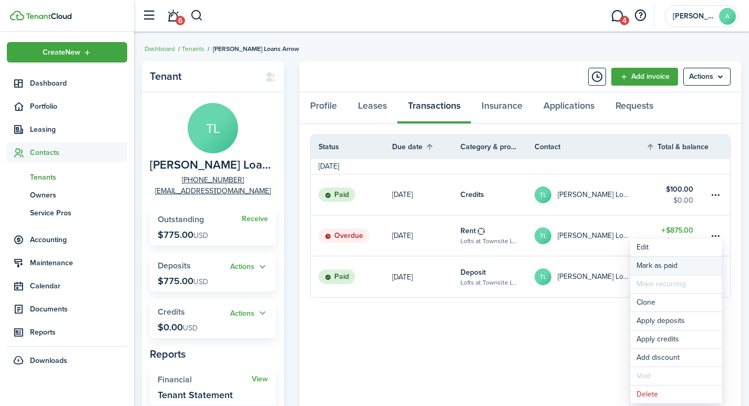
click at [653, 263] on link "Mark as paid" at bounding box center [676, 266] width 92 height 18
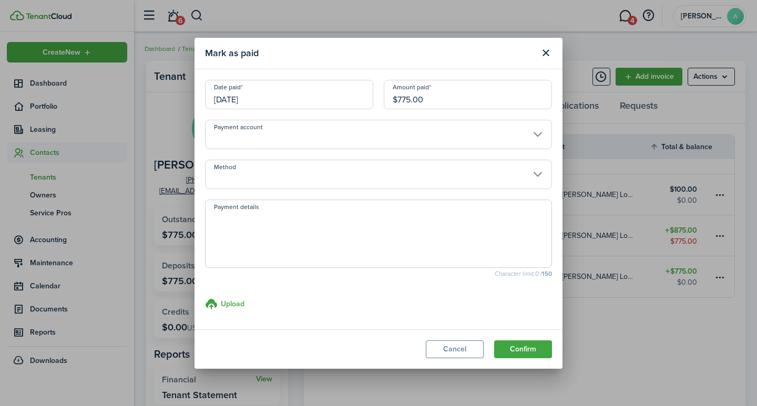
drag, startPoint x: 445, startPoint y: 98, endPoint x: 335, endPoint y: 84, distance: 110.3
click at [335, 84] on div "Date paid 09/01/2025 Amount paid $775.00" at bounding box center [378, 100] width 357 height 40
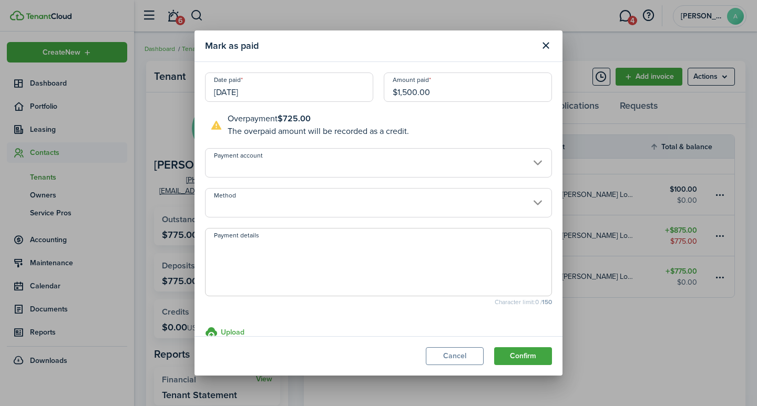
click at [288, 91] on input "[DATE]" at bounding box center [289, 87] width 168 height 29
type input "$1,500.00"
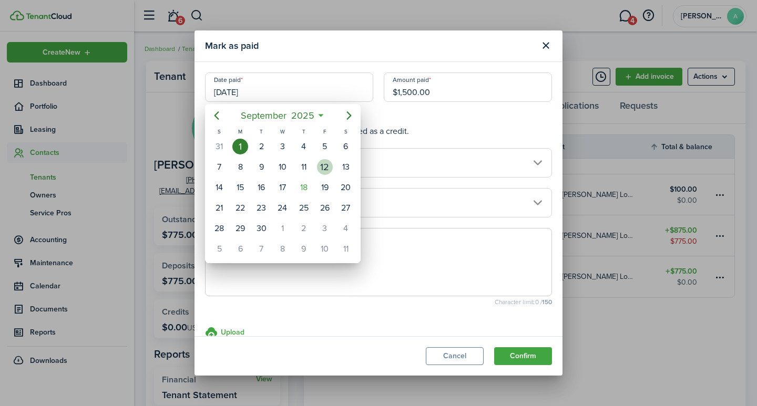
click at [322, 165] on div "12" at bounding box center [325, 167] width 16 height 16
type input "09/12/2025"
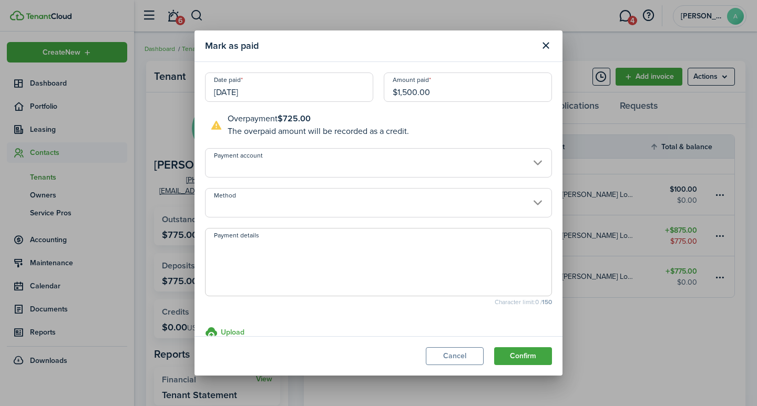
click at [333, 168] on input "Payment account" at bounding box center [378, 162] width 347 height 29
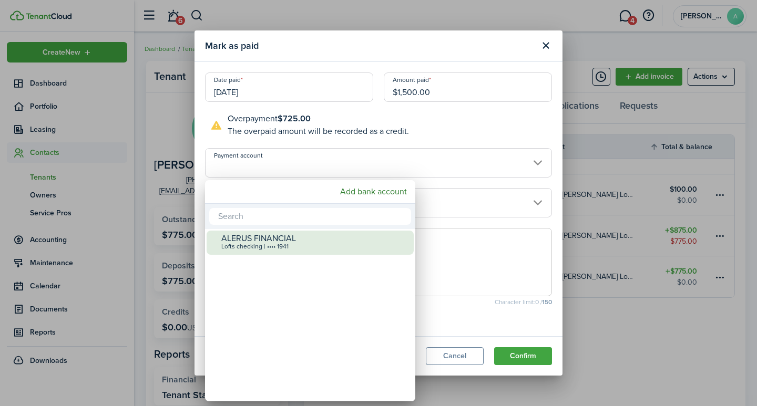
click at [285, 243] on div "Lofts checking | •••• 1941" at bounding box center [314, 246] width 186 height 7
type input "•••• •••• •••• 1941"
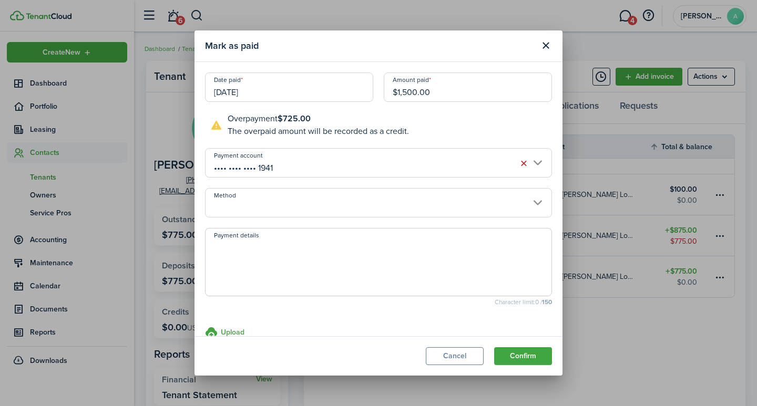
click at [302, 211] on input "Method" at bounding box center [378, 202] width 347 height 29
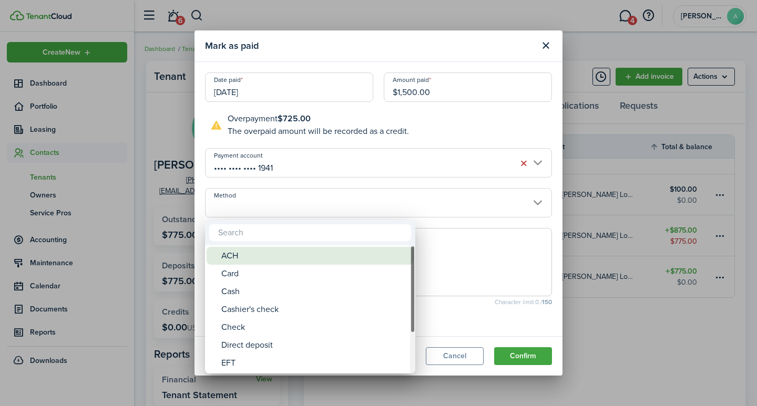
drag, startPoint x: 238, startPoint y: 253, endPoint x: 247, endPoint y: 243, distance: 13.4
click at [238, 253] on div "ACH" at bounding box center [314, 256] width 186 height 18
type input "ACH"
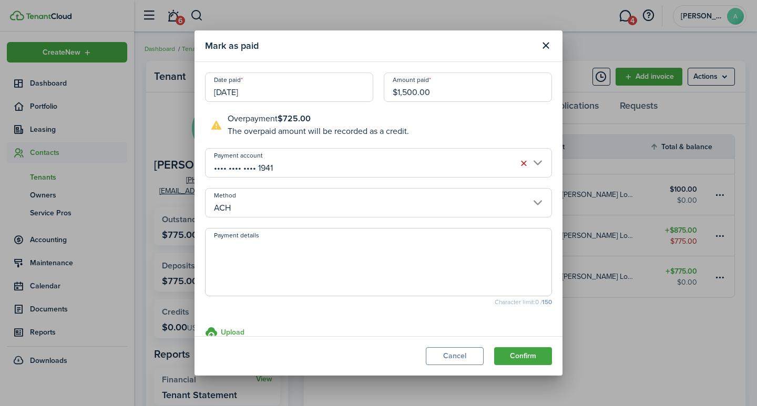
click at [248, 247] on textarea "Payment details" at bounding box center [379, 265] width 346 height 50
type textarea "September & October rent - 4DF1-ABE0"
click at [518, 350] on button "Confirm" at bounding box center [523, 356] width 58 height 18
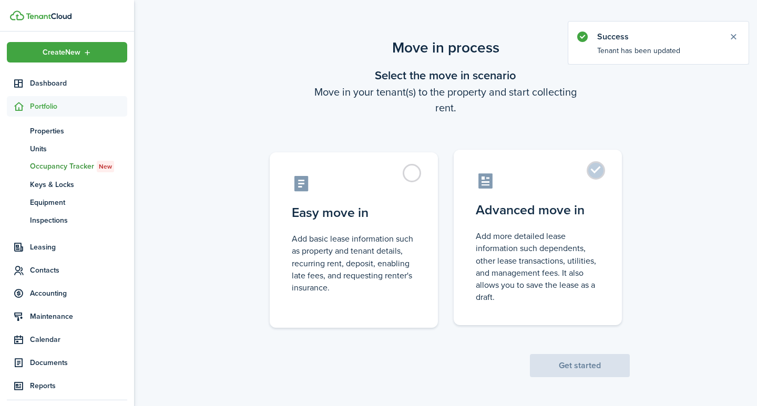
click at [595, 168] on label "Advanced move in Add more detailed lease information such dependents, other lea…" at bounding box center [538, 238] width 168 height 176
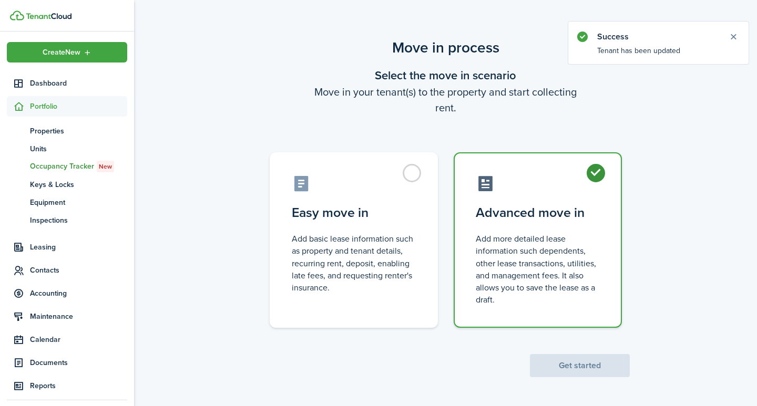
radio input "true"
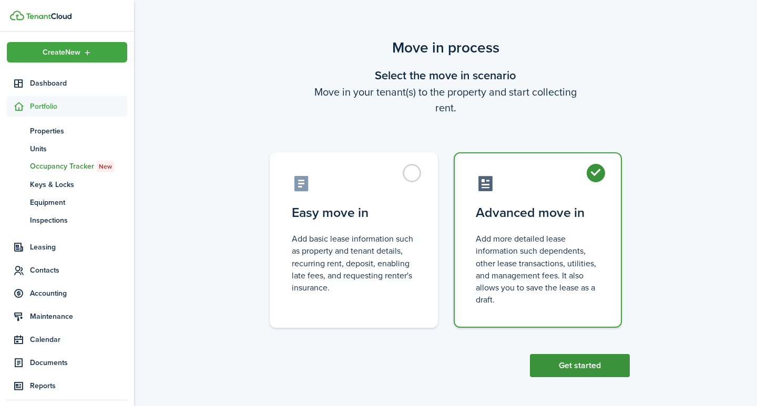
click at [575, 365] on button "Get started" at bounding box center [580, 365] width 100 height 23
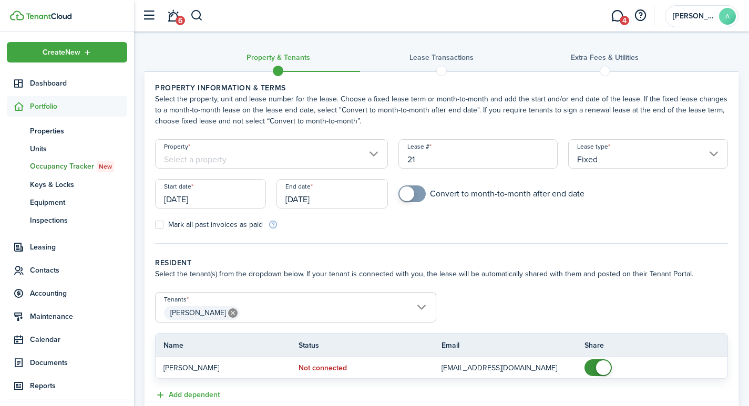
click at [268, 153] on input "Property" at bounding box center [271, 153] width 233 height 29
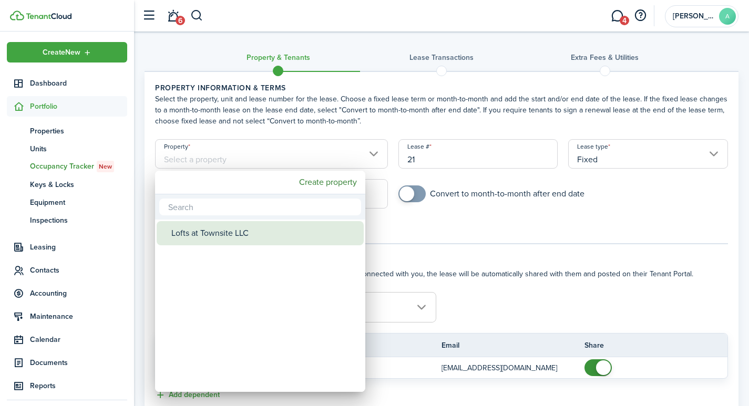
click at [229, 234] on div "Lofts at Townsite LLC" at bounding box center [264, 233] width 186 height 24
type input "Lofts at Townsite LLC"
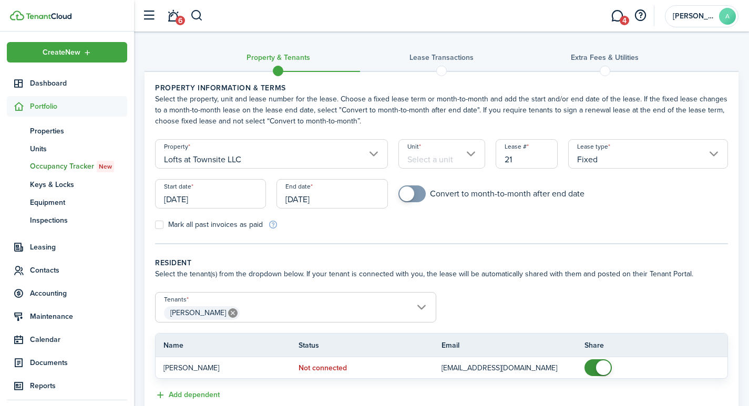
click at [443, 158] on input "Unit" at bounding box center [441, 153] width 87 height 29
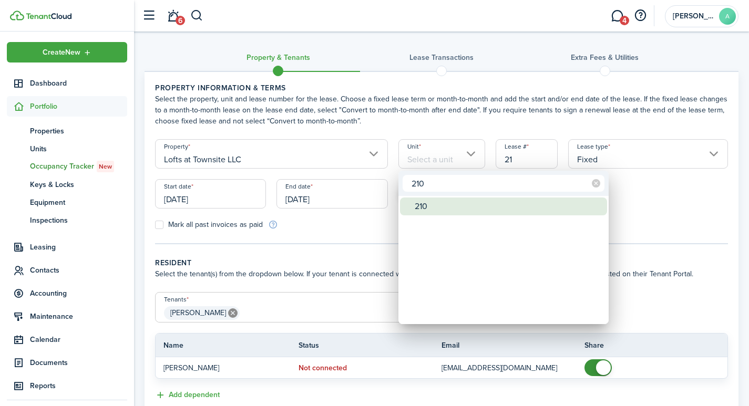
type input "210"
click at [429, 204] on div "210" at bounding box center [508, 207] width 186 height 18
type input "210"
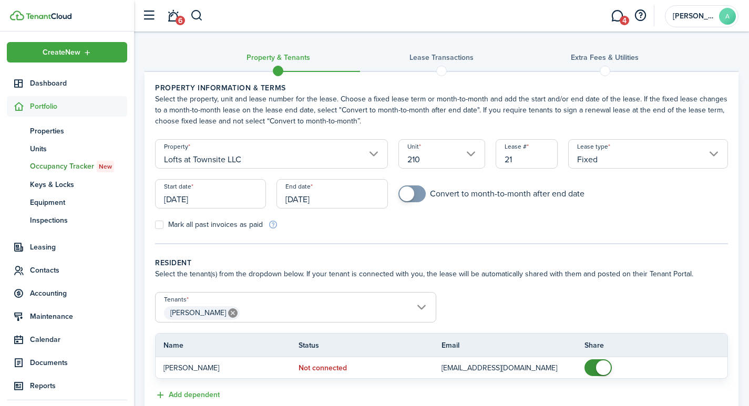
drag, startPoint x: 522, startPoint y: 159, endPoint x: 478, endPoint y: 146, distance: 45.6
click at [486, 150] on form "Property Lofts at Townsite LLC Unit 210 Lease # 21 Lease type Fixed Start date …" at bounding box center [442, 184] width 584 height 91
click at [229, 202] on input "[DATE]" at bounding box center [210, 193] width 111 height 29
type input "2101"
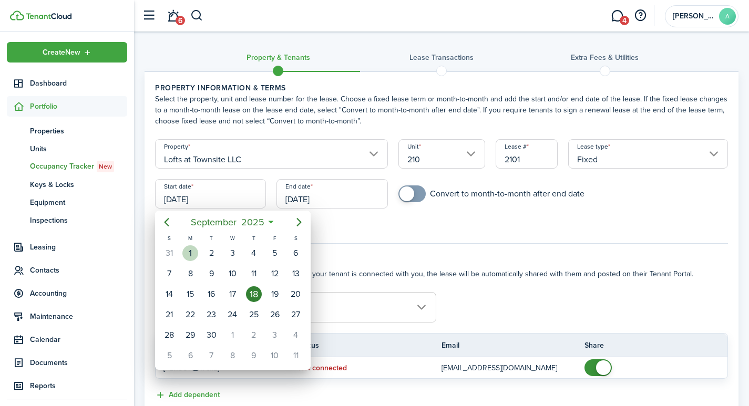
click at [189, 249] on div "1" at bounding box center [190, 254] width 16 height 16
type input "[DATE]"
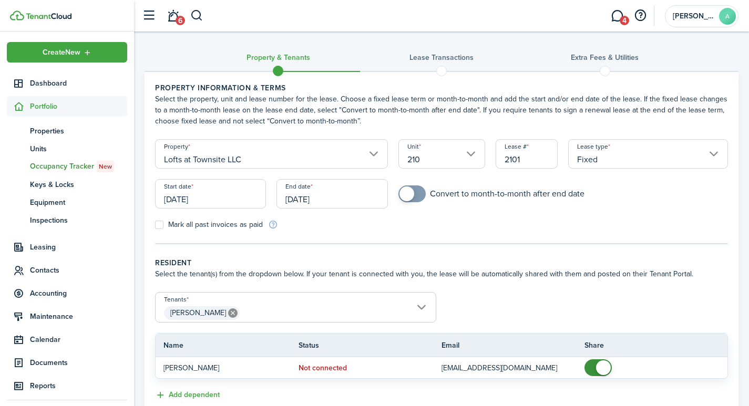
drag, startPoint x: 334, startPoint y: 195, endPoint x: 264, endPoint y: 180, distance: 71.5
click at [265, 180] on div "Start date 09/01/2025 End date 09/18/2026" at bounding box center [271, 199] width 243 height 40
click at [349, 201] on input "[DATE]" at bounding box center [332, 193] width 111 height 29
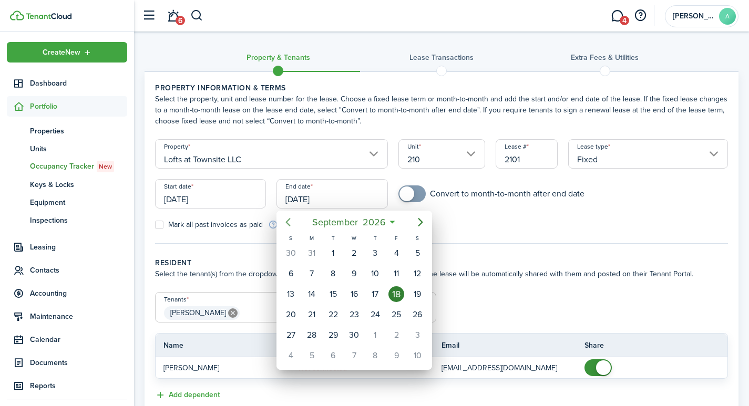
click at [288, 219] on icon "Previous page" at bounding box center [288, 222] width 13 height 13
click at [287, 219] on icon "Previous page" at bounding box center [288, 222] width 13 height 13
click at [288, 219] on icon "Previous page" at bounding box center [288, 222] width 13 height 13
click at [290, 219] on icon "Previous page" at bounding box center [288, 222] width 13 height 13
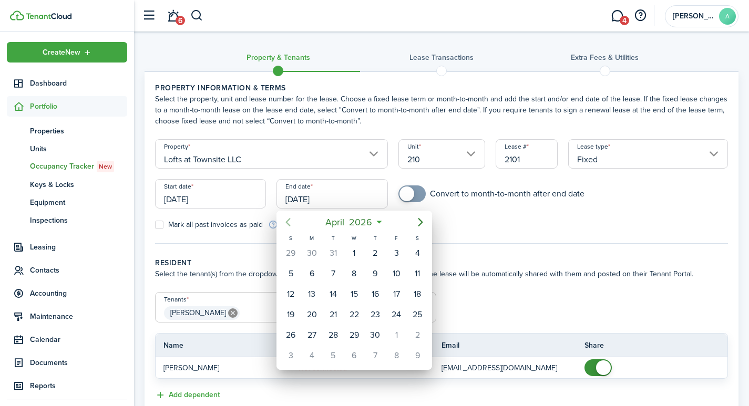
click at [290, 219] on icon "Previous page" at bounding box center [288, 222] width 5 height 8
click at [336, 334] on div "31" at bounding box center [333, 336] width 16 height 16
type input "03/31/2026"
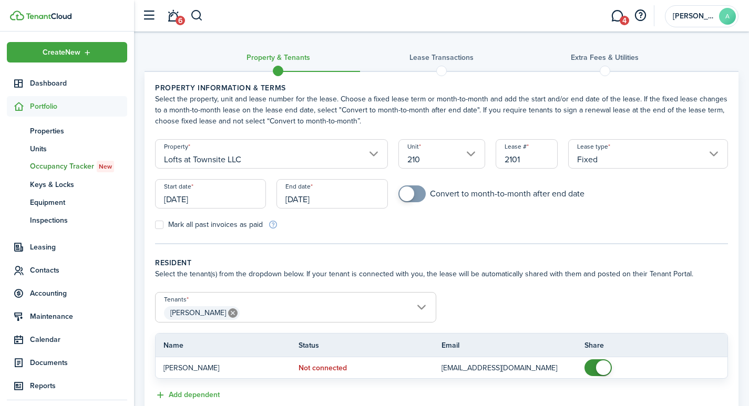
checkbox input "true"
click at [408, 197] on span at bounding box center [407, 194] width 15 height 15
drag, startPoint x: 740, startPoint y: 181, endPoint x: 744, endPoint y: 197, distance: 15.8
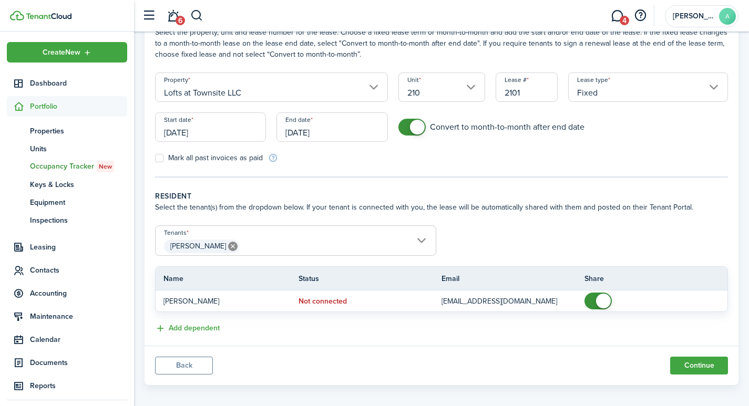
scroll to position [75, 0]
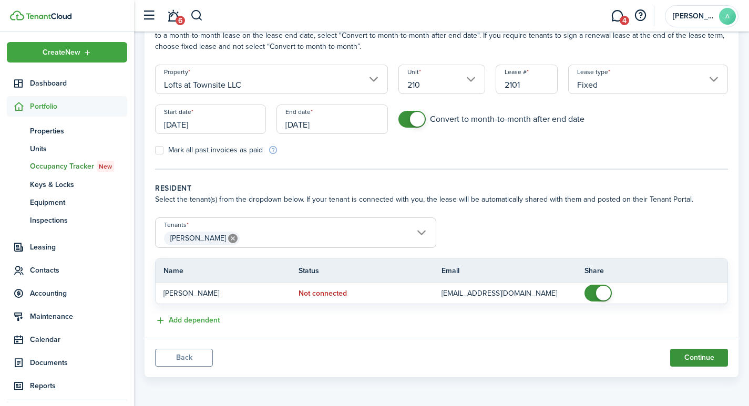
click at [696, 355] on button "Continue" at bounding box center [699, 358] width 58 height 18
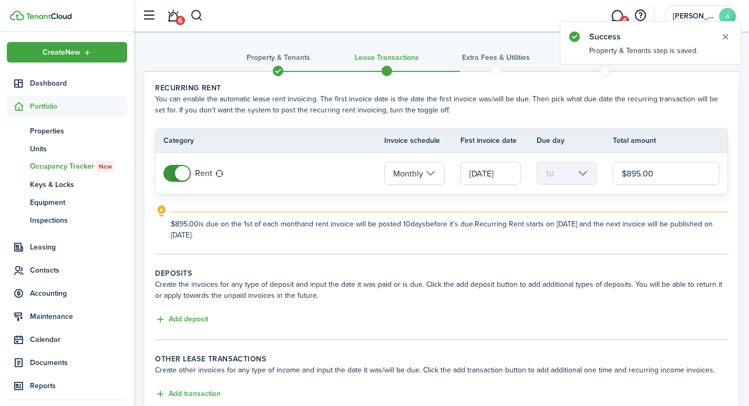
drag, startPoint x: 672, startPoint y: 175, endPoint x: 576, endPoint y: 154, distance: 98.6
click at [578, 154] on tr "Rent Monthly [DATE] 1st $895.00" at bounding box center [442, 173] width 572 height 41
type input "$875.00"
click at [184, 316] on button "Add deposit" at bounding box center [181, 320] width 53 height 12
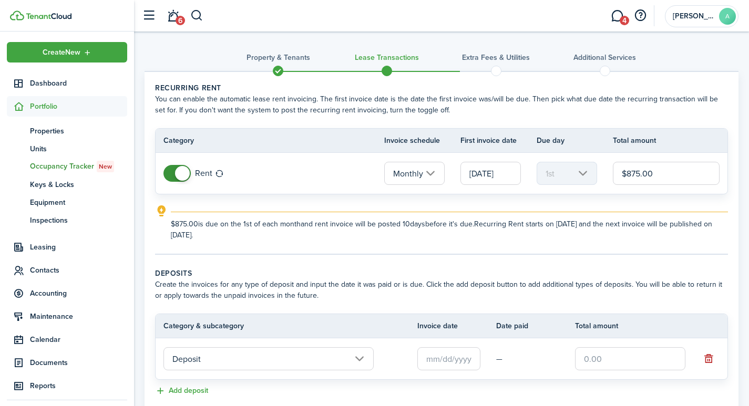
click at [453, 359] on input "text" at bounding box center [448, 358] width 63 height 23
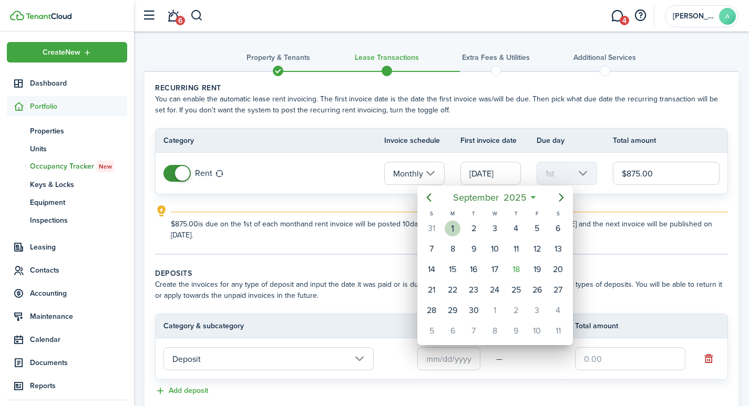
click at [452, 227] on div "1" at bounding box center [453, 229] width 16 height 16
type input "[DATE]"
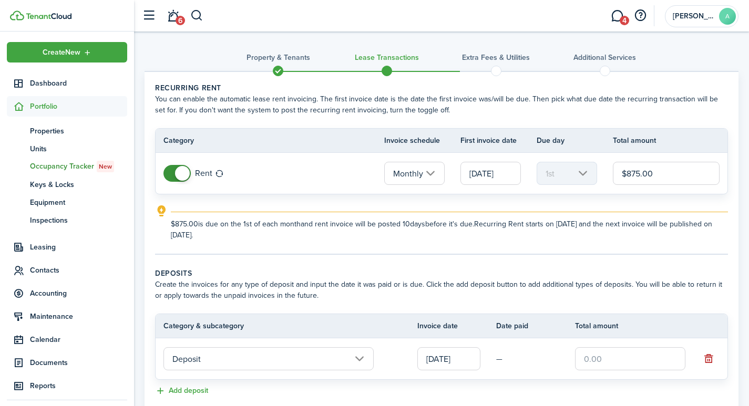
click at [609, 361] on input "text" at bounding box center [630, 358] width 110 height 23
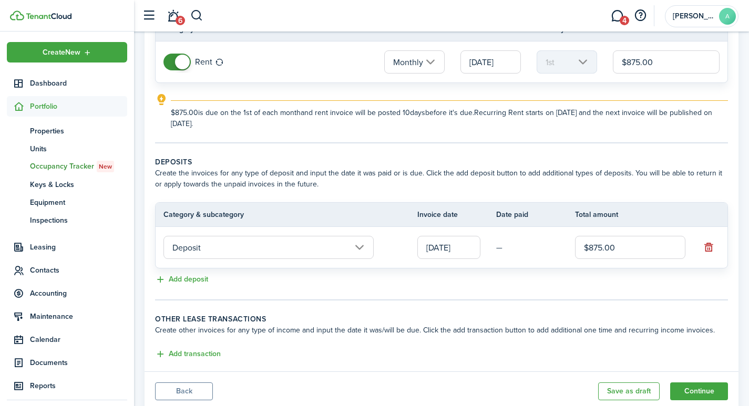
scroll to position [145, 0]
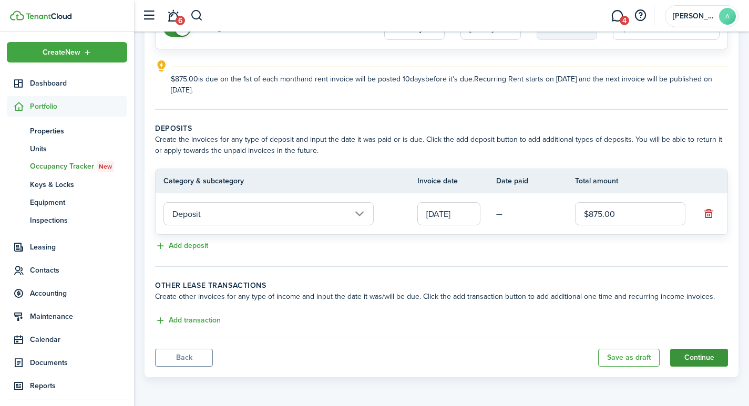
type input "$875.00"
click at [708, 360] on button "Continue" at bounding box center [699, 358] width 58 height 18
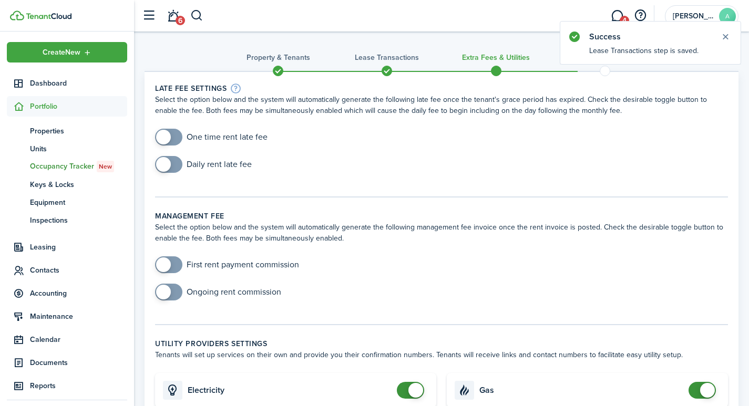
checkbox input "true"
click at [166, 138] on span at bounding box center [163, 137] width 15 height 15
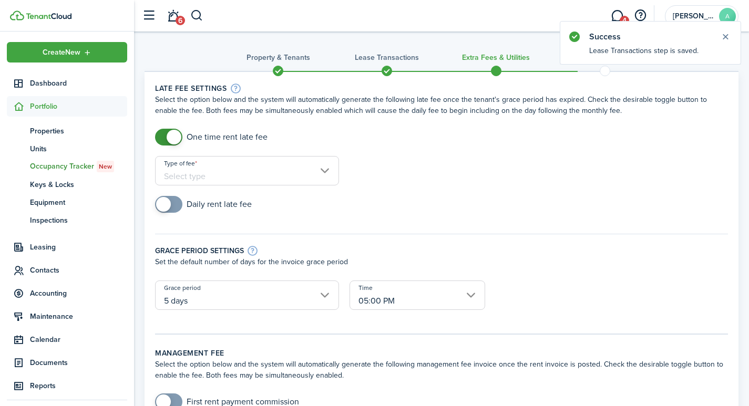
click at [324, 172] on input "Type of fee" at bounding box center [247, 170] width 184 height 29
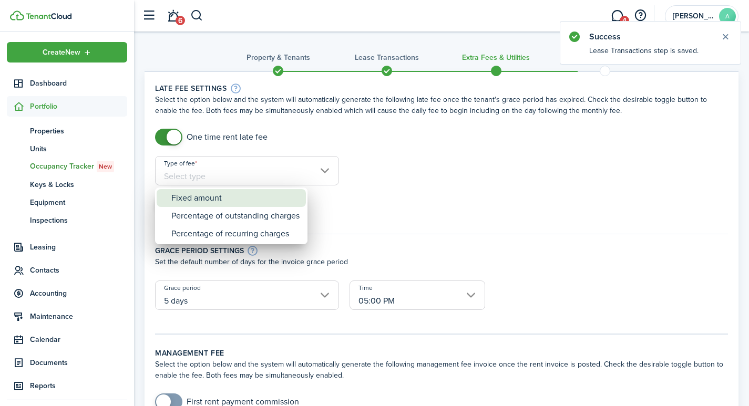
click at [226, 199] on div "Fixed amount" at bounding box center [235, 198] width 128 height 18
type input "Fixed amount"
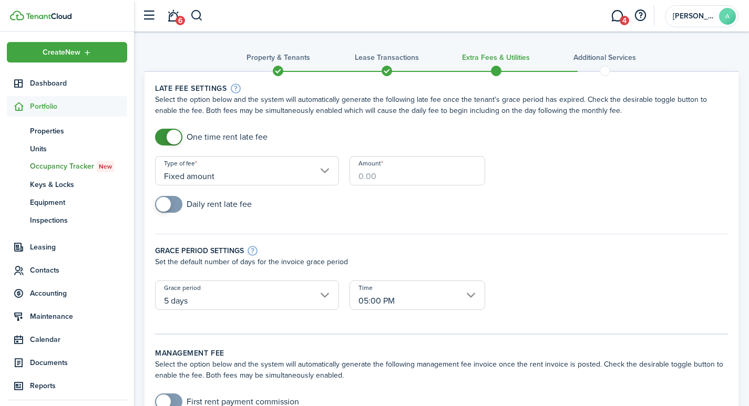
click at [395, 174] on input "Amount" at bounding box center [418, 170] width 136 height 29
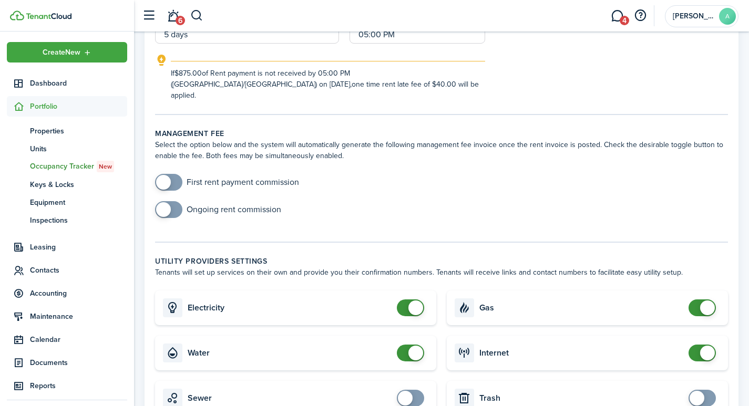
scroll to position [302, 0]
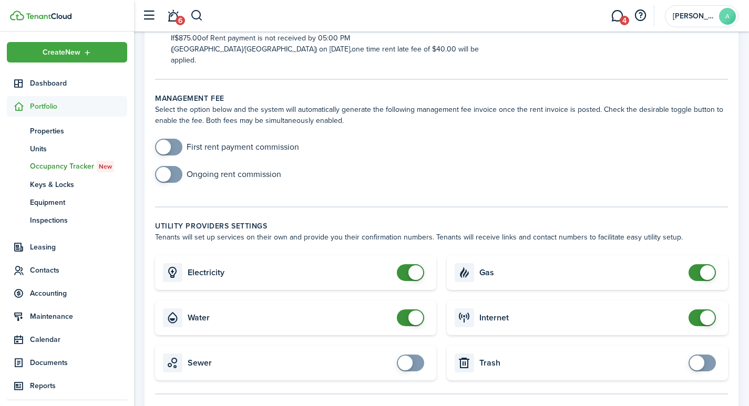
type input "$40.00"
checkbox input "false"
click at [415, 265] on span at bounding box center [415, 272] width 15 height 15
checkbox input "false"
click at [415, 312] on span at bounding box center [415, 318] width 15 height 15
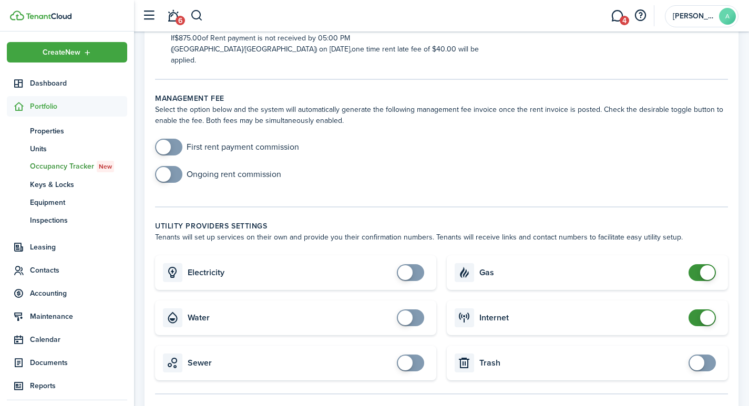
checkbox input "false"
click at [707, 265] on span at bounding box center [707, 272] width 15 height 15
checkbox input "false"
click at [706, 311] on span at bounding box center [707, 318] width 15 height 15
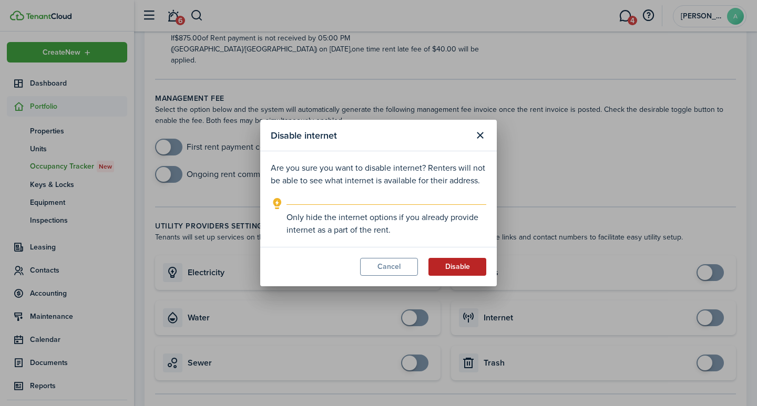
click at [473, 268] on button "Disable" at bounding box center [457, 267] width 58 height 18
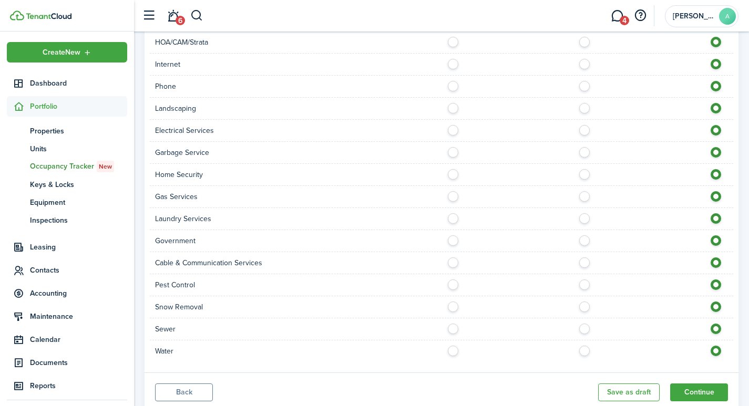
scroll to position [810, 0]
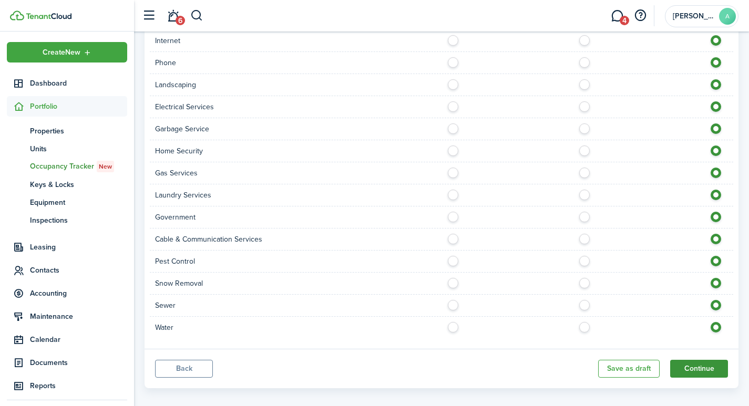
click at [696, 360] on button "Continue" at bounding box center [699, 369] width 58 height 18
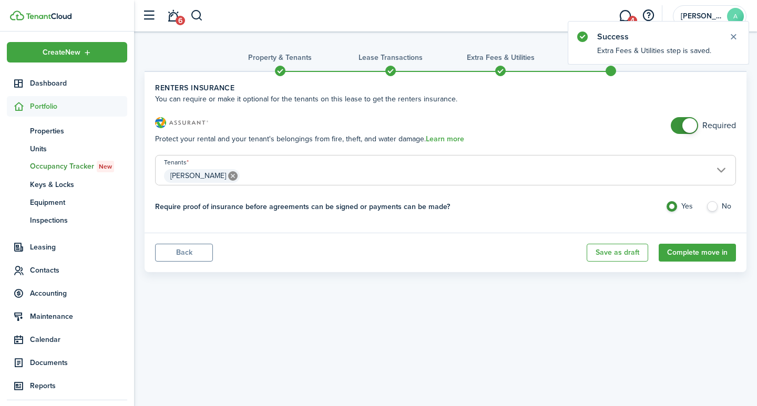
checkbox input "false"
click at [686, 123] on span at bounding box center [689, 125] width 15 height 15
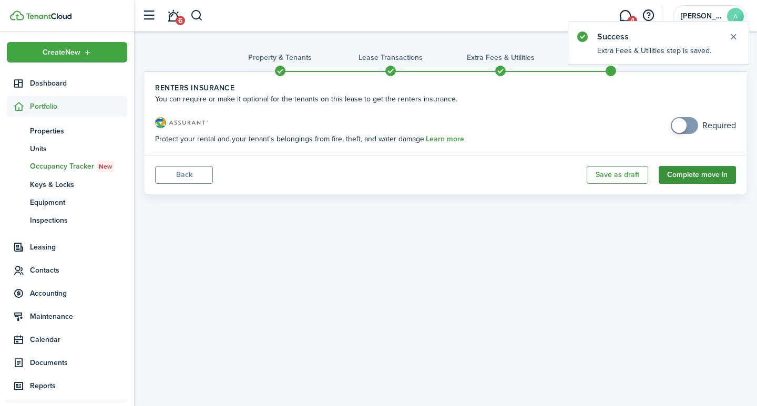
click at [708, 175] on button "Complete move in" at bounding box center [697, 175] width 77 height 18
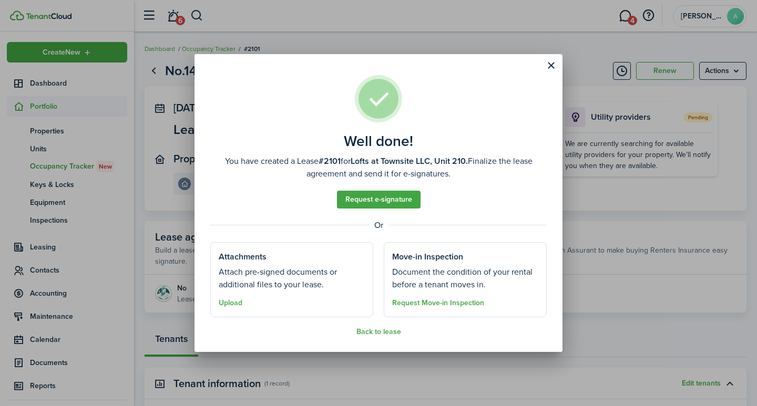
click at [367, 328] on assembled-view "Well done! You have created a Lease #2101 for Lofts at Townsite LLC, Unit 210. …" at bounding box center [378, 205] width 336 height 261
click at [368, 336] on button "Back to lease" at bounding box center [378, 332] width 45 height 8
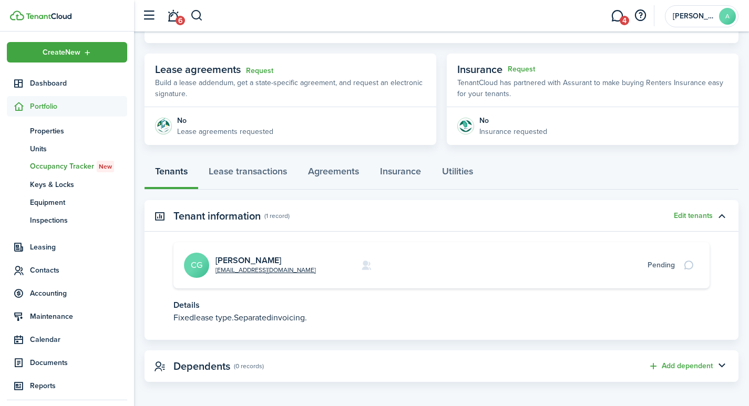
scroll to position [172, 0]
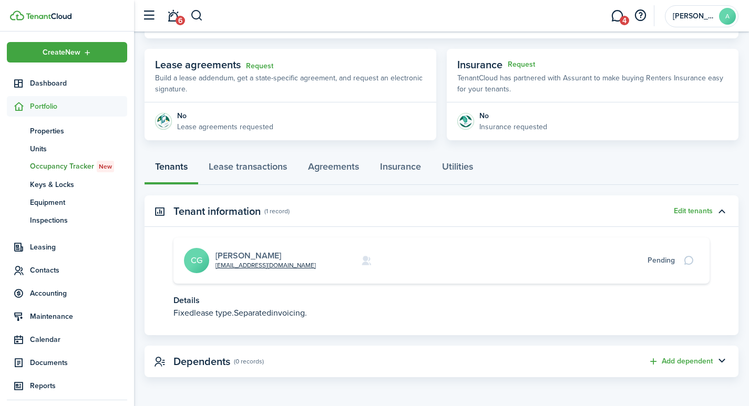
click at [266, 254] on link "Cameron Goodyear" at bounding box center [249, 256] width 66 height 12
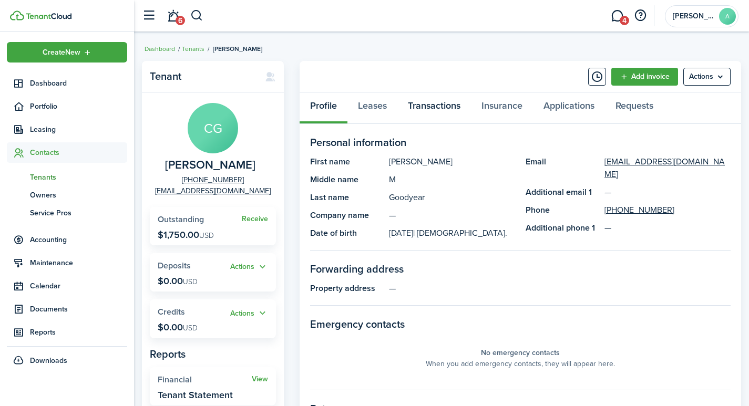
click at [431, 107] on link "Transactions" at bounding box center [434, 109] width 74 height 32
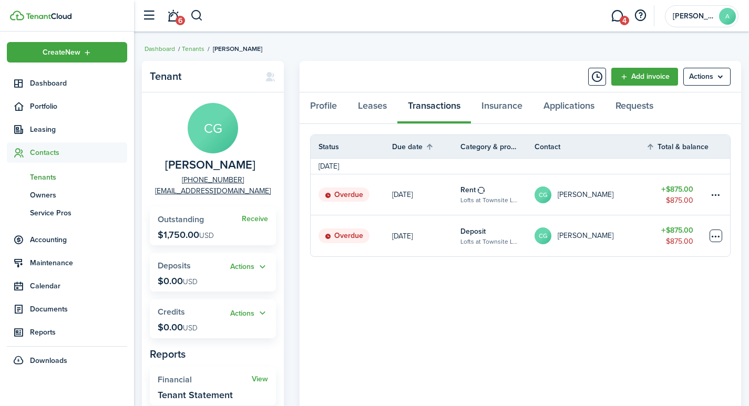
click at [713, 234] on table-menu-btn-icon at bounding box center [716, 236] width 13 height 13
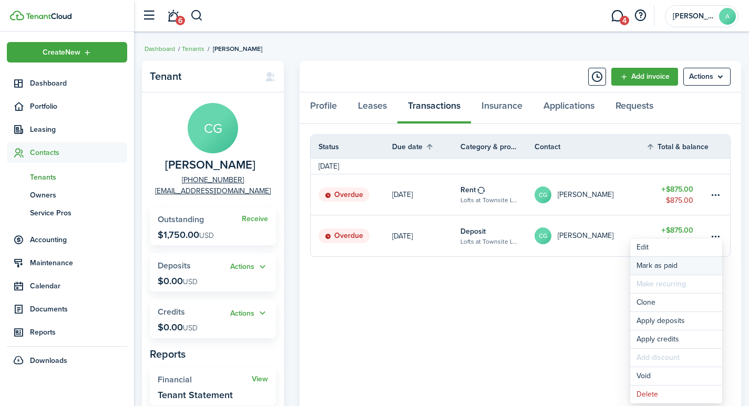
click at [656, 266] on link "Mark as paid" at bounding box center [676, 266] width 92 height 18
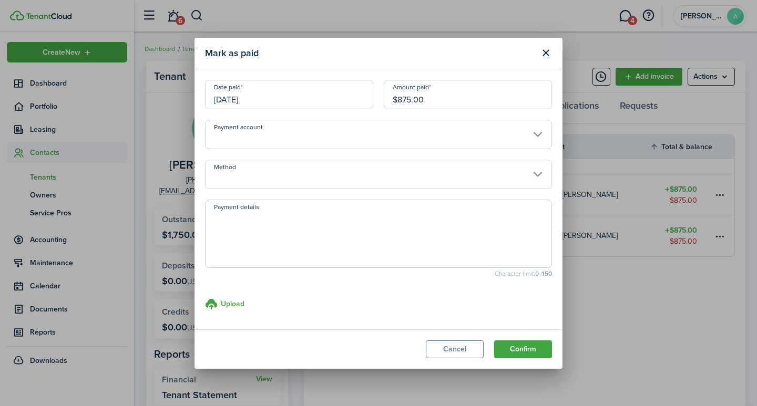
click at [331, 134] on input "Payment account" at bounding box center [378, 134] width 347 height 29
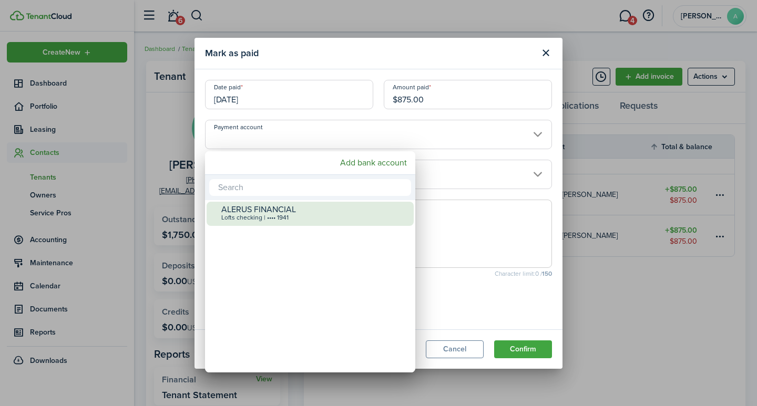
click at [274, 218] on div "Lofts checking | •••• 1941" at bounding box center [314, 217] width 186 height 7
type input "•••• •••• •••• 1941"
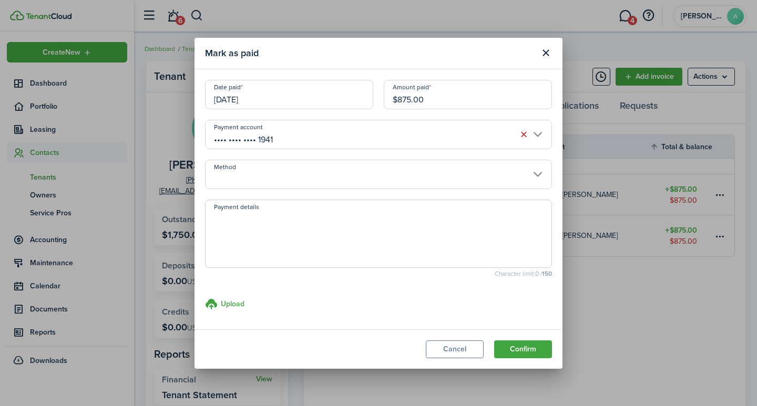
click at [292, 177] on input "Method" at bounding box center [378, 174] width 347 height 29
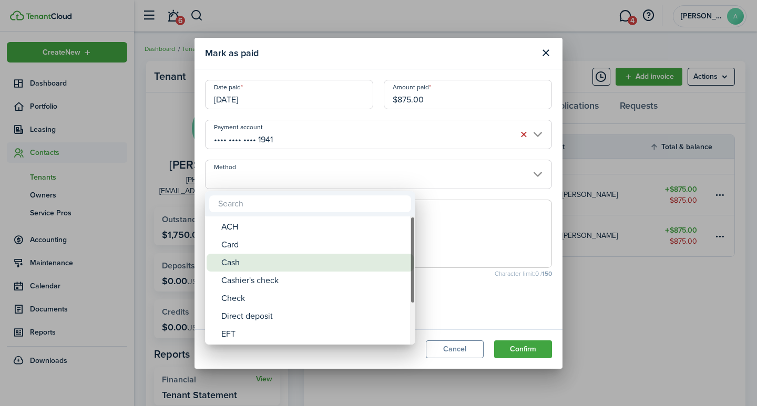
click at [251, 263] on div "Cash" at bounding box center [314, 263] width 186 height 18
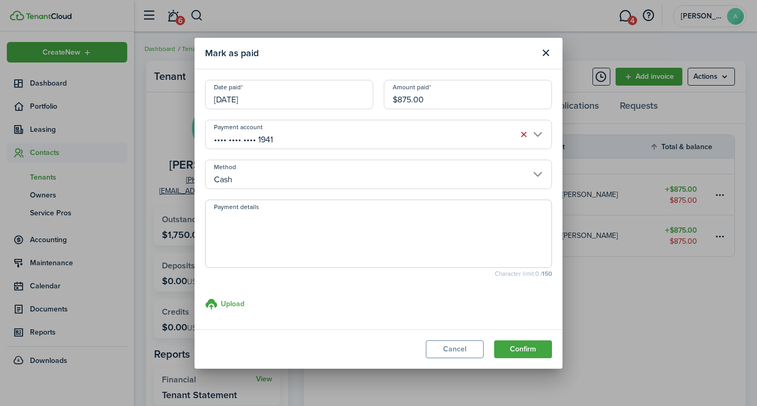
click at [538, 172] on input "Cash" at bounding box center [378, 174] width 347 height 29
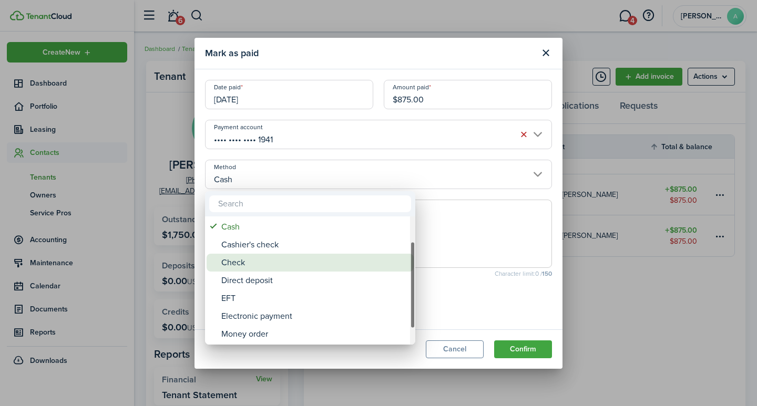
click at [264, 264] on div "Check" at bounding box center [314, 263] width 186 height 18
type input "Check"
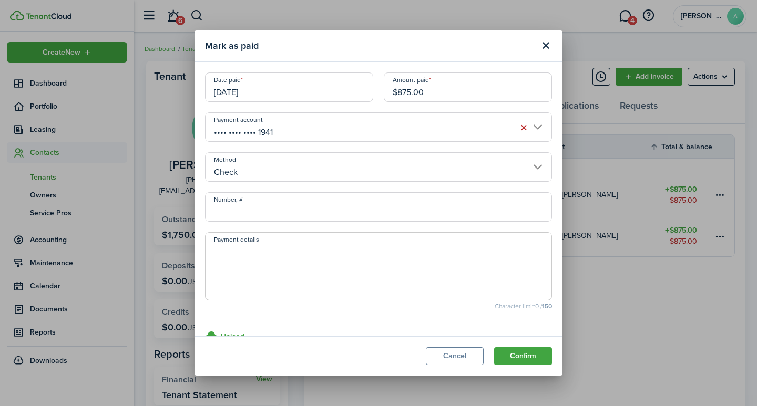
click at [277, 216] on input "Number, #" at bounding box center [378, 206] width 347 height 29
type input "204"
click at [296, 268] on textarea "Payment details" at bounding box center [379, 269] width 346 height 50
type textarea "Security Deposit"
click at [527, 352] on button "Confirm" at bounding box center [523, 356] width 58 height 18
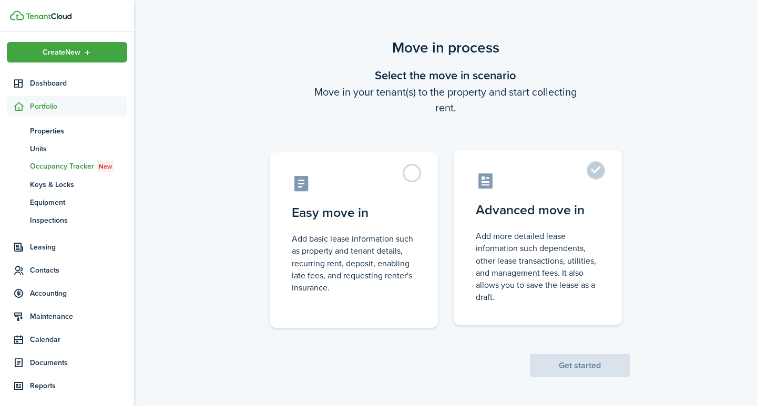
click at [596, 172] on label "Advanced move in Add more detailed lease information such dependents, other lea…" at bounding box center [538, 238] width 168 height 176
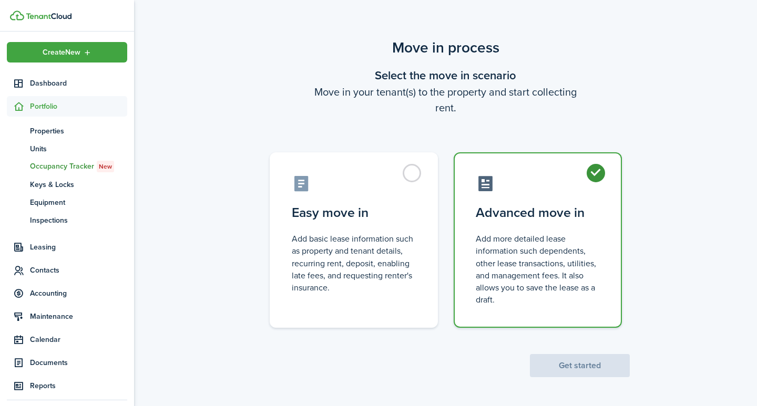
radio input "true"
click at [576, 359] on button "Get started" at bounding box center [580, 365] width 100 height 23
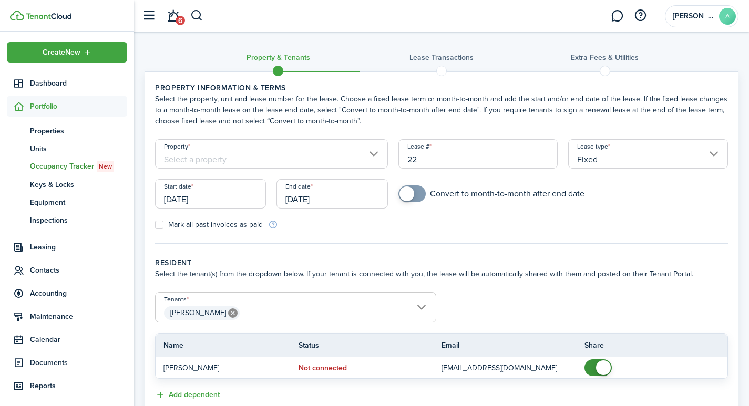
click at [242, 155] on input "Property" at bounding box center [271, 153] width 233 height 29
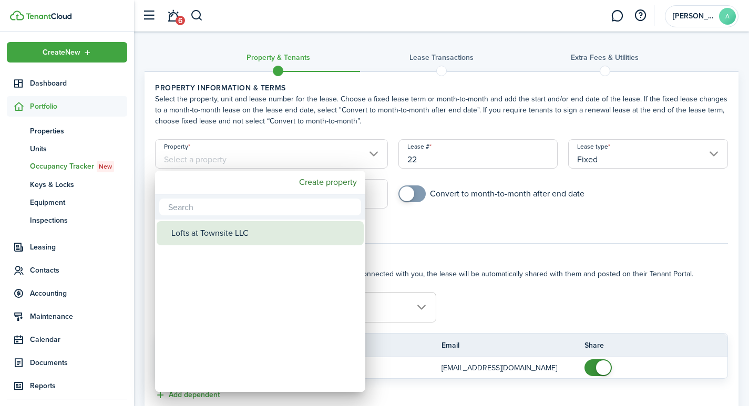
click at [217, 236] on div "Lofts at Townsite LLC" at bounding box center [264, 233] width 186 height 24
type input "Lofts at Townsite LLC"
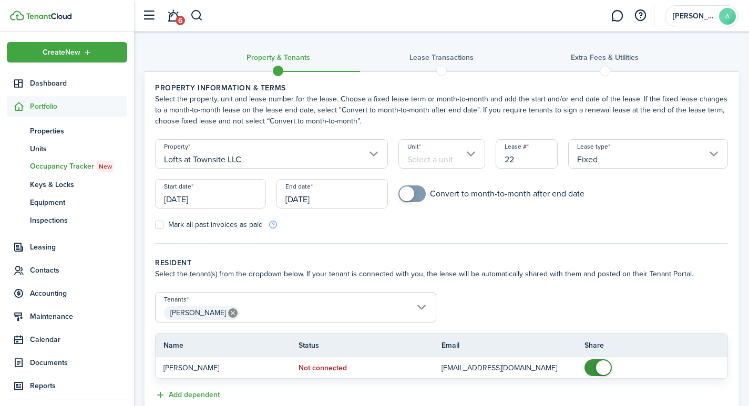
click at [448, 161] on input "Unit" at bounding box center [441, 153] width 87 height 29
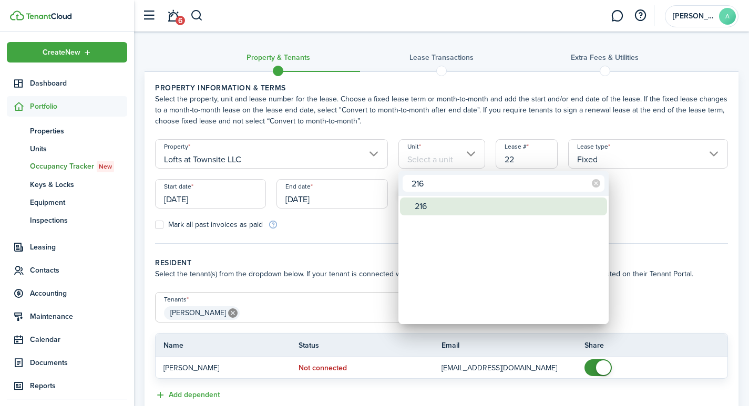
type input "216"
click at [438, 206] on div "216" at bounding box center [508, 207] width 186 height 18
type input "216"
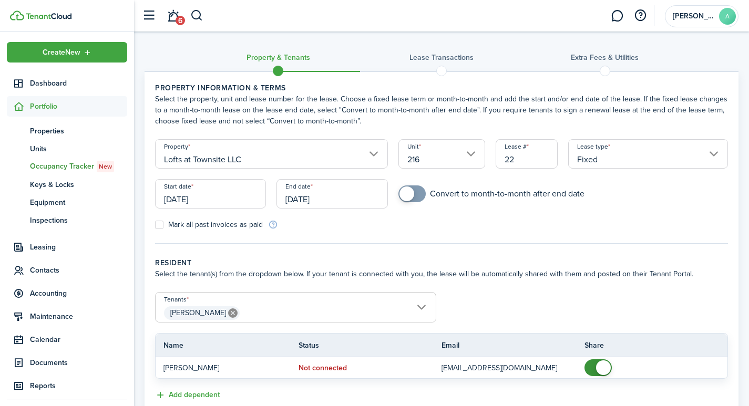
drag, startPoint x: 540, startPoint y: 160, endPoint x: 479, endPoint y: 145, distance: 62.7
click at [481, 146] on form "Property Lofts at Townsite LLC Unit 216 Lease # 22 Lease type Fixed Start date …" at bounding box center [442, 184] width 584 height 91
click at [710, 157] on input "Fixed" at bounding box center [648, 153] width 160 height 29
type input "2161"
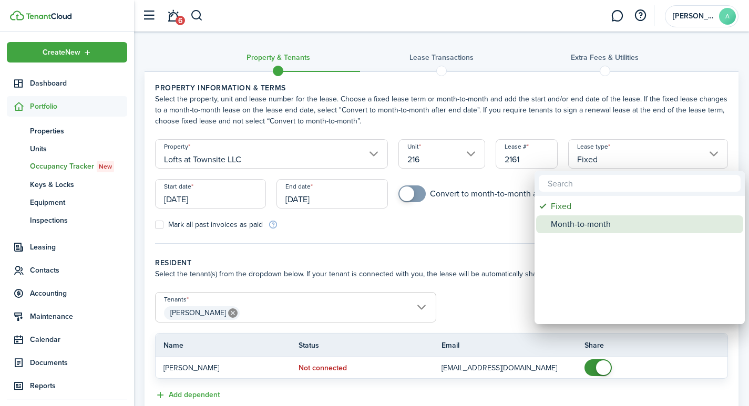
click at [596, 226] on div "Month-to-month" at bounding box center [644, 225] width 186 height 18
type input "Month-to-month"
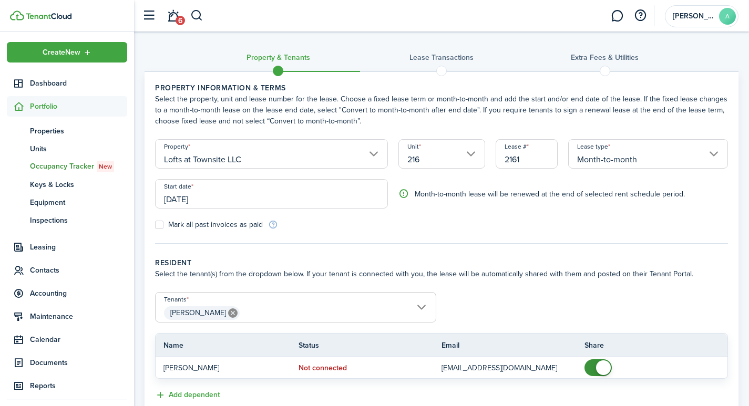
click at [220, 200] on input "[DATE]" at bounding box center [271, 193] width 233 height 29
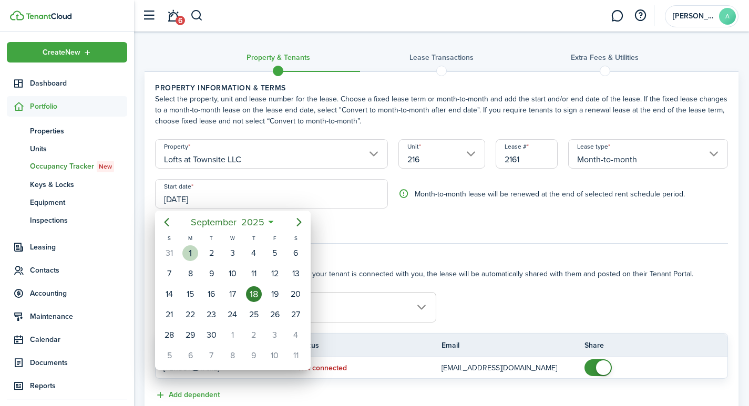
click at [192, 252] on div "1" at bounding box center [190, 254] width 16 height 16
type input "[DATE]"
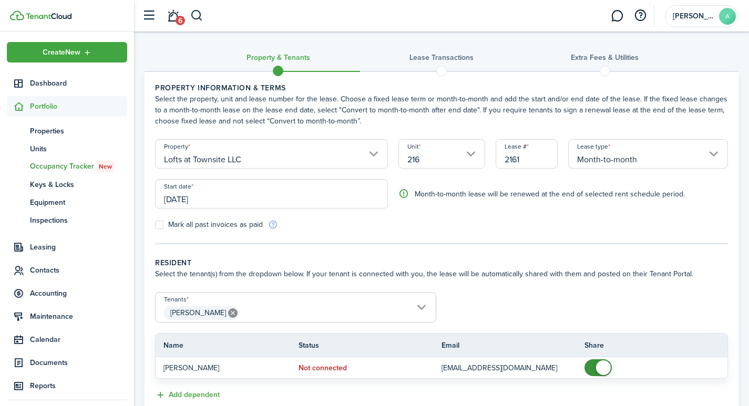
click at [304, 310] on span "[PERSON_NAME]" at bounding box center [296, 313] width 280 height 18
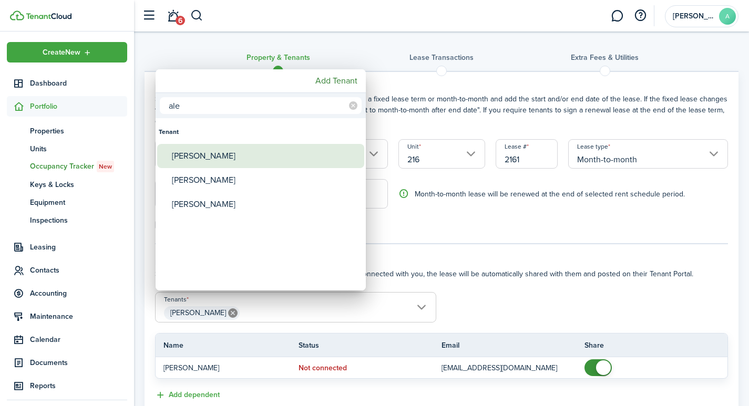
type input "ale"
click at [199, 155] on div "[PERSON_NAME]" at bounding box center [265, 156] width 186 height 24
type input "Tyler Muchow, Alexiss Muchow"
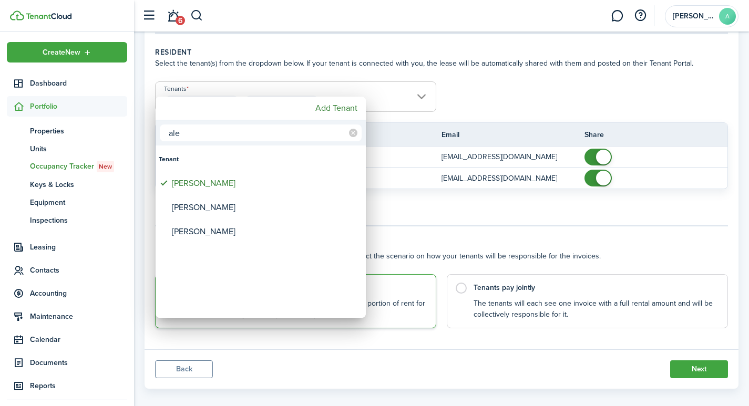
scroll to position [222, 0]
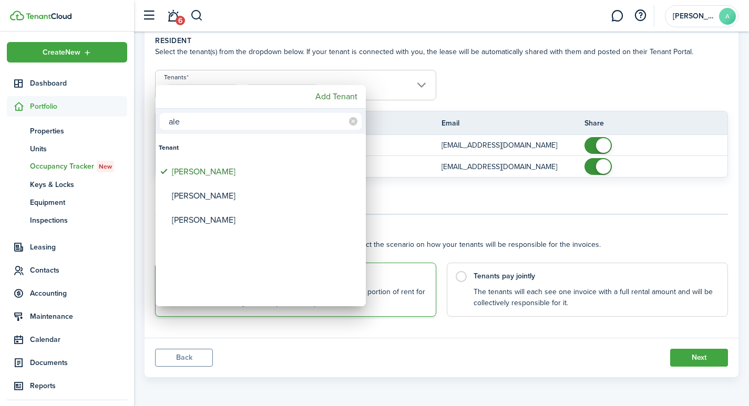
click at [464, 279] on div at bounding box center [374, 203] width 917 height 575
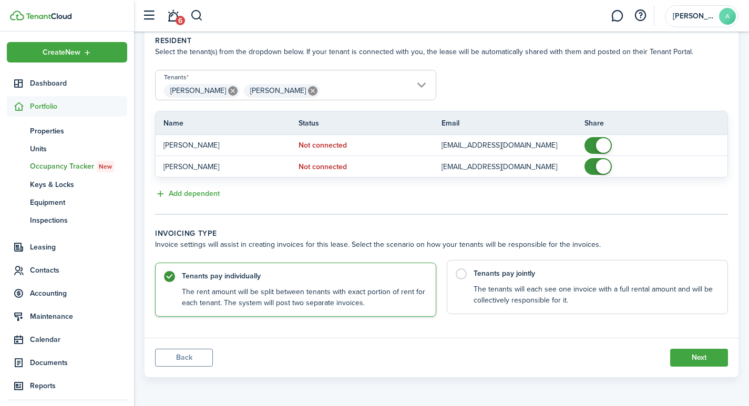
click at [464, 276] on label "Tenants pay jointly The tenants will each see one invoice with a full rental am…" at bounding box center [587, 287] width 281 height 54
radio input "false"
radio input "true"
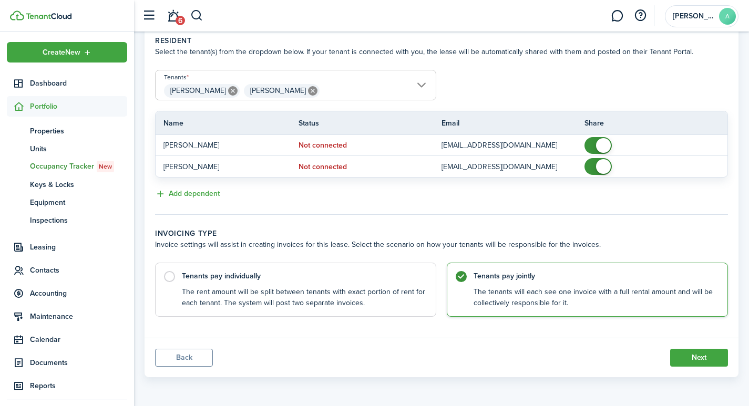
click at [681, 350] on button "Next" at bounding box center [699, 358] width 58 height 18
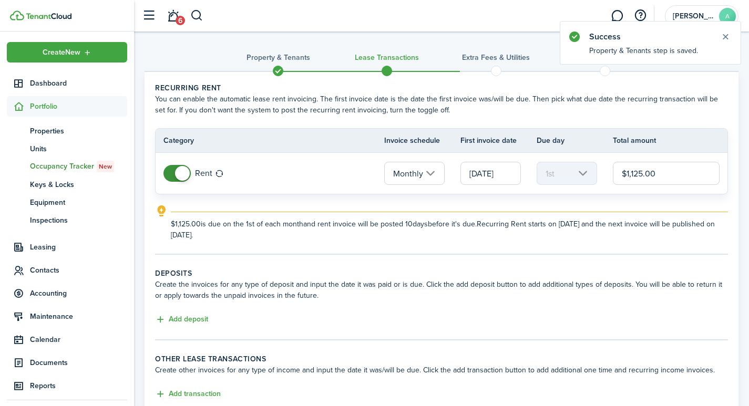
drag, startPoint x: 689, startPoint y: 170, endPoint x: 576, endPoint y: 147, distance: 115.5
click at [576, 147] on table "Category Invoice schedule First invoice date Due day Total amount Rent Monthly …" at bounding box center [441, 161] width 573 height 66
type input "$1,075.00"
click at [186, 318] on button "Add deposit" at bounding box center [181, 320] width 53 height 12
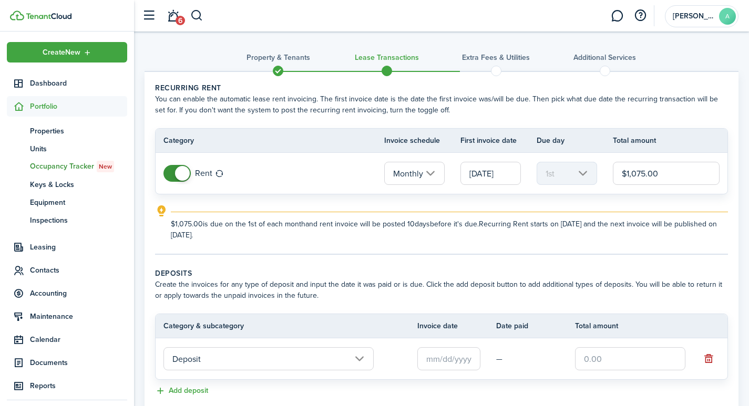
click at [455, 362] on input "text" at bounding box center [448, 358] width 63 height 23
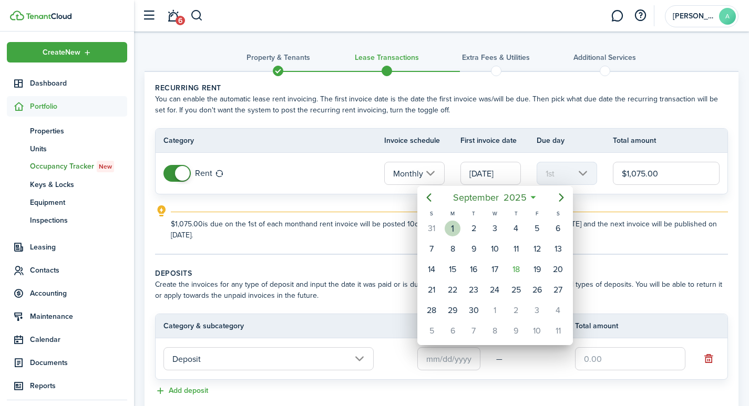
click at [452, 230] on div "1" at bounding box center [453, 229] width 16 height 16
type input "[DATE]"
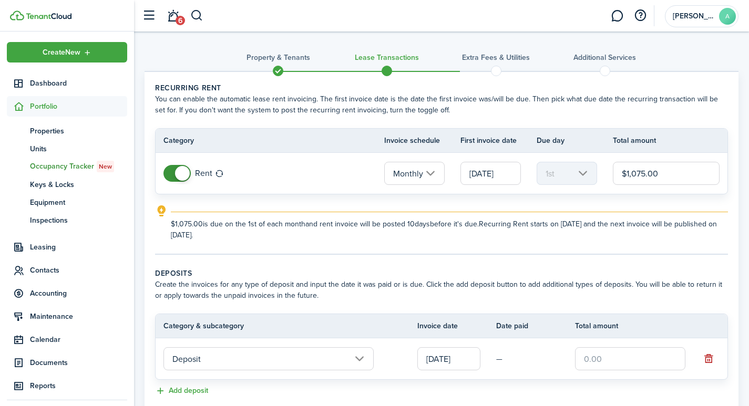
click at [604, 354] on input "text" at bounding box center [630, 358] width 110 height 23
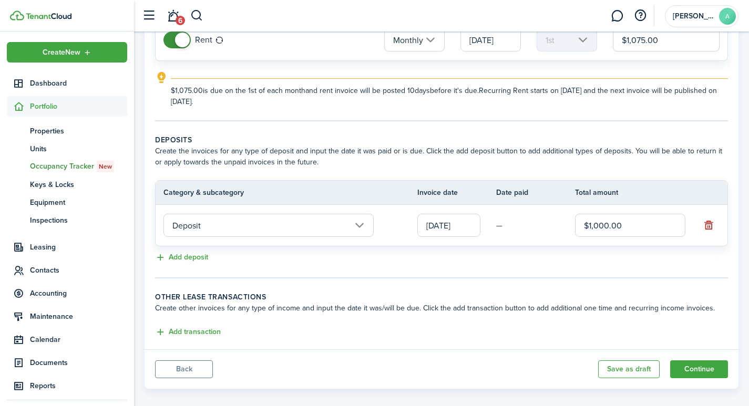
scroll to position [145, 0]
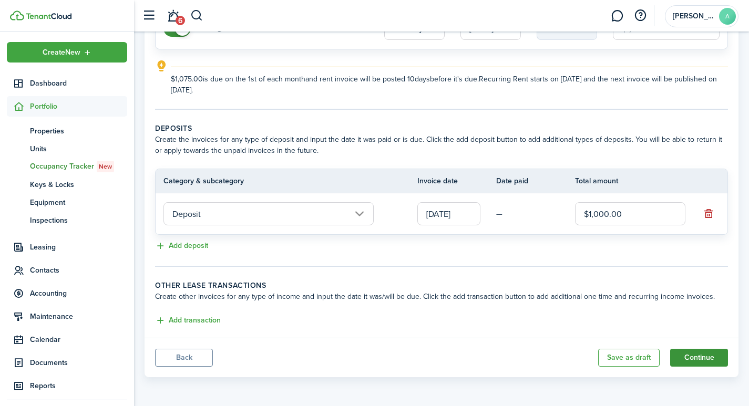
type input "$1,000.00"
click at [698, 352] on button "Continue" at bounding box center [699, 358] width 58 height 18
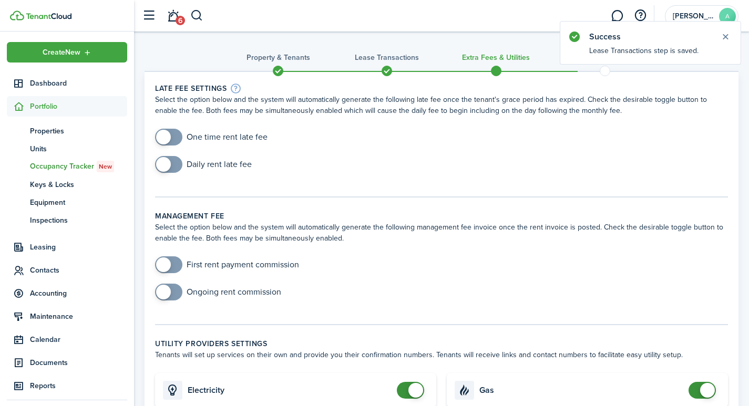
checkbox input "true"
click at [169, 133] on span at bounding box center [163, 137] width 15 height 15
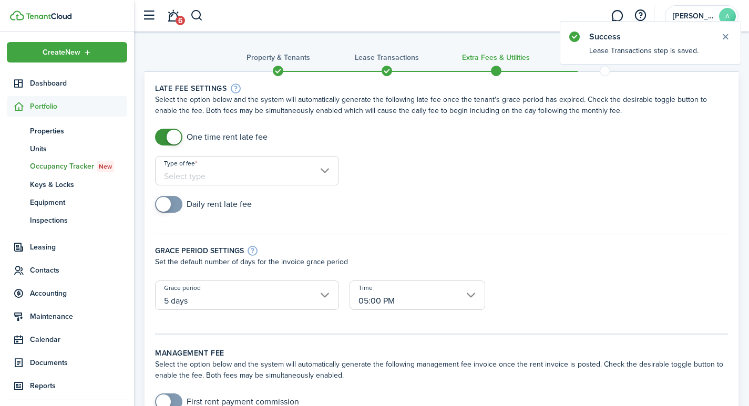
click at [269, 179] on input "Type of fee" at bounding box center [247, 170] width 184 height 29
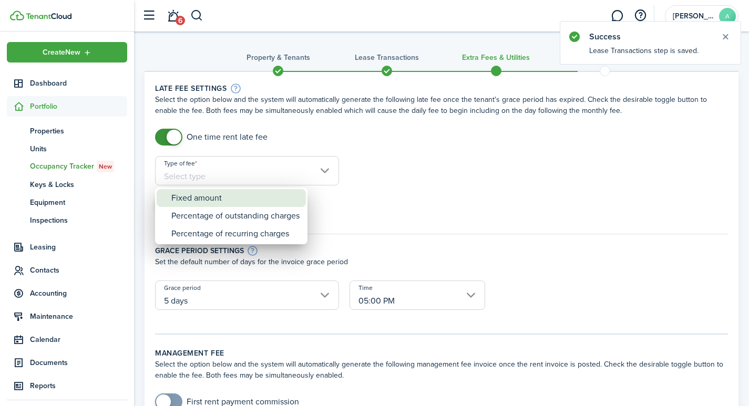
click at [233, 197] on div "Fixed amount" at bounding box center [235, 198] width 128 height 18
type input "Fixed amount"
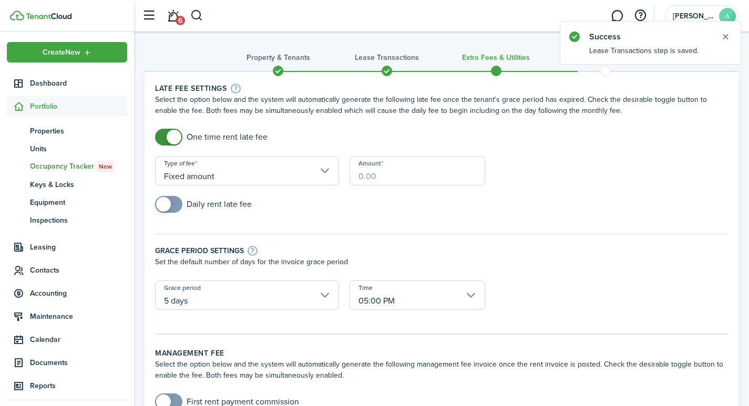
click at [403, 179] on input "Amount" at bounding box center [418, 170] width 136 height 29
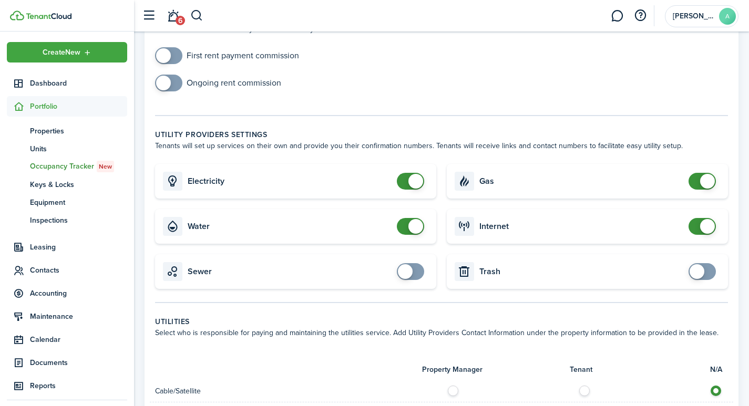
scroll to position [435, 0]
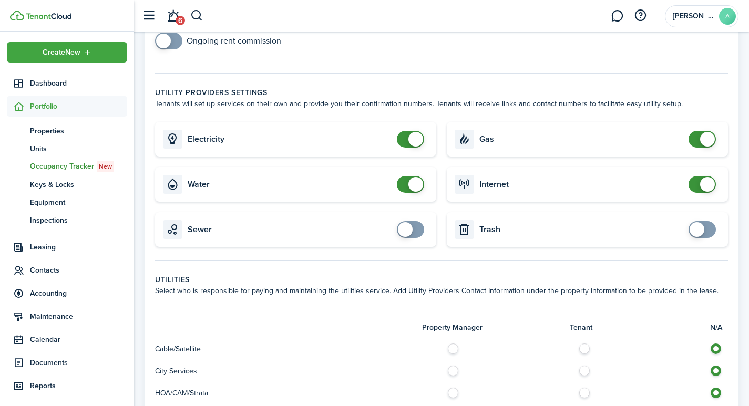
type input "$40.00"
checkbox input "false"
click at [413, 132] on span at bounding box center [415, 139] width 15 height 15
checkbox input "false"
click at [411, 177] on span at bounding box center [415, 184] width 15 height 15
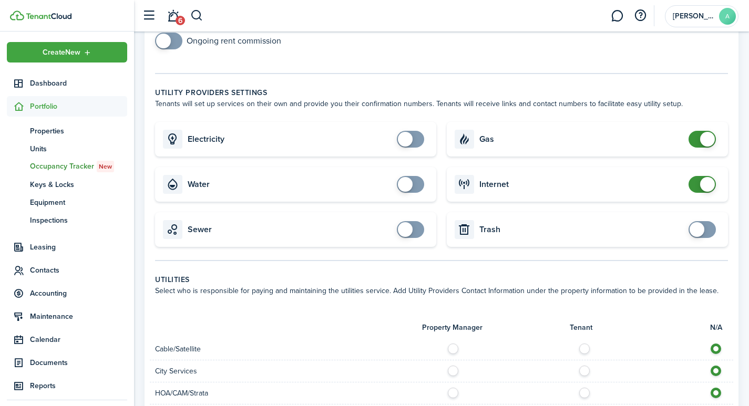
checkbox input "false"
click at [711, 132] on span at bounding box center [707, 139] width 15 height 15
checkbox input "false"
click at [706, 177] on span at bounding box center [707, 184] width 15 height 15
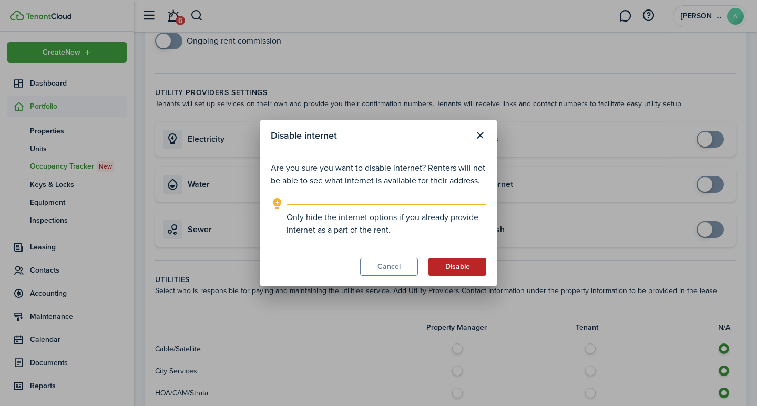
click at [468, 271] on button "Disable" at bounding box center [457, 267] width 58 height 18
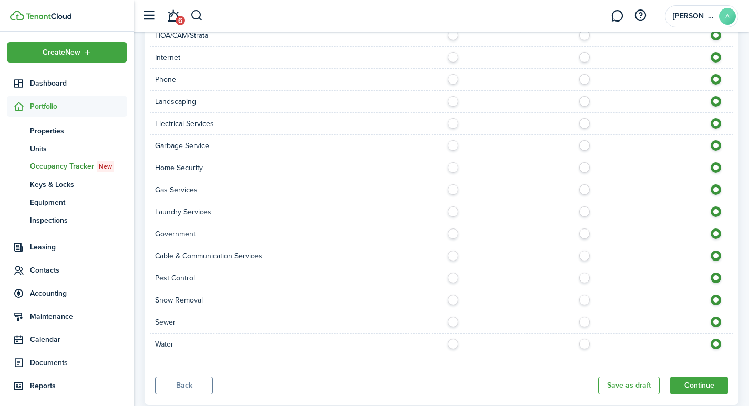
scroll to position [801, 0]
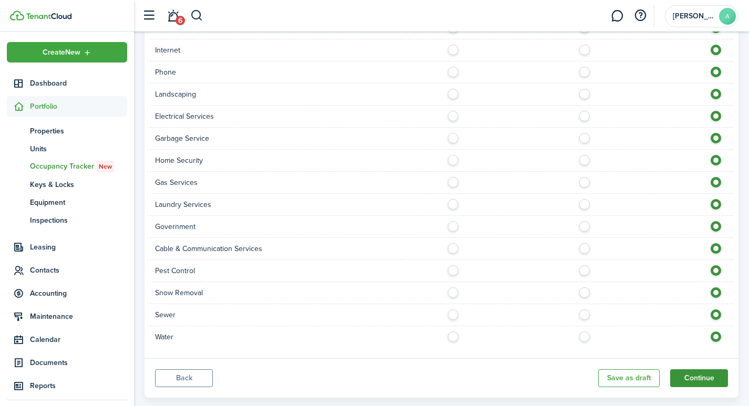
click at [696, 370] on button "Continue" at bounding box center [699, 379] width 58 height 18
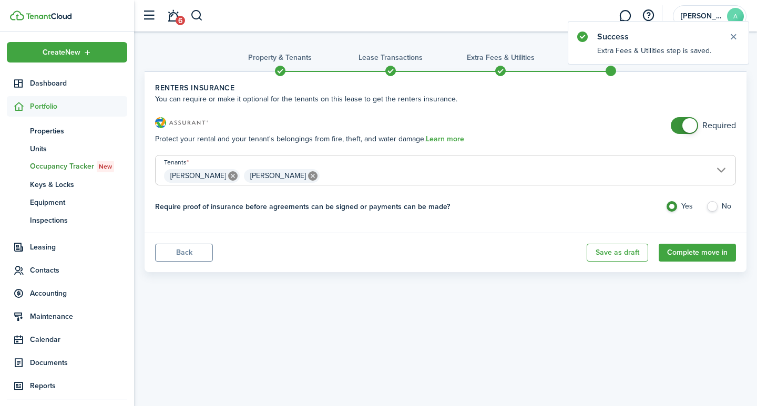
checkbox input "false"
click at [688, 131] on span at bounding box center [689, 125] width 15 height 15
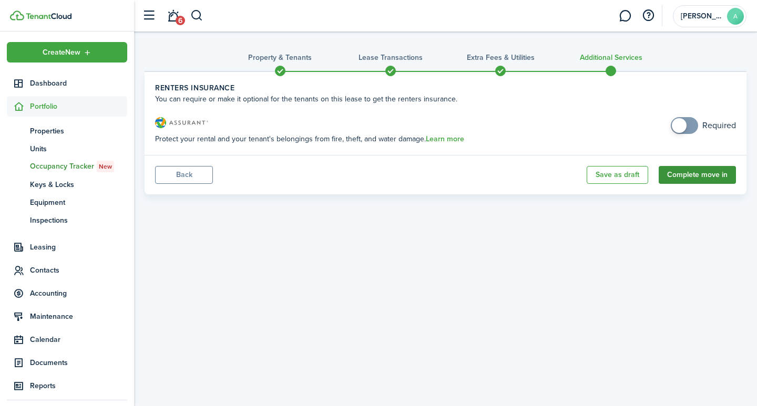
drag, startPoint x: 682, startPoint y: 135, endPoint x: 711, endPoint y: 178, distance: 51.6
click at [712, 178] on button "Complete move in" at bounding box center [697, 175] width 77 height 18
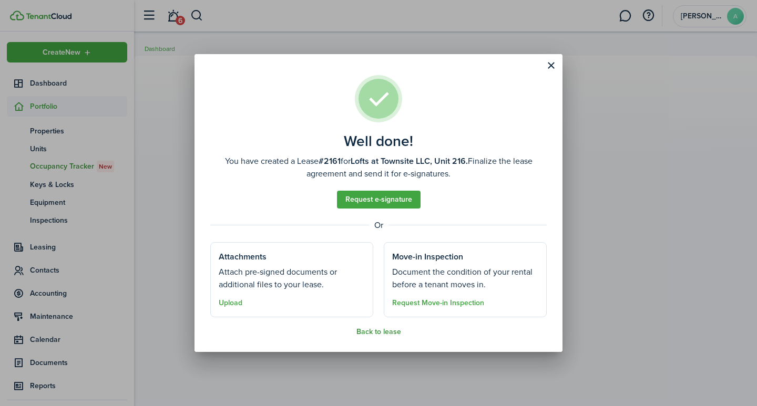
click at [375, 335] on button "Back to lease" at bounding box center [378, 332] width 45 height 8
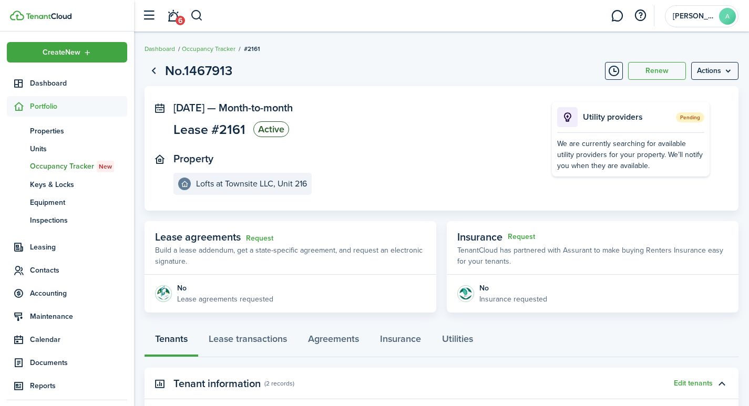
click at [749, 400] on html "Create New Dashboard Portfolio pt Properties un Units oc Occupancy Tracker New …" at bounding box center [374, 203] width 749 height 406
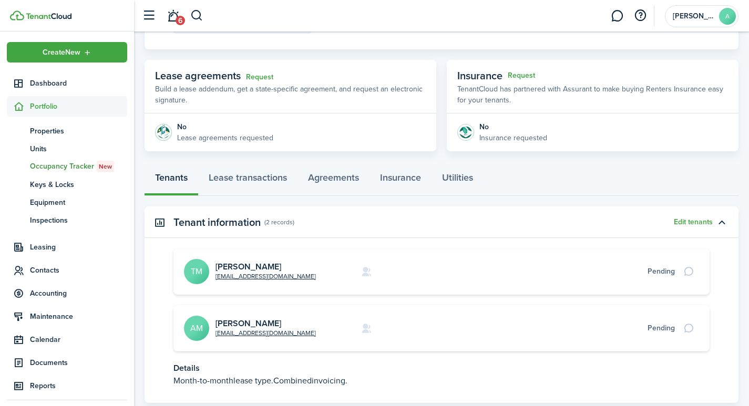
scroll to position [229, 0]
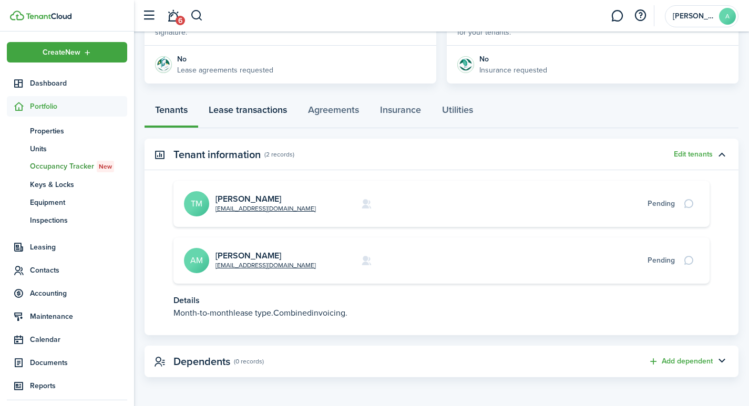
click at [264, 114] on link "Lease transactions" at bounding box center [247, 113] width 99 height 32
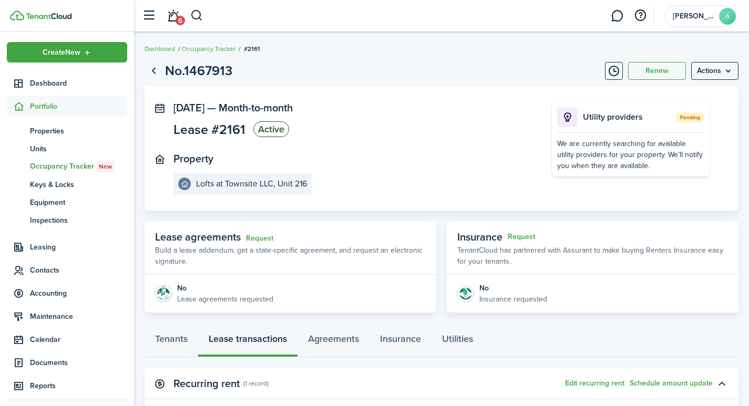
scroll to position [229, 0]
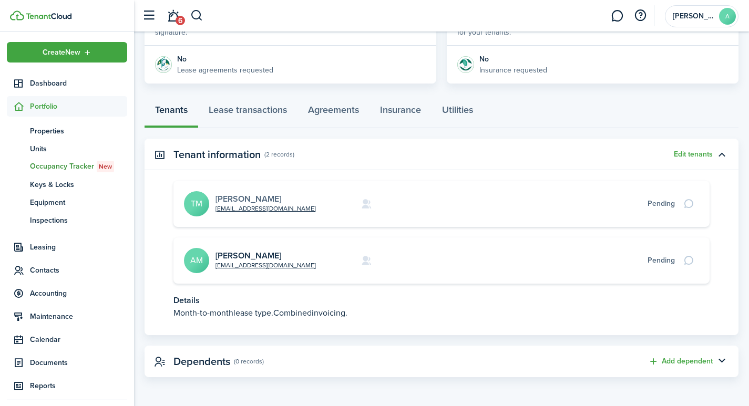
click at [240, 200] on link "[PERSON_NAME]" at bounding box center [249, 199] width 66 height 12
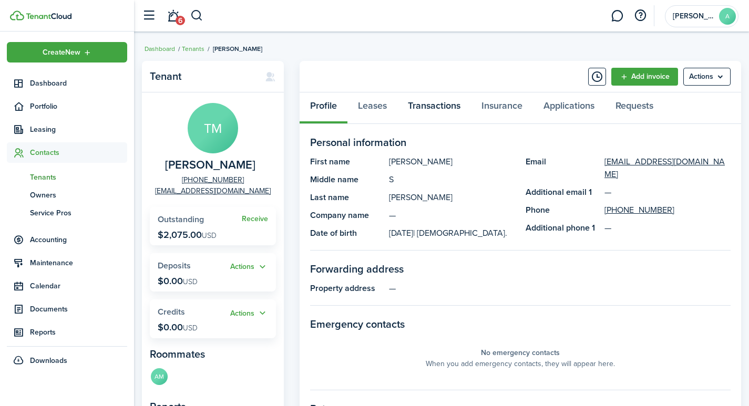
click at [456, 106] on link "Transactions" at bounding box center [434, 109] width 74 height 32
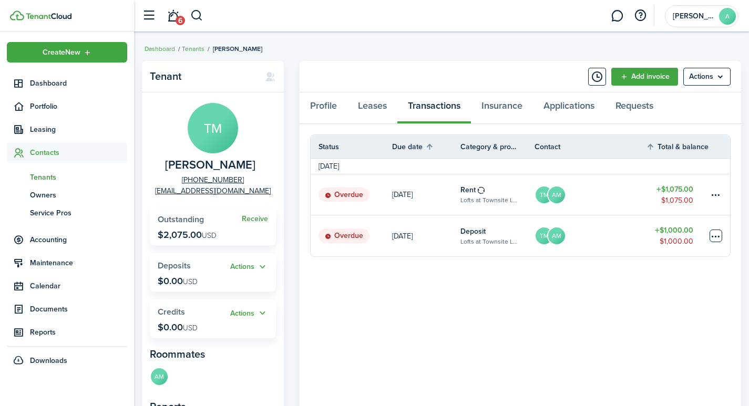
click at [713, 233] on table-menu-btn-icon at bounding box center [716, 236] width 13 height 13
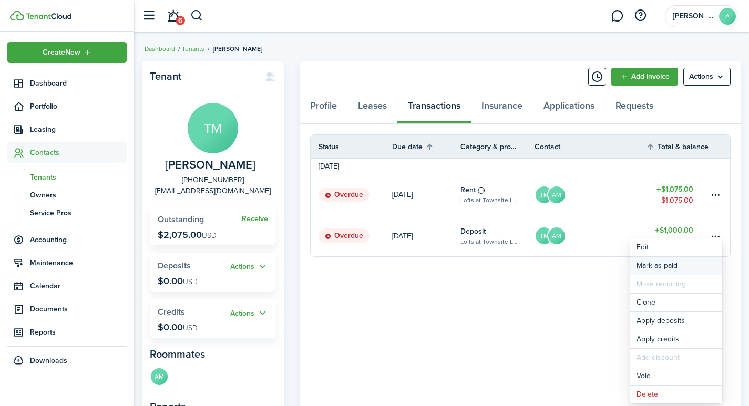
click at [650, 263] on link "Mark as paid" at bounding box center [676, 266] width 92 height 18
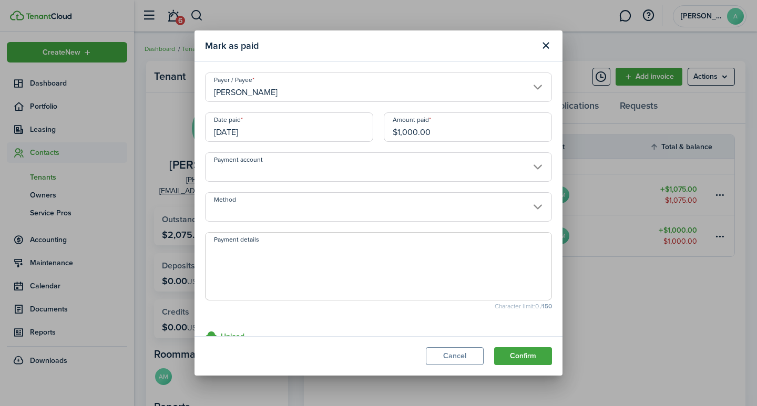
click at [289, 168] on input "Payment account" at bounding box center [378, 166] width 347 height 29
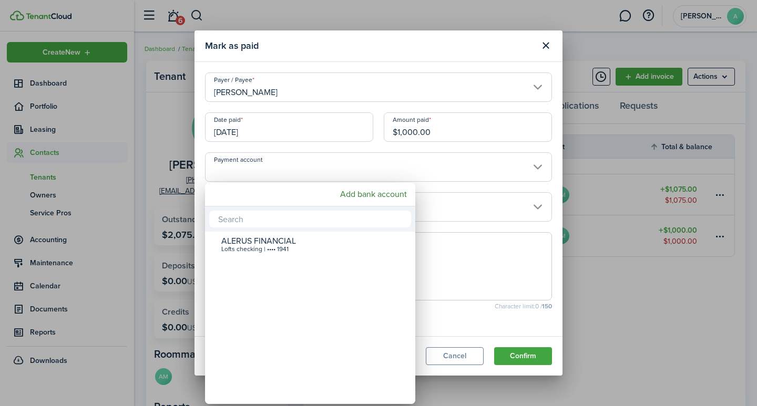
click at [336, 89] on div at bounding box center [378, 203] width 925 height 575
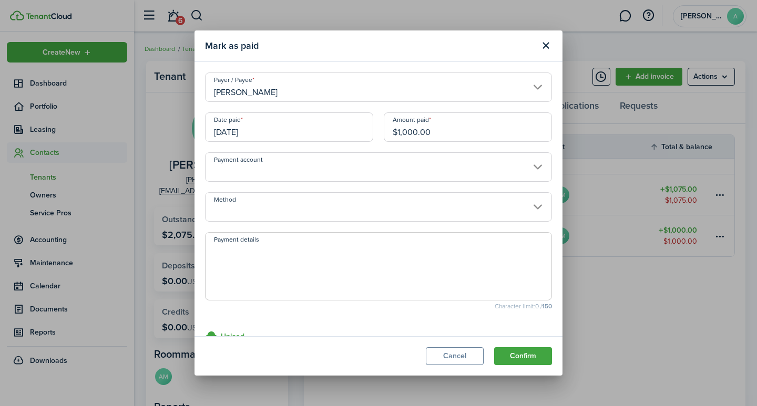
click at [290, 168] on input "Payment account" at bounding box center [378, 166] width 347 height 29
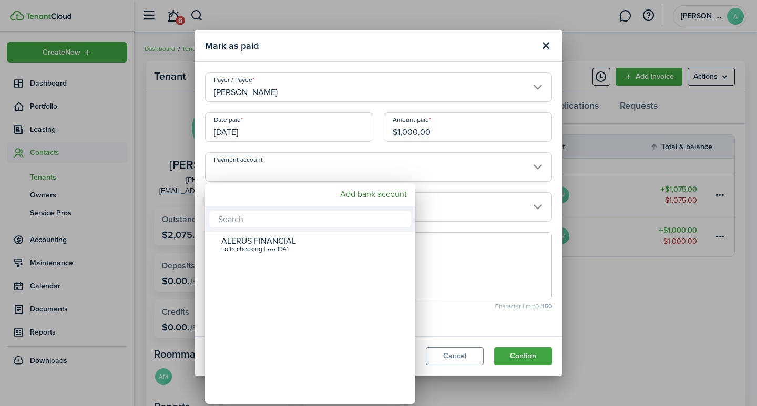
drag, startPoint x: 452, startPoint y: 131, endPoint x: 346, endPoint y: 119, distance: 106.4
click at [347, 120] on div at bounding box center [378, 203] width 925 height 575
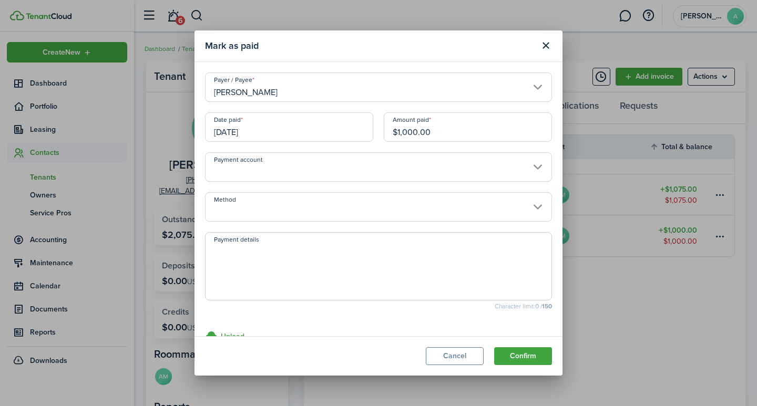
click at [441, 132] on input "$1,000.00" at bounding box center [468, 127] width 168 height 29
type input "$"
click at [317, 170] on input "Payment account" at bounding box center [378, 166] width 347 height 29
type input "$500.00"
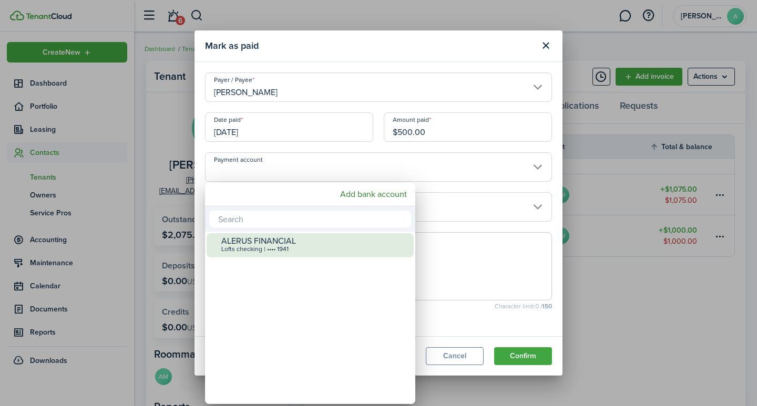
click at [280, 242] on div "ALERUS FINANCIAL" at bounding box center [314, 241] width 186 height 9
type input "•••• •••• •••• 1941"
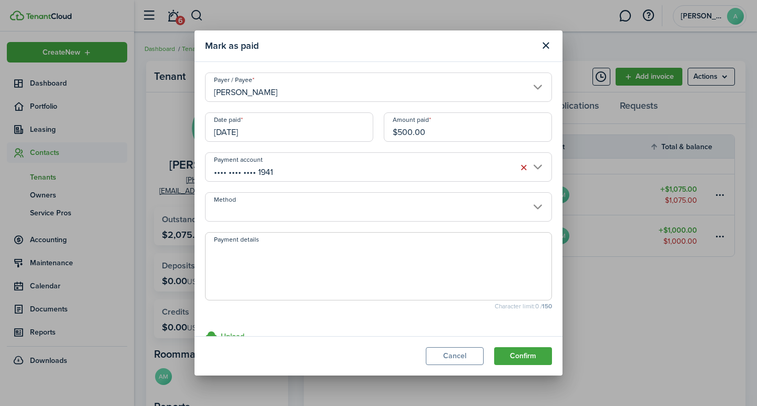
click at [268, 204] on input "Method" at bounding box center [378, 206] width 347 height 29
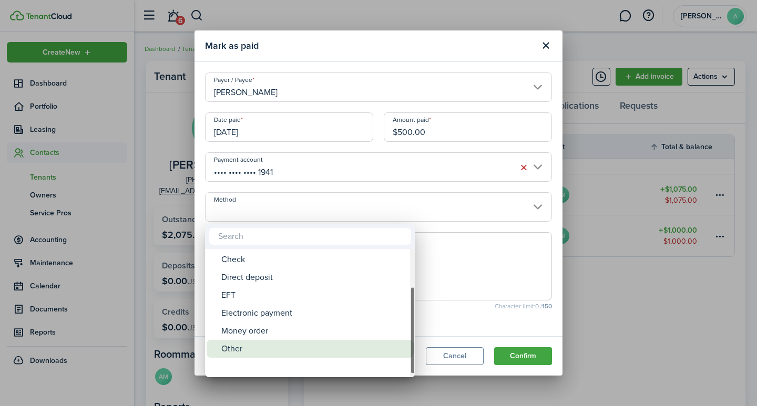
drag, startPoint x: 412, startPoint y: 282, endPoint x: 379, endPoint y: 350, distance: 76.2
click at [388, 351] on mbsc-scrollview-base "ACH Card Cash Cashier's check Check Direct deposit EFT Electronic payment Money…" at bounding box center [310, 313] width 210 height 126
click at [274, 348] on div "Money order" at bounding box center [314, 349] width 186 height 18
type input "Money order"
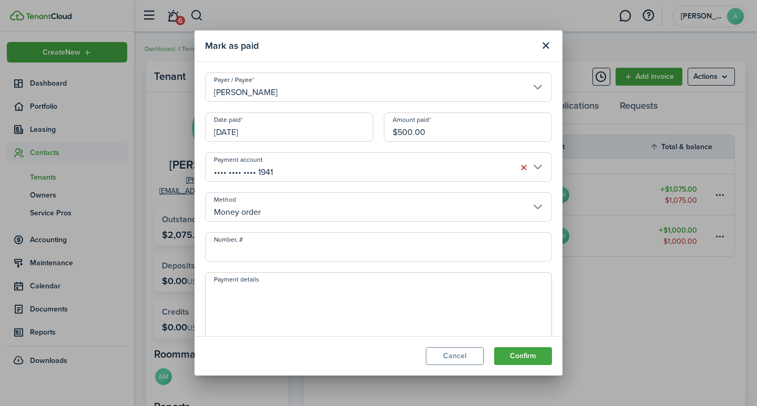
click at [255, 249] on input "Number, #" at bounding box center [378, 246] width 347 height 29
type input "10858894262"
click at [280, 292] on textarea "Payment details" at bounding box center [379, 309] width 346 height 50
type textarea "Security Deposit"
click at [539, 354] on button "Confirm" at bounding box center [523, 356] width 58 height 18
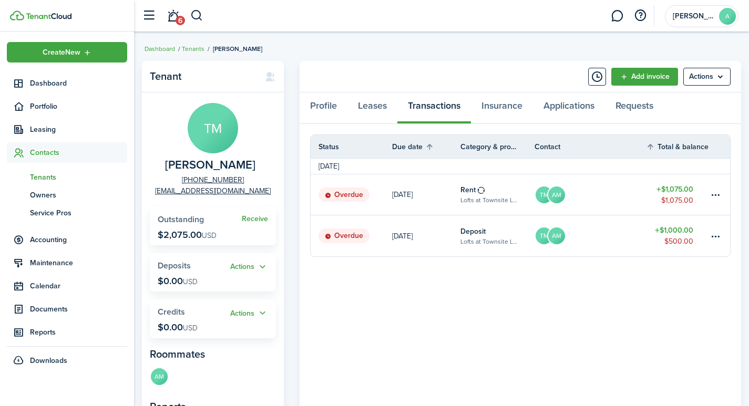
click at [719, 245] on link at bounding box center [719, 236] width 21 height 41
click at [710, 240] on button at bounding box center [716, 236] width 13 height 13
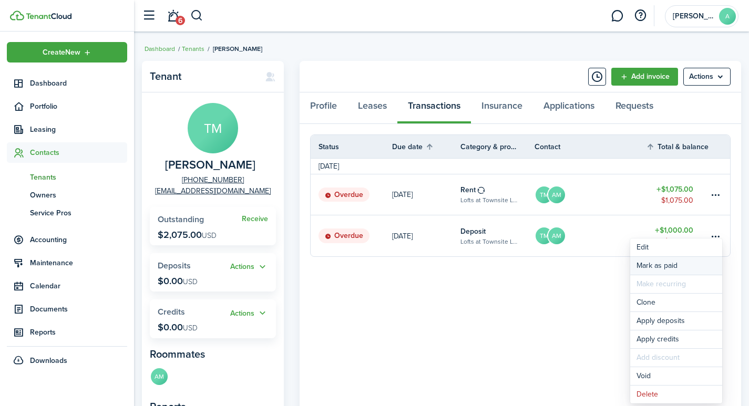
click at [653, 266] on link "Mark as paid" at bounding box center [676, 266] width 92 height 18
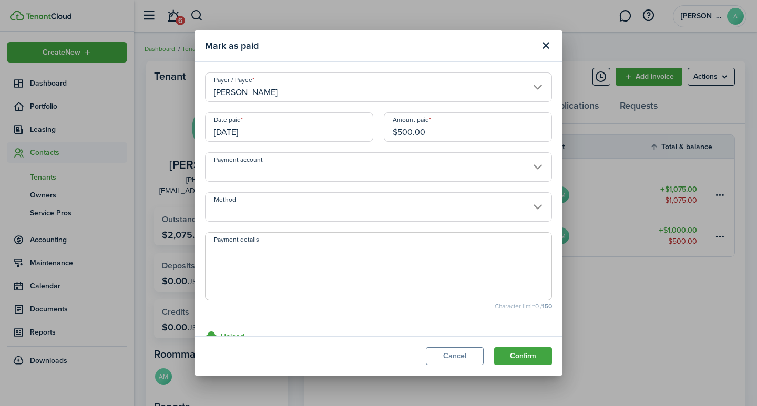
click at [306, 170] on input "Payment account" at bounding box center [378, 166] width 347 height 29
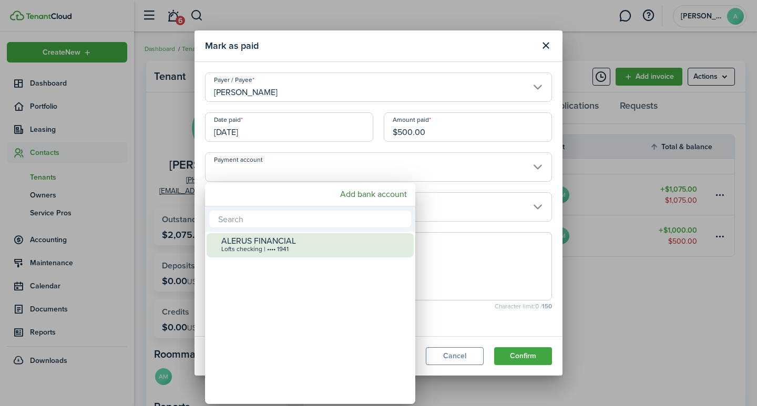
click at [271, 247] on div "Lofts checking | •••• 1941" at bounding box center [314, 249] width 186 height 7
type input "•••• •••• •••• 1941"
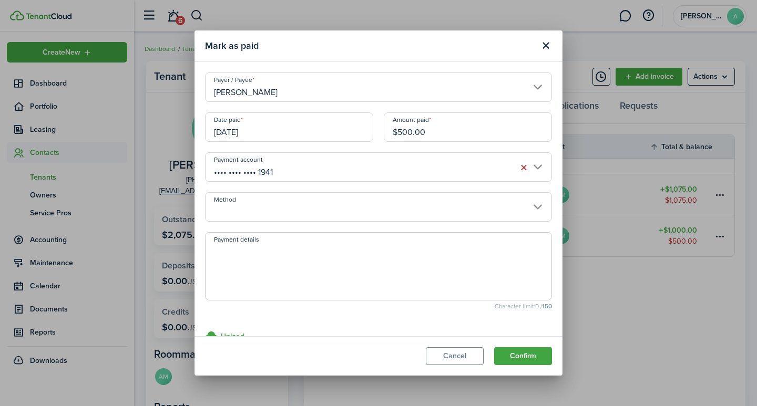
click at [295, 213] on input "Method" at bounding box center [378, 206] width 347 height 29
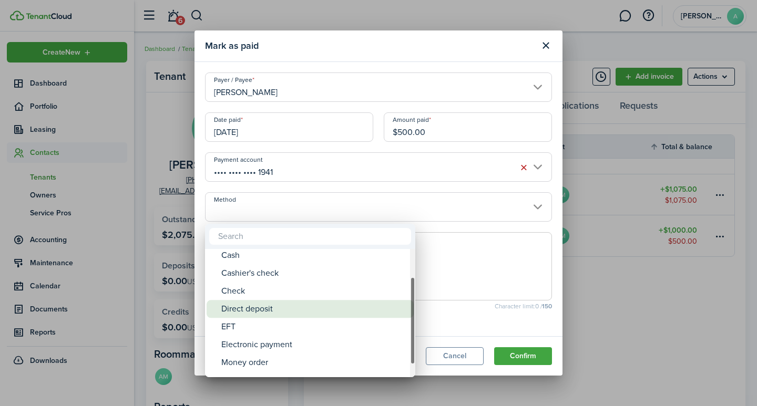
drag, startPoint x: 412, startPoint y: 290, endPoint x: 388, endPoint y: 323, distance: 40.3
click at [390, 323] on mbsc-scrollview-base "ACH Card Cash Cashier's check Check Direct deposit EFT Electronic payment Money…" at bounding box center [310, 313] width 210 height 126
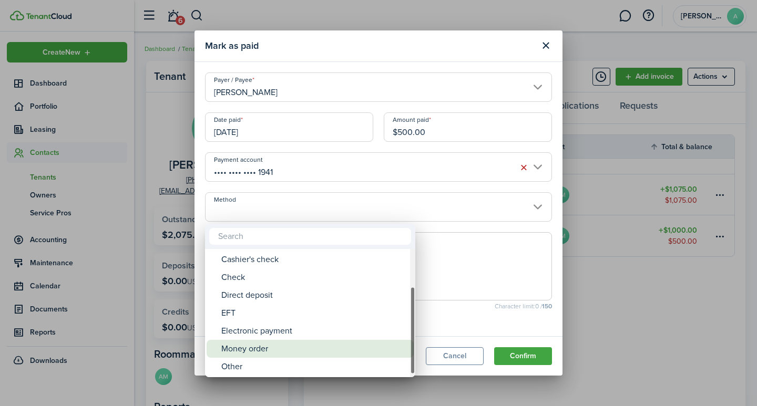
click at [270, 349] on div "Money order" at bounding box center [314, 349] width 186 height 18
type input "Money order"
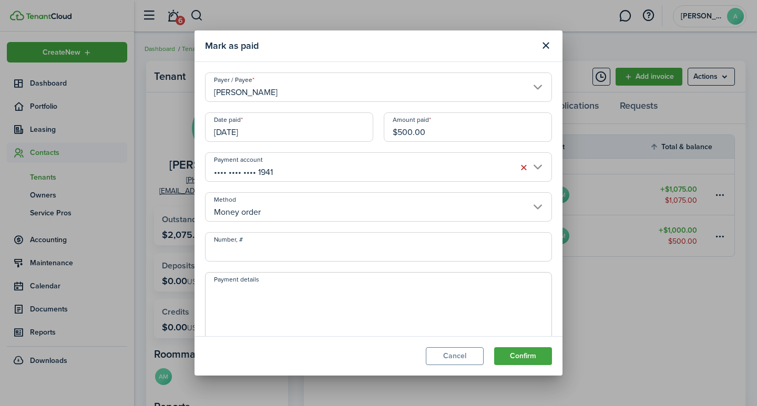
click at [289, 253] on input "Number, #" at bounding box center [378, 246] width 347 height 29
type input "10858894263"
click at [334, 309] on textarea "Payment details" at bounding box center [379, 309] width 346 height 50
type textarea "Security Deposit"
click at [508, 352] on button "Confirm" at bounding box center [523, 356] width 58 height 18
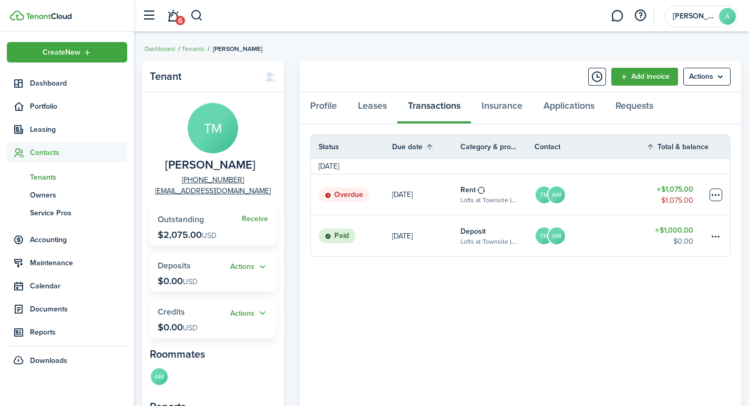
click at [717, 193] on table-menu-btn-icon at bounding box center [716, 195] width 13 height 13
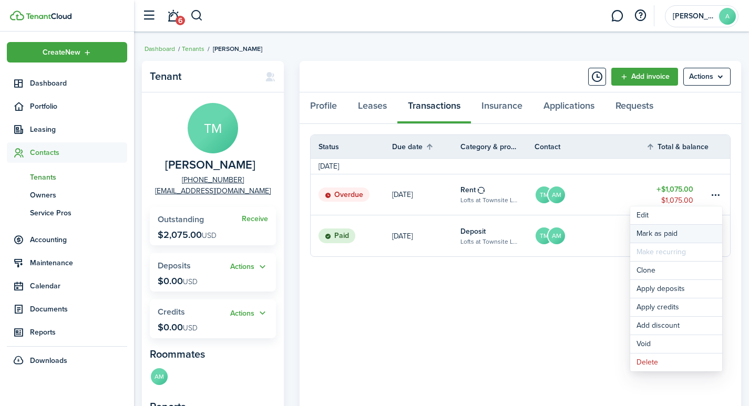
click at [672, 230] on link "Mark as paid" at bounding box center [676, 234] width 92 height 18
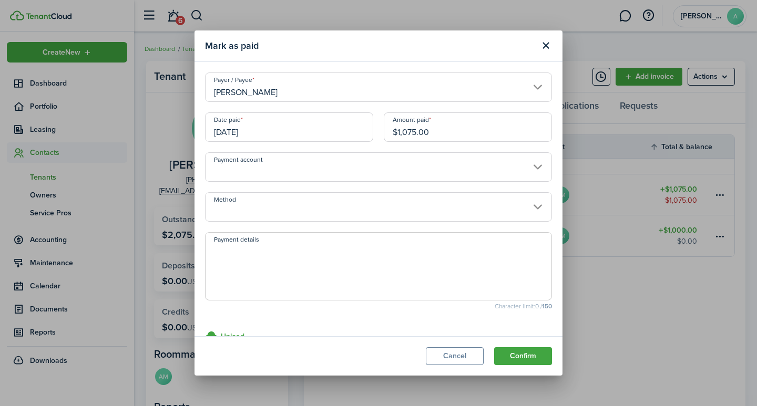
drag, startPoint x: 442, startPoint y: 134, endPoint x: 355, endPoint y: 144, distance: 86.9
click at [355, 144] on div "Date paid 09/01/2025 Amount paid $1,075.00" at bounding box center [378, 133] width 357 height 40
click at [294, 164] on input "Payment account" at bounding box center [378, 166] width 347 height 29
type input "$537.50"
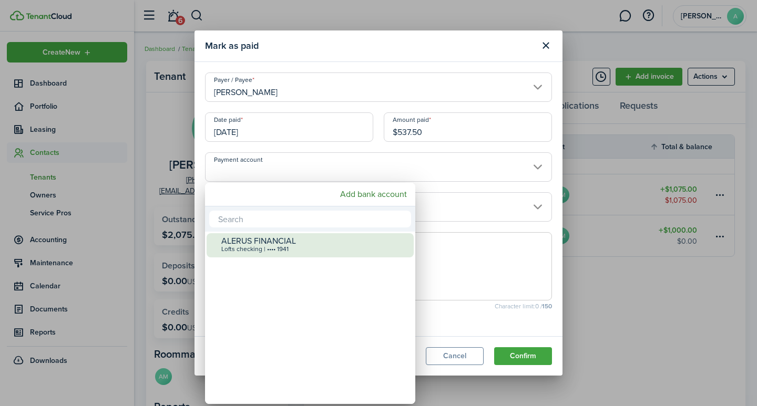
click at [288, 242] on div "ALERUS FINANCIAL" at bounding box center [314, 241] width 186 height 9
type input "•••• •••• •••• 1941"
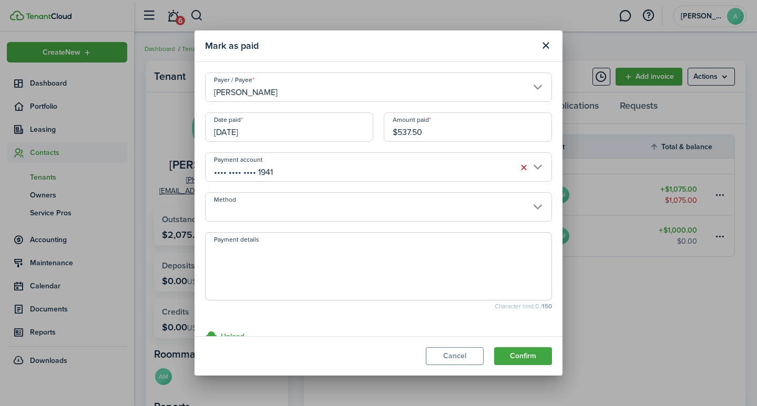
click at [278, 211] on input "Method" at bounding box center [378, 206] width 347 height 29
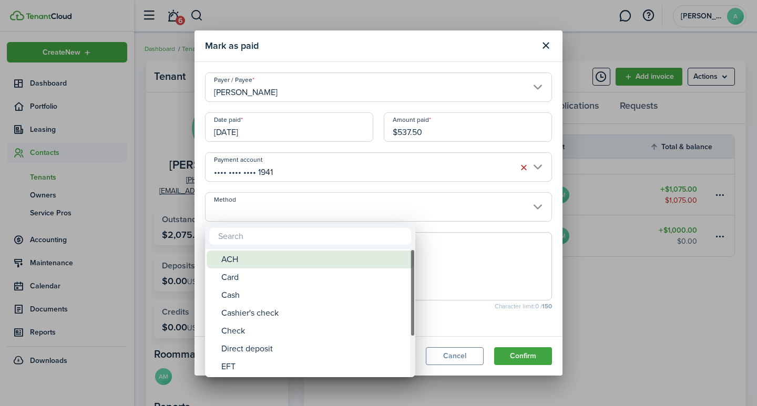
click at [254, 253] on div "ACH" at bounding box center [314, 260] width 186 height 18
type input "ACH"
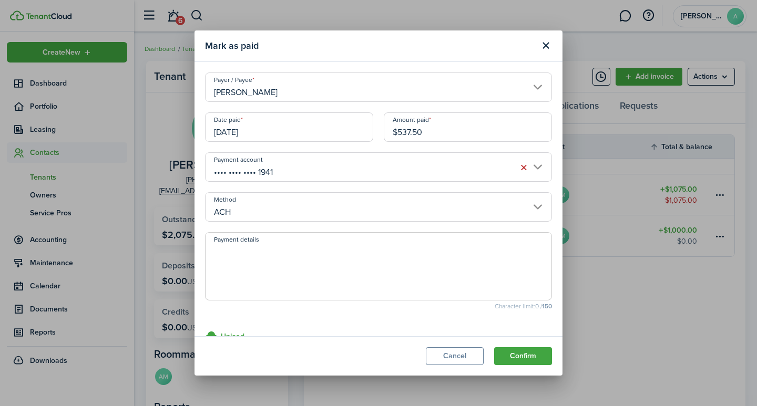
click at [258, 255] on textarea "Payment details" at bounding box center [379, 269] width 346 height 50
click at [530, 206] on input "ACH" at bounding box center [378, 206] width 347 height 29
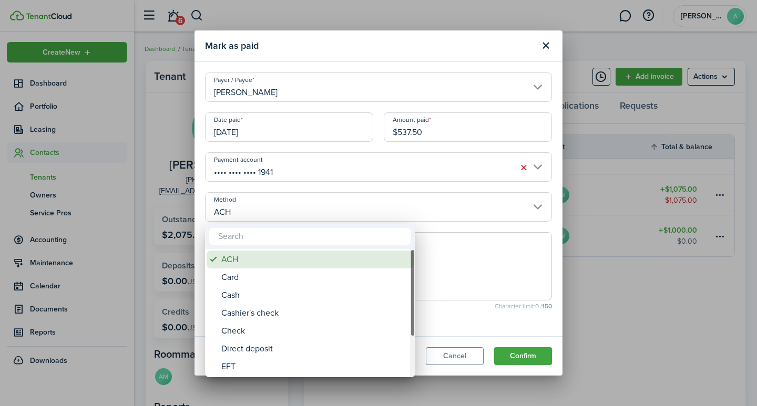
click at [249, 259] on div "ACH" at bounding box center [314, 260] width 186 height 18
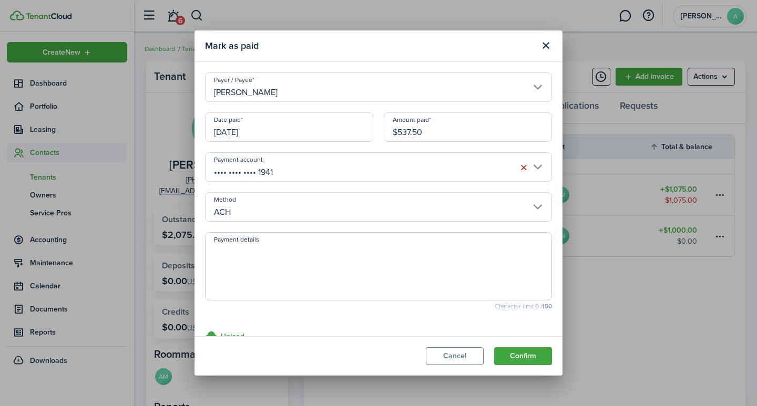
click at [267, 258] on textarea "Payment details" at bounding box center [379, 269] width 346 height 50
click at [297, 130] on input "[DATE]" at bounding box center [289, 127] width 168 height 29
type textarea "September rent -"
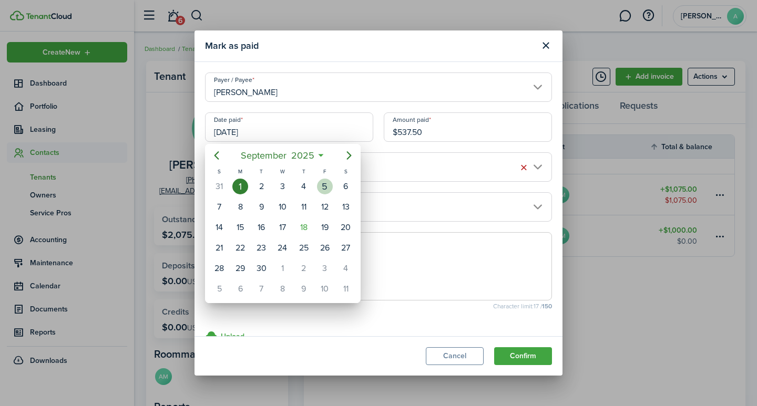
click at [326, 188] on div "5" at bounding box center [325, 187] width 16 height 16
type input "09/05/2025"
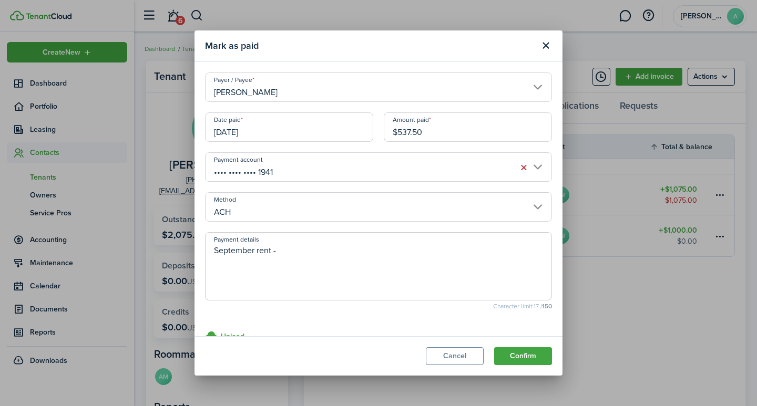
click at [290, 272] on textarea "September rent -" at bounding box center [379, 269] width 346 height 50
type textarea "September rent - 2301-A140"
click at [535, 359] on button "Confirm" at bounding box center [523, 356] width 58 height 18
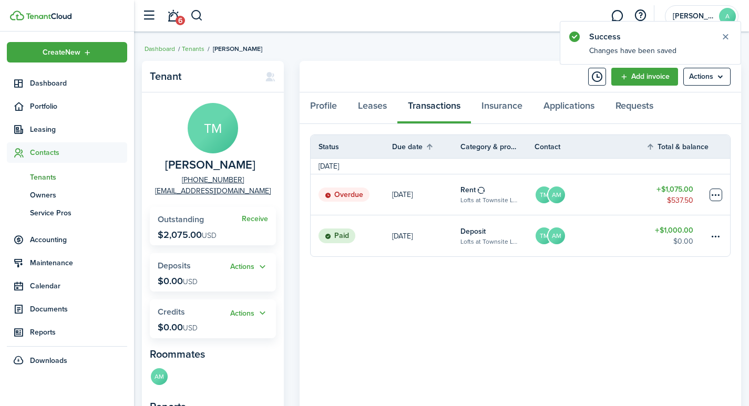
drag, startPoint x: 520, startPoint y: 67, endPoint x: 717, endPoint y: 197, distance: 235.6
click at [717, 197] on table-menu-btn-icon at bounding box center [716, 195] width 13 height 13
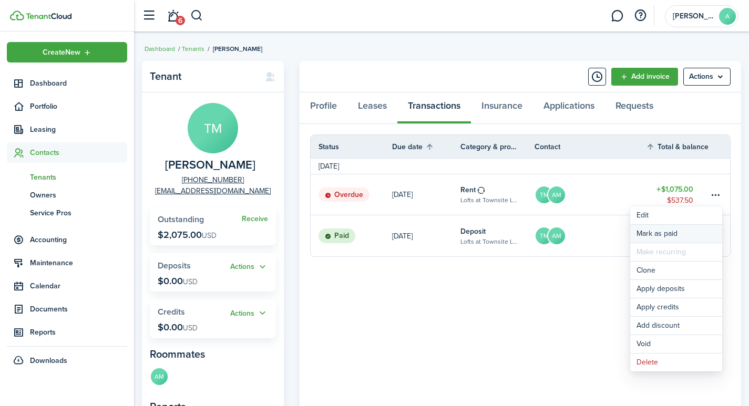
click at [664, 232] on link "Mark as paid" at bounding box center [676, 234] width 92 height 18
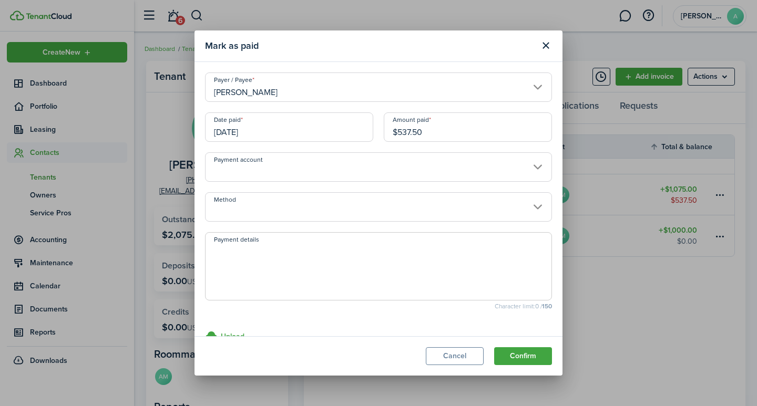
click at [292, 88] on input "[PERSON_NAME]" at bounding box center [378, 87] width 347 height 29
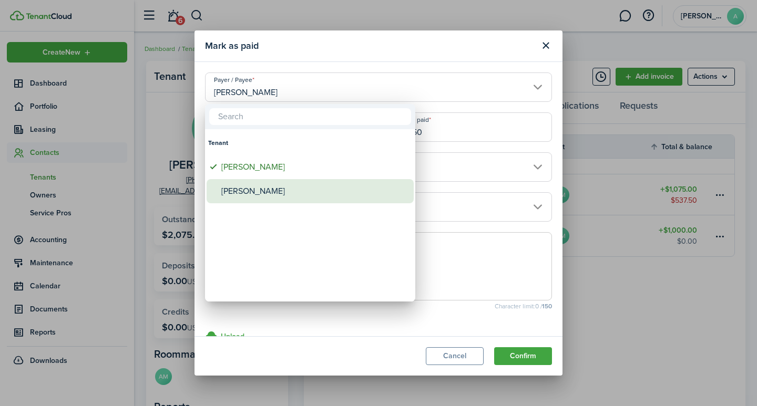
click at [288, 189] on div "[PERSON_NAME]" at bounding box center [314, 191] width 186 height 24
type input "[PERSON_NAME]"
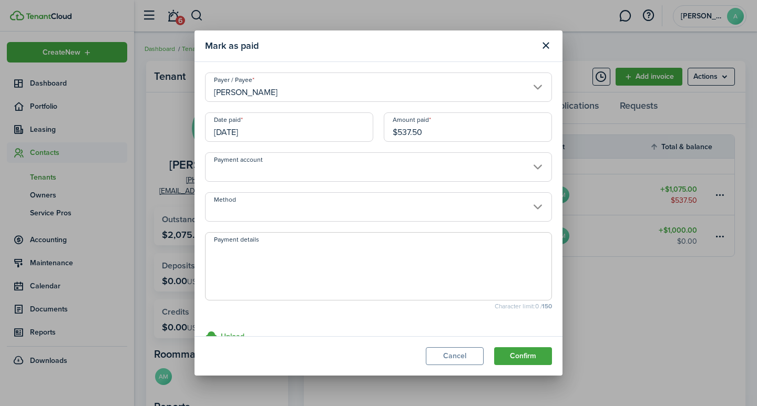
click at [291, 137] on input "[DATE]" at bounding box center [289, 127] width 168 height 29
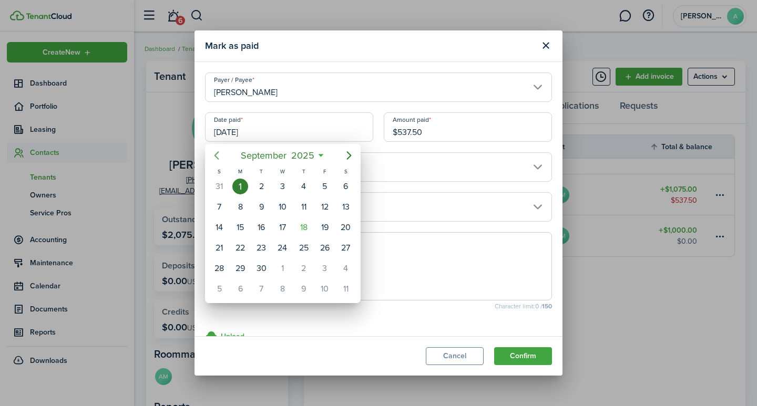
click at [216, 156] on icon "Previous page" at bounding box center [216, 155] width 5 height 8
click at [321, 246] on div "22" at bounding box center [325, 248] width 16 height 16
type input "08/22/2025"
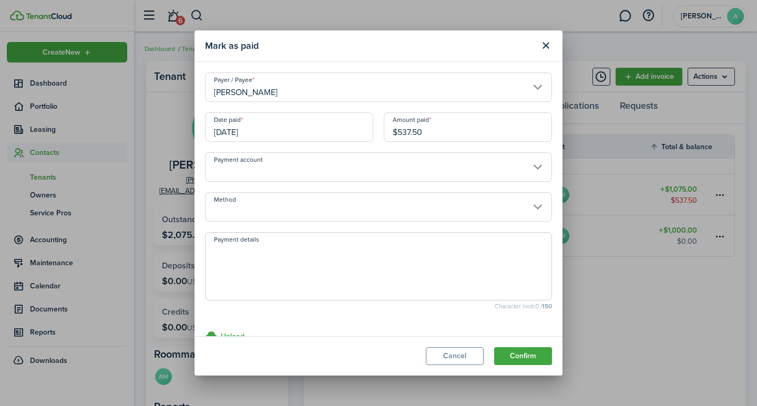
click at [366, 167] on input "Payment account" at bounding box center [378, 166] width 347 height 29
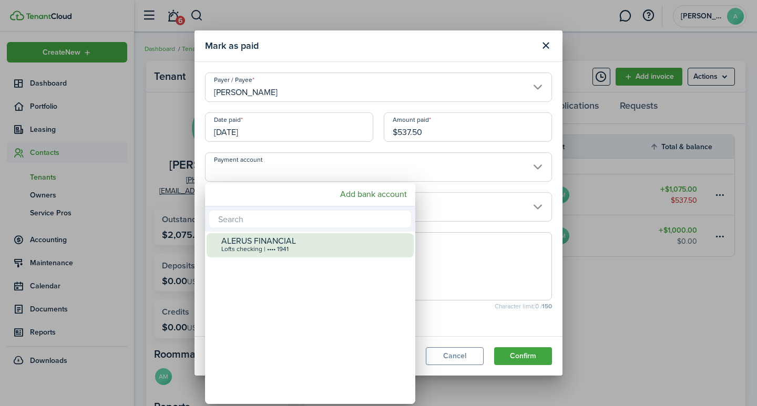
click at [309, 244] on div "ALERUS FINANCIAL" at bounding box center [314, 241] width 186 height 9
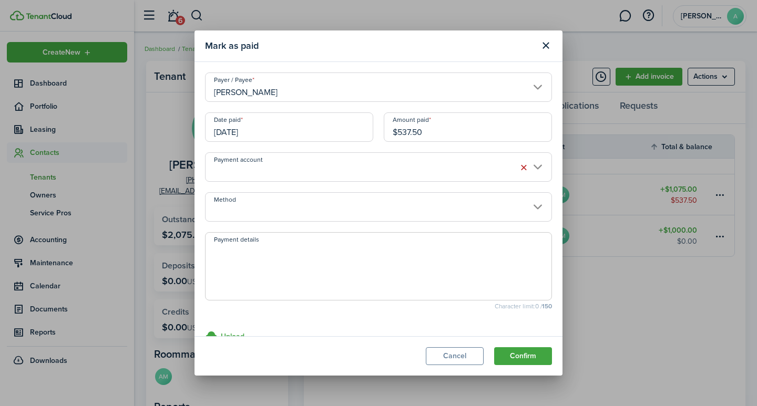
type input "•••• •••• •••• 1941"
click at [317, 215] on input "Method" at bounding box center [378, 206] width 347 height 29
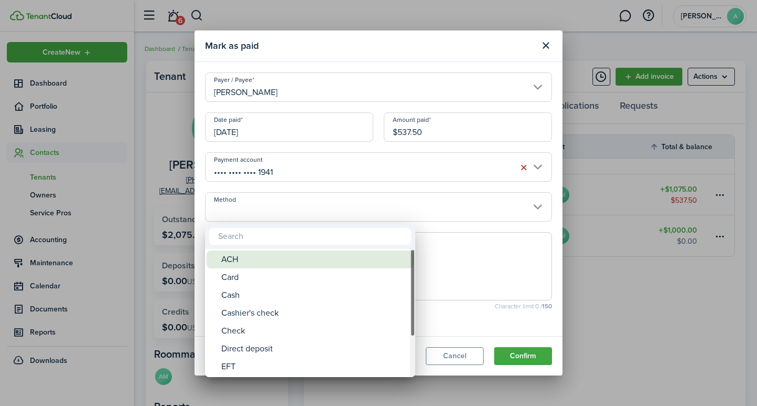
click at [276, 259] on div "ACH" at bounding box center [314, 260] width 186 height 18
type input "ACH"
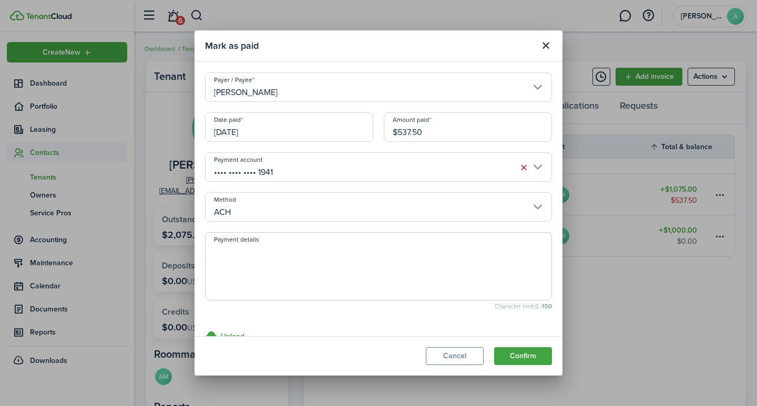
click at [271, 259] on textarea "Payment details" at bounding box center [379, 269] width 346 height 50
type textarea "September rent - 2980-F3F0"
click at [526, 352] on button "Confirm" at bounding box center [523, 356] width 58 height 18
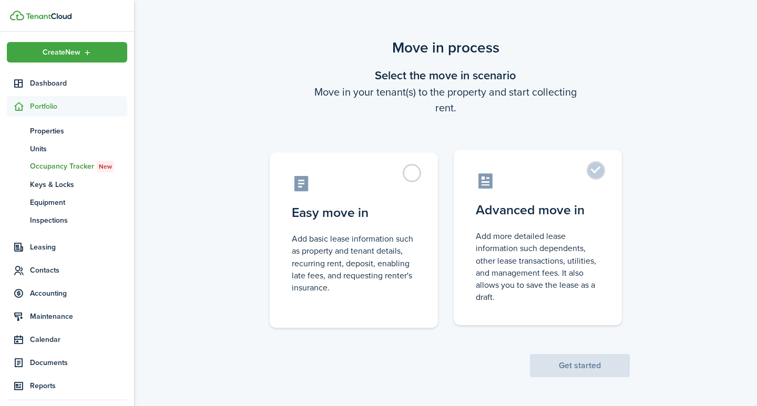
click at [589, 170] on label "Advanced move in Add more detailed lease information such dependents, other lea…" at bounding box center [538, 238] width 168 height 176
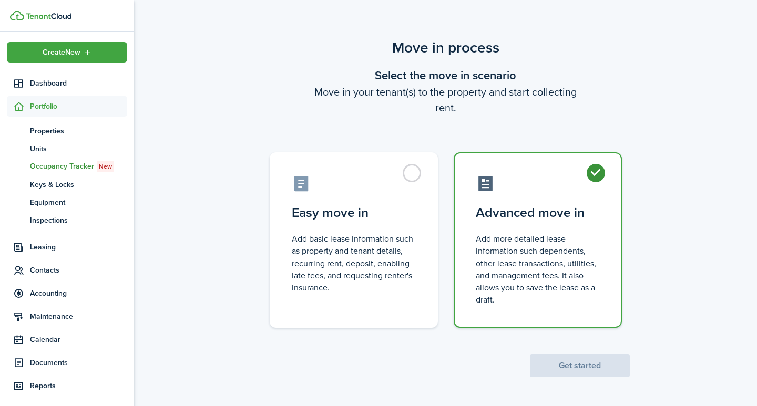
radio input "true"
click at [599, 371] on button "Get started" at bounding box center [580, 365] width 100 height 23
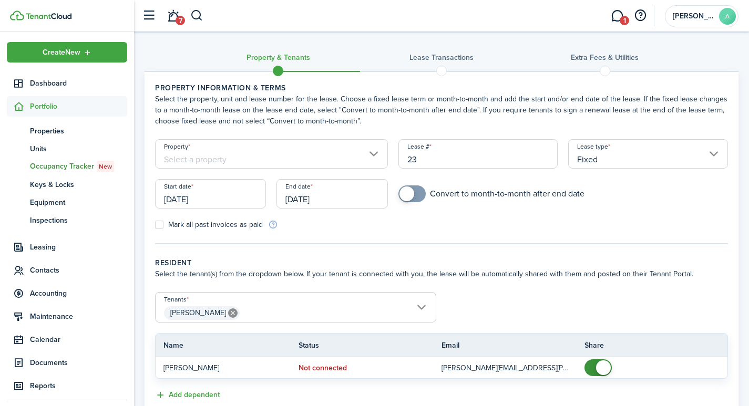
click at [323, 154] on input "Property" at bounding box center [271, 153] width 233 height 29
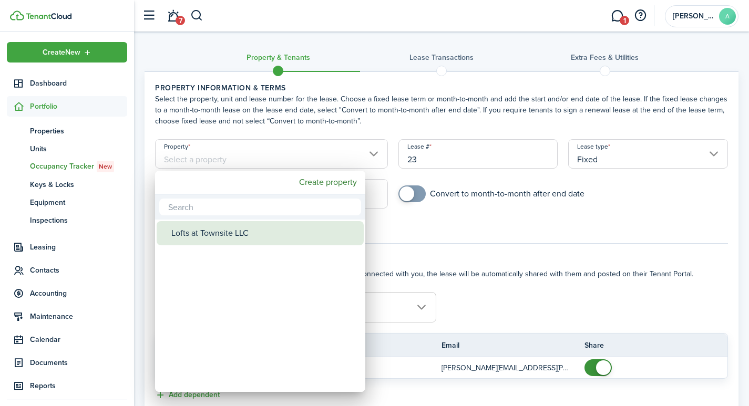
click at [255, 235] on div "Lofts at Townsite LLC" at bounding box center [264, 233] width 186 height 24
type input "Lofts at Townsite LLC"
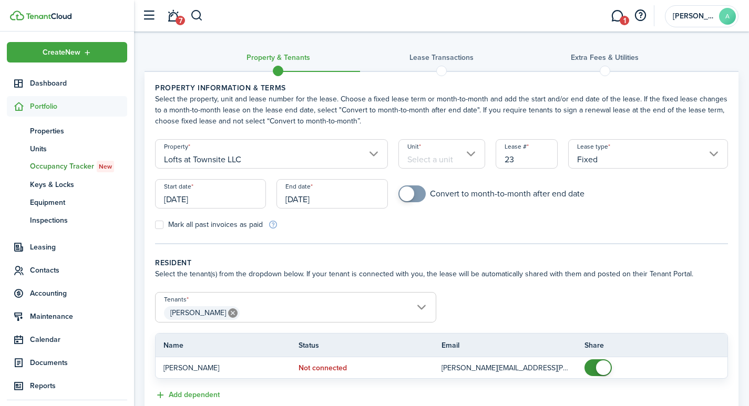
click at [446, 159] on input "Unit" at bounding box center [441, 153] width 87 height 29
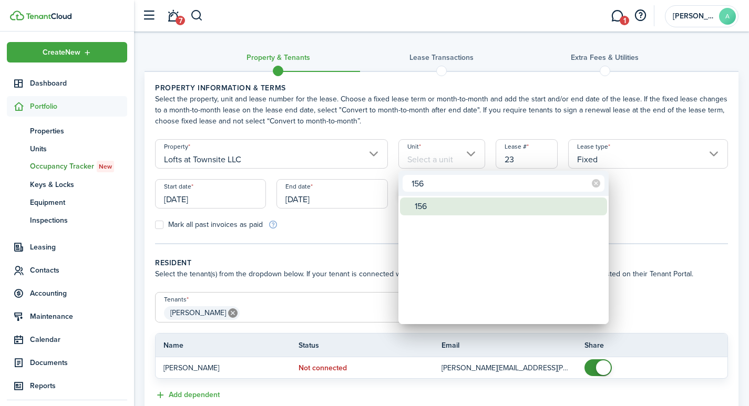
type input "156"
click at [441, 208] on div "156" at bounding box center [508, 207] width 186 height 18
type input "156"
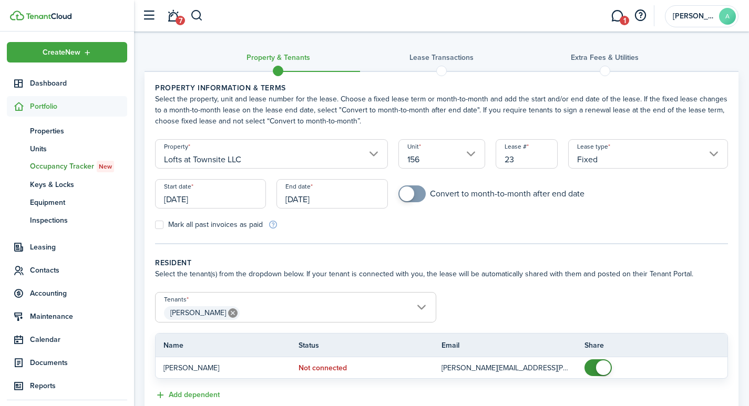
drag, startPoint x: 523, startPoint y: 161, endPoint x: 495, endPoint y: 156, distance: 28.8
click at [495, 156] on div "Lease # 23" at bounding box center [526, 159] width 73 height 40
click at [602, 158] on input "Fixed" at bounding box center [648, 153] width 160 height 29
type input "1561"
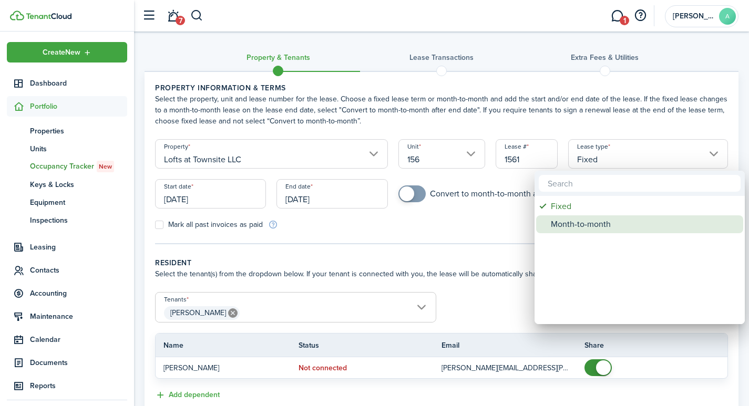
click at [587, 229] on div "Month-to-month" at bounding box center [644, 225] width 186 height 18
type input "Month-to-month"
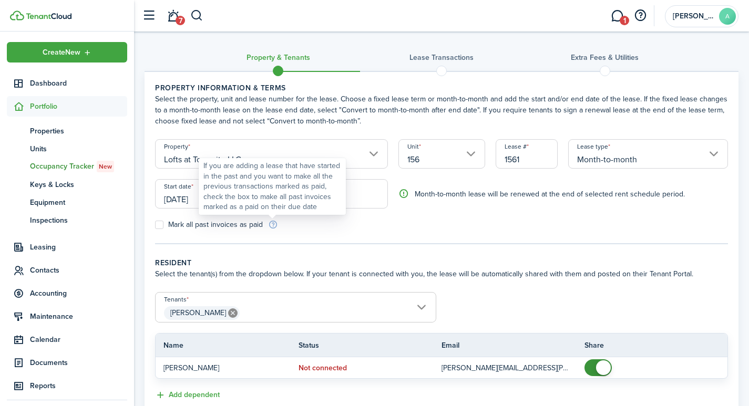
click at [251, 207] on div "If you are adding a lease that have started in the past and you want to make al…" at bounding box center [272, 187] width 138 height 52
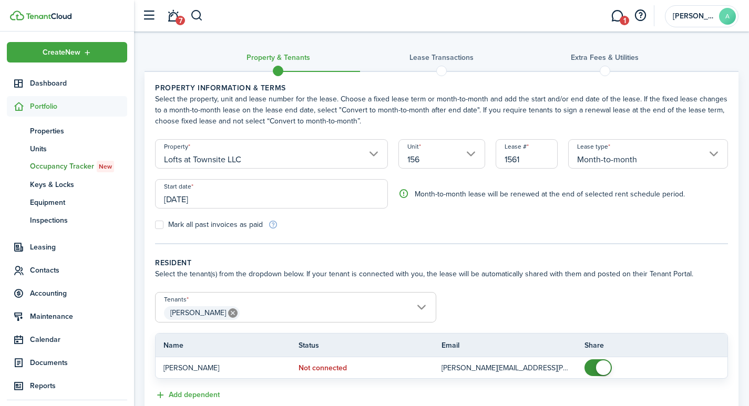
click at [349, 192] on input "[DATE]" at bounding box center [271, 193] width 233 height 29
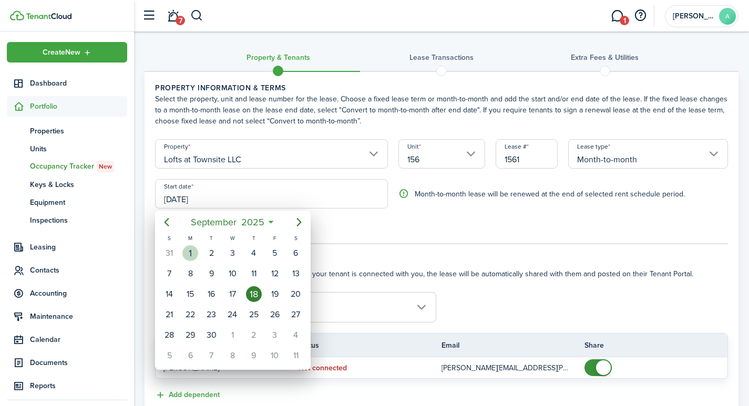
click at [189, 250] on div "1" at bounding box center [190, 254] width 16 height 16
type input "[DATE]"
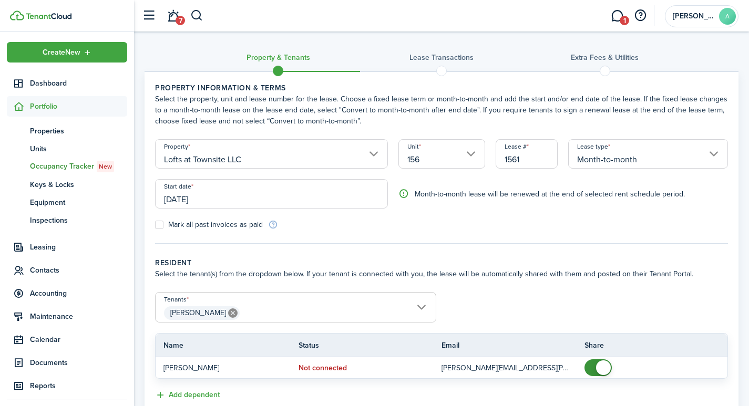
click at [294, 315] on span "[PERSON_NAME]" at bounding box center [296, 313] width 280 height 18
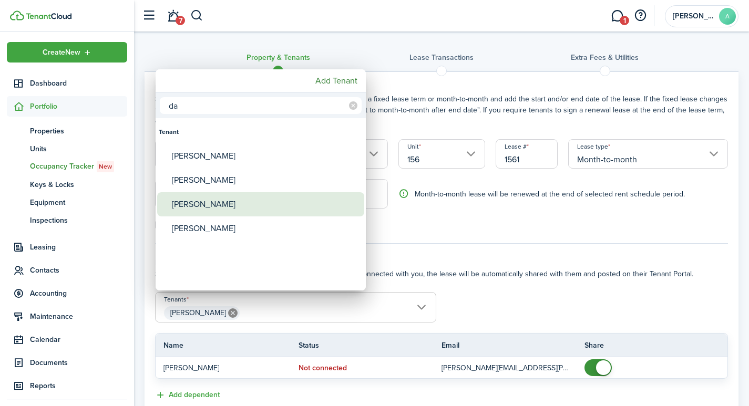
type input "da"
click at [244, 208] on div "[PERSON_NAME]" at bounding box center [265, 204] width 186 height 24
type input "[PERSON_NAME], [PERSON_NAME]"
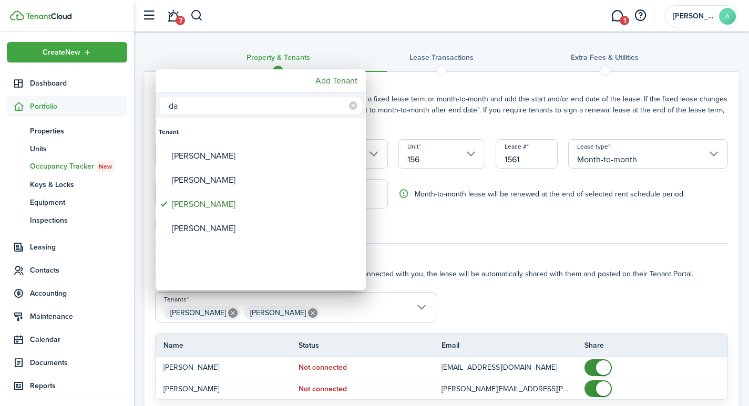
click at [711, 285] on div at bounding box center [374, 203] width 917 height 575
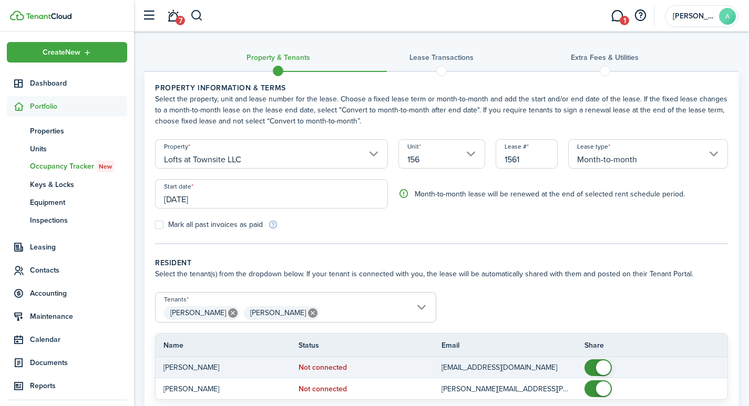
checkbox input "false"
click at [605, 371] on span at bounding box center [603, 368] width 15 height 15
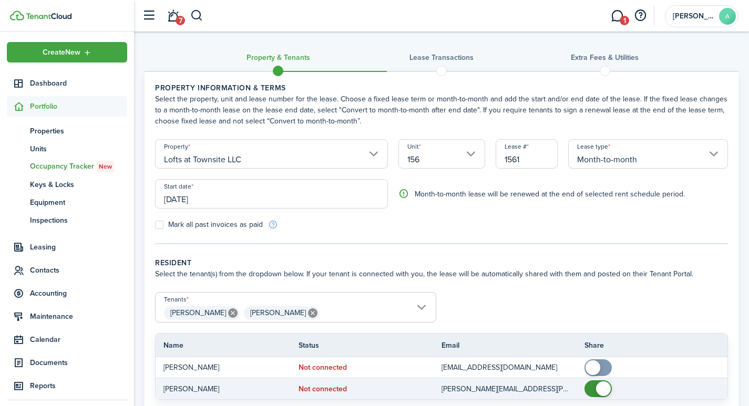
checkbox input "false"
click at [602, 384] on span at bounding box center [603, 389] width 15 height 15
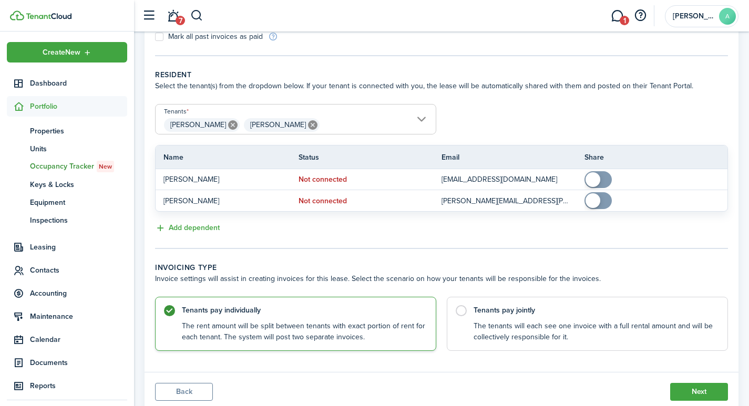
scroll to position [189, 0]
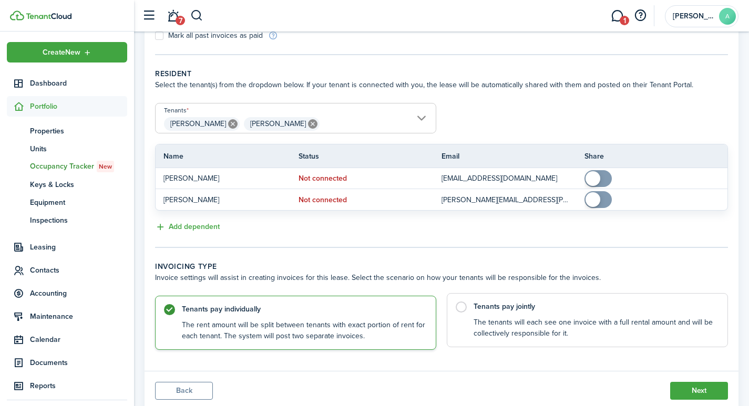
click at [459, 305] on label "Tenants pay jointly The tenants will each see one invoice with a full rental am…" at bounding box center [587, 320] width 281 height 54
radio input "false"
radio input "true"
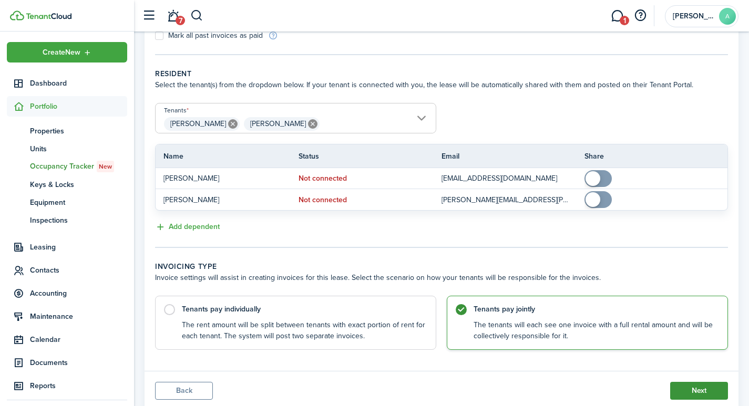
click at [687, 388] on button "Next" at bounding box center [699, 391] width 58 height 18
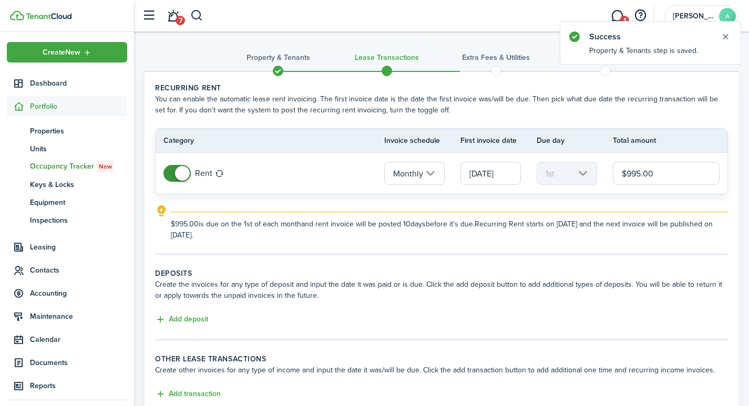
drag, startPoint x: 662, startPoint y: 173, endPoint x: 643, endPoint y: 169, distance: 18.9
drag, startPoint x: 643, startPoint y: 169, endPoint x: 676, endPoint y: 171, distance: 32.2
click at [676, 171] on input "$995.00" at bounding box center [666, 173] width 107 height 23
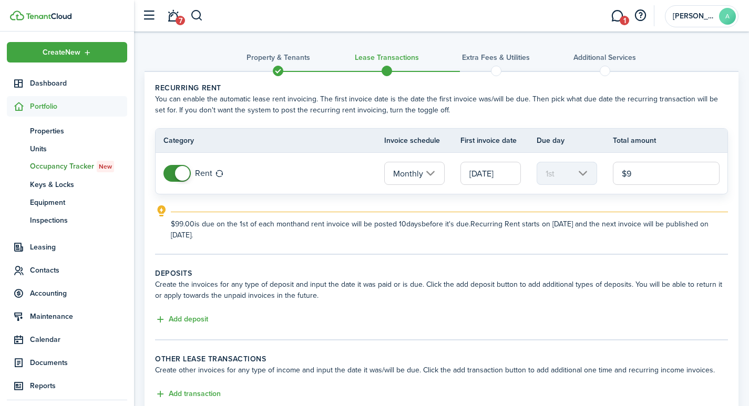
type input "$"
type input "$950.00"
click at [192, 321] on button "Add deposit" at bounding box center [181, 320] width 53 height 12
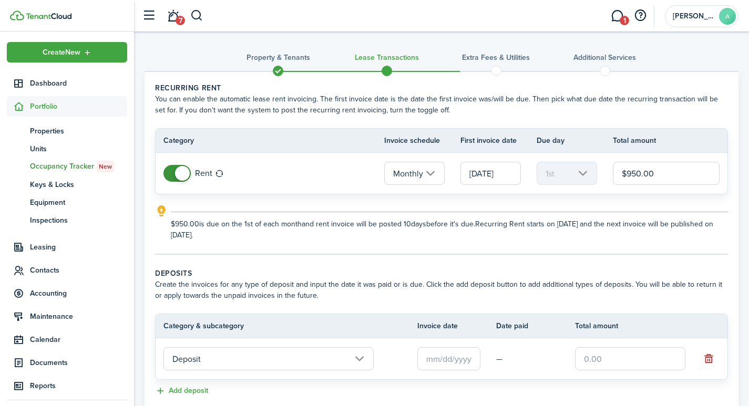
click at [450, 357] on input "text" at bounding box center [448, 358] width 63 height 23
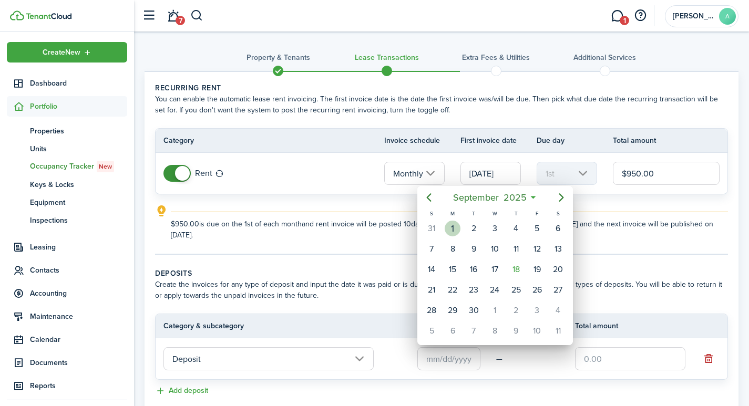
click at [449, 227] on div "1" at bounding box center [453, 229] width 16 height 16
type input "[DATE]"
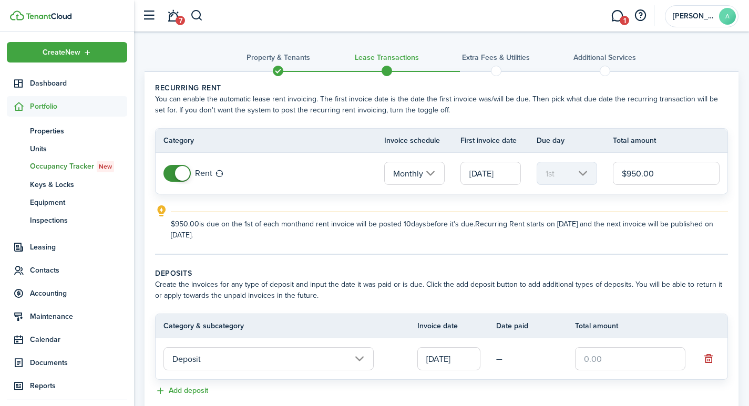
click at [604, 358] on input "text" at bounding box center [630, 358] width 110 height 23
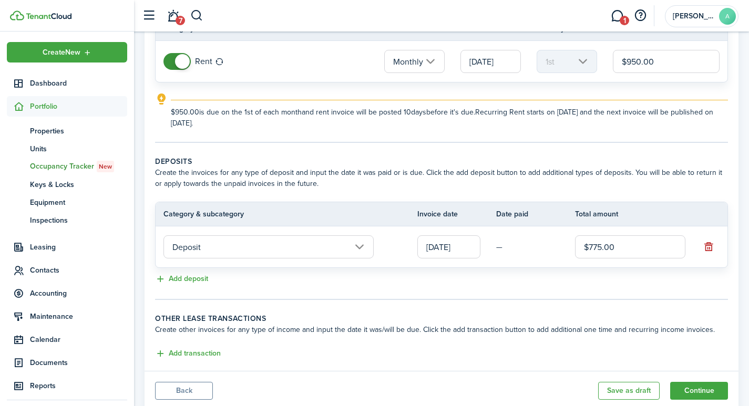
scroll to position [145, 0]
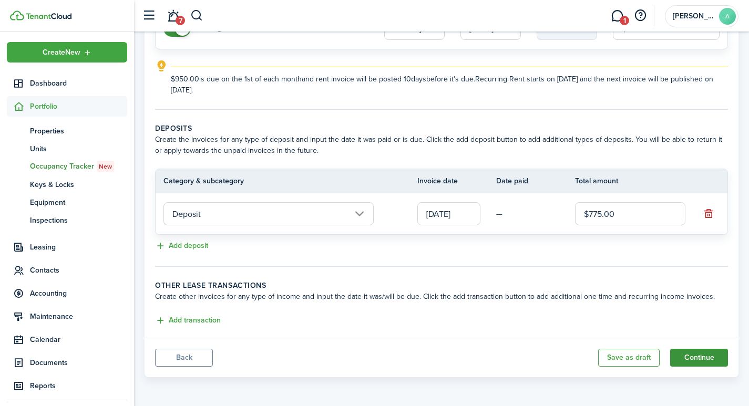
type input "$775.00"
click at [698, 355] on button "Continue" at bounding box center [699, 358] width 58 height 18
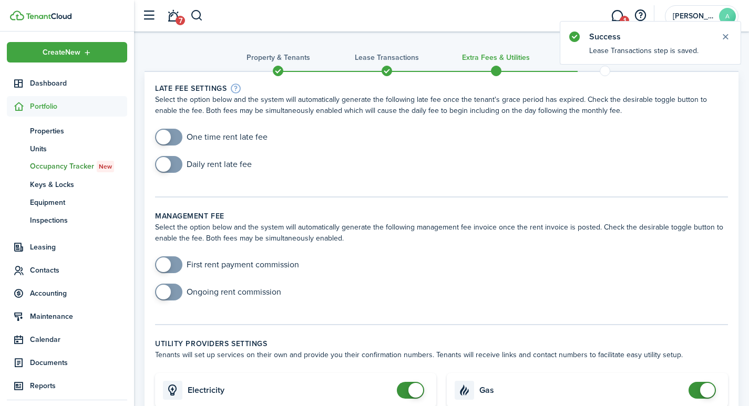
checkbox input "true"
click at [165, 134] on span at bounding box center [163, 137] width 15 height 15
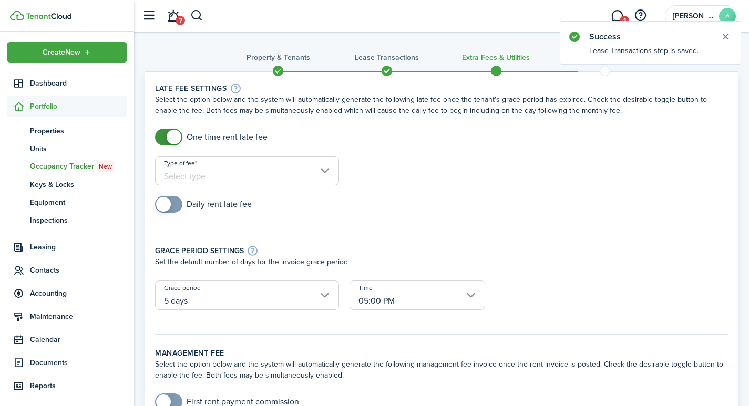
click at [253, 179] on input "Type of fee" at bounding box center [247, 170] width 184 height 29
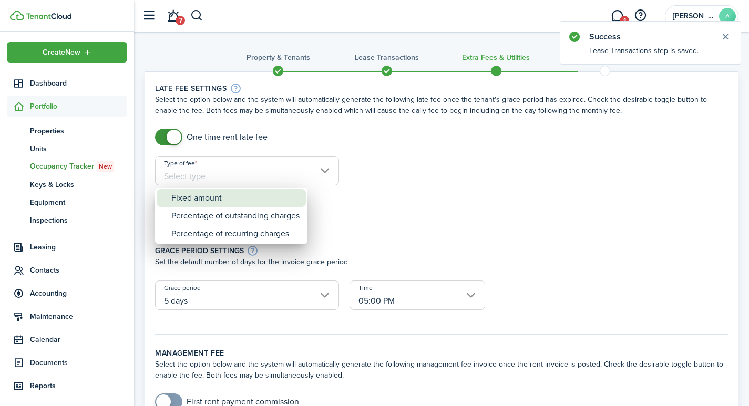
click at [237, 200] on div "Fixed amount" at bounding box center [235, 198] width 128 height 18
type input "Fixed amount"
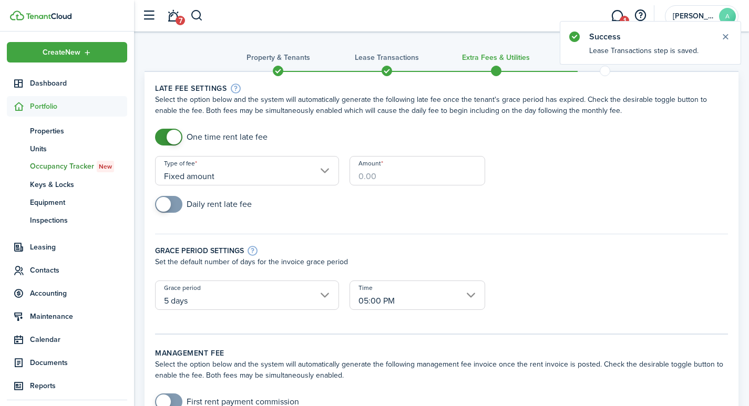
click at [398, 176] on input "Amount" at bounding box center [418, 170] width 136 height 29
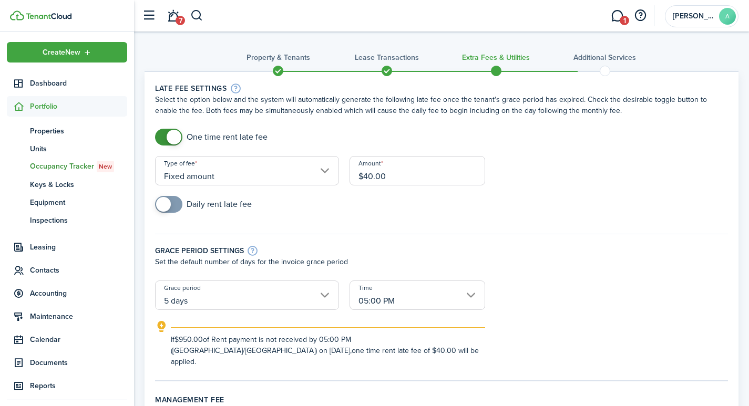
type input "$40.00"
drag, startPoint x: 526, startPoint y: 246, endPoint x: 521, endPoint y: 257, distance: 12.5
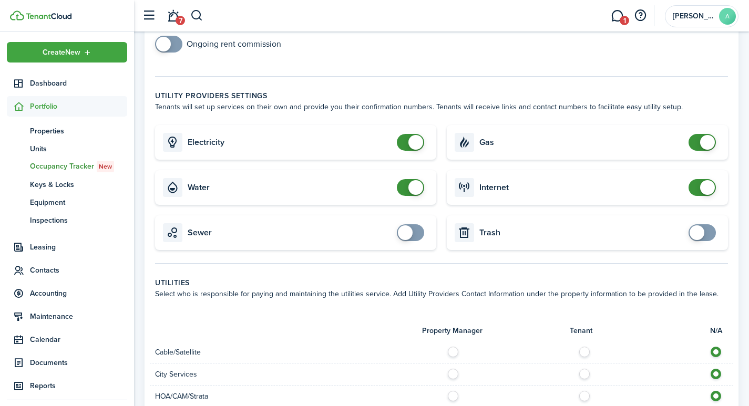
scroll to position [421, 0]
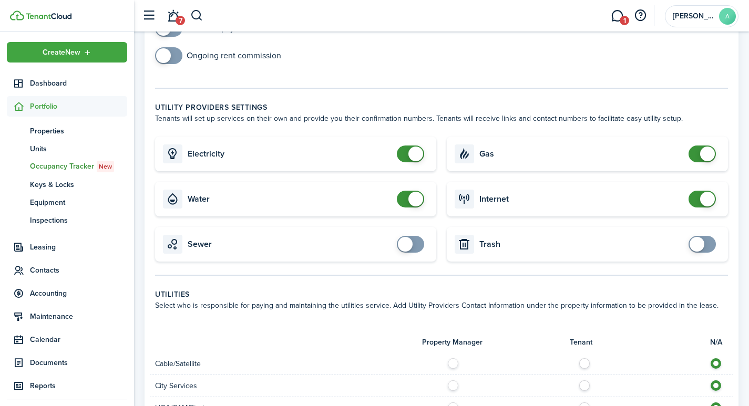
checkbox input "false"
click at [415, 147] on span at bounding box center [415, 154] width 15 height 15
click at [407, 191] on span at bounding box center [410, 199] width 11 height 17
checkbox input "false"
click at [414, 192] on span at bounding box center [415, 199] width 15 height 15
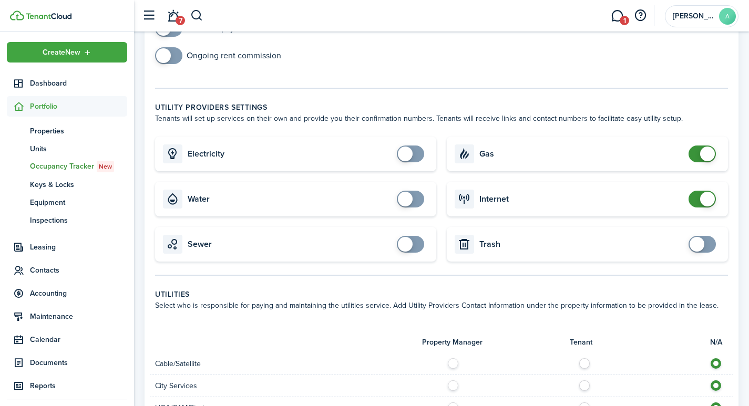
checkbox input "false"
click at [707, 147] on span at bounding box center [707, 154] width 15 height 15
checkbox input "false"
click at [706, 192] on span at bounding box center [707, 199] width 15 height 15
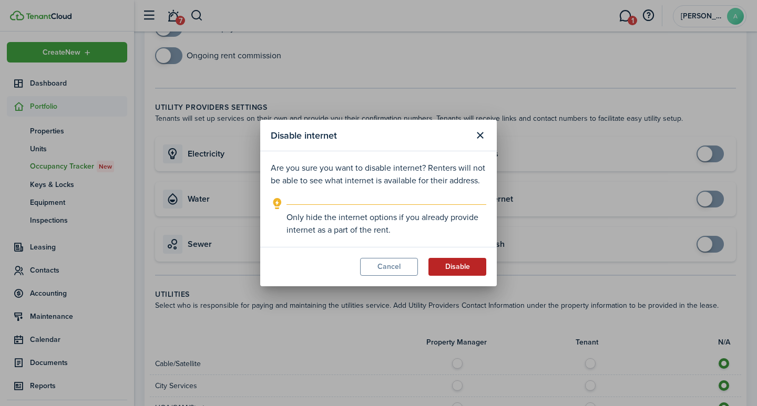
click at [459, 266] on button "Disable" at bounding box center [457, 267] width 58 height 18
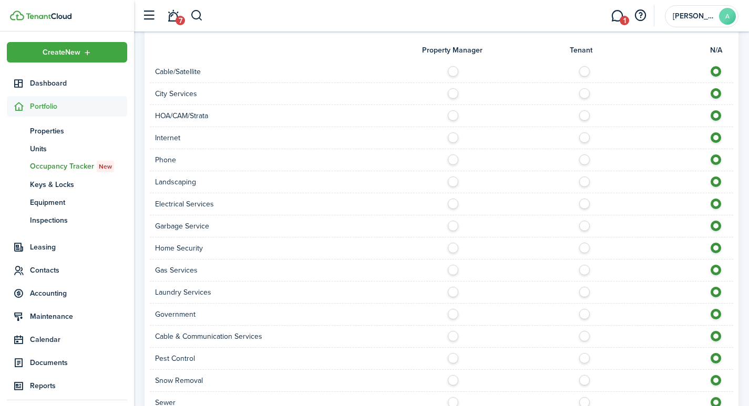
scroll to position [810, 0]
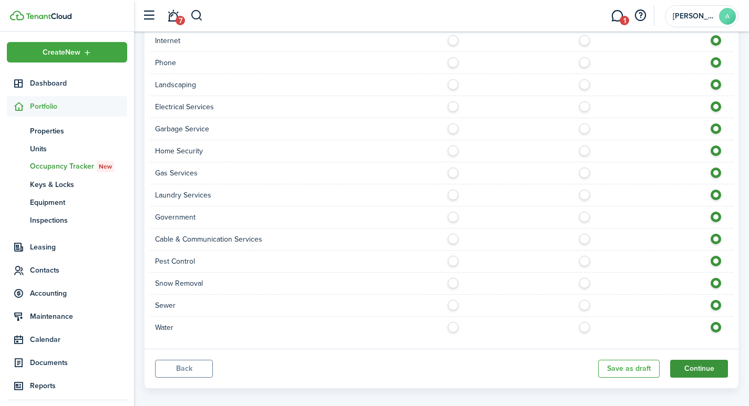
click at [688, 360] on button "Continue" at bounding box center [699, 369] width 58 height 18
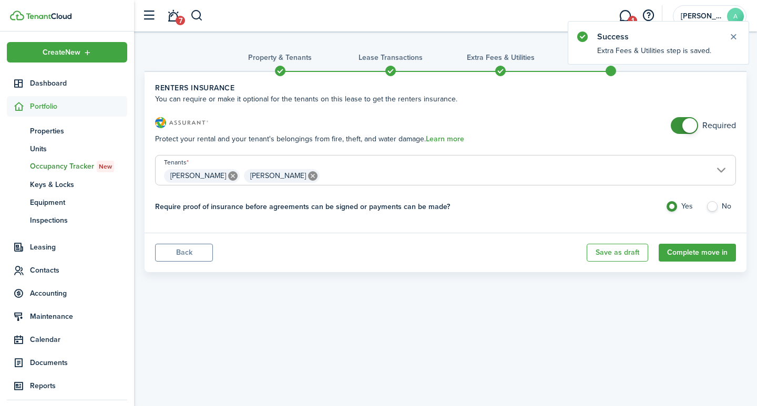
checkbox input "false"
click at [689, 130] on span at bounding box center [689, 125] width 15 height 15
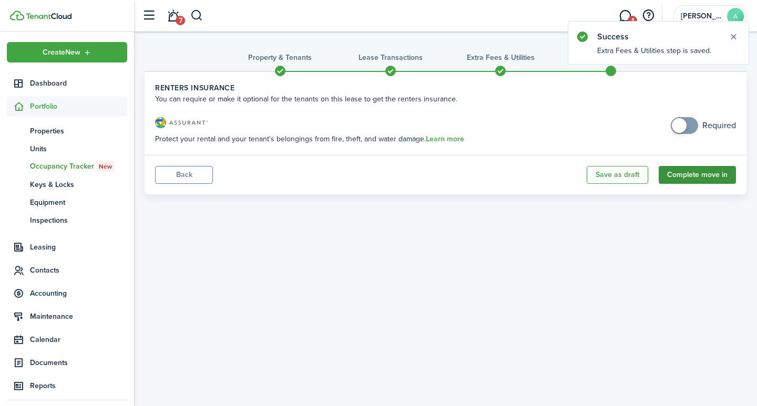
click at [706, 172] on button "Complete move in" at bounding box center [697, 175] width 77 height 18
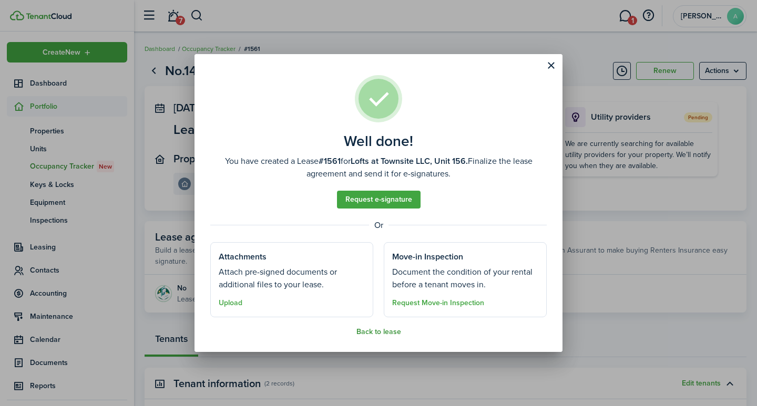
click at [382, 329] on button "Back to lease" at bounding box center [378, 332] width 45 height 8
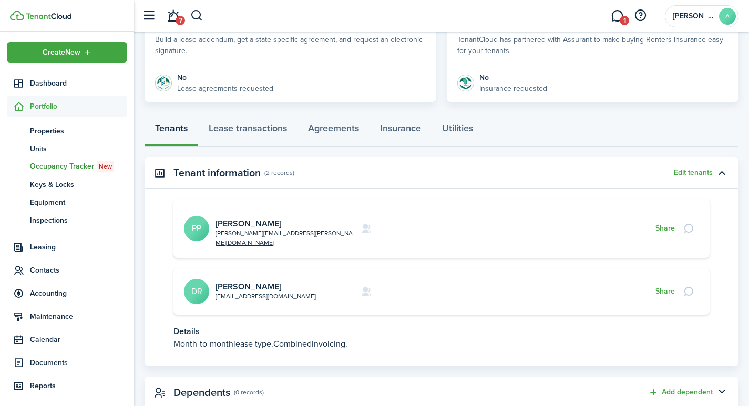
scroll to position [229, 0]
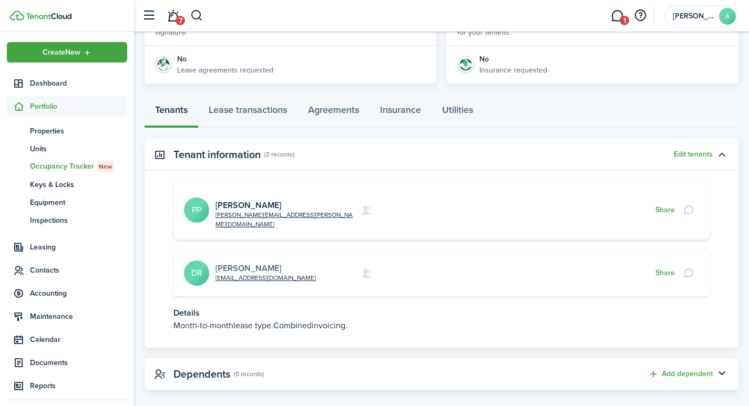
click at [251, 262] on link "[PERSON_NAME]" at bounding box center [249, 268] width 66 height 12
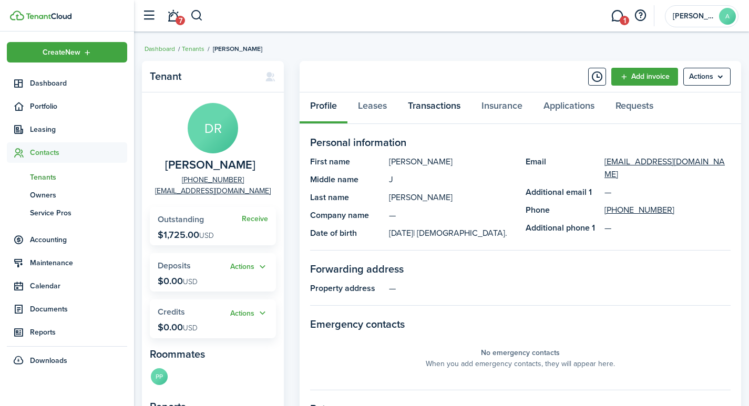
click at [434, 106] on link "Transactions" at bounding box center [434, 109] width 74 height 32
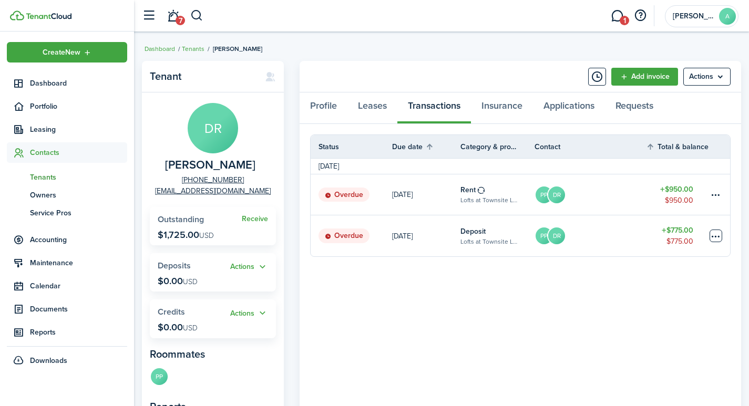
click at [714, 239] on table-menu-btn-icon at bounding box center [716, 236] width 13 height 13
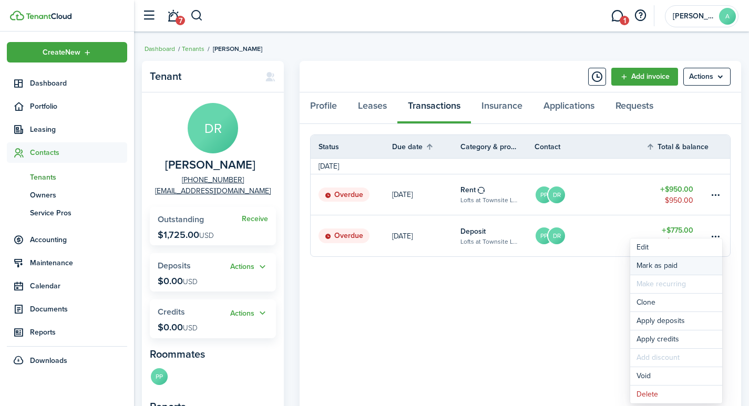
click at [663, 267] on link "Mark as paid" at bounding box center [676, 266] width 92 height 18
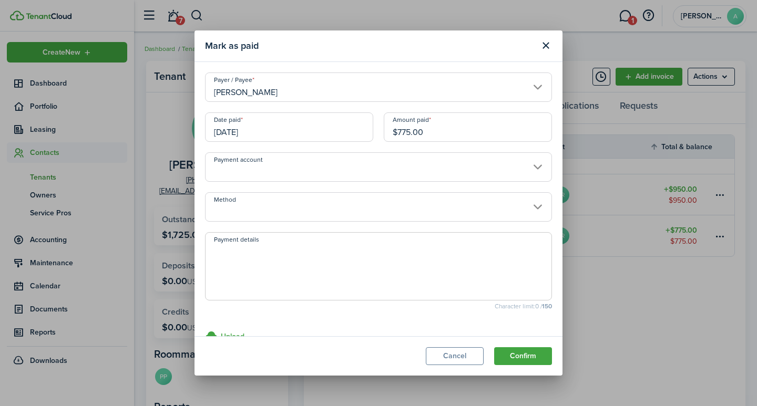
click at [530, 87] on input "[PERSON_NAME]" at bounding box center [378, 87] width 347 height 29
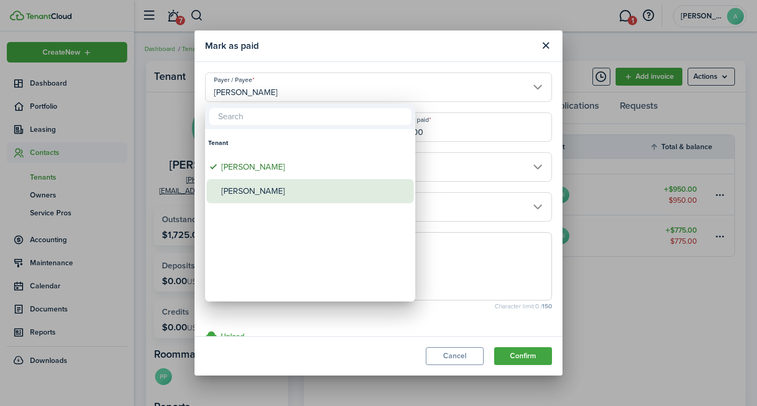
click at [296, 194] on div "[PERSON_NAME]" at bounding box center [314, 191] width 186 height 24
type input "[PERSON_NAME]"
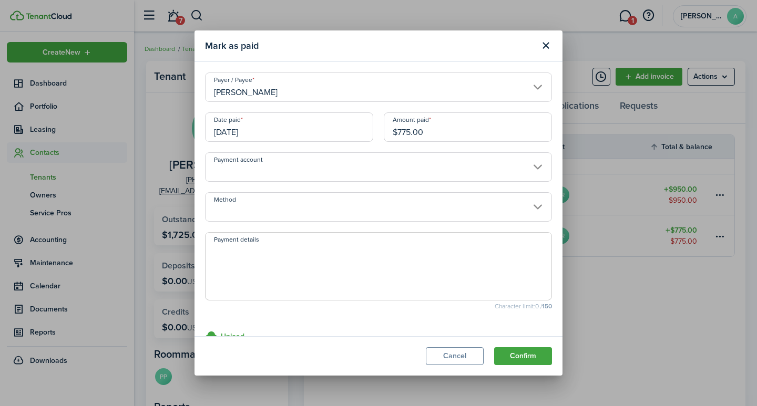
click at [387, 171] on input "Payment account" at bounding box center [378, 166] width 347 height 29
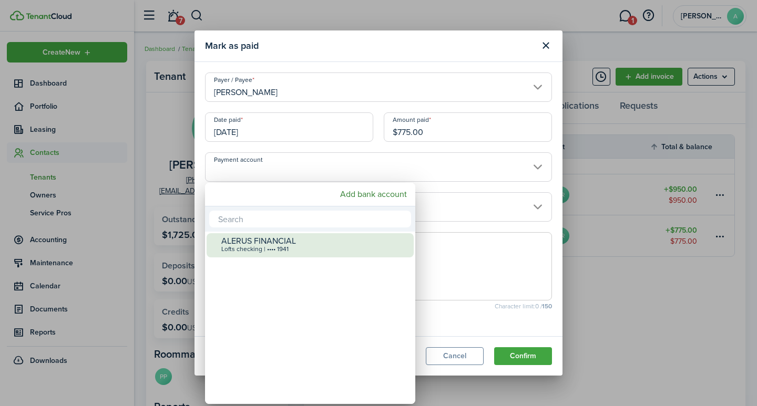
click at [287, 251] on div "Lofts checking | •••• 1941" at bounding box center [314, 249] width 186 height 7
type input "•••• •••• •••• 1941"
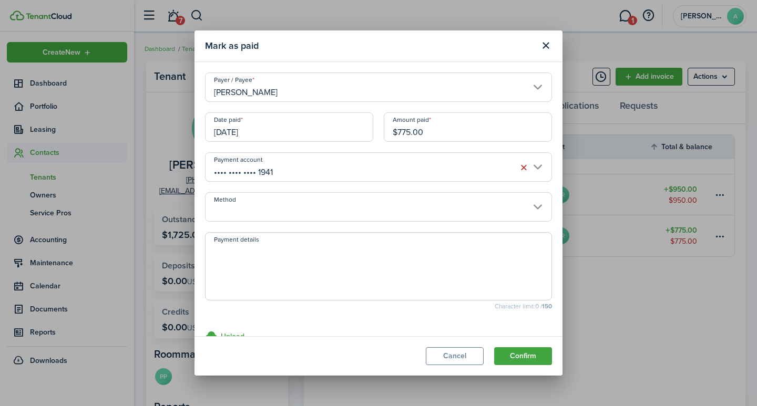
click at [295, 216] on input "Method" at bounding box center [378, 206] width 347 height 29
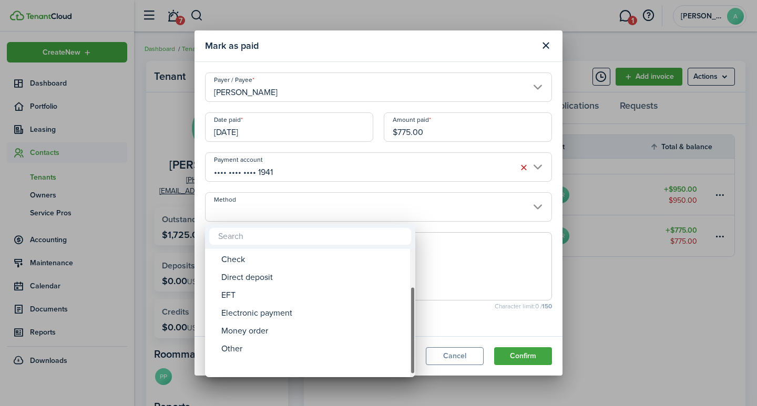
drag, startPoint x: 412, startPoint y: 314, endPoint x: 341, endPoint y: 383, distance: 99.6
click at [378, 389] on div "ACH Card Cash Cashier's check Check Direct deposit EFT Electronic payment Money…" at bounding box center [378, 203] width 757 height 406
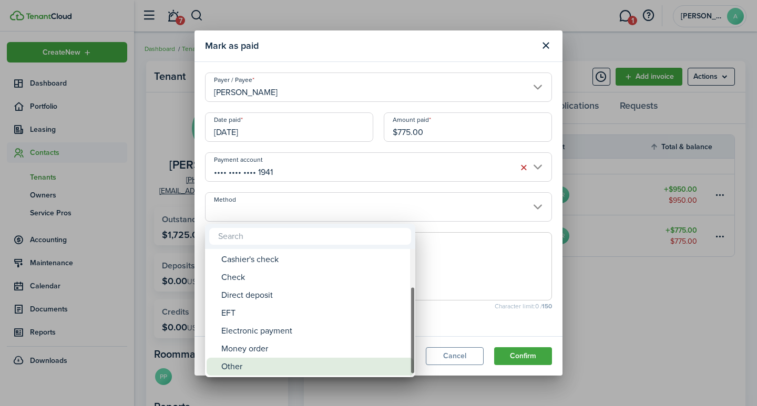
click at [265, 363] on div "Other" at bounding box center [314, 367] width 186 height 18
type input "Other"
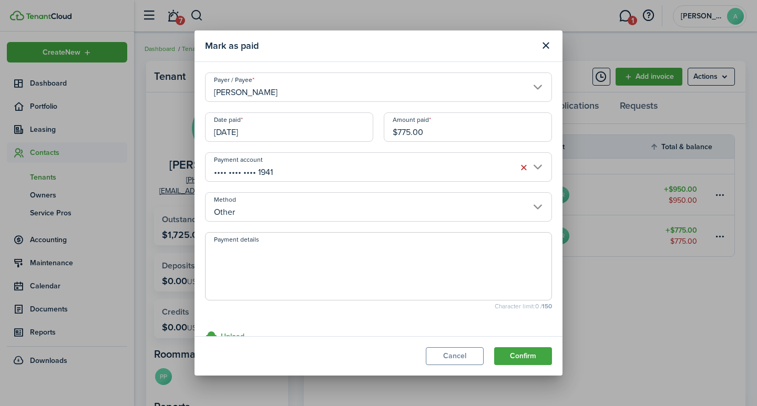
click at [278, 278] on textarea "Payment details" at bounding box center [379, 269] width 346 height 50
type textarea "Security Deposit - transfer from 245."
click at [535, 357] on button "Confirm" at bounding box center [523, 356] width 58 height 18
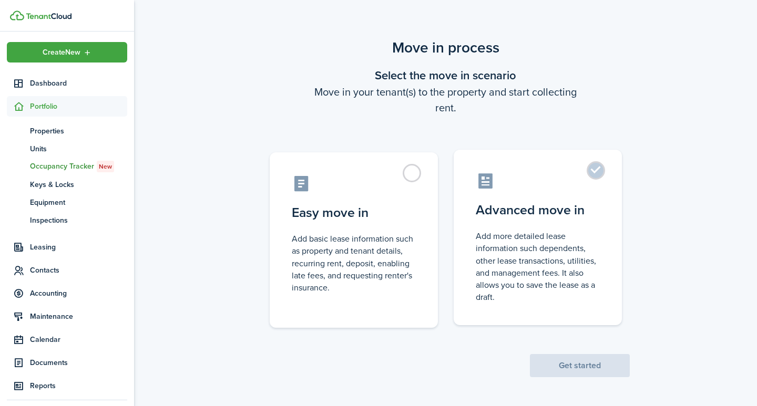
click at [594, 168] on label "Advanced move in Add more detailed lease information such dependents, other lea…" at bounding box center [538, 238] width 168 height 176
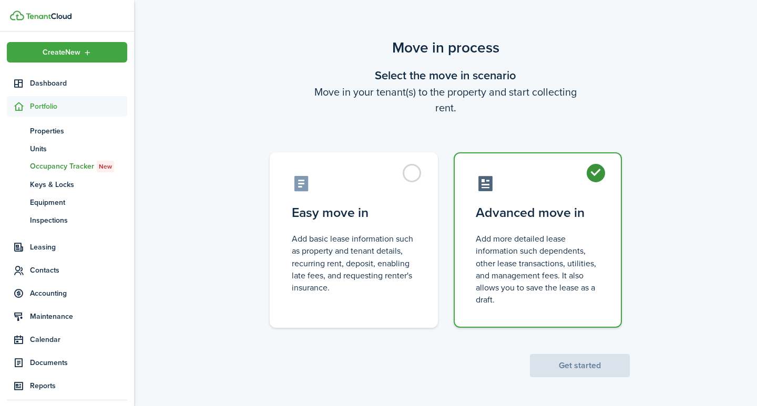
radio input "true"
drag, startPoint x: 581, startPoint y: 358, endPoint x: 587, endPoint y: 353, distance: 7.9
click at [586, 355] on button "Get started" at bounding box center [580, 365] width 100 height 23
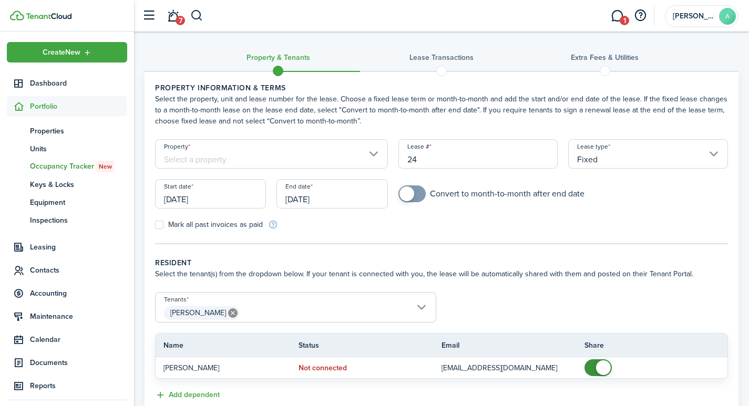
click at [307, 149] on input "Property" at bounding box center [271, 153] width 233 height 29
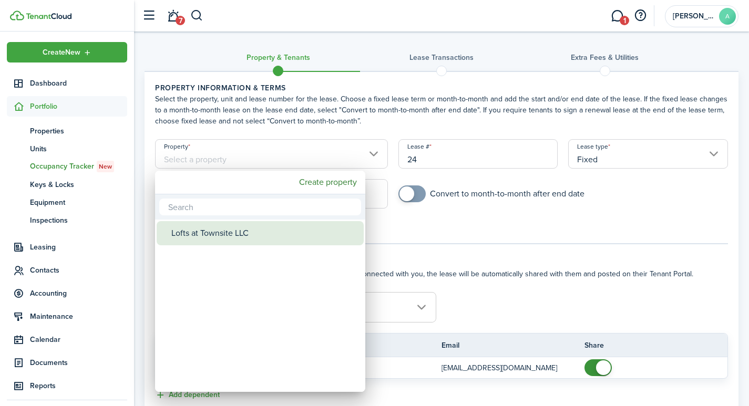
drag, startPoint x: 216, startPoint y: 232, endPoint x: 248, endPoint y: 224, distance: 33.5
click at [216, 232] on div "Lofts at Townsite LLC" at bounding box center [264, 233] width 186 height 24
type input "Lofts at Townsite LLC"
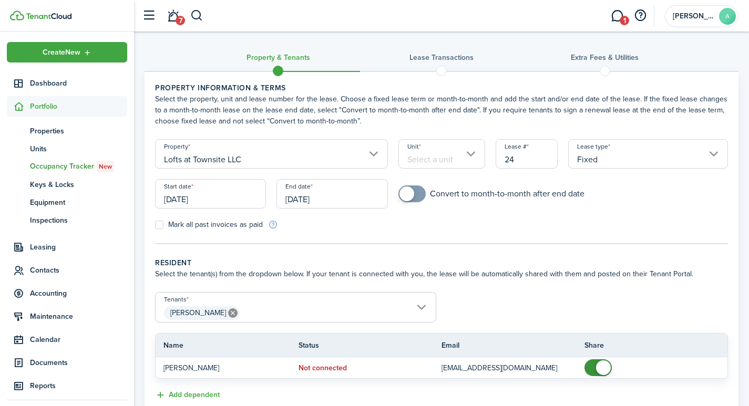
click at [446, 151] on input "Unit" at bounding box center [441, 153] width 87 height 29
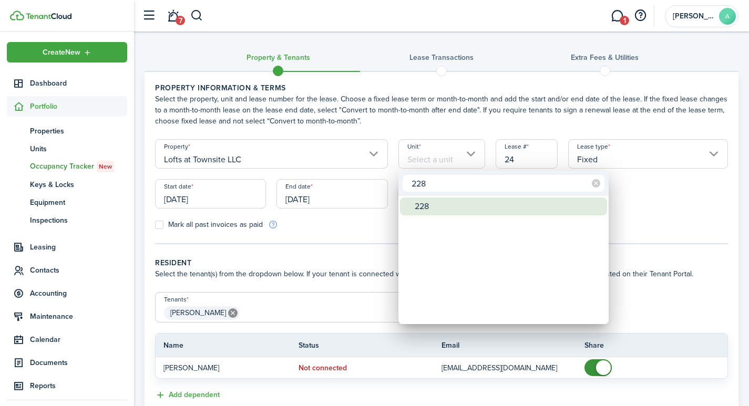
type input "228"
click at [423, 203] on div "228" at bounding box center [508, 207] width 186 height 18
type input "228"
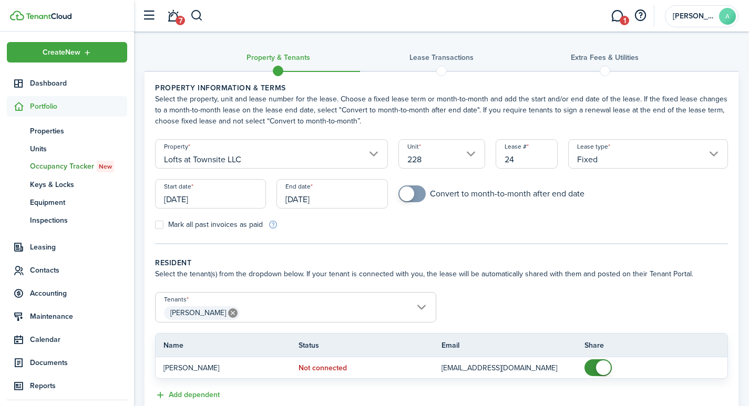
drag, startPoint x: 520, startPoint y: 160, endPoint x: 489, endPoint y: 161, distance: 31.0
click at [490, 162] on div "Lease # 24" at bounding box center [526, 159] width 73 height 40
drag, startPoint x: 216, startPoint y: 199, endPoint x: 167, endPoint y: 198, distance: 48.9
click at [167, 198] on input "[DATE]" at bounding box center [210, 193] width 111 height 29
type input "2281"
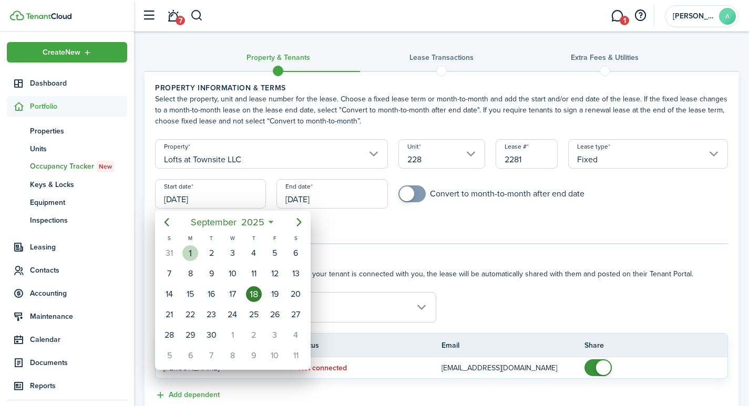
click at [191, 251] on div "1" at bounding box center [190, 254] width 16 height 16
type input "[DATE]"
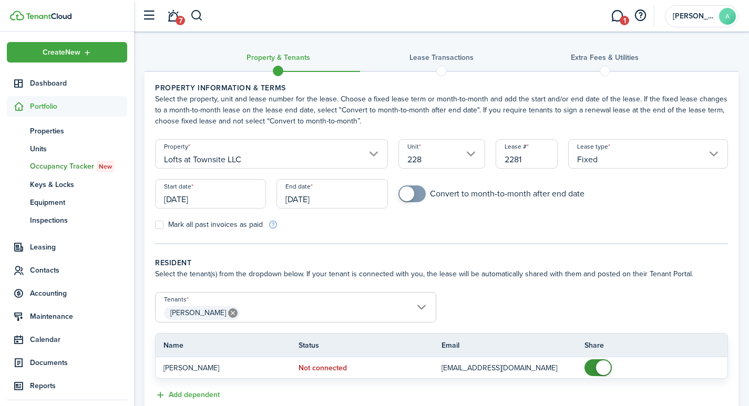
click at [333, 198] on input "[DATE]" at bounding box center [332, 193] width 111 height 29
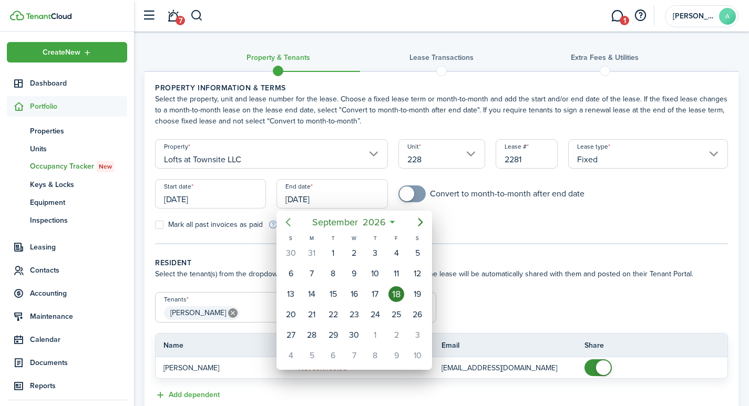
click at [291, 224] on icon "Previous page" at bounding box center [288, 222] width 13 height 13
click at [401, 335] on div "31" at bounding box center [396, 336] width 16 height 16
type input "07/31/2026"
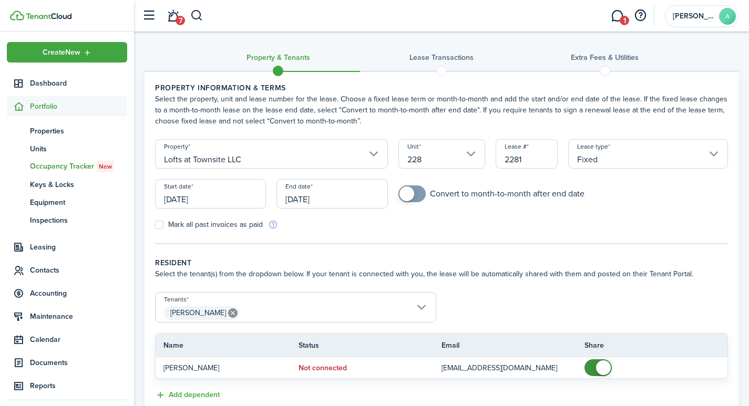
click at [412, 196] on span at bounding box center [407, 194] width 15 height 15
checkbox input "true"
click at [407, 192] on span at bounding box center [407, 194] width 15 height 15
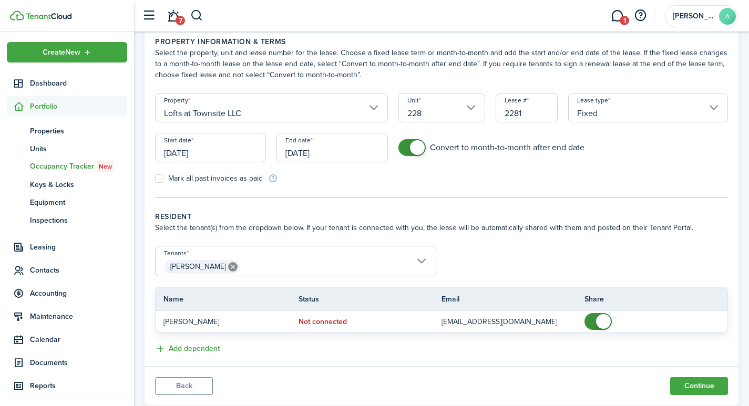
scroll to position [75, 0]
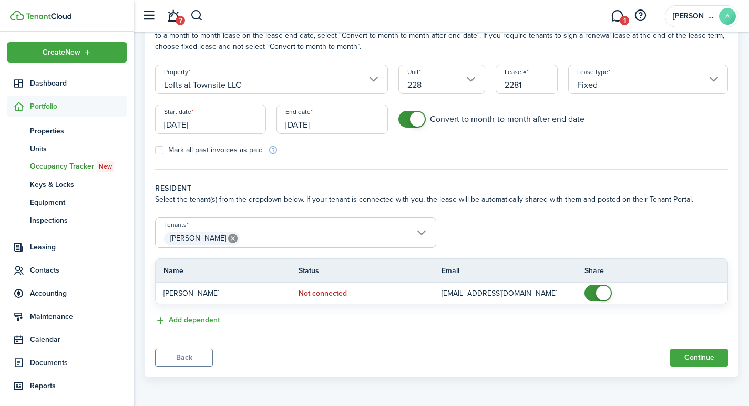
click at [281, 239] on span "Ella Starzl" at bounding box center [296, 239] width 280 height 18
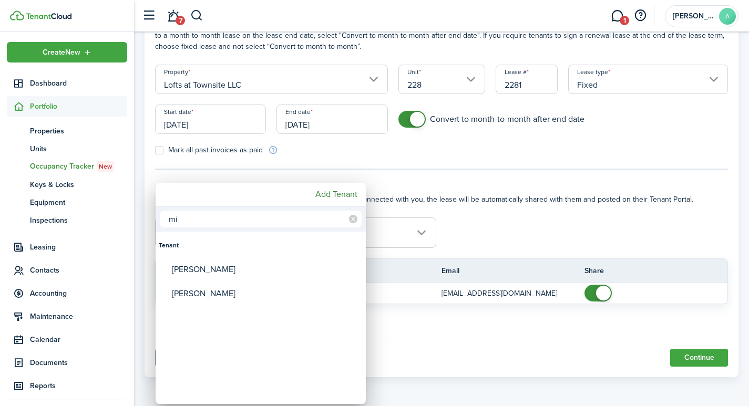
type input "m"
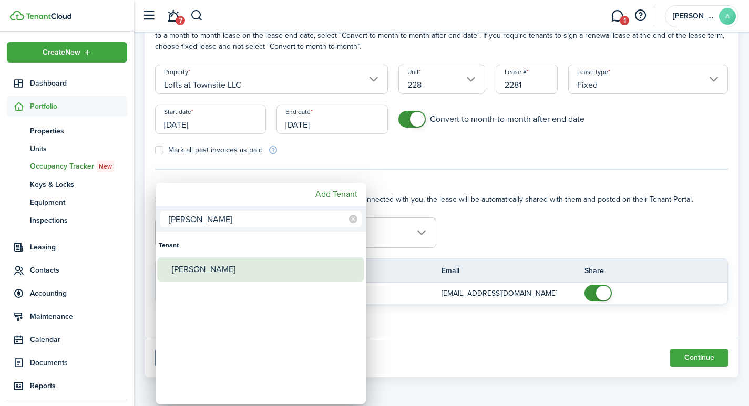
type input "moll"
click at [218, 267] on div "Molly Hentges" at bounding box center [265, 270] width 186 height 24
type input "Ella Starzl, Molly Hentges"
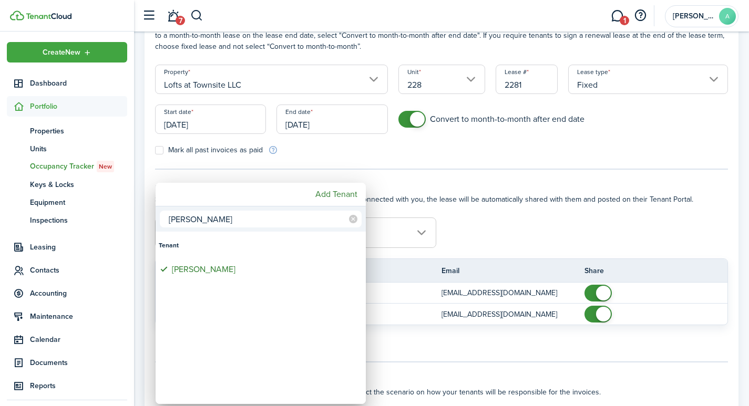
click at [255, 222] on input "moll" at bounding box center [261, 219] width 202 height 17
type input "m"
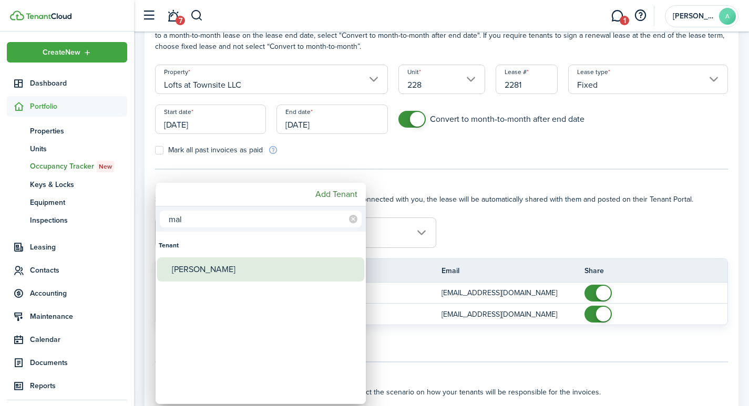
type input "mal"
click at [241, 265] on div "Malorie Anderson" at bounding box center [265, 270] width 186 height 24
type input "Ella Starzl, Molly Hentges, Malorie Anderson"
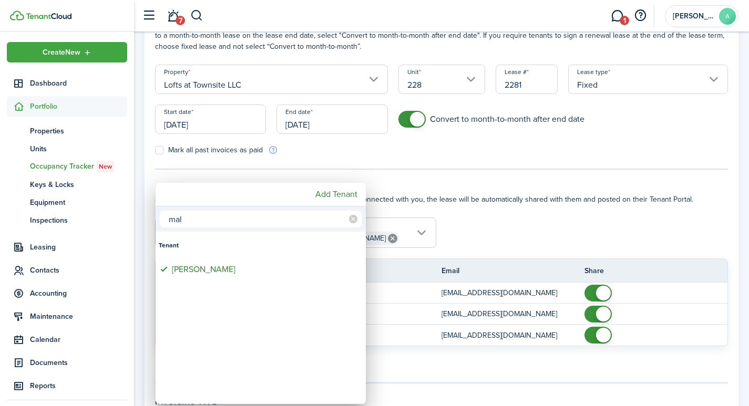
click at [576, 224] on div at bounding box center [374, 203] width 917 height 575
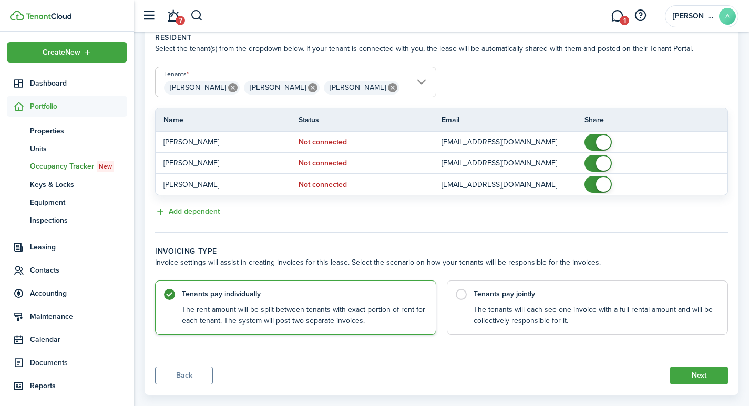
scroll to position [243, 0]
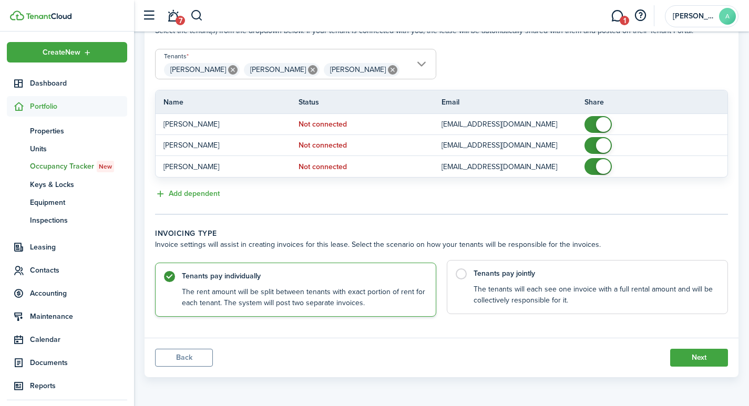
click at [459, 277] on label "Tenants pay jointly The tenants will each see one invoice with a full rental am…" at bounding box center [587, 287] width 281 height 54
radio input "false"
radio input "true"
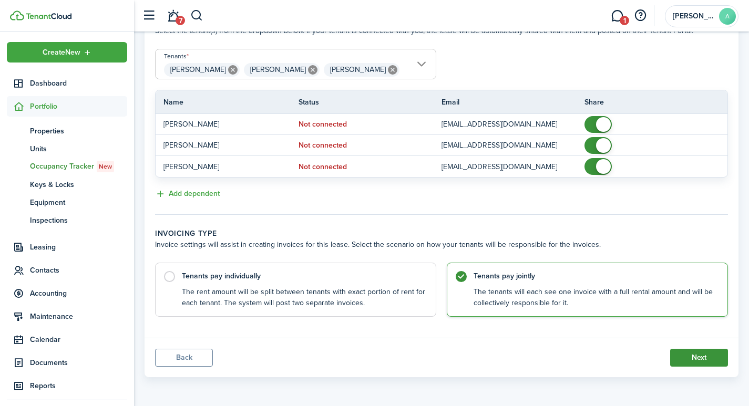
click at [691, 356] on button "Next" at bounding box center [699, 358] width 58 height 18
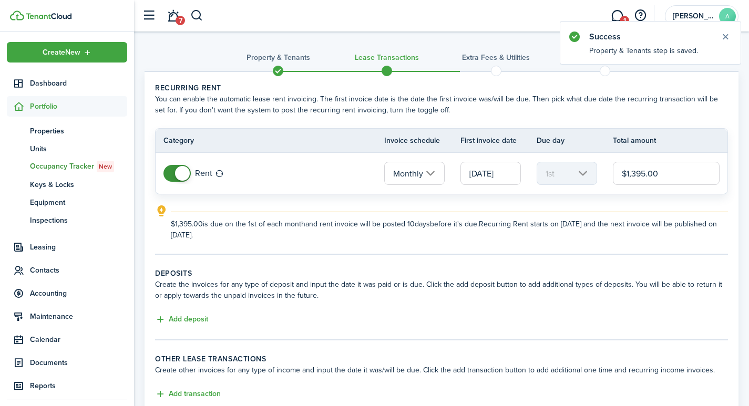
drag, startPoint x: 677, startPoint y: 173, endPoint x: 584, endPoint y: 150, distance: 95.9
click at [586, 150] on table "Category Invoice schedule First invoice date Due day Total amount Rent Monthly …" at bounding box center [441, 161] width 573 height 66
type input "$1,375.00"
click at [200, 319] on button "Add deposit" at bounding box center [181, 320] width 53 height 12
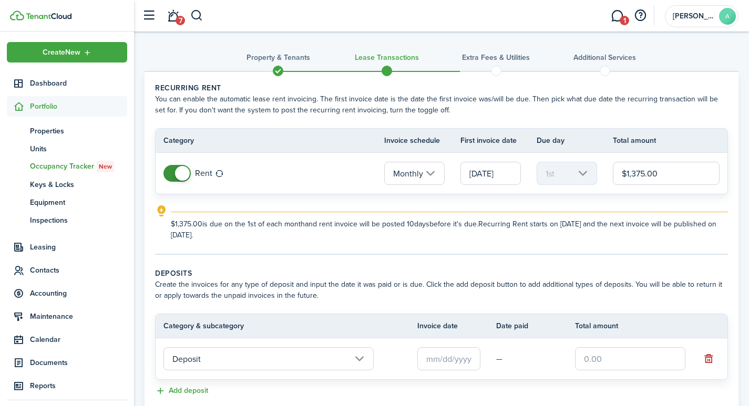
click at [459, 360] on input "text" at bounding box center [448, 358] width 63 height 23
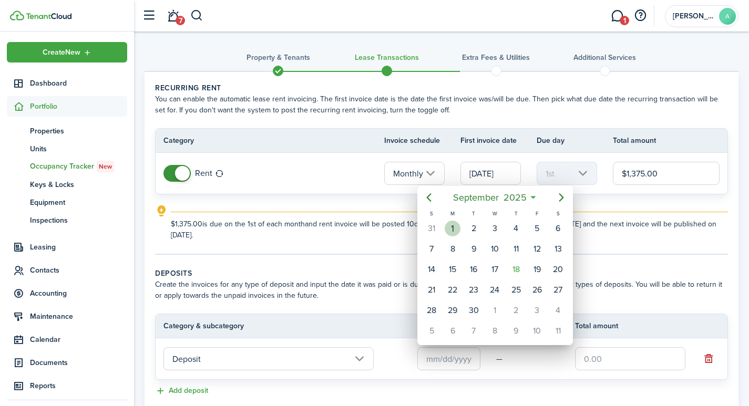
click at [453, 224] on div "1" at bounding box center [453, 229] width 16 height 16
type input "[DATE]"
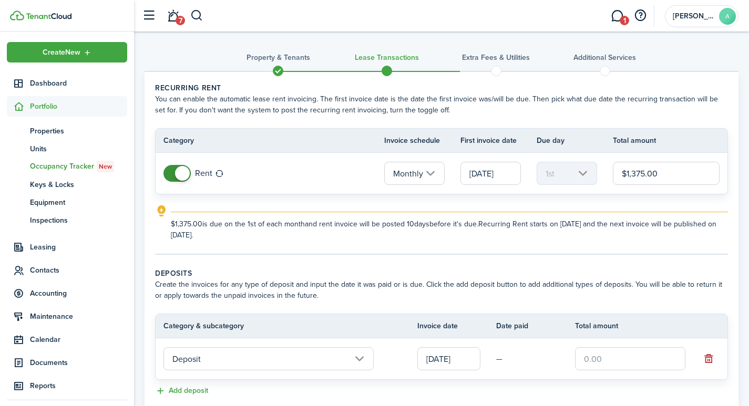
click at [618, 359] on input "text" at bounding box center [630, 358] width 110 height 23
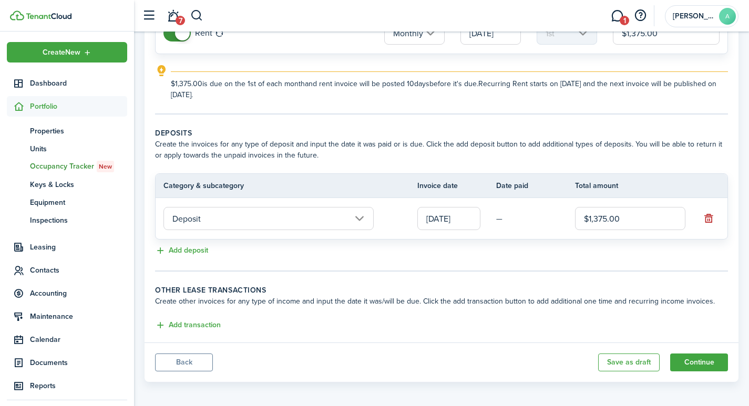
scroll to position [145, 0]
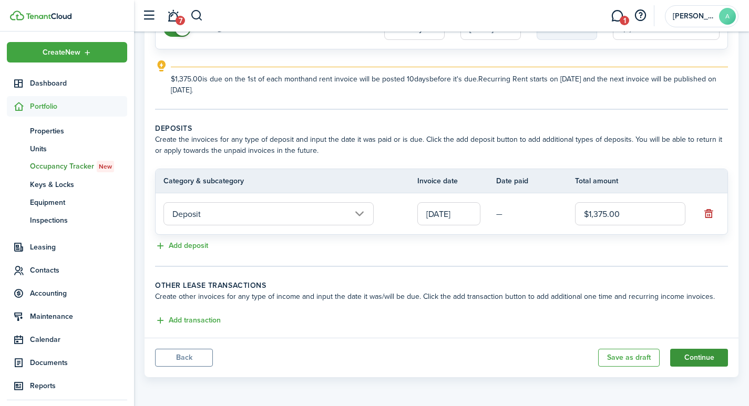
type input "$1,375.00"
click at [698, 355] on button "Continue" at bounding box center [699, 358] width 58 height 18
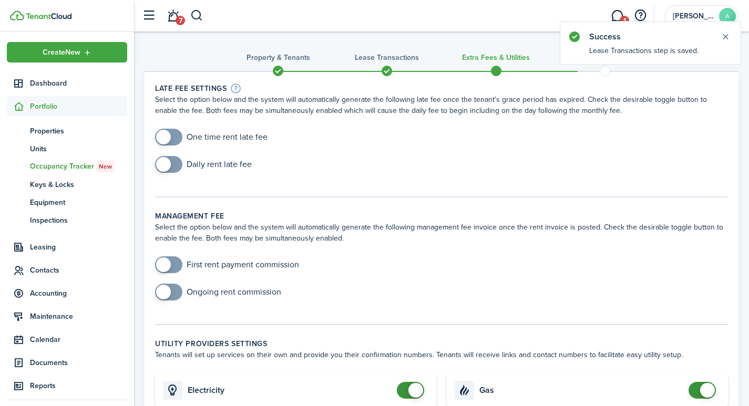
checkbox input "true"
click at [166, 134] on span at bounding box center [163, 137] width 15 height 15
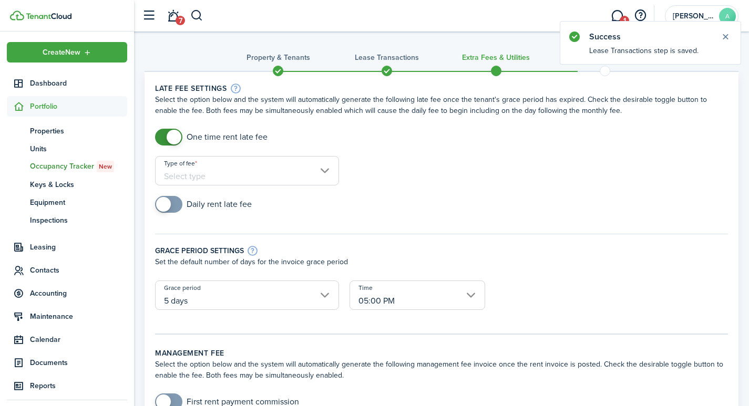
click at [257, 172] on input "Type of fee" at bounding box center [247, 170] width 184 height 29
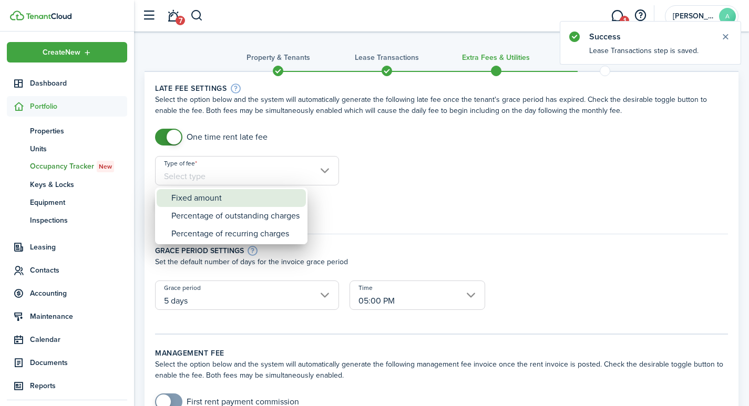
drag, startPoint x: 229, startPoint y: 202, endPoint x: 261, endPoint y: 197, distance: 32.4
click at [229, 201] on div "Fixed amount" at bounding box center [235, 198] width 128 height 18
type input "Fixed amount"
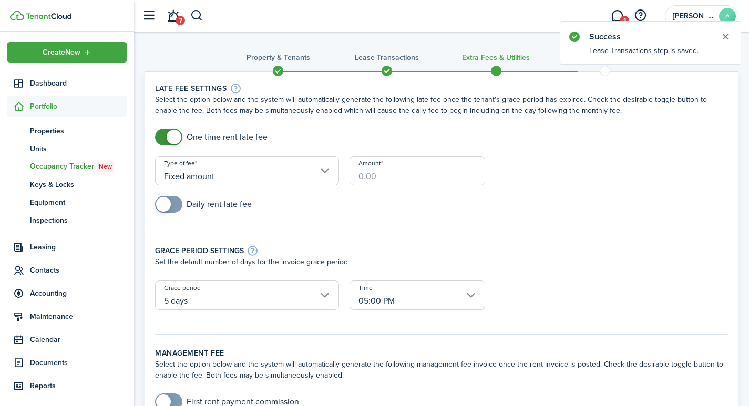
click at [387, 178] on input "Amount" at bounding box center [418, 170] width 136 height 29
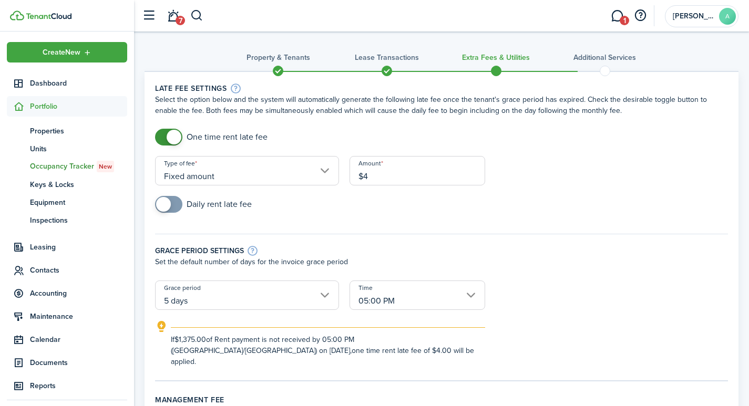
type input "$"
type input "$40.00"
drag, startPoint x: 699, startPoint y: 163, endPoint x: 708, endPoint y: 178, distance: 17.7
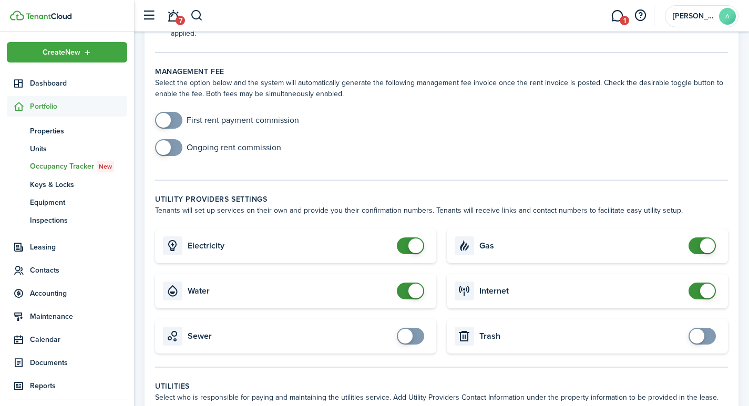
scroll to position [333, 0]
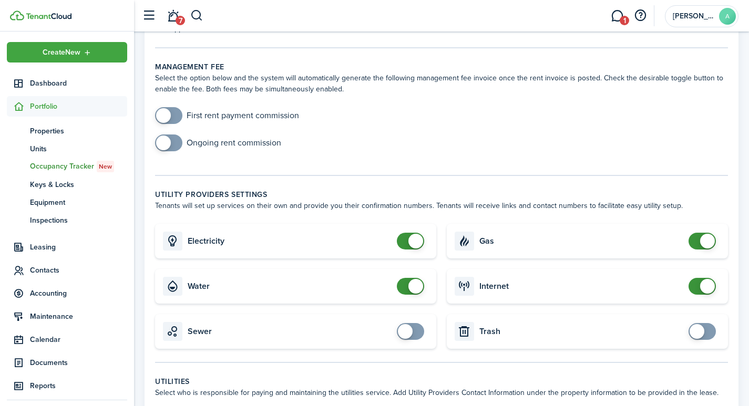
checkbox input "false"
click at [702, 234] on span at bounding box center [707, 241] width 15 height 15
checkbox input "false"
click at [698, 278] on span at bounding box center [702, 286] width 11 height 17
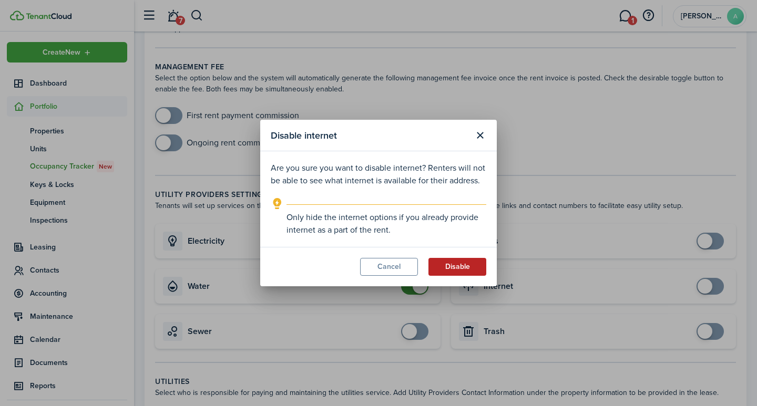
click at [455, 263] on button "Disable" at bounding box center [457, 267] width 58 height 18
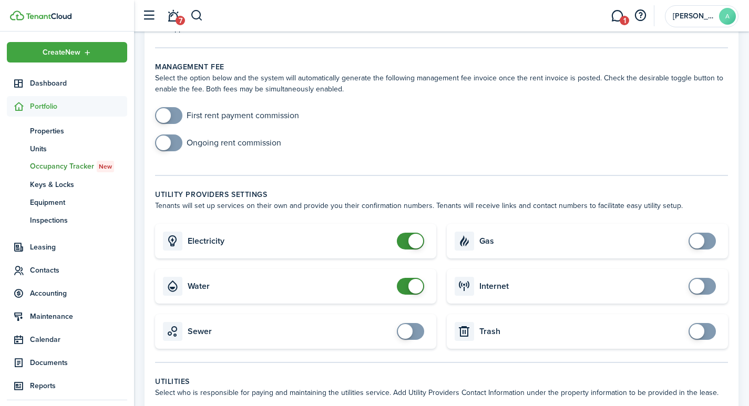
checkbox input "false"
click at [415, 279] on span at bounding box center [415, 286] width 15 height 15
checkbox input "false"
click at [414, 234] on span at bounding box center [415, 241] width 15 height 15
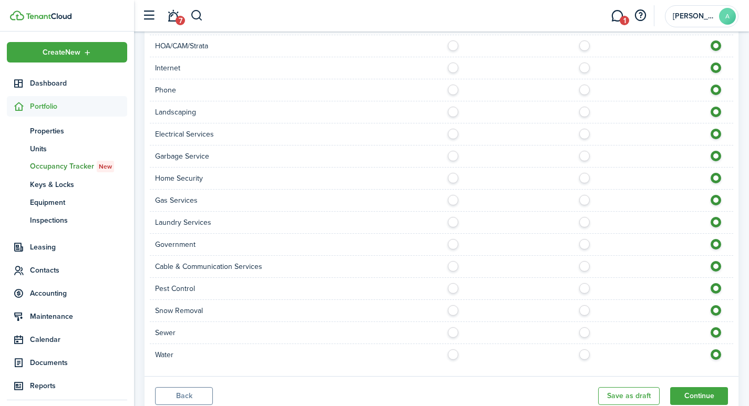
scroll to position [810, 0]
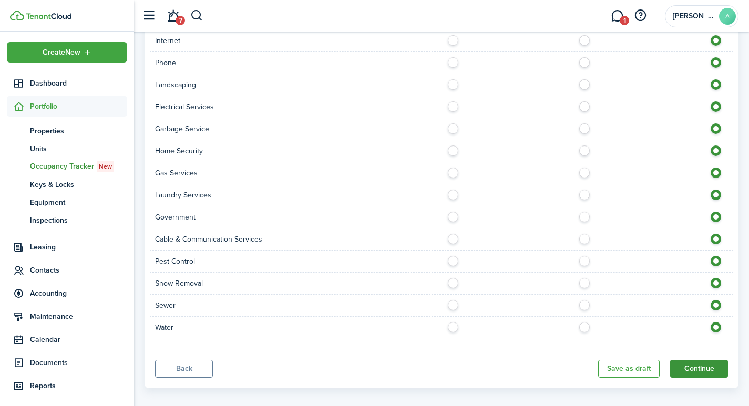
click at [699, 360] on button "Continue" at bounding box center [699, 369] width 58 height 18
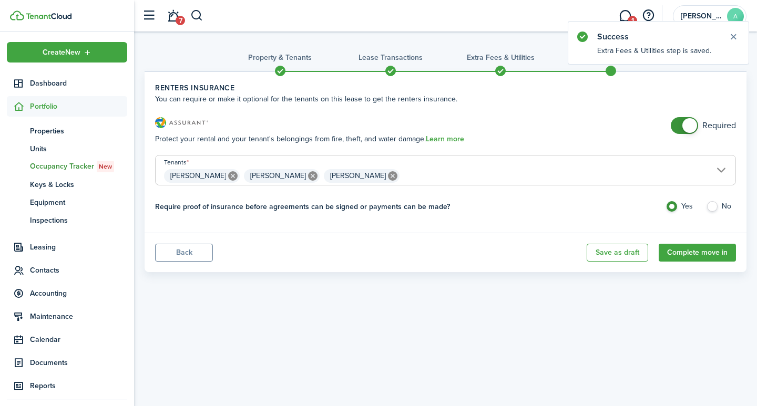
click at [683, 124] on span at bounding box center [684, 125] width 11 height 17
checkbox input "false"
click at [691, 126] on span at bounding box center [689, 125] width 15 height 15
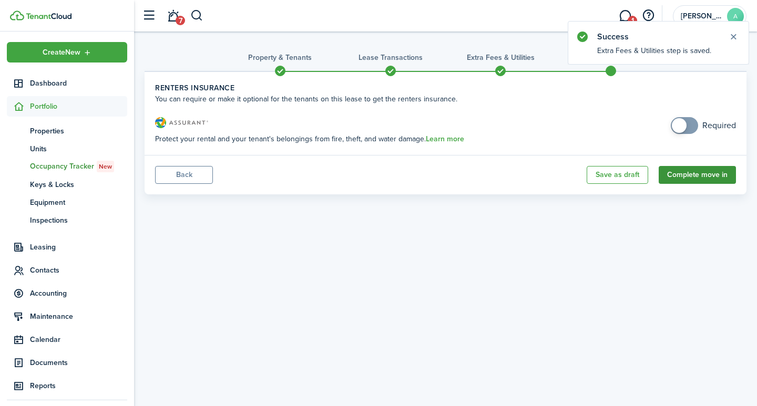
click at [700, 168] on button "Complete move in" at bounding box center [697, 175] width 77 height 18
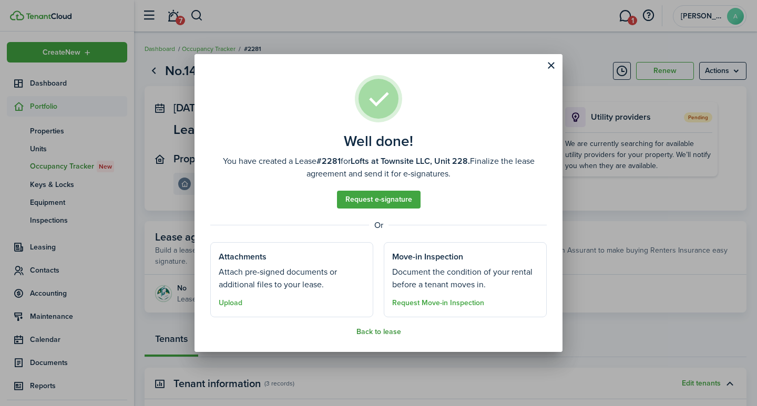
click at [377, 331] on button "Back to lease" at bounding box center [378, 332] width 45 height 8
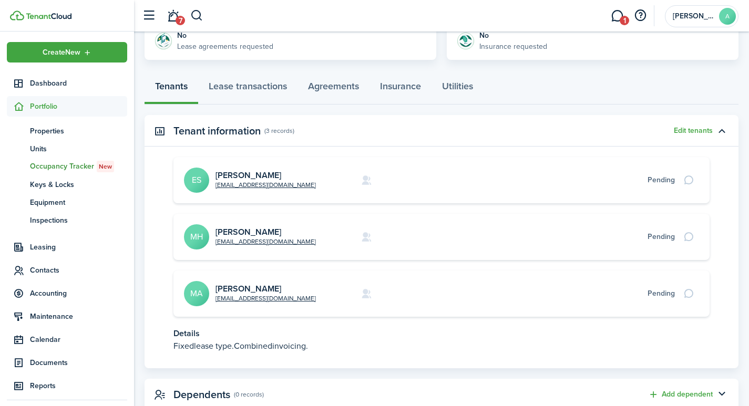
scroll to position [286, 0]
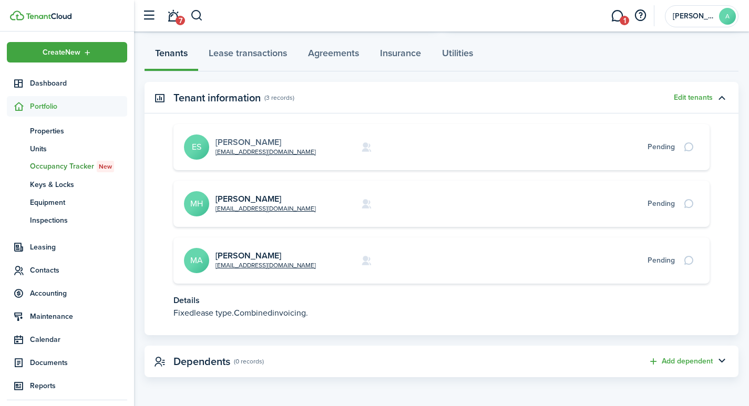
click at [244, 144] on link "Ella Starzl" at bounding box center [249, 142] width 66 height 12
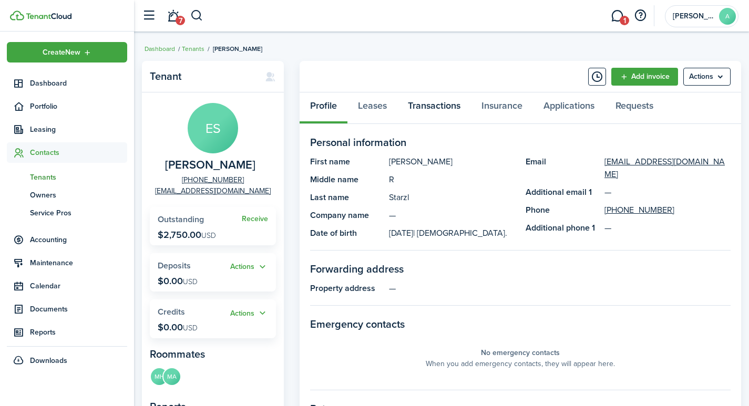
click at [427, 106] on link "Transactions" at bounding box center [434, 109] width 74 height 32
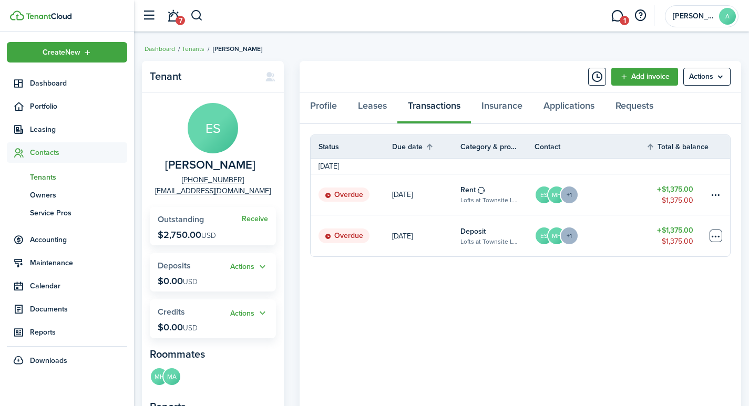
click at [712, 232] on table-menu-btn-icon at bounding box center [716, 236] width 13 height 13
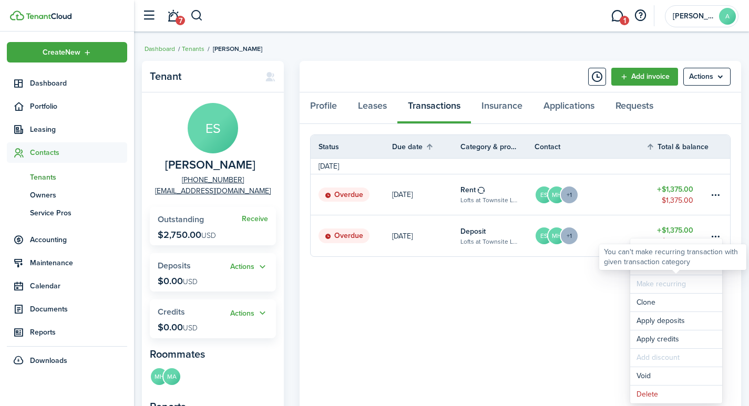
click at [670, 268] on div "You can't make recurring transaction with given transaction category" at bounding box center [672, 257] width 147 height 26
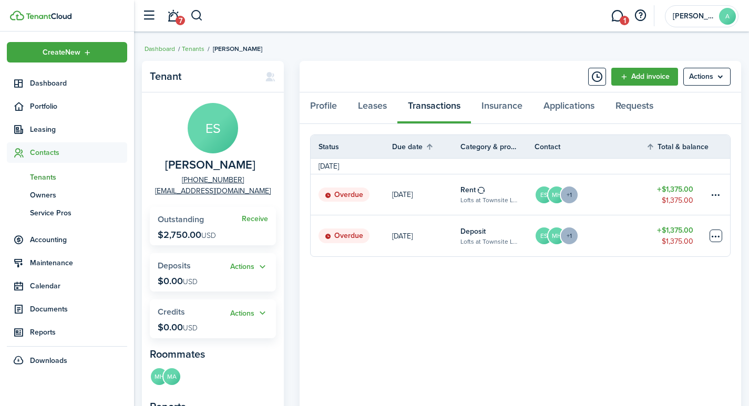
click at [713, 233] on table-menu-btn-icon "Open menu" at bounding box center [716, 236] width 13 height 13
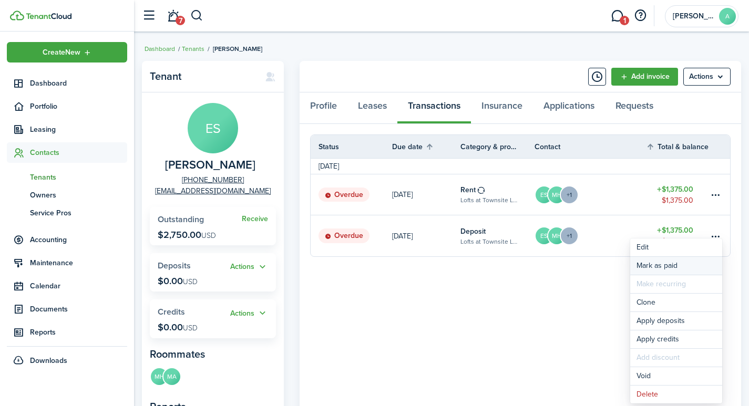
click at [672, 267] on link "Mark as paid" at bounding box center [676, 266] width 92 height 18
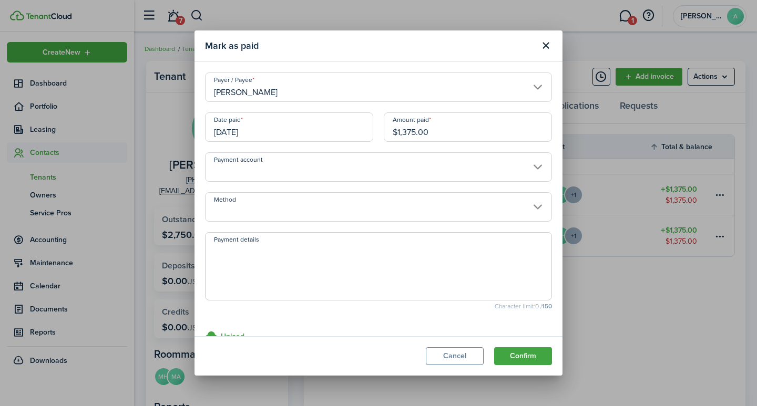
click at [310, 167] on input "Payment account" at bounding box center [378, 166] width 347 height 29
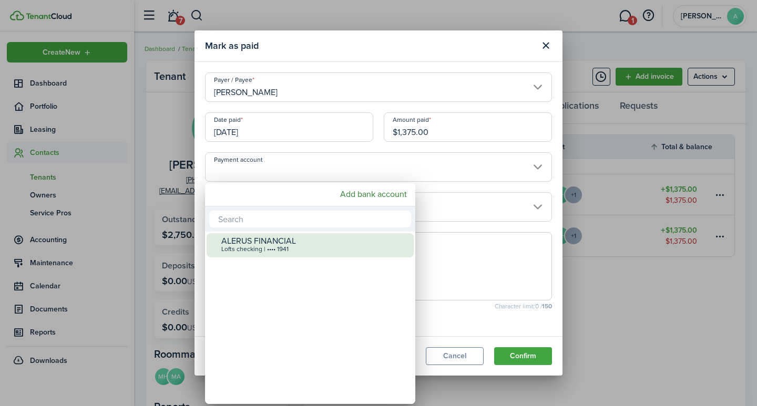
click at [282, 243] on div "ALERUS FINANCIAL" at bounding box center [314, 241] width 186 height 9
type input "•••• •••• •••• 1941"
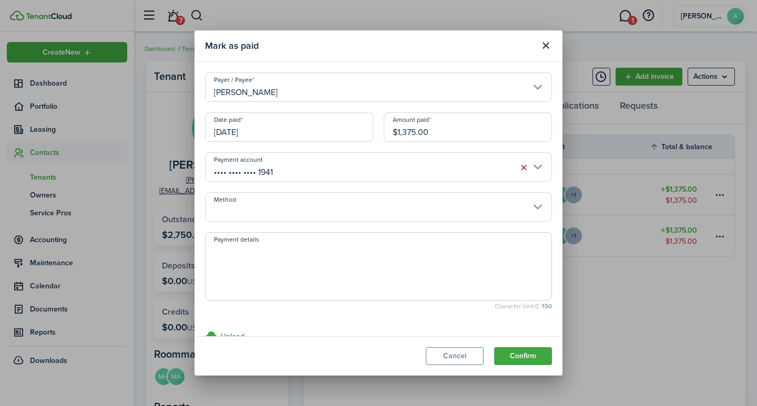
click at [286, 216] on input "Method" at bounding box center [378, 206] width 347 height 29
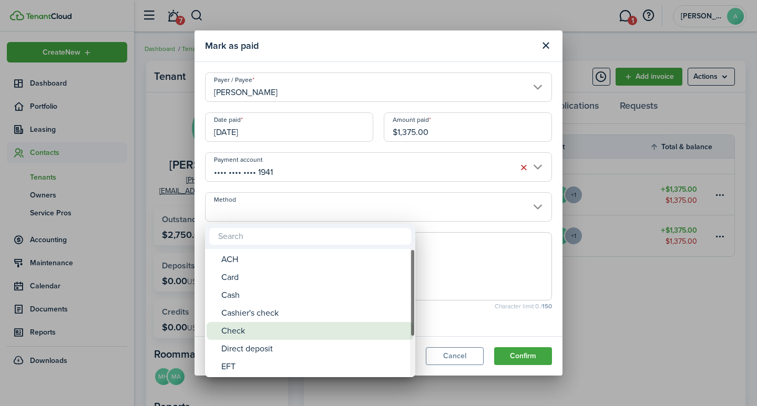
click at [247, 333] on div "Check" at bounding box center [314, 331] width 186 height 18
type input "Check"
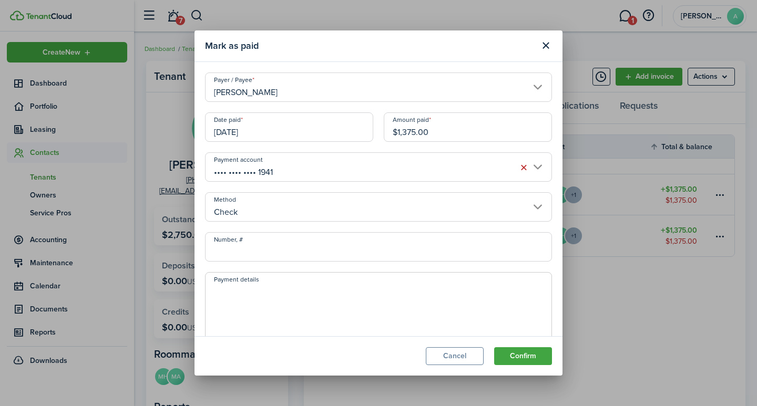
click at [260, 250] on input "Number, #" at bounding box center [378, 246] width 347 height 29
type input "9600"
click at [299, 306] on textarea "Payment details" at bounding box center [379, 309] width 346 height 50
type textarea "Security Deposit"
click at [512, 352] on button "Confirm" at bounding box center [523, 356] width 58 height 18
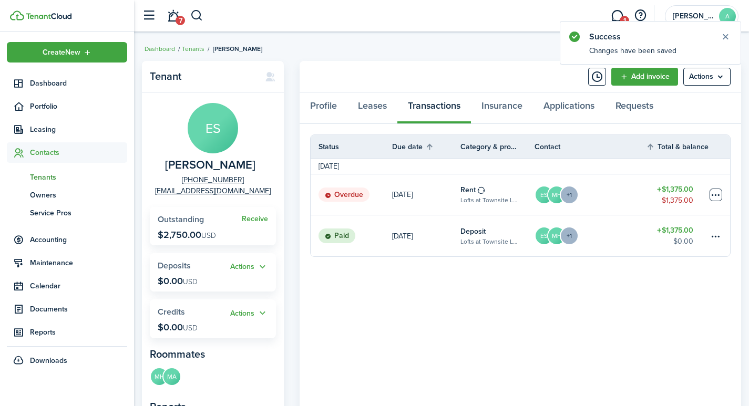
click at [715, 193] on table-menu-btn-icon at bounding box center [716, 195] width 13 height 13
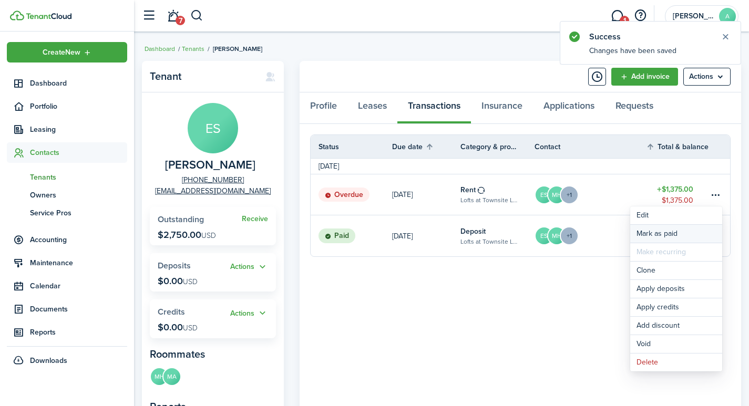
click at [660, 237] on link "Mark as paid" at bounding box center [676, 234] width 92 height 18
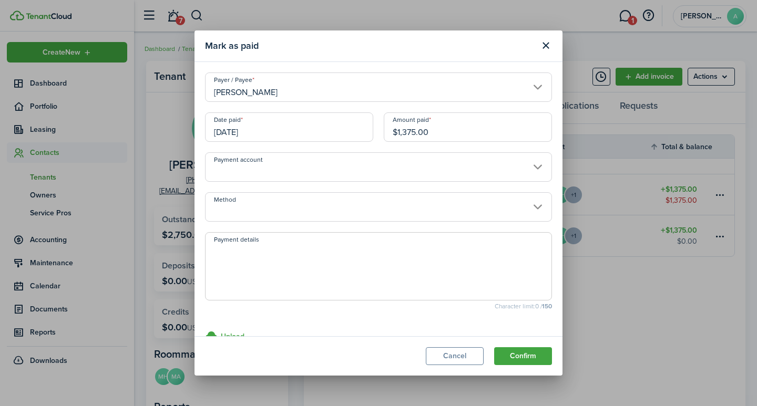
drag, startPoint x: 448, startPoint y: 135, endPoint x: 357, endPoint y: 126, distance: 91.4
click at [357, 127] on div "Date paid 09/01/2025 Amount paid $1,375.00" at bounding box center [378, 133] width 357 height 40
click at [299, 167] on input "Payment account" at bounding box center [378, 166] width 347 height 29
type input "$458.33"
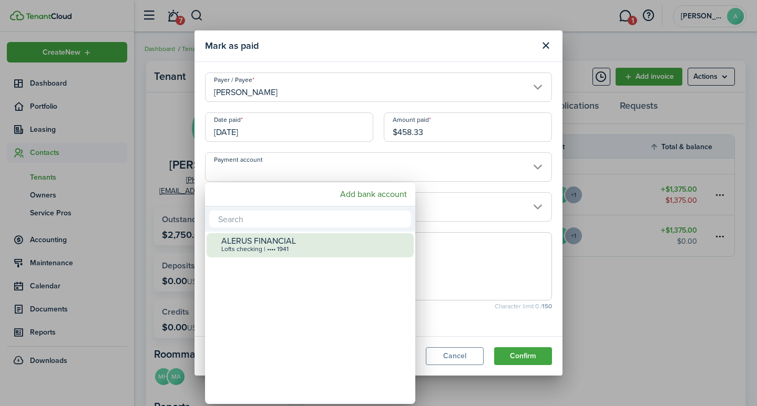
click at [281, 249] on div "Lofts checking | •••• 1941" at bounding box center [314, 249] width 186 height 7
type input "•••• •••• •••• 1941"
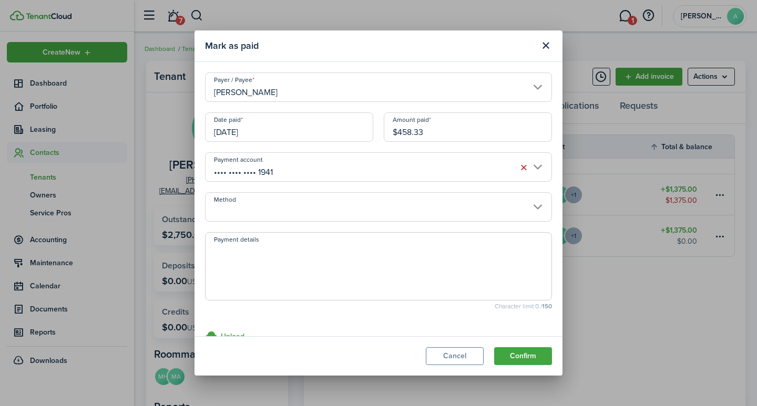
click at [292, 214] on input "Method" at bounding box center [378, 206] width 347 height 29
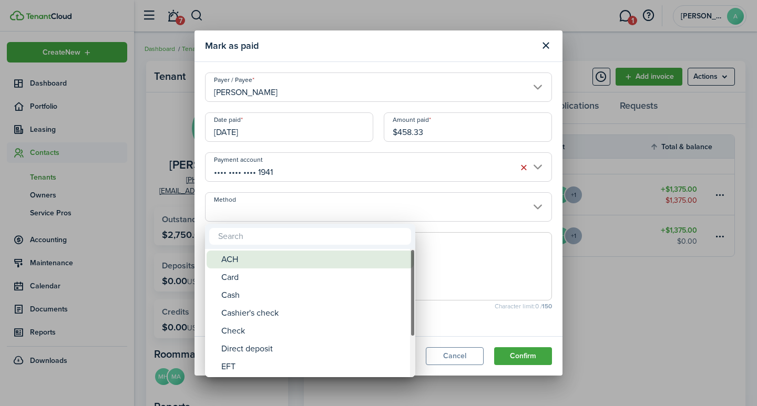
click at [272, 261] on div "ACH" at bounding box center [314, 260] width 186 height 18
type input "ACH"
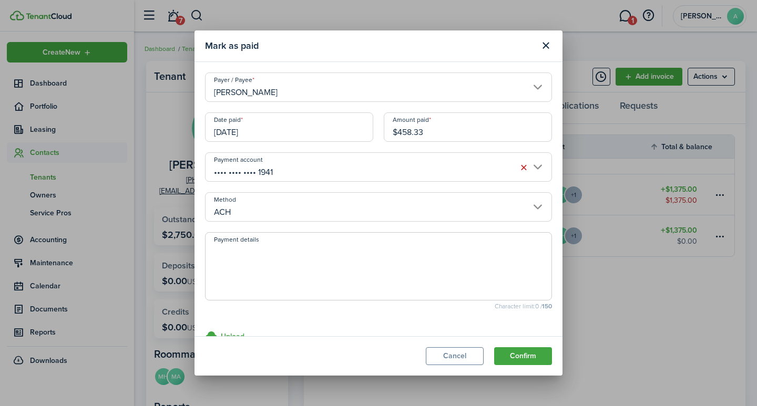
click at [274, 261] on textarea "Payment details" at bounding box center [379, 269] width 346 height 50
type textarea "September rent - 7D09-5BF0"
click at [531, 354] on button "Confirm" at bounding box center [523, 356] width 58 height 18
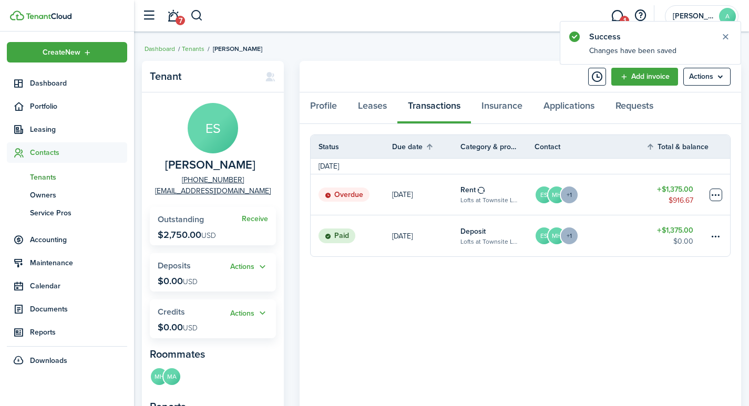
click at [714, 189] on table-menu-btn-icon at bounding box center [716, 195] width 13 height 13
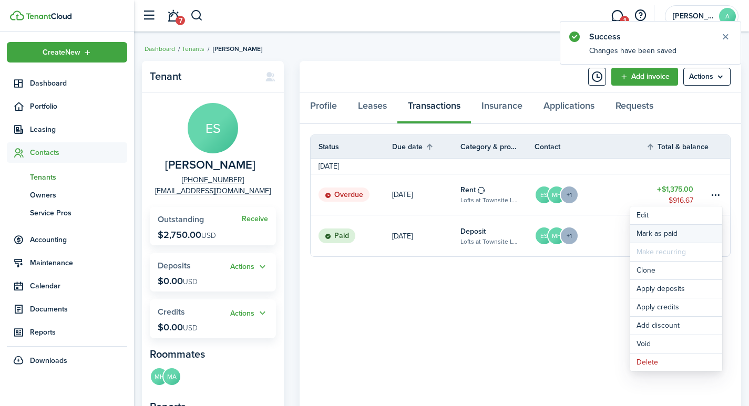
click at [648, 233] on link "Mark as paid" at bounding box center [676, 234] width 92 height 18
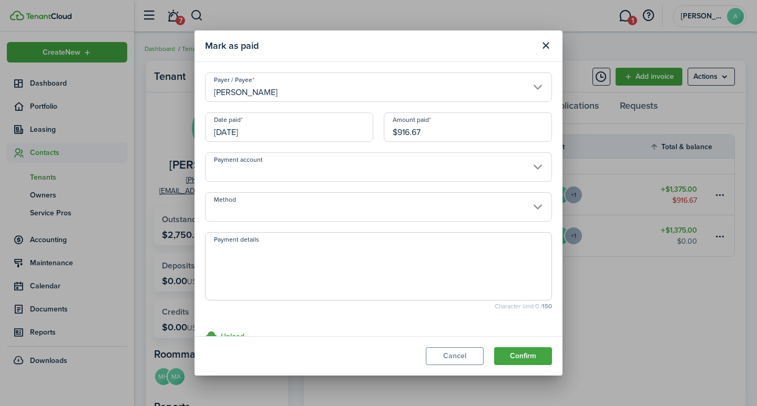
drag, startPoint x: 465, startPoint y: 136, endPoint x: 373, endPoint y: 134, distance: 92.0
click at [373, 134] on div "Date paid 09/01/2025 Amount paid $916.67" at bounding box center [378, 133] width 357 height 40
click at [422, 169] on input "Payment account" at bounding box center [378, 166] width 347 height 29
type input "$458.33"
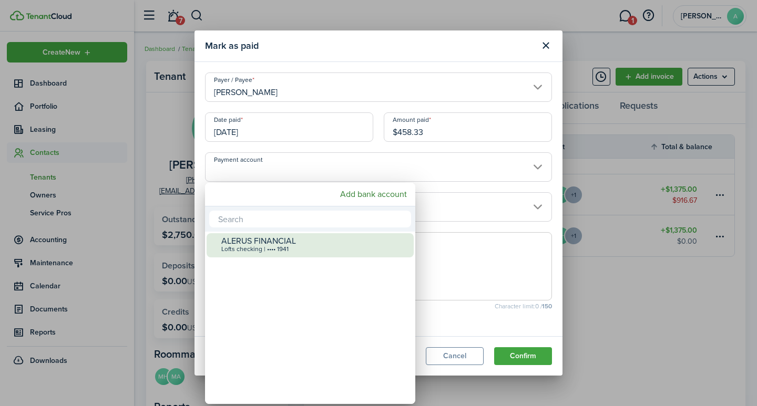
click at [264, 242] on div "ALERUS FINANCIAL" at bounding box center [314, 241] width 186 height 9
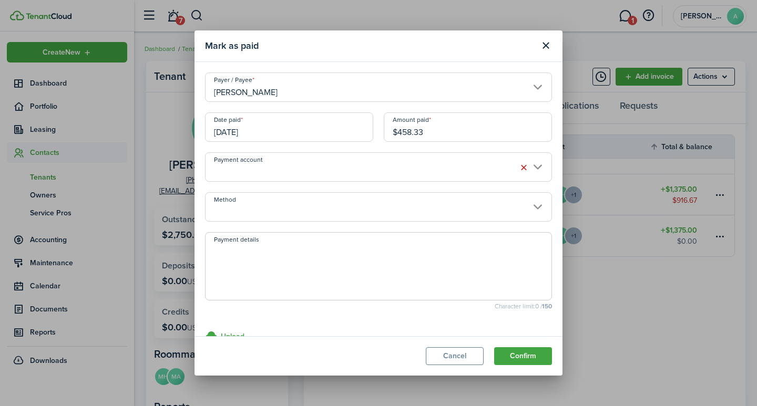
type input "•••• •••• •••• 1941"
click at [248, 210] on input "Method" at bounding box center [378, 206] width 347 height 29
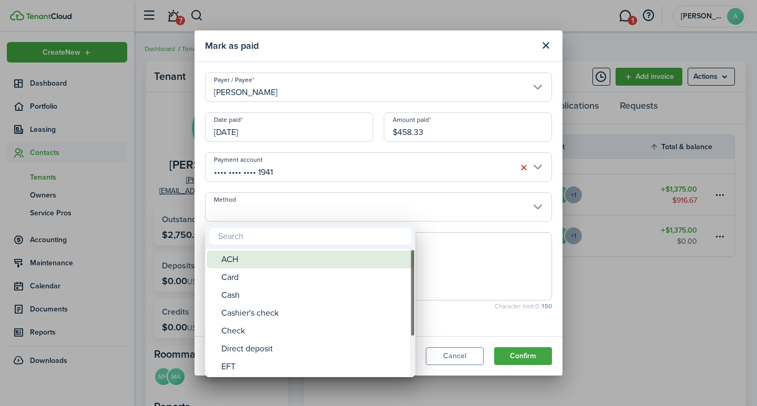
click at [240, 259] on div "ACH" at bounding box center [314, 260] width 186 height 18
type input "ACH"
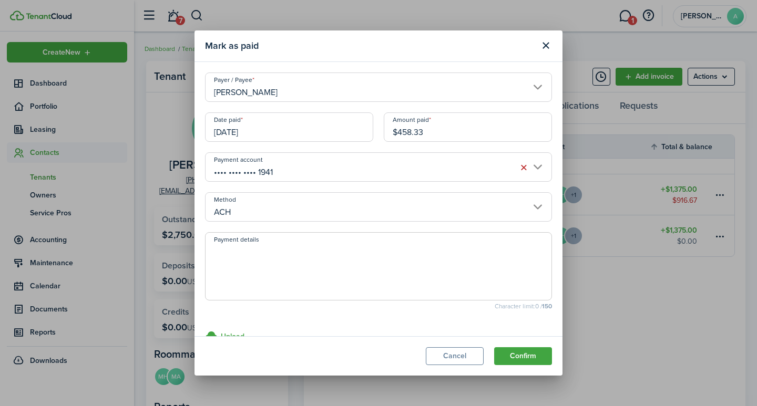
click at [241, 255] on textarea "Payment details" at bounding box center [379, 269] width 346 height 50
type textarea "September rent - 74CD-E5A0"
click at [533, 357] on button "Confirm" at bounding box center [523, 356] width 58 height 18
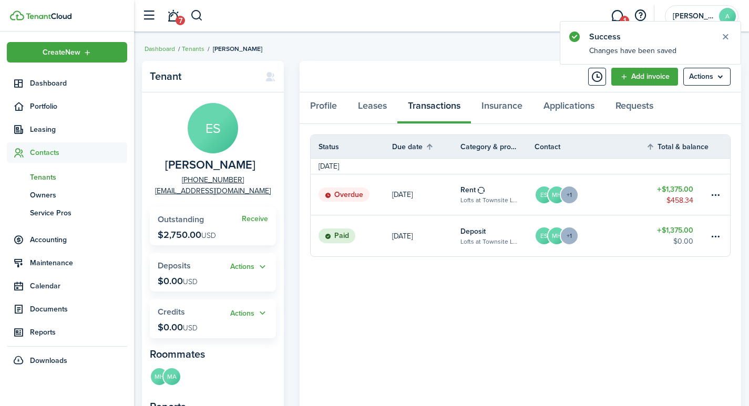
drag, startPoint x: 708, startPoint y: 220, endPoint x: 679, endPoint y: 218, distance: 29.5
drag, startPoint x: 679, startPoint y: 218, endPoint x: 683, endPoint y: 253, distance: 35.0
drag, startPoint x: 683, startPoint y: 253, endPoint x: 714, endPoint y: 195, distance: 65.6
click at [714, 195] on table-menu-btn-icon at bounding box center [716, 195] width 13 height 13
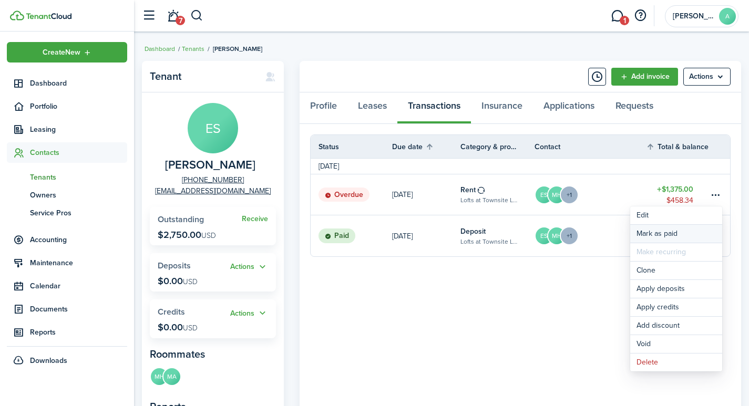
click at [651, 231] on link "Mark as paid" at bounding box center [676, 234] width 92 height 18
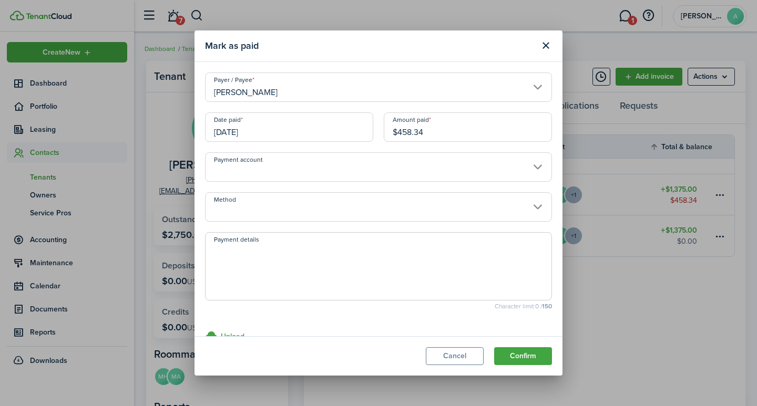
click at [284, 93] on input "Ella Starzl" at bounding box center [378, 87] width 347 height 29
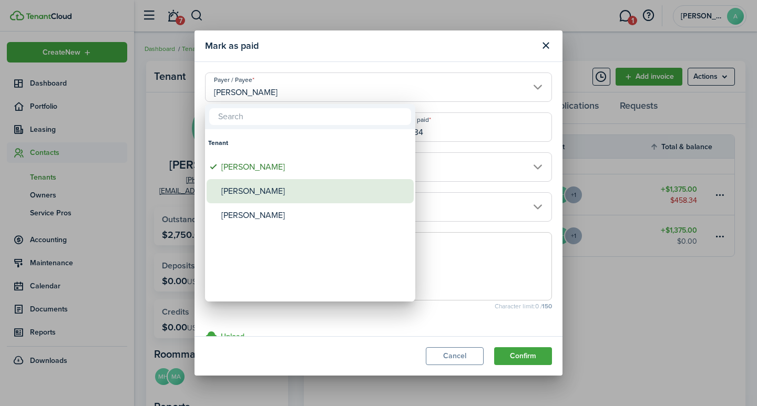
click at [278, 191] on div "Molly Hentges" at bounding box center [314, 191] width 186 height 24
type input "Molly Hentges"
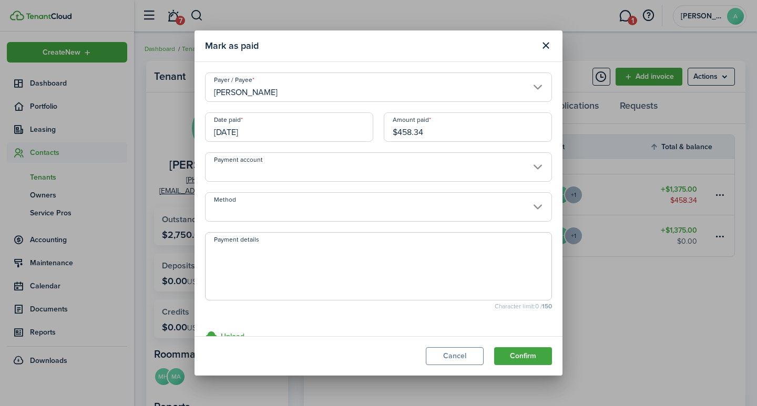
click at [299, 175] on input "Payment account" at bounding box center [378, 166] width 347 height 29
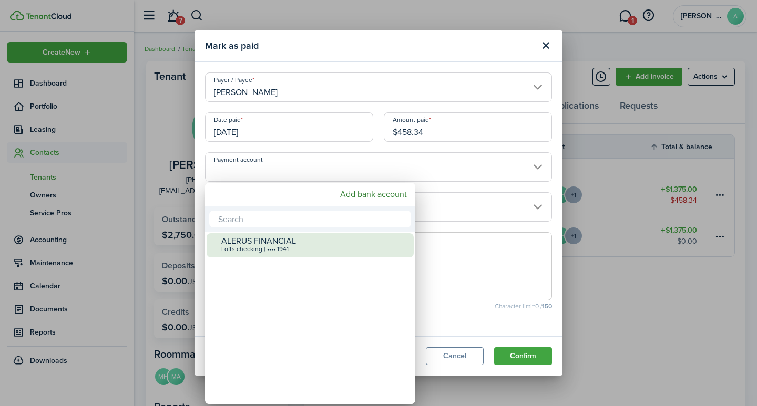
click at [292, 242] on div "ALERUS FINANCIAL" at bounding box center [314, 241] width 186 height 9
type input "•••• •••• •••• 1941"
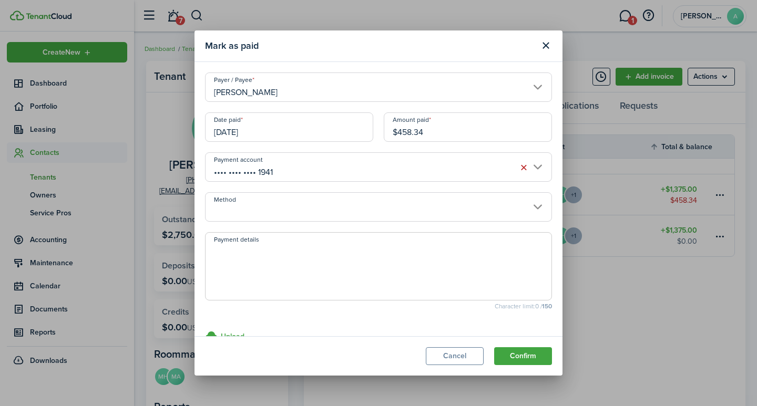
click at [295, 212] on input "Method" at bounding box center [378, 206] width 347 height 29
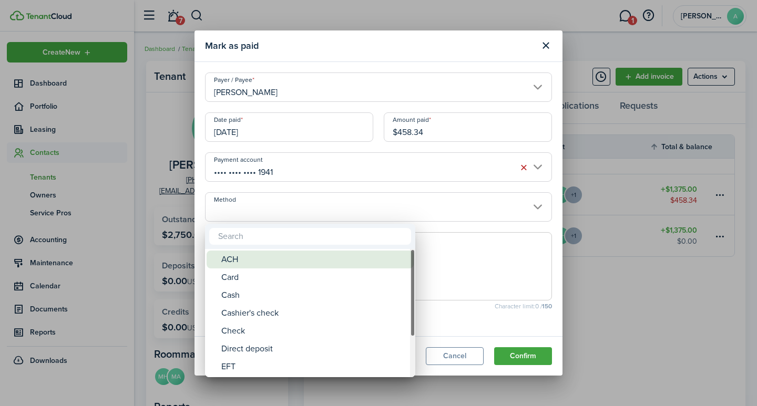
click at [264, 260] on div "ACH" at bounding box center [314, 260] width 186 height 18
type input "ACH"
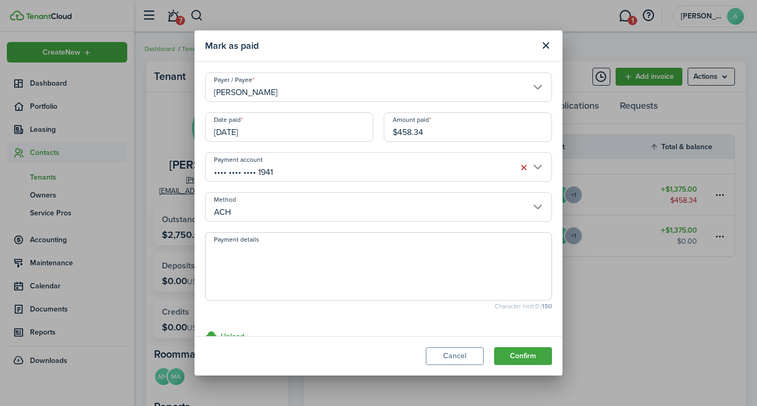
click at [262, 260] on textarea "Payment details" at bounding box center [379, 269] width 346 height 50
type textarea "September rent - 7D91-1BF0"
click at [519, 352] on button "Confirm" at bounding box center [523, 356] width 58 height 18
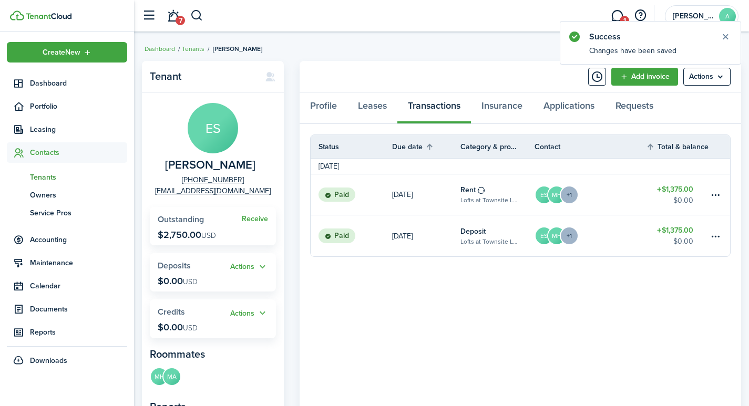
drag, startPoint x: 653, startPoint y: 22, endPoint x: 588, endPoint y: 3, distance: 67.5
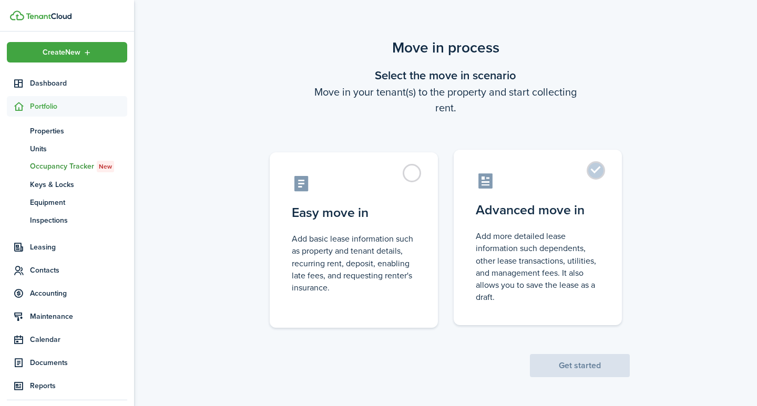
click at [597, 169] on label "Advanced move in Add more detailed lease information such dependents, other lea…" at bounding box center [538, 238] width 168 height 176
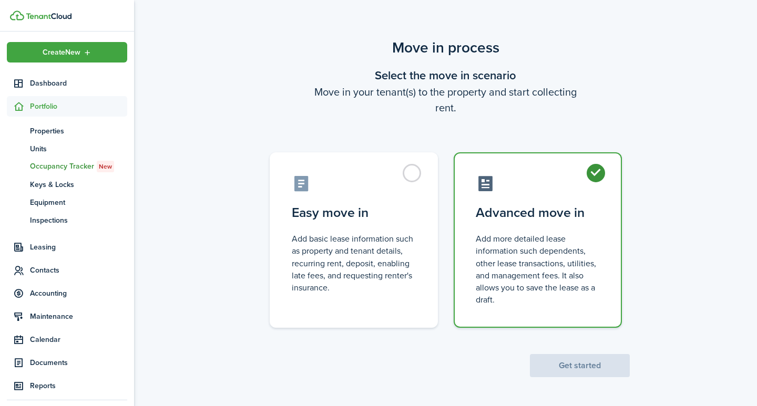
radio input "true"
click at [582, 362] on button "Get started" at bounding box center [580, 365] width 100 height 23
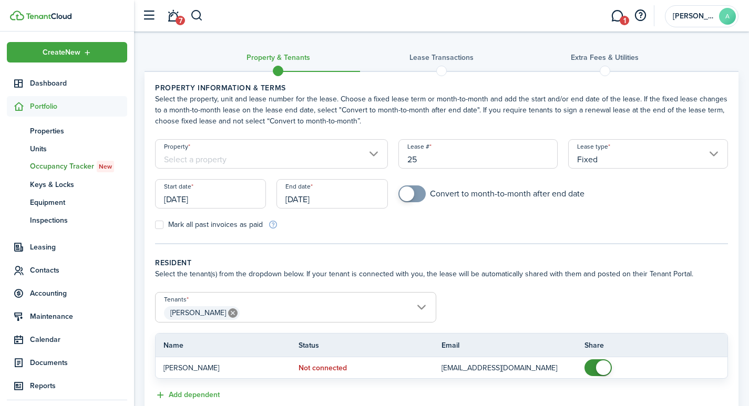
click at [227, 154] on input "Property" at bounding box center [271, 153] width 233 height 29
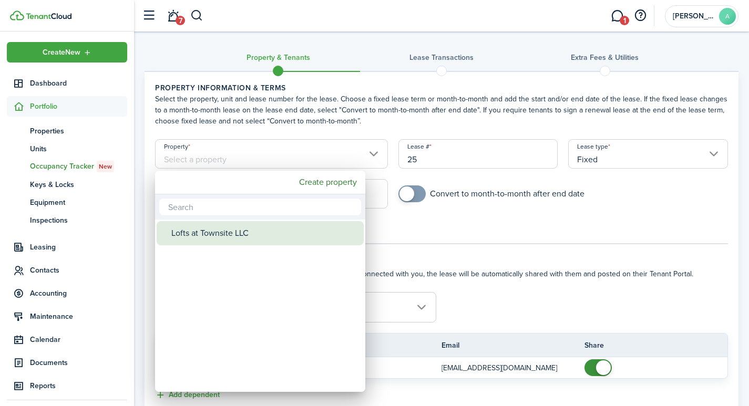
drag, startPoint x: 233, startPoint y: 233, endPoint x: 313, endPoint y: 209, distance: 83.6
click at [234, 233] on div "Lofts at Townsite LLC" at bounding box center [264, 233] width 186 height 24
type input "Lofts at Townsite LLC"
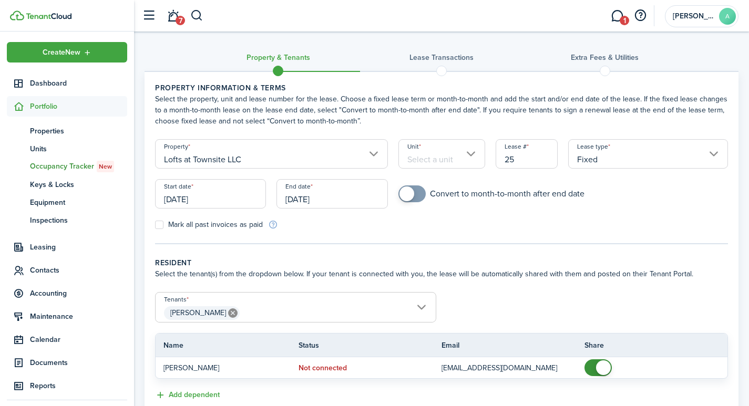
click at [427, 155] on input "Unit" at bounding box center [441, 153] width 87 height 29
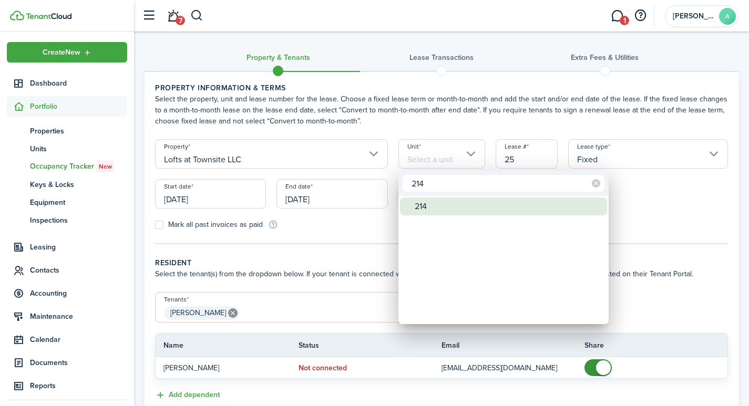
type input "214"
click at [421, 204] on div "214" at bounding box center [508, 207] width 186 height 18
type input "214"
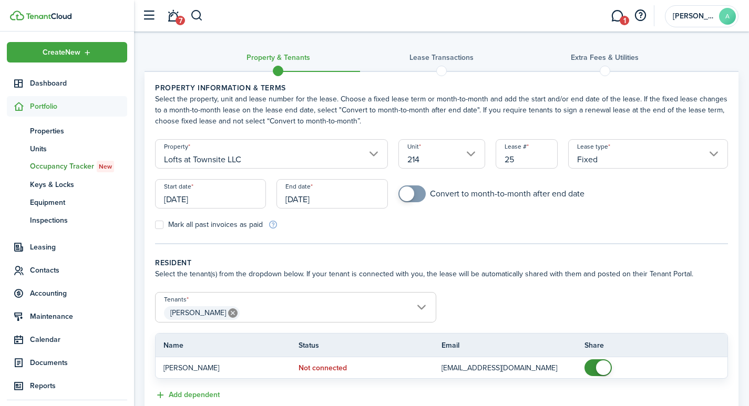
drag, startPoint x: 534, startPoint y: 159, endPoint x: 472, endPoint y: 155, distance: 62.7
click at [472, 155] on form "Property Lofts at Townsite LLC Unit 214 Lease # 25 Lease type Fixed Start date …" at bounding box center [442, 184] width 584 height 91
click at [712, 152] on input "Fixed" at bounding box center [648, 153] width 160 height 29
type input "2141"
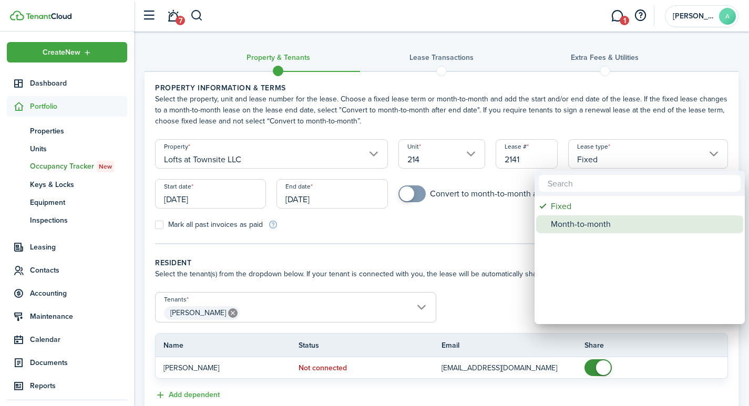
click at [579, 222] on div "Month-to-month" at bounding box center [644, 225] width 186 height 18
type input "Month-to-month"
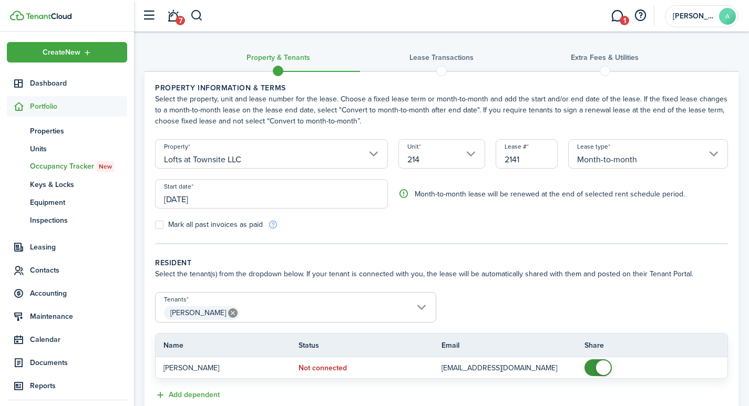
click at [234, 199] on input "[DATE]" at bounding box center [271, 193] width 233 height 29
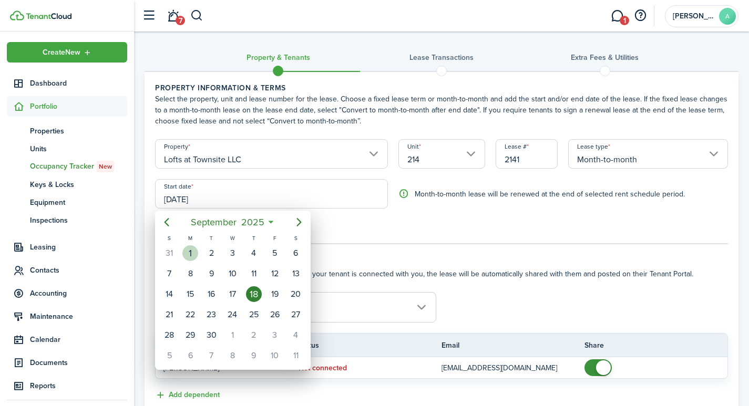
click at [193, 251] on div "1" at bounding box center [190, 254] width 16 height 16
type input "[DATE]"
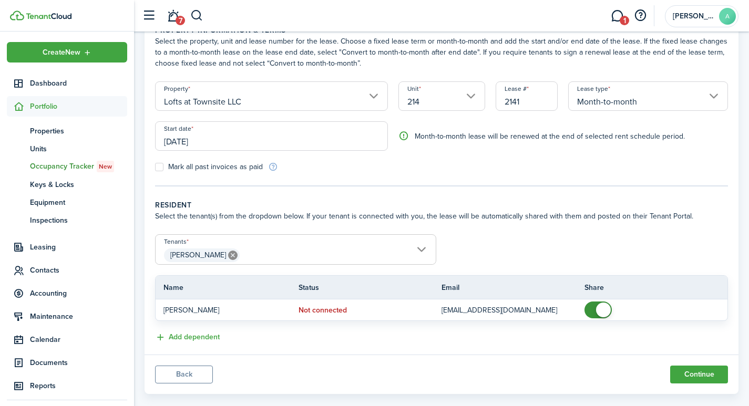
scroll to position [75, 0]
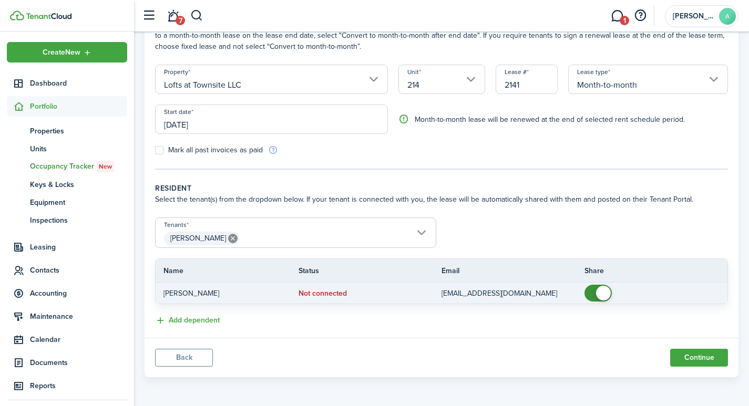
click at [596, 288] on span at bounding box center [598, 293] width 11 height 17
checkbox input "false"
click at [603, 289] on span at bounding box center [603, 293] width 15 height 15
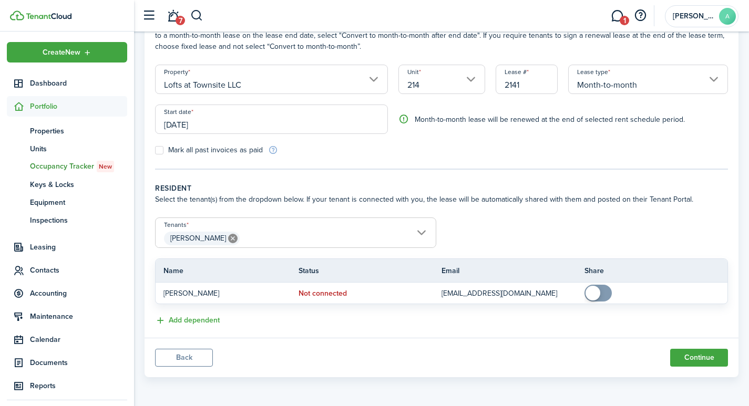
drag, startPoint x: 739, startPoint y: 329, endPoint x: 596, endPoint y: 390, distance: 155.5
click at [596, 390] on dashboard-content "Property & Tenants Lease Transactions Extra fees & Utilities Property informati…" at bounding box center [441, 165] width 615 height 481
click at [694, 358] on button "Continue" at bounding box center [699, 358] width 58 height 18
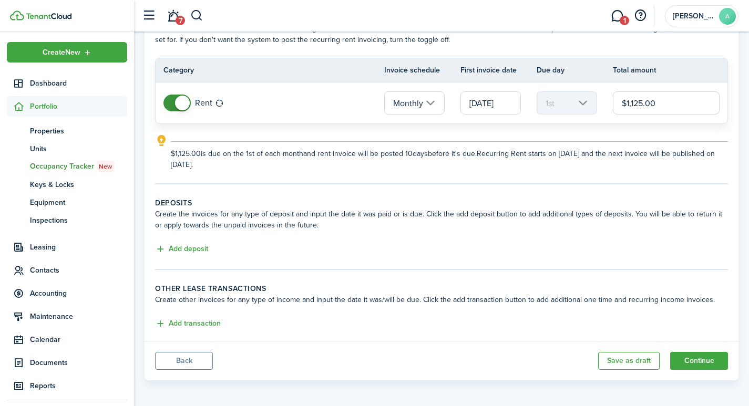
scroll to position [74, 0]
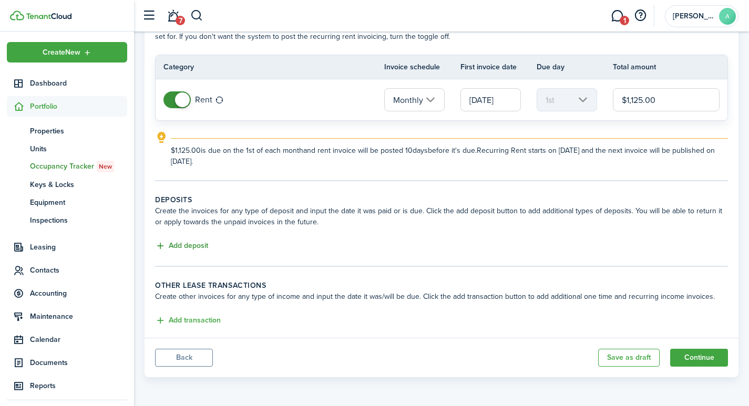
click at [194, 246] on button "Add deposit" at bounding box center [181, 246] width 53 height 12
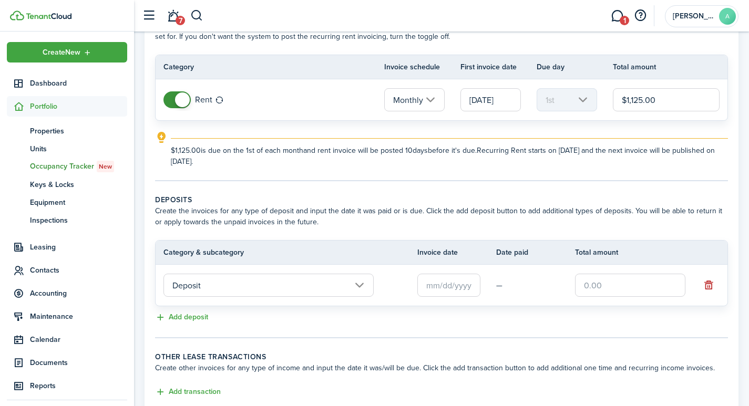
click at [456, 288] on input "text" at bounding box center [448, 285] width 63 height 23
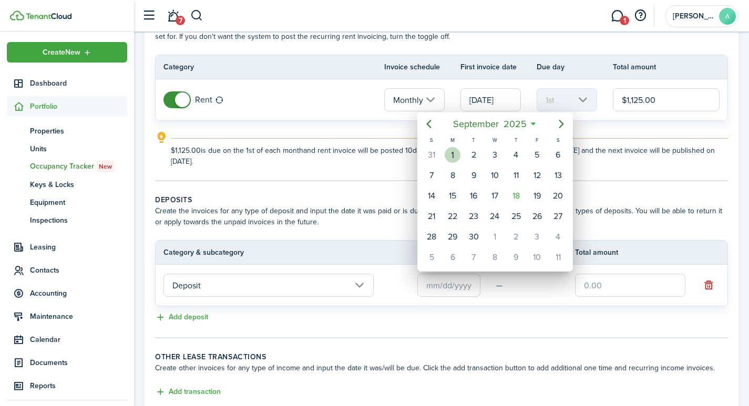
click at [453, 151] on div "1" at bounding box center [453, 155] width 16 height 16
type input "[DATE]"
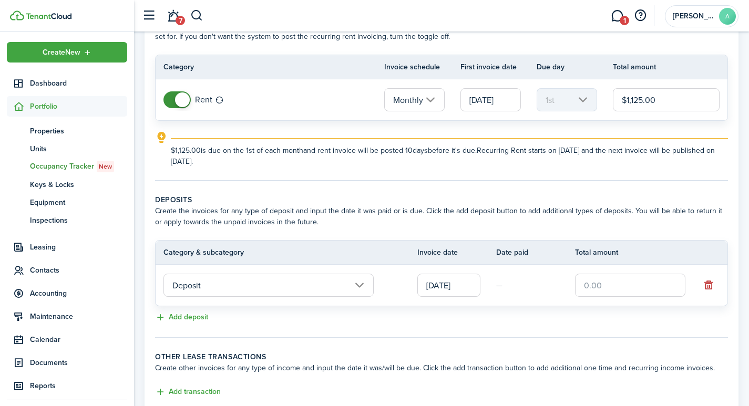
click at [618, 287] on input "text" at bounding box center [630, 285] width 110 height 23
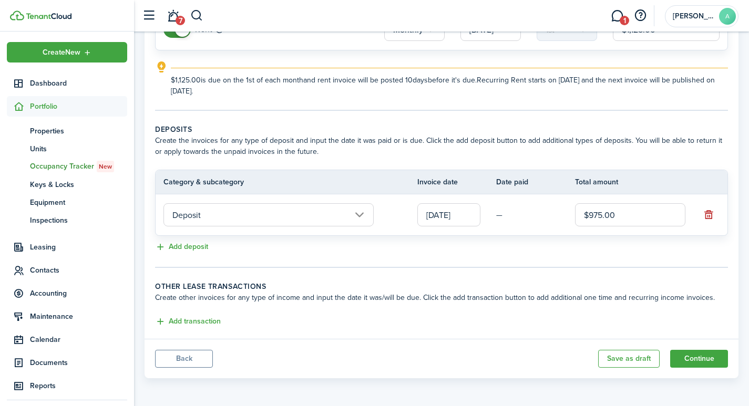
scroll to position [145, 0]
type input "$975.00"
click at [688, 354] on button "Continue" at bounding box center [699, 358] width 58 height 18
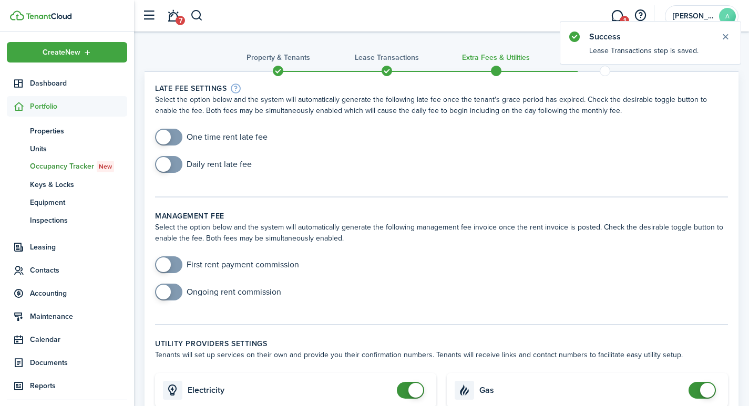
checkbox input "true"
click at [161, 135] on span at bounding box center [163, 137] width 15 height 15
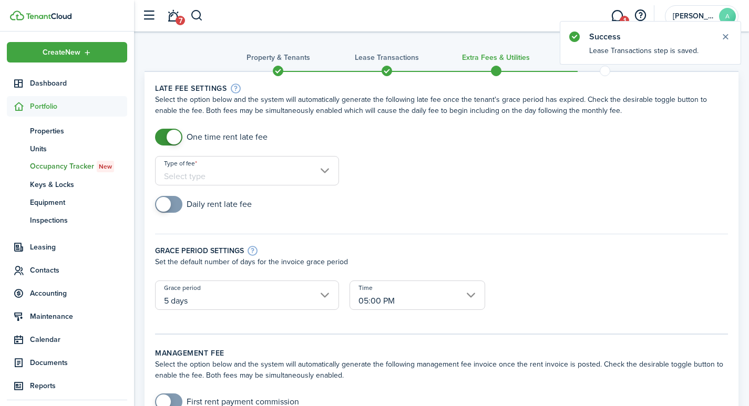
click at [247, 171] on input "Type of fee" at bounding box center [247, 170] width 184 height 29
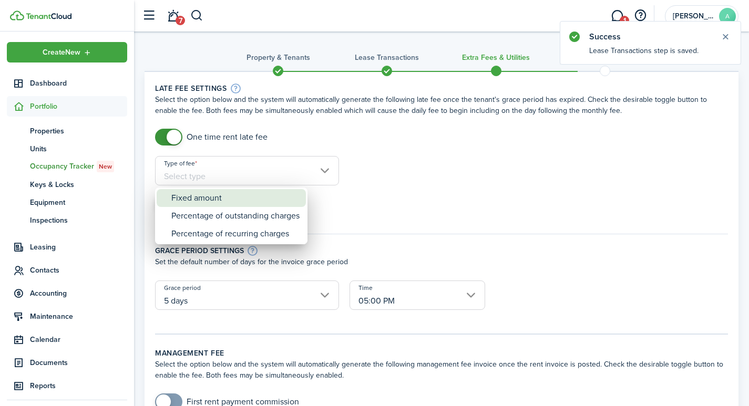
click at [235, 202] on div "Fixed amount" at bounding box center [235, 198] width 128 height 18
type input "Fixed amount"
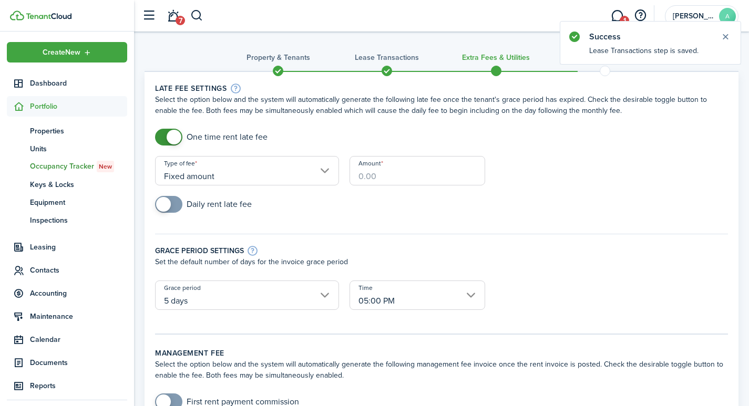
click at [400, 173] on input "Amount" at bounding box center [418, 170] width 136 height 29
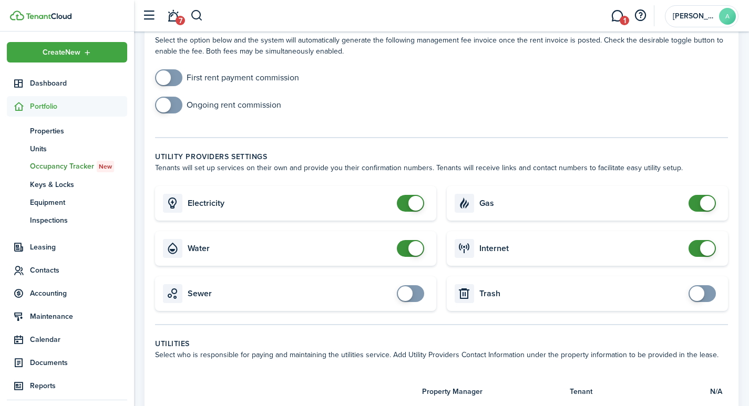
scroll to position [370, 0]
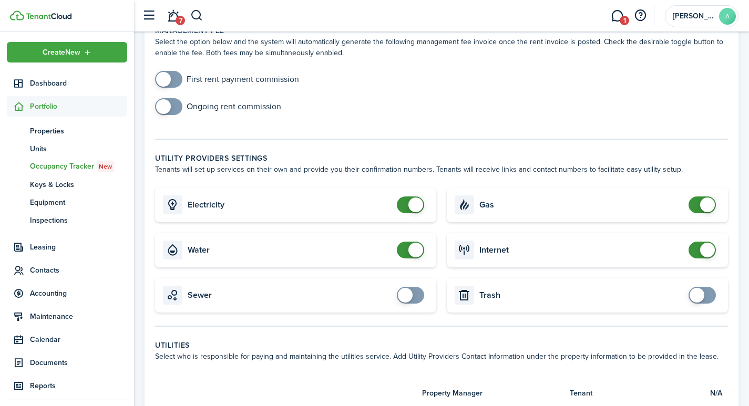
type input "$40.00"
checkbox input "false"
click at [415, 198] on span at bounding box center [415, 205] width 15 height 15
checkbox input "false"
click at [420, 243] on span at bounding box center [415, 250] width 15 height 15
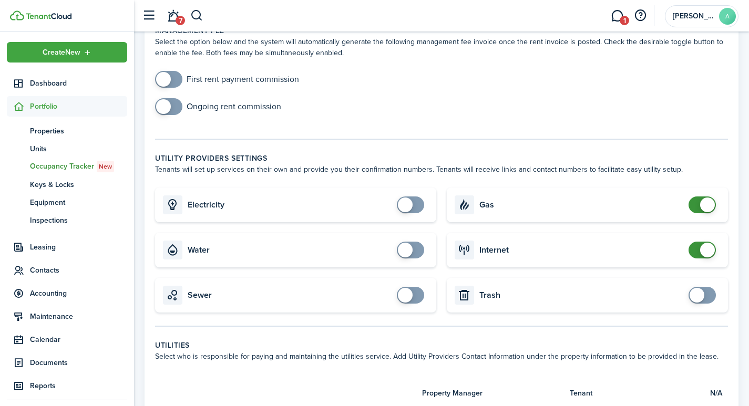
checkbox input "false"
click at [704, 198] on span at bounding box center [707, 205] width 15 height 15
click at [707, 243] on span at bounding box center [707, 250] width 15 height 15
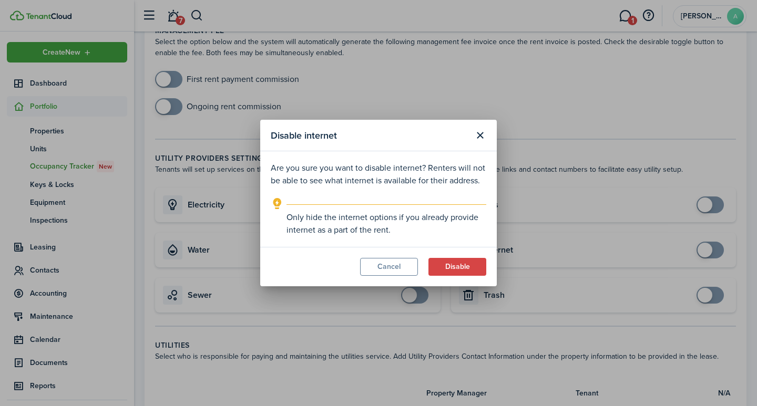
drag, startPoint x: 386, startPoint y: 34, endPoint x: 503, endPoint y: 318, distance: 306.6
click at [509, 325] on div "Disable internet Are you sure you want to disable internet? Renters will not be…" at bounding box center [378, 203] width 757 height 406
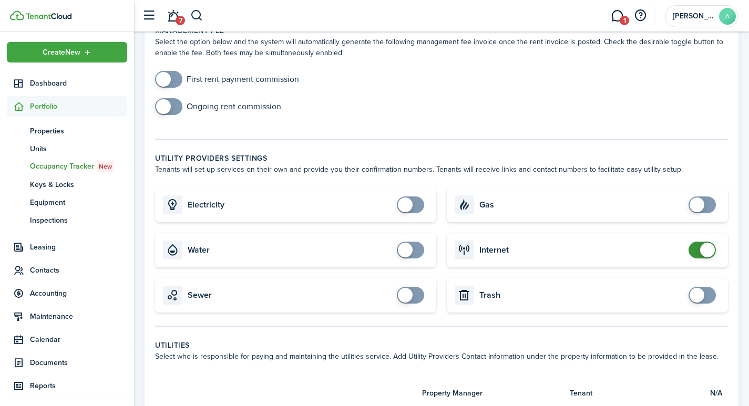
checkbox input "false"
click at [707, 243] on span at bounding box center [707, 250] width 15 height 15
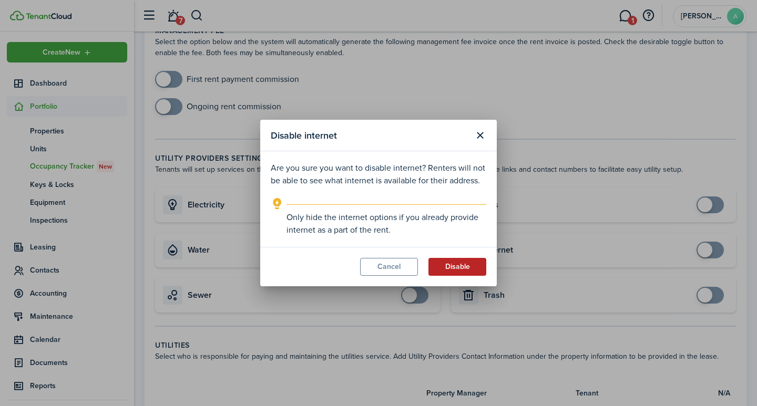
click at [450, 263] on button "Disable" at bounding box center [457, 267] width 58 height 18
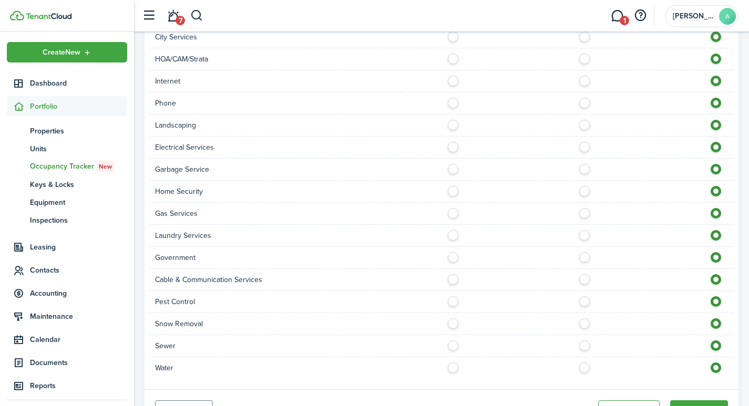
scroll to position [810, 0]
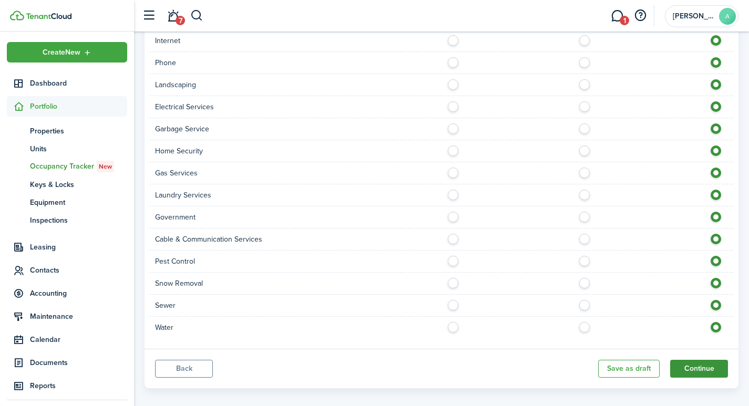
click at [702, 360] on button "Continue" at bounding box center [699, 369] width 58 height 18
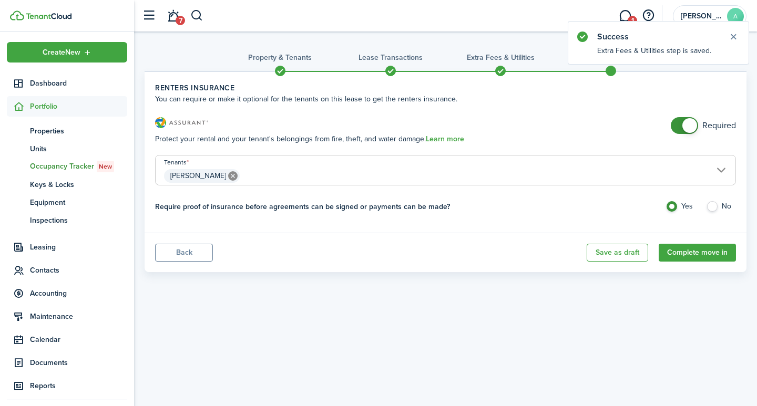
drag, startPoint x: 642, startPoint y: 118, endPoint x: 649, endPoint y: 127, distance: 11.6
drag, startPoint x: 649, startPoint y: 127, endPoint x: 689, endPoint y: 122, distance: 39.7
checkbox input "false"
click at [691, 123] on span at bounding box center [689, 125] width 15 height 15
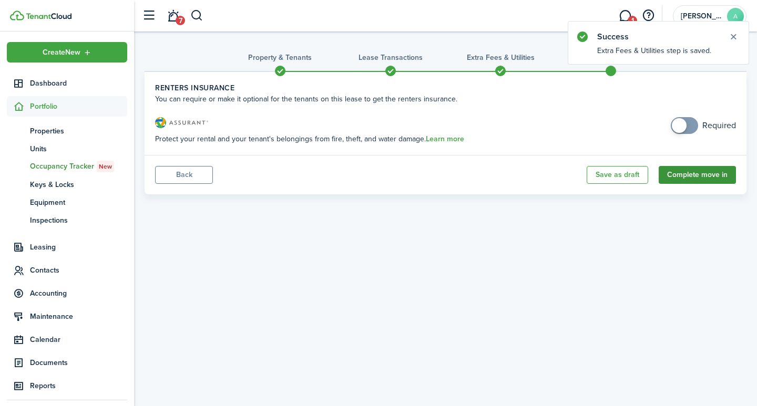
click at [695, 172] on button "Complete move in" at bounding box center [697, 175] width 77 height 18
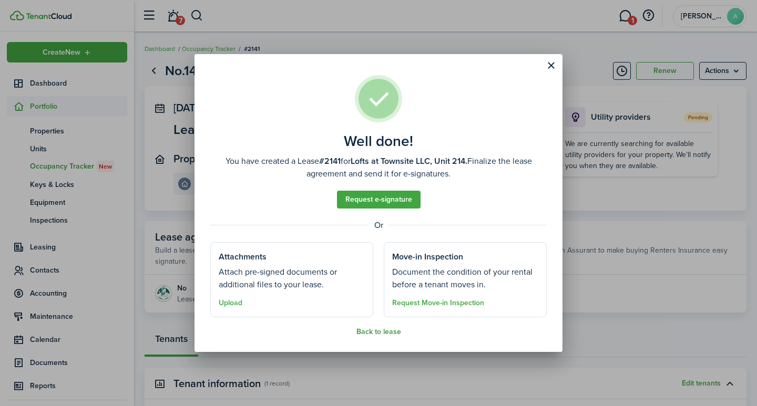
click at [376, 330] on button "Back to lease" at bounding box center [378, 332] width 45 height 8
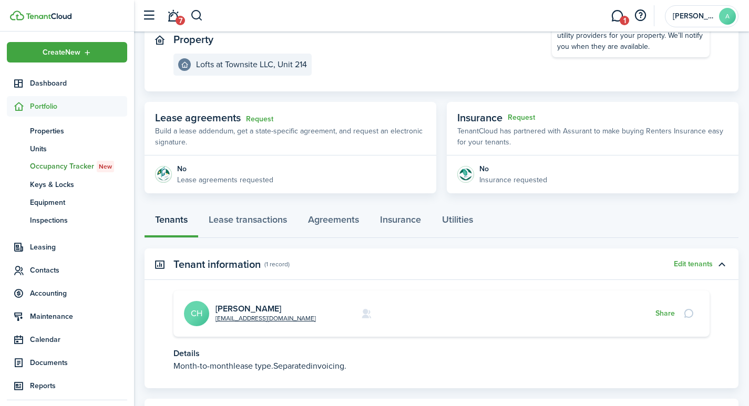
scroll to position [172, 0]
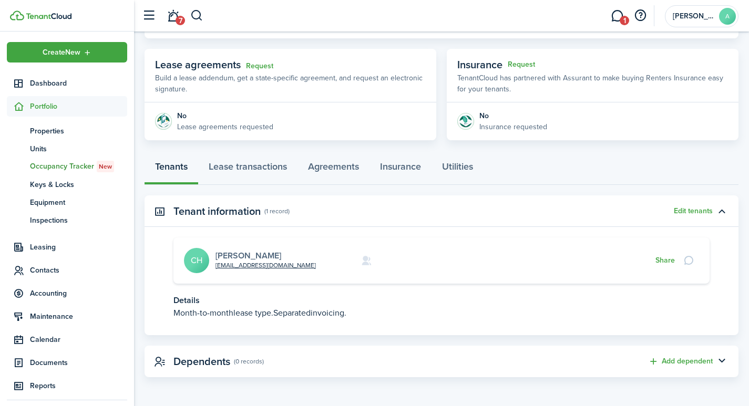
click at [234, 254] on link "[PERSON_NAME]" at bounding box center [249, 256] width 66 height 12
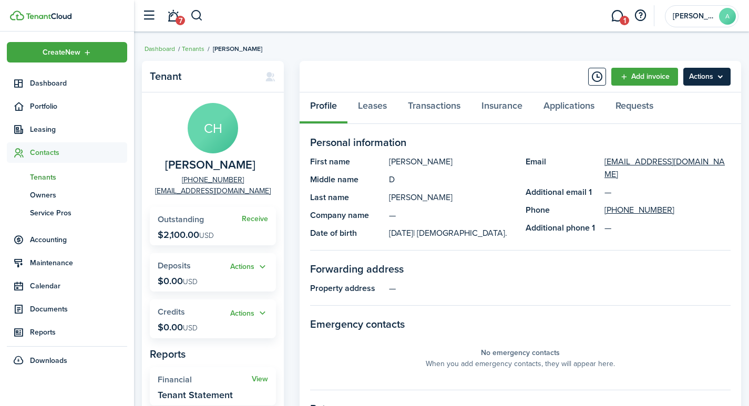
click at [713, 73] on menu-btn "Actions" at bounding box center [706, 77] width 47 height 18
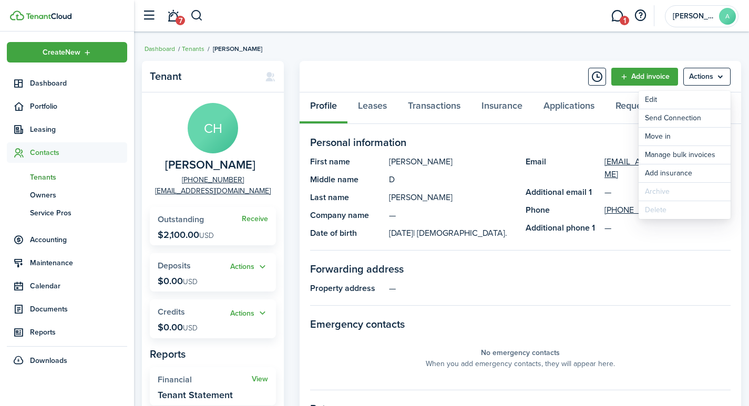
click at [627, 270] on panel-main-section-title "Forwarding address" at bounding box center [520, 269] width 421 height 16
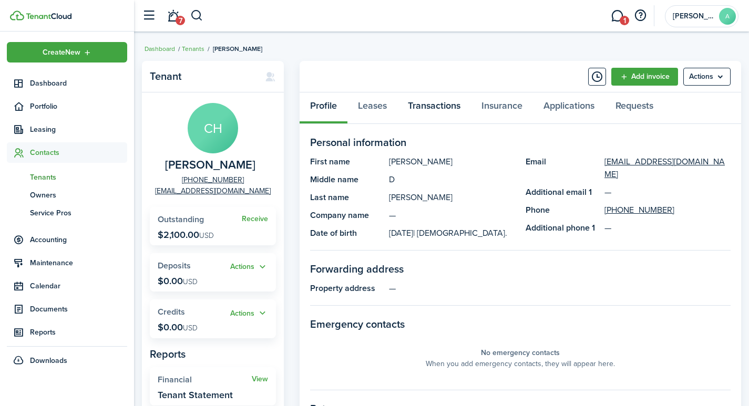
click at [430, 107] on link "Transactions" at bounding box center [434, 109] width 74 height 32
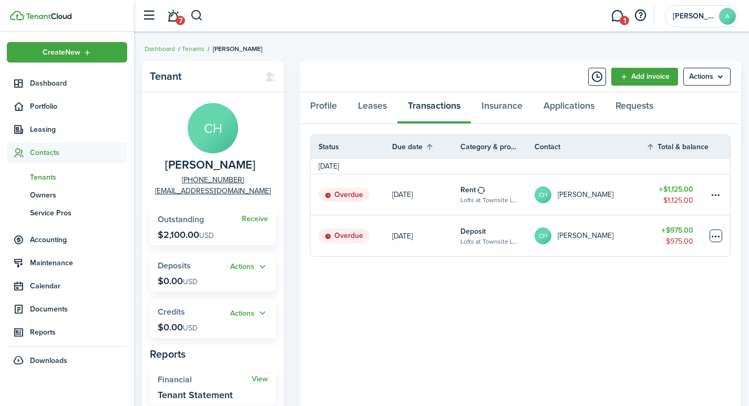
click at [714, 236] on table-menu-btn-icon at bounding box center [716, 236] width 13 height 13
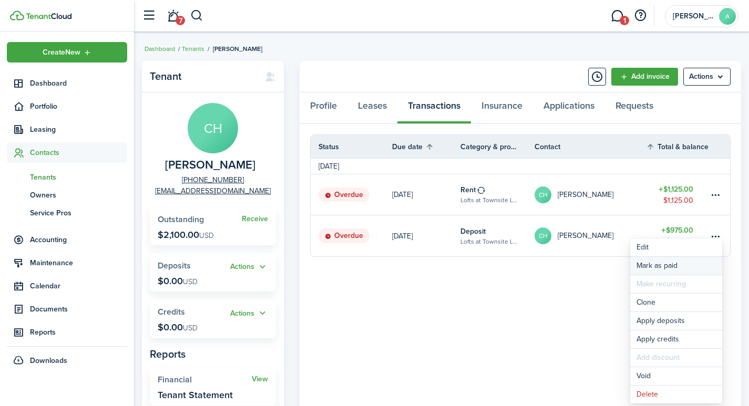
click at [650, 267] on link "Mark as paid" at bounding box center [676, 266] width 92 height 18
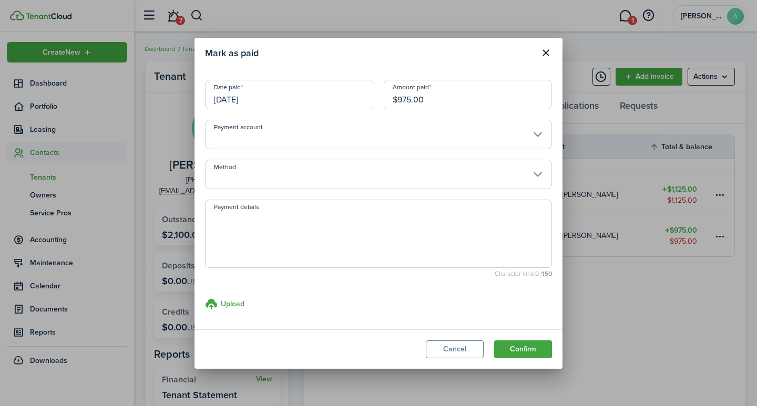
click at [279, 145] on input "Payment account" at bounding box center [378, 134] width 347 height 29
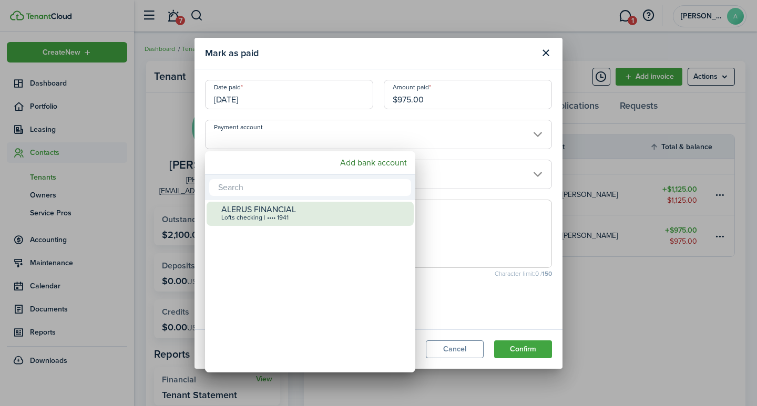
click at [269, 216] on div "Lofts checking | •••• 1941" at bounding box center [314, 217] width 186 height 7
type input "•••• •••• •••• 1941"
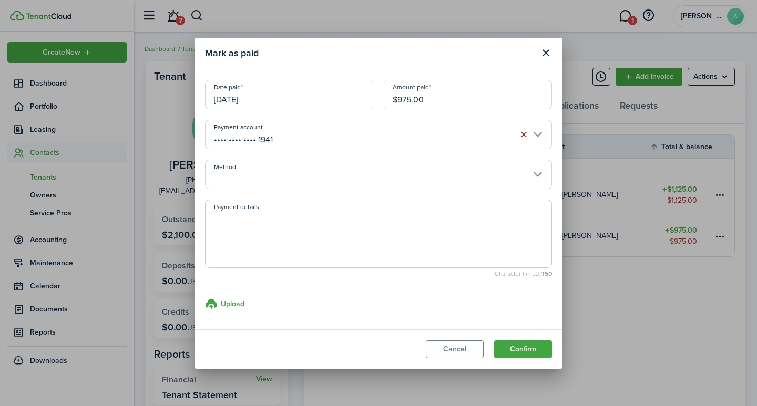
click at [258, 175] on input "Method" at bounding box center [378, 174] width 347 height 29
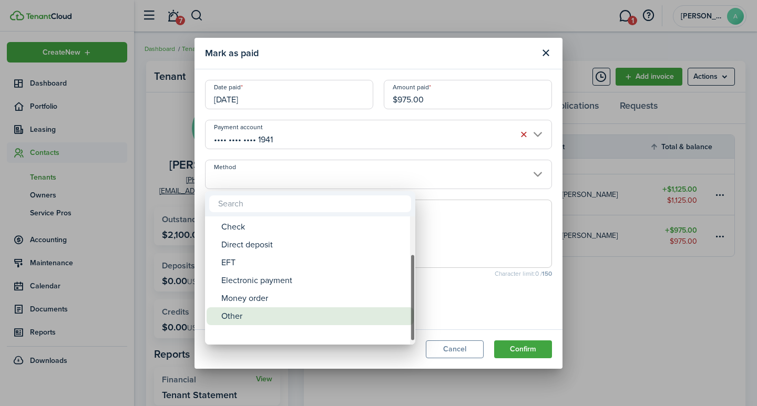
drag, startPoint x: 415, startPoint y: 254, endPoint x: 349, endPoint y: 318, distance: 91.5
click at [352, 319] on mbsc-scrollview-base "ACH Card Cash Cashier's check Check Direct deposit EFT Electronic payment Money…" at bounding box center [310, 281] width 210 height 126
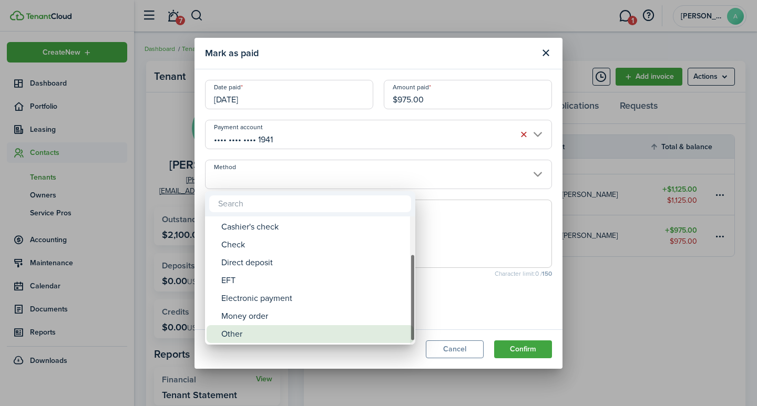
click at [242, 333] on div "Other" at bounding box center [314, 334] width 186 height 18
type input "Other"
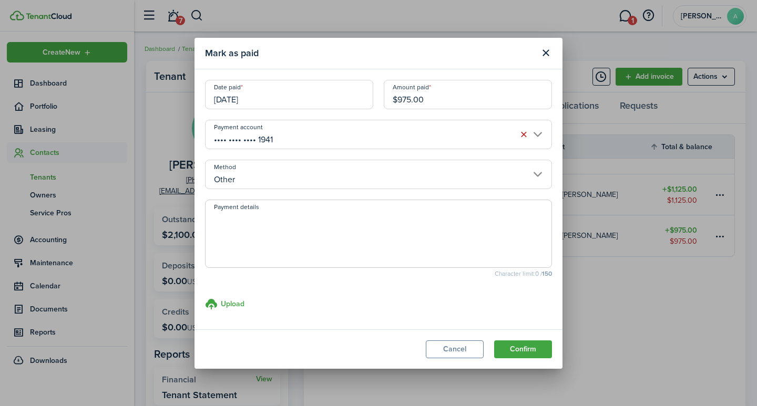
click at [303, 234] on textarea "Payment details" at bounding box center [379, 237] width 346 height 50
type textarea "Security Deposit - transfer from 142"
click at [538, 344] on button "Confirm" at bounding box center [523, 350] width 58 height 18
